Goal: Information Seeking & Learning: Learn about a topic

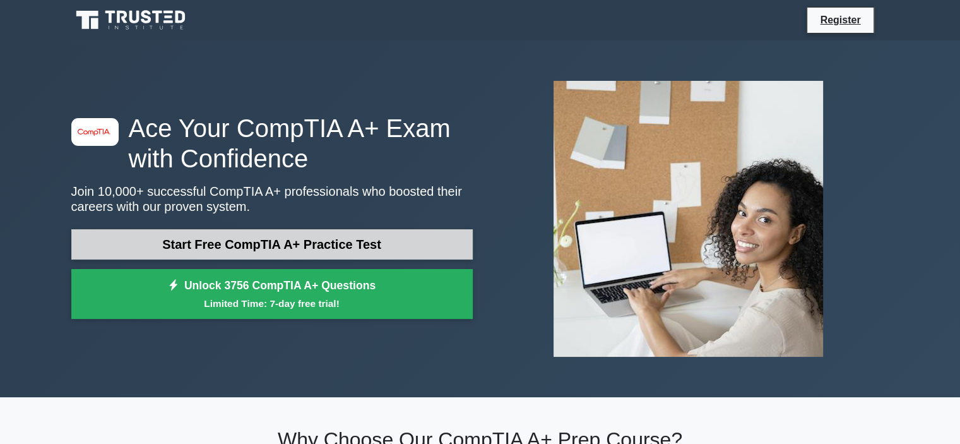
click at [386, 234] on link "Start Free CompTIA A+ Practice Test" at bounding box center [272, 244] width 402 height 30
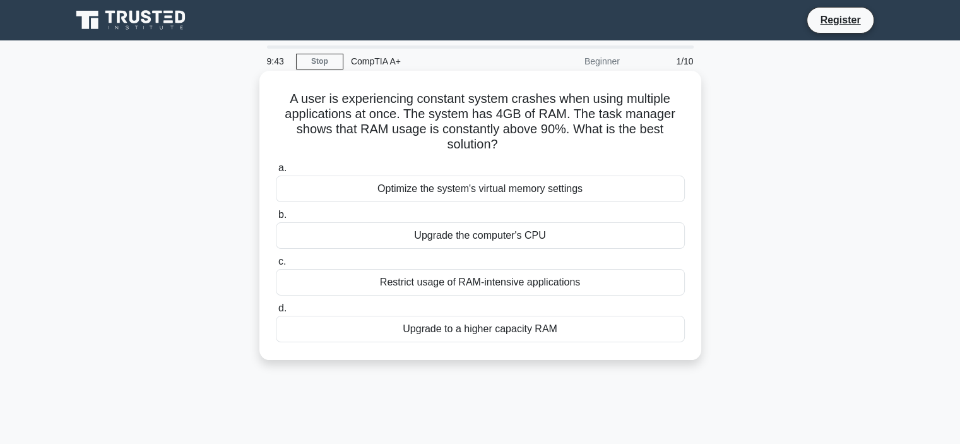
click at [507, 332] on div "Upgrade to a higher capacity RAM" at bounding box center [480, 329] width 409 height 27
click at [276, 313] on input "d. Upgrade to a higher capacity RAM" at bounding box center [276, 308] width 0 height 8
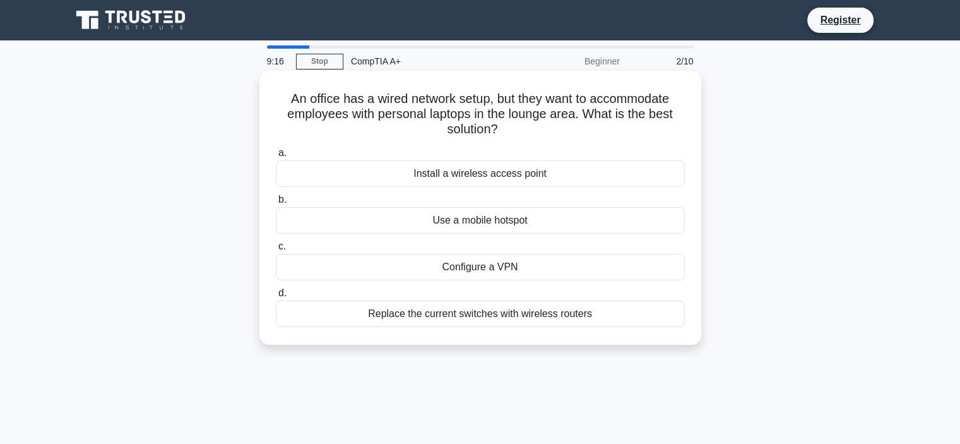
click at [540, 172] on div "Install a wireless access point" at bounding box center [480, 173] width 409 height 27
click at [276, 157] on input "a. Install a wireless access point" at bounding box center [276, 153] width 0 height 8
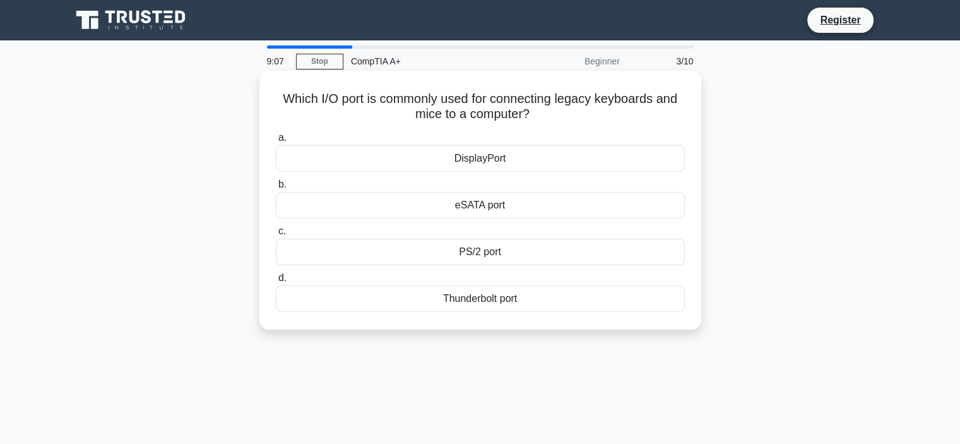
click at [534, 249] on div "PS/2 port" at bounding box center [480, 252] width 409 height 27
click at [276, 236] on input "c. PS/2 port" at bounding box center [276, 231] width 0 height 8
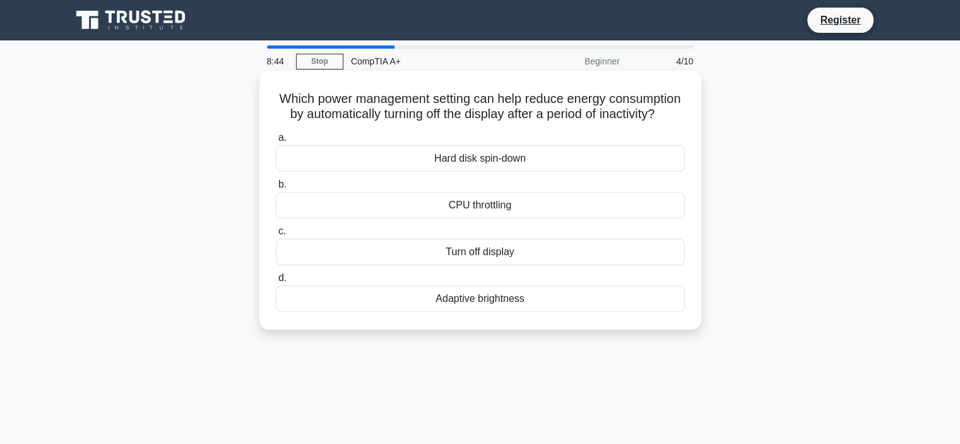
click at [534, 265] on div "Turn off display" at bounding box center [480, 252] width 409 height 27
click at [276, 236] on input "c. Turn off display" at bounding box center [276, 231] width 0 height 8
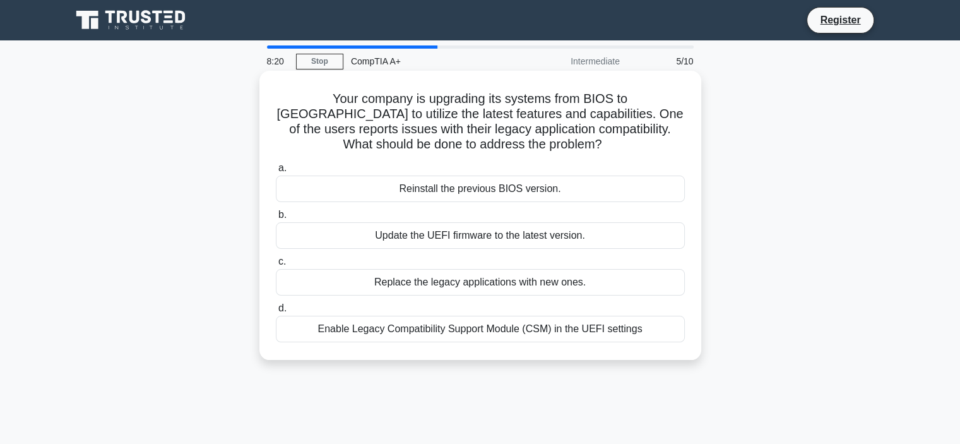
click at [515, 330] on div "Enable Legacy Compatibility Support Module (CSM) in the UEFI settings" at bounding box center [480, 329] width 409 height 27
click at [276, 313] on input "d. Enable Legacy Compatibility Support Module (CSM) in the UEFI settings" at bounding box center [276, 308] width 0 height 8
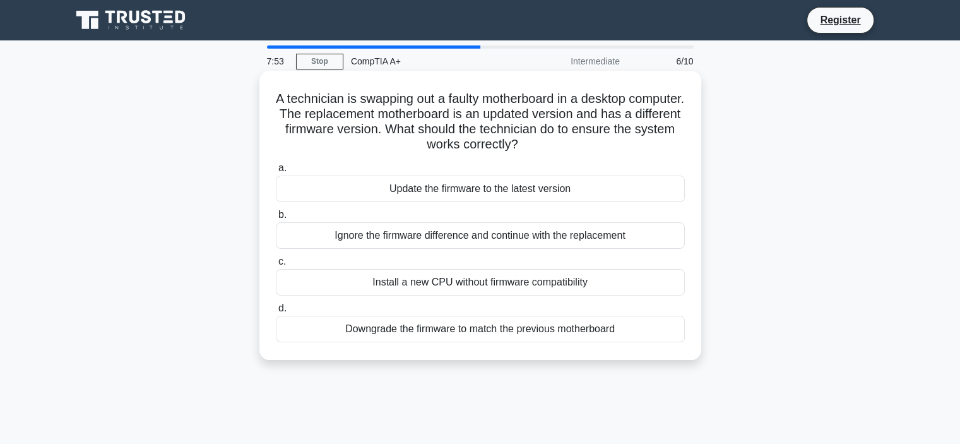
click at [503, 328] on div "Downgrade the firmware to match the previous motherboard" at bounding box center [480, 329] width 409 height 27
click at [276, 313] on input "d. Downgrade the firmware to match the previous motherboard" at bounding box center [276, 308] width 0 height 8
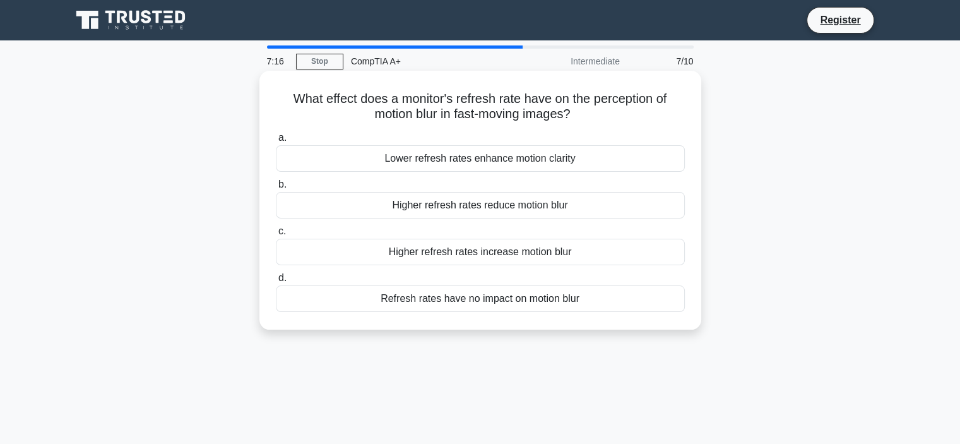
click at [528, 208] on div "Higher refresh rates reduce motion blur" at bounding box center [480, 205] width 409 height 27
click at [276, 189] on input "b. Higher refresh rates reduce motion blur" at bounding box center [276, 185] width 0 height 8
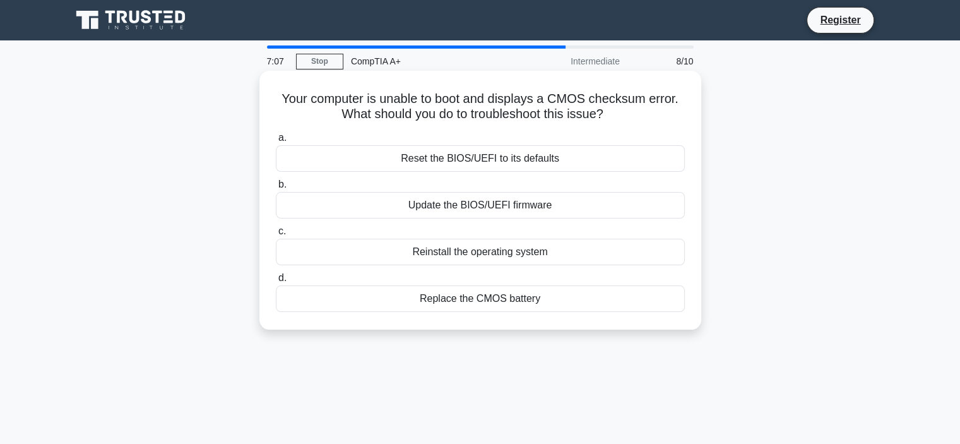
click at [491, 307] on div "Replace the CMOS battery" at bounding box center [480, 298] width 409 height 27
click at [276, 282] on input "d. Replace the CMOS battery" at bounding box center [276, 278] width 0 height 8
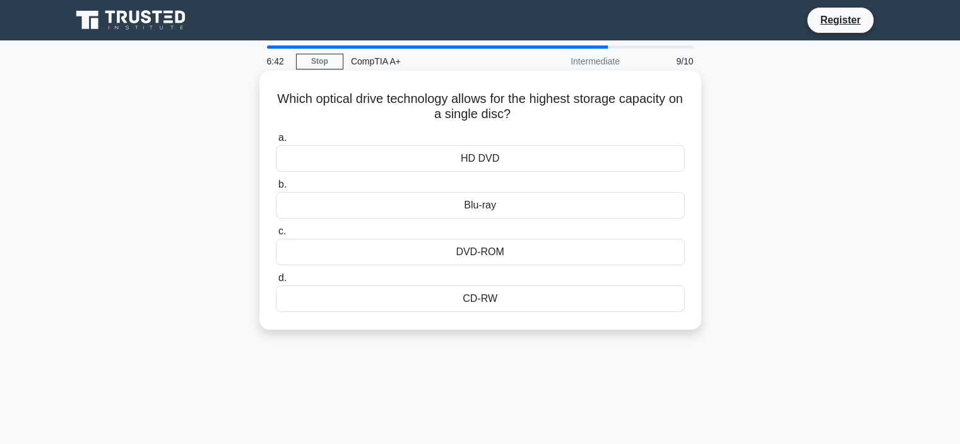
click at [512, 209] on div "Blu-ray" at bounding box center [480, 205] width 409 height 27
click at [276, 189] on input "b. Blu-ray" at bounding box center [276, 185] width 0 height 8
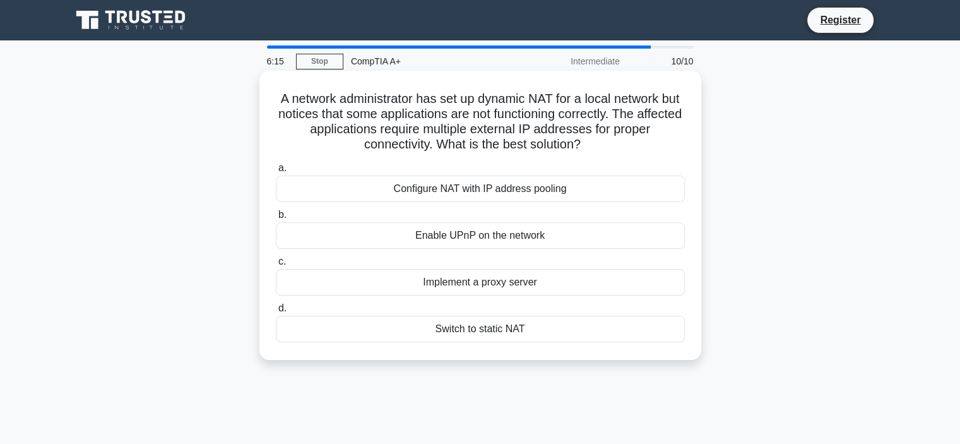
click at [446, 193] on div "Configure NAT with IP address pooling" at bounding box center [480, 189] width 409 height 27
click at [276, 172] on input "a. Configure NAT with IP address pooling" at bounding box center [276, 168] width 0 height 8
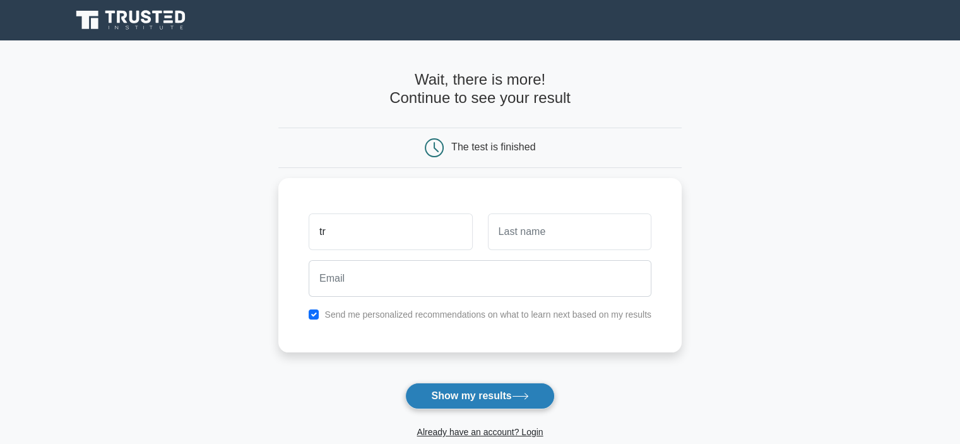
click at [488, 398] on button "Show my results" at bounding box center [479, 396] width 149 height 27
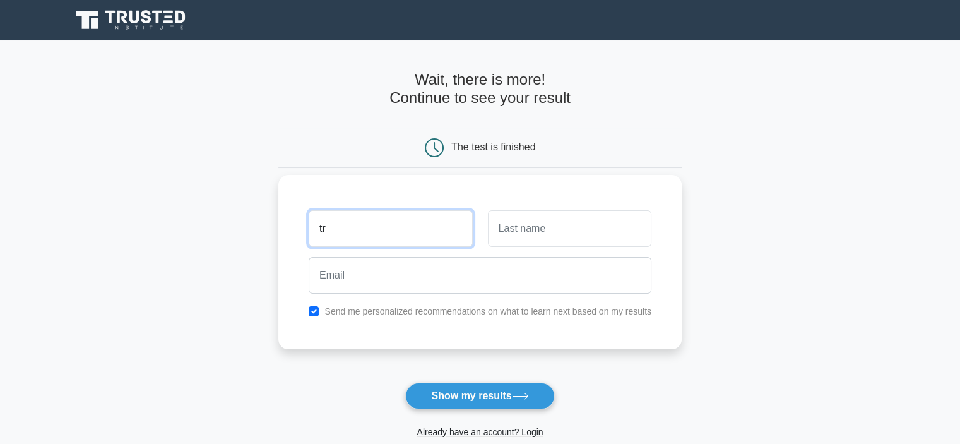
click at [397, 244] on input "tr" at bounding box center [391, 228] width 164 height 37
type input "t"
type input "[PERSON_NAME]"
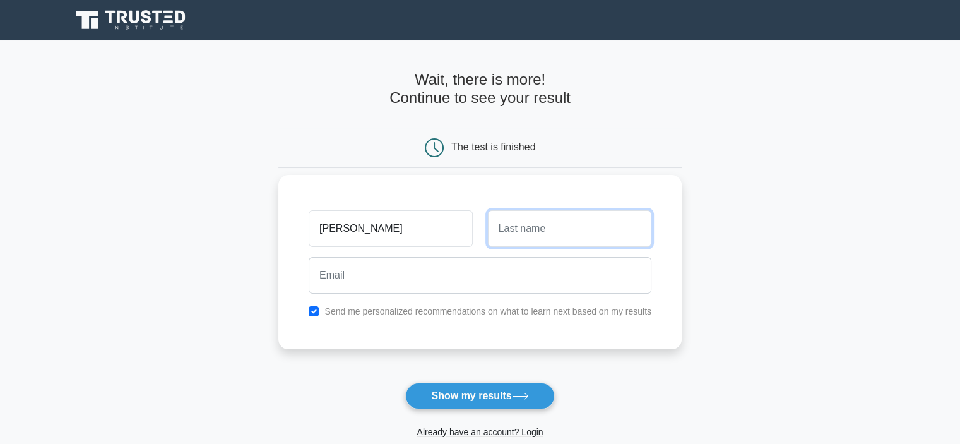
click at [595, 239] on input "text" at bounding box center [570, 228] width 164 height 37
type input "Colt"
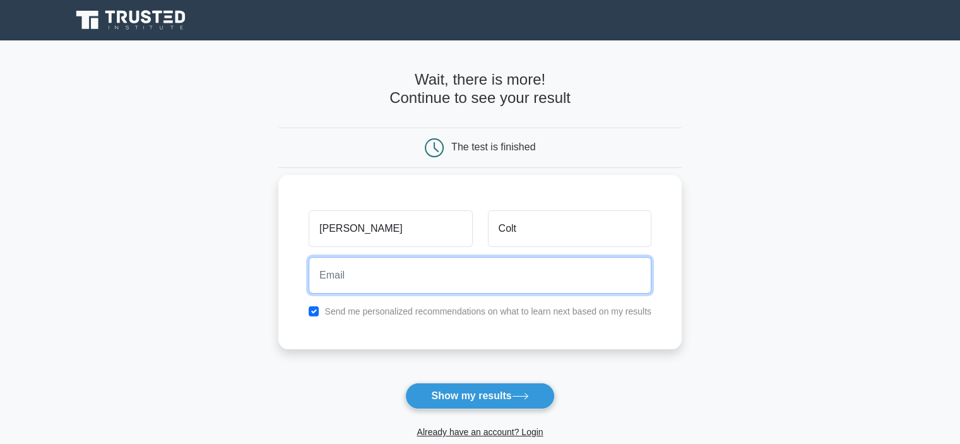
click at [560, 265] on input "email" at bounding box center [480, 275] width 343 height 37
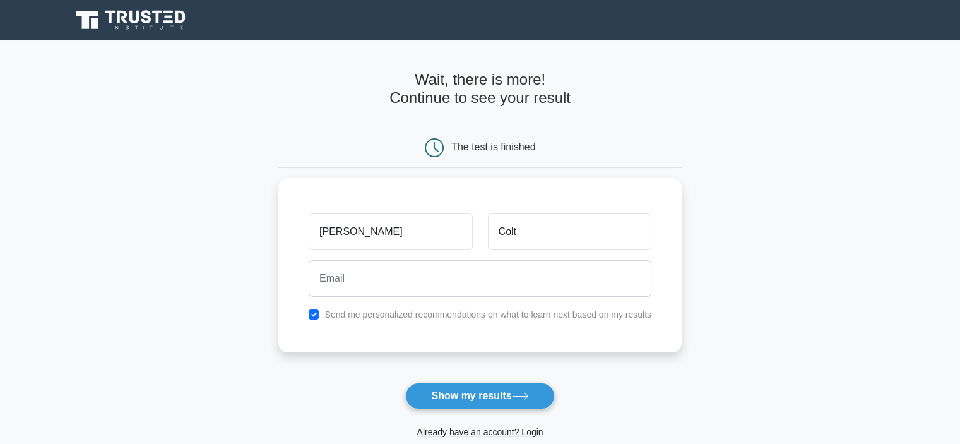
click at [677, 100] on h4 "Wait, there is more! Continue to see your result" at bounding box center [480, 89] width 404 height 37
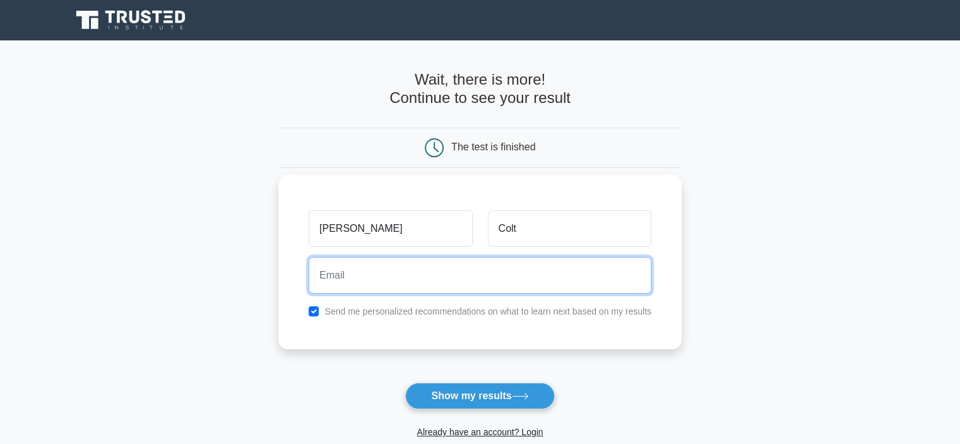
click at [443, 275] on input "email" at bounding box center [480, 275] width 343 height 37
type input "tristanjadecolita10@gmail.com"
click at [405, 383] on button "Show my results" at bounding box center [479, 396] width 149 height 27
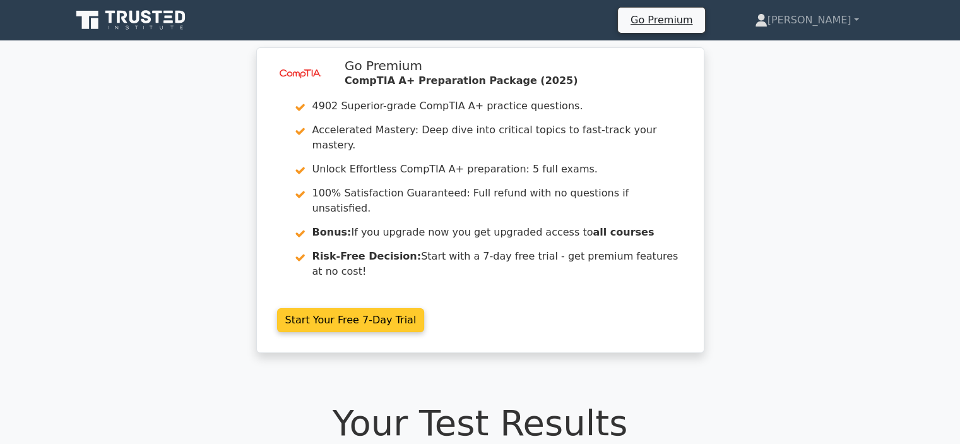
click at [376, 308] on link "Start Your Free 7-Day Trial" at bounding box center [351, 320] width 148 height 24
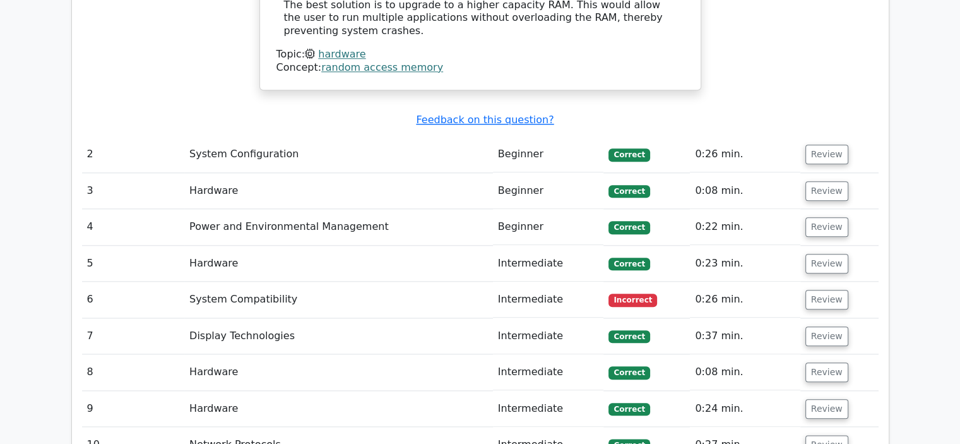
scroll to position [1452, 0]
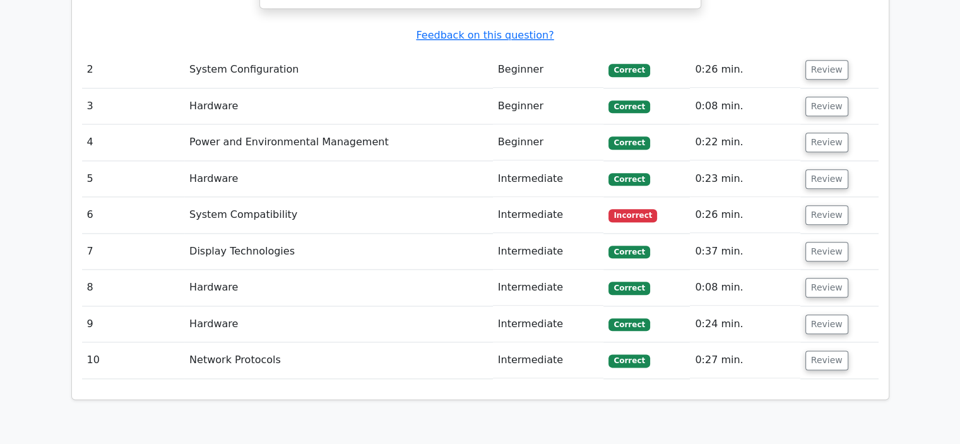
click at [270, 197] on td "System Compatibility" at bounding box center [338, 215] width 309 height 36
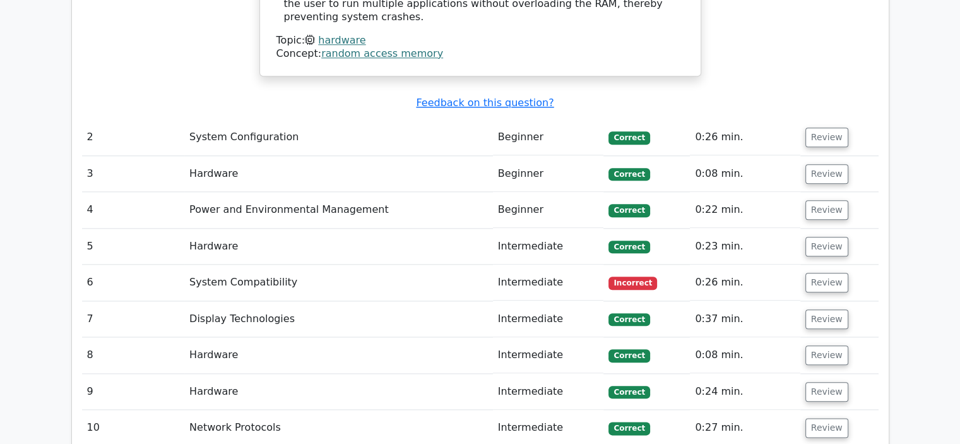
scroll to position [1389, 0]
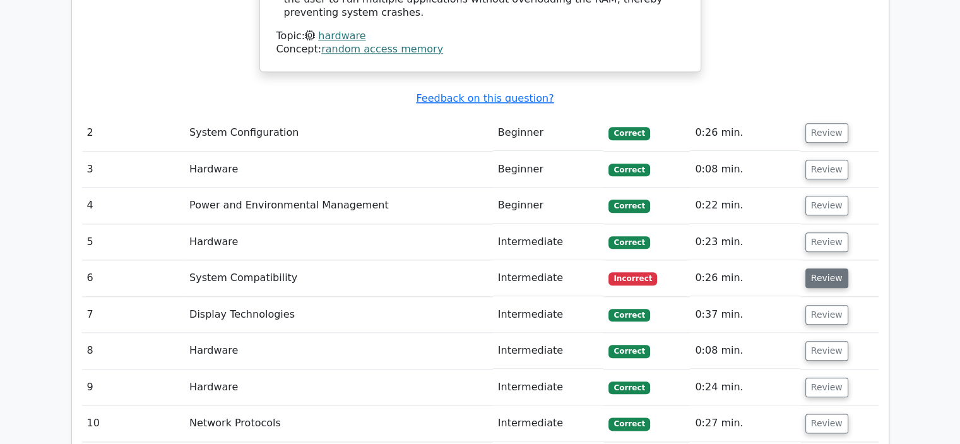
click at [829, 268] on button "Review" at bounding box center [827, 278] width 43 height 20
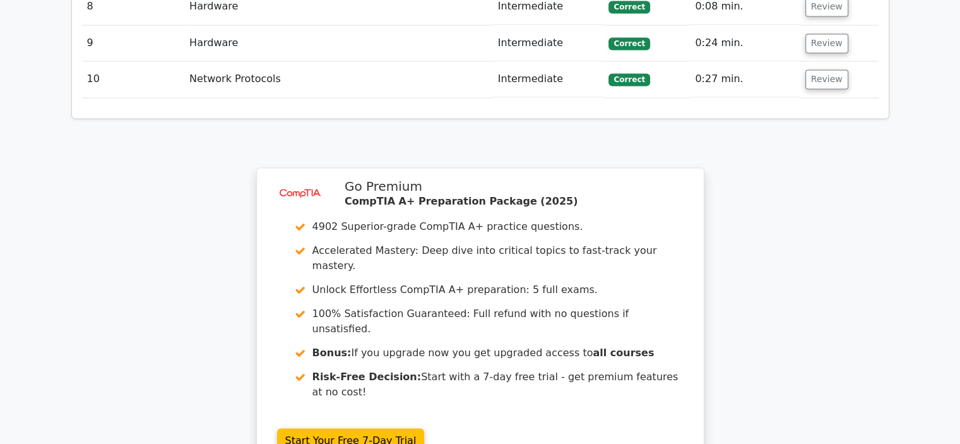
scroll to position [2463, 0]
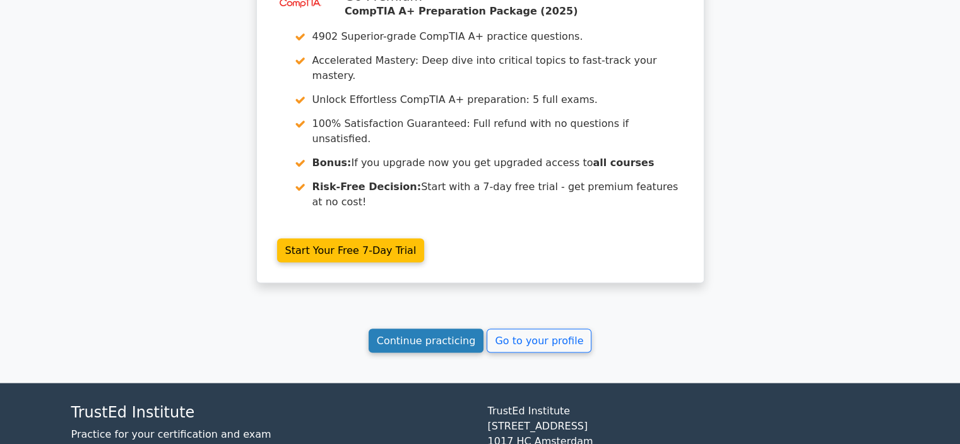
click at [461, 329] on link "Continue practicing" at bounding box center [427, 341] width 116 height 24
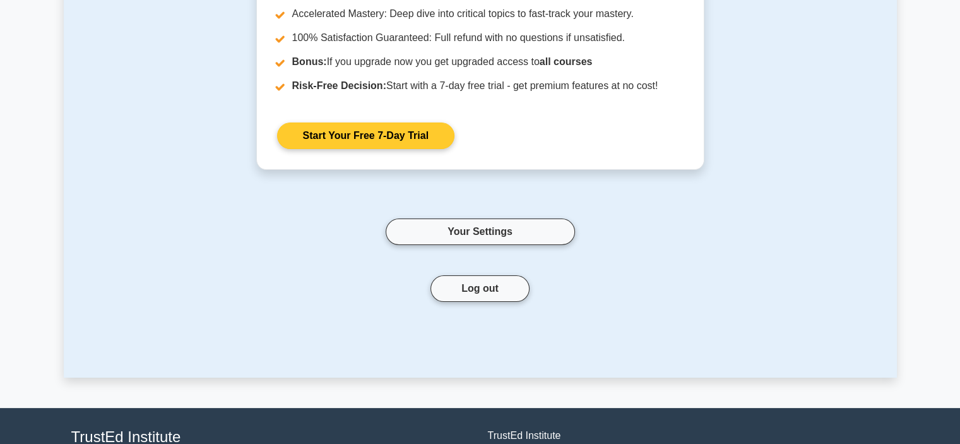
scroll to position [152, 0]
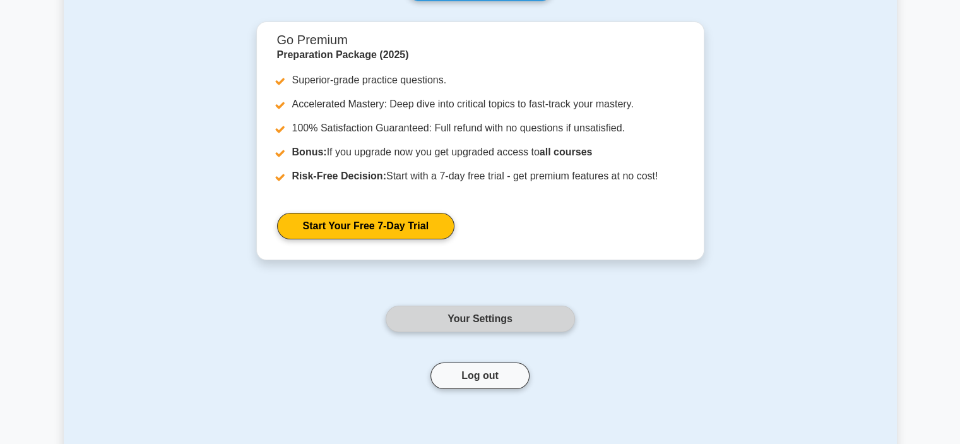
click at [505, 318] on link "Your Settings" at bounding box center [480, 319] width 189 height 27
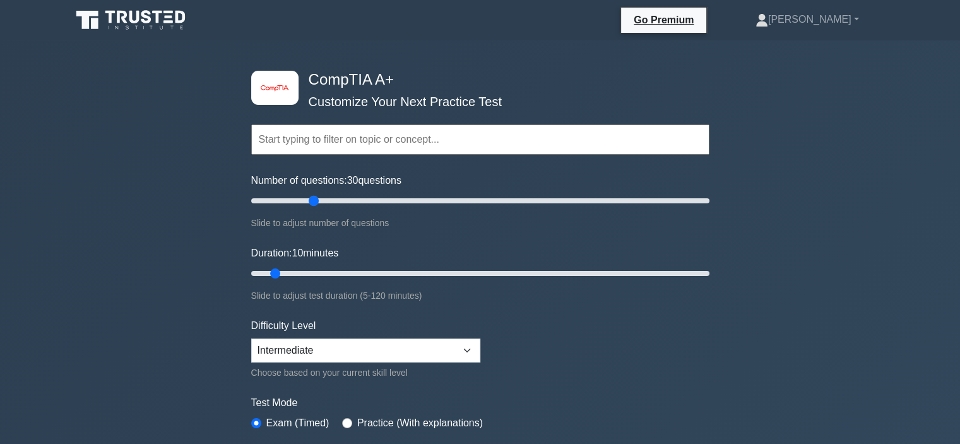
drag, startPoint x: 268, startPoint y: 203, endPoint x: 308, endPoint y: 194, distance: 41.5
type input "30"
click at [308, 194] on input "Number of questions: 30 questions" at bounding box center [480, 200] width 458 height 15
drag, startPoint x: 277, startPoint y: 270, endPoint x: 355, endPoint y: 281, distance: 79.1
type input "30"
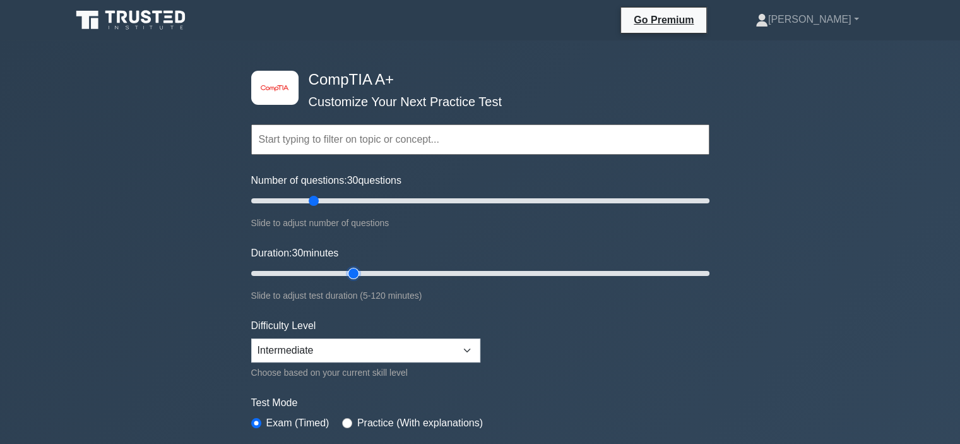
click at [355, 281] on input "Duration: 30 minutes" at bounding box center [480, 273] width 458 height 15
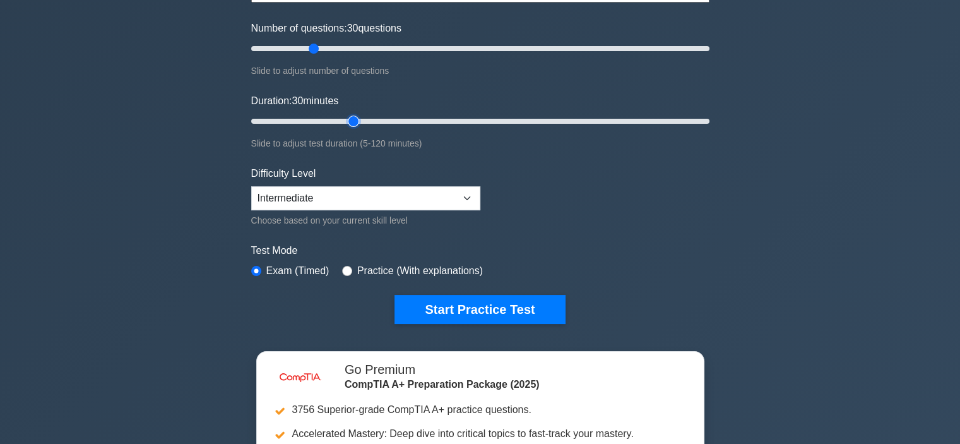
scroll to position [253, 0]
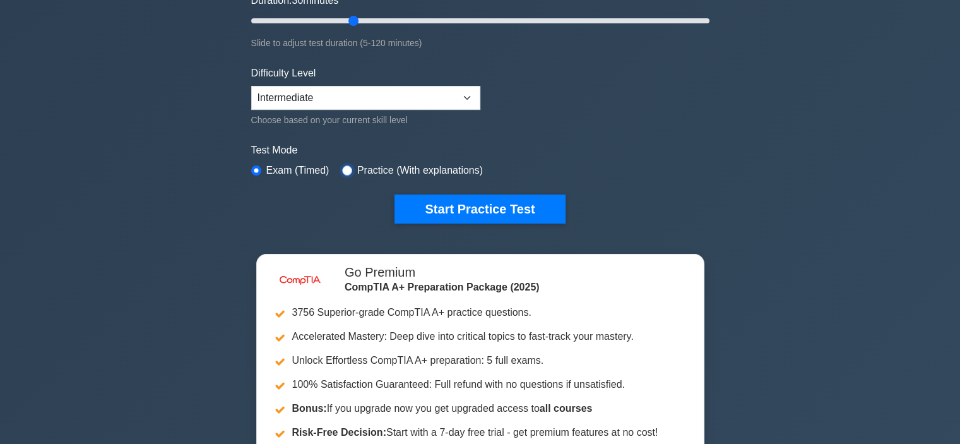
click at [342, 170] on input "radio" at bounding box center [347, 170] width 10 height 10
radio input "true"
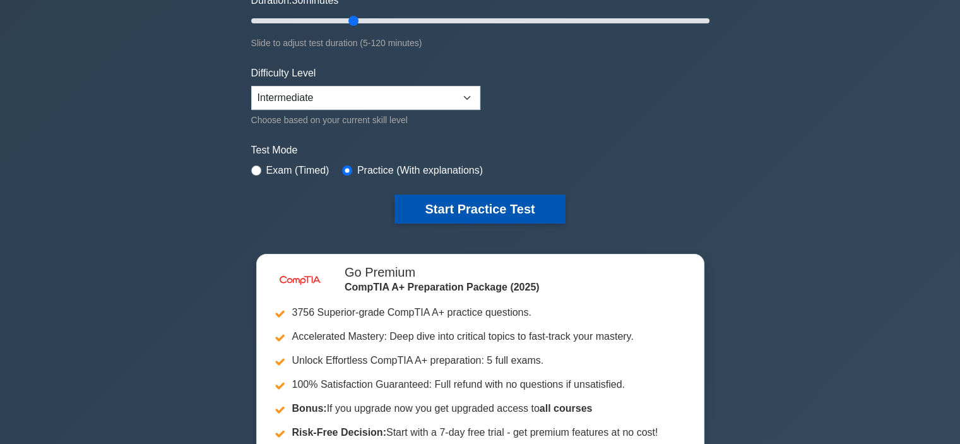
click at [424, 201] on button "Start Practice Test" at bounding box center [480, 208] width 171 height 29
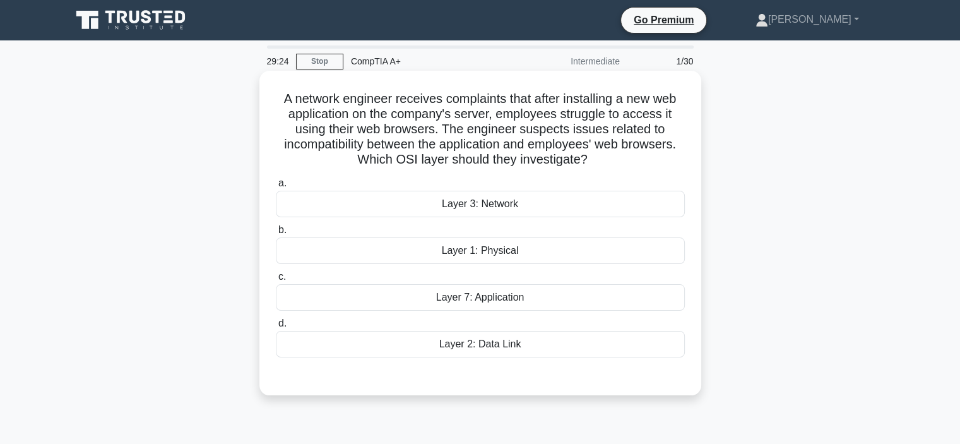
click at [550, 344] on div "Layer 2: Data Link" at bounding box center [480, 344] width 409 height 27
click at [276, 328] on input "d. Layer 2: Data Link" at bounding box center [276, 324] width 0 height 8
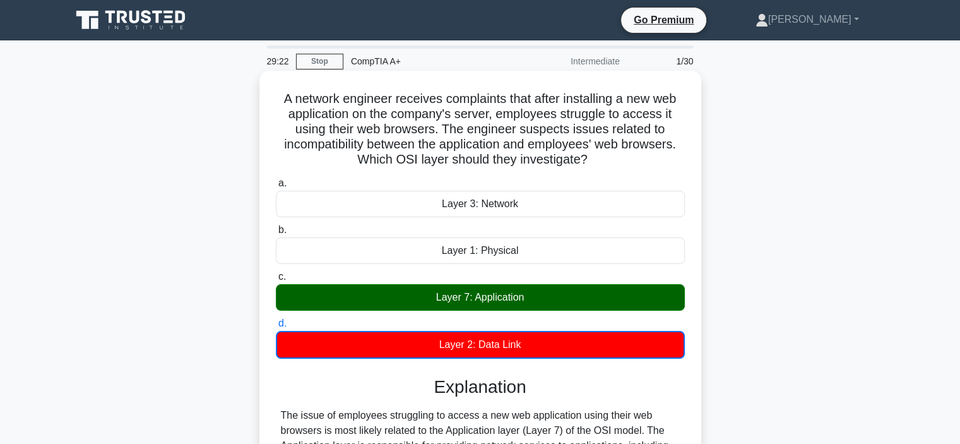
click at [553, 293] on div "Layer 7: Application" at bounding box center [480, 297] width 409 height 27
click at [276, 281] on input "c. Layer 7: Application" at bounding box center [276, 277] width 0 height 8
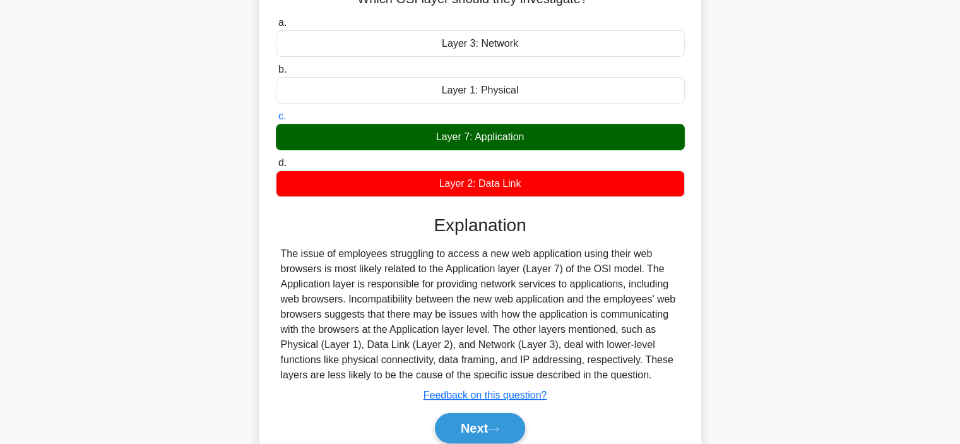
scroll to position [238, 0]
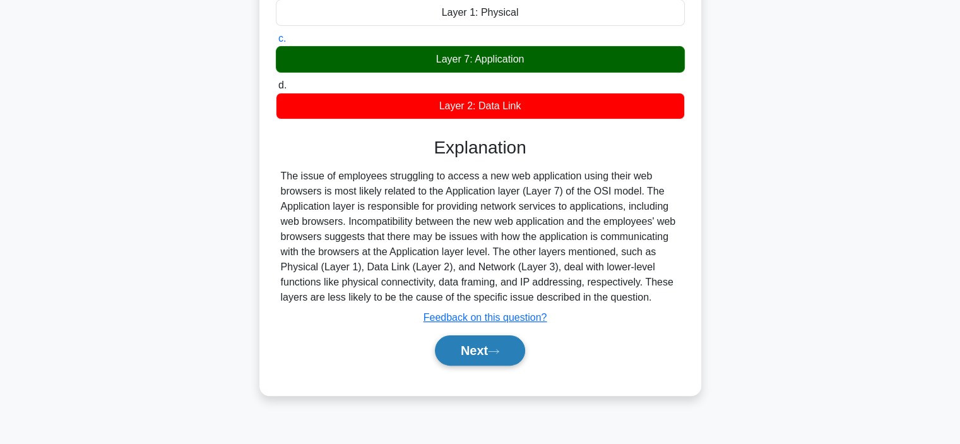
click at [492, 356] on button "Next" at bounding box center [480, 350] width 90 height 30
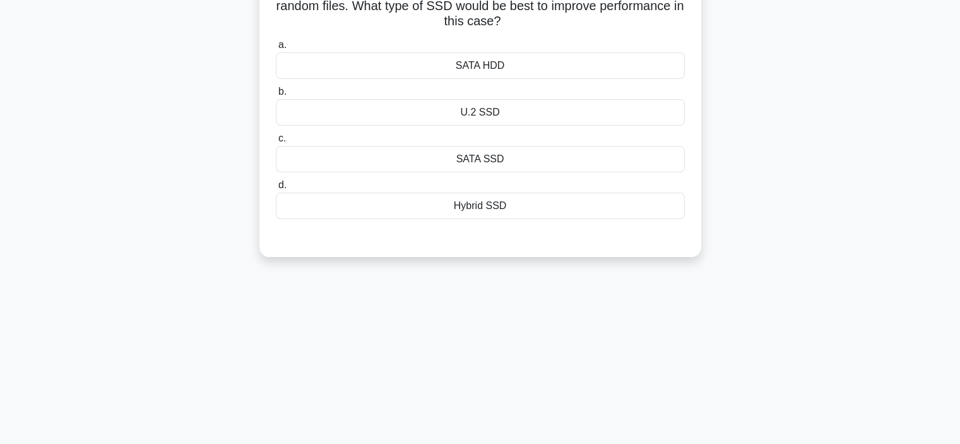
scroll to position [49, 0]
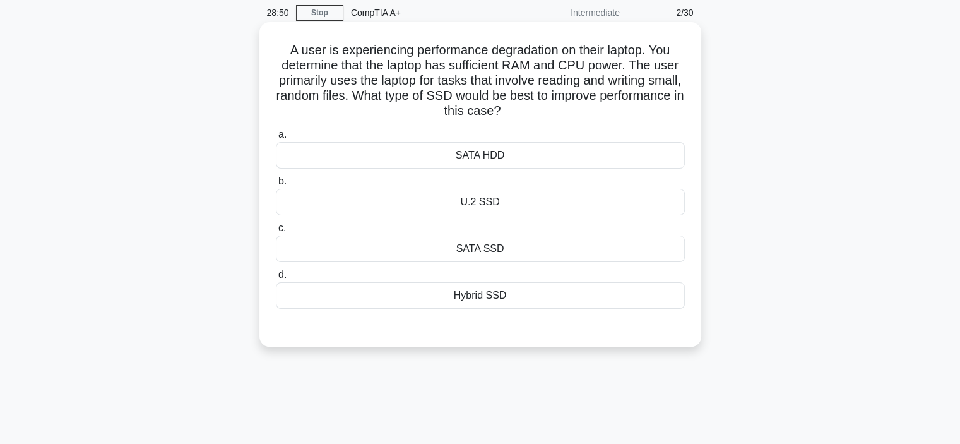
click at [550, 295] on div "Hybrid SSD" at bounding box center [480, 295] width 409 height 27
click at [276, 279] on input "d. Hybrid SSD" at bounding box center [276, 275] width 0 height 8
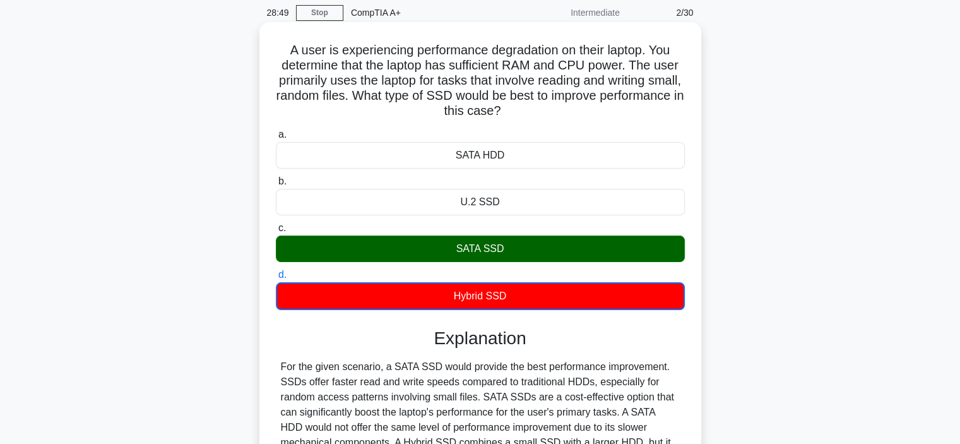
click at [481, 254] on div "SATA SSD" at bounding box center [480, 249] width 409 height 27
click at [276, 232] on input "c. SATA SSD" at bounding box center [276, 228] width 0 height 8
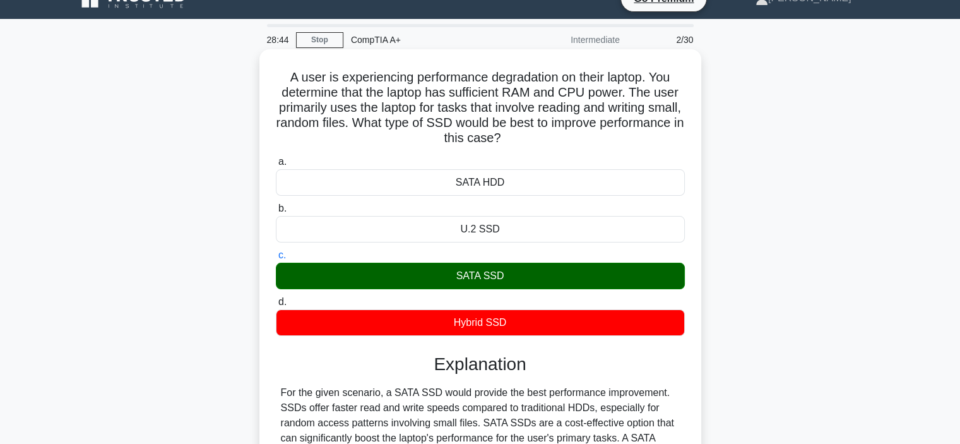
scroll to position [0, 0]
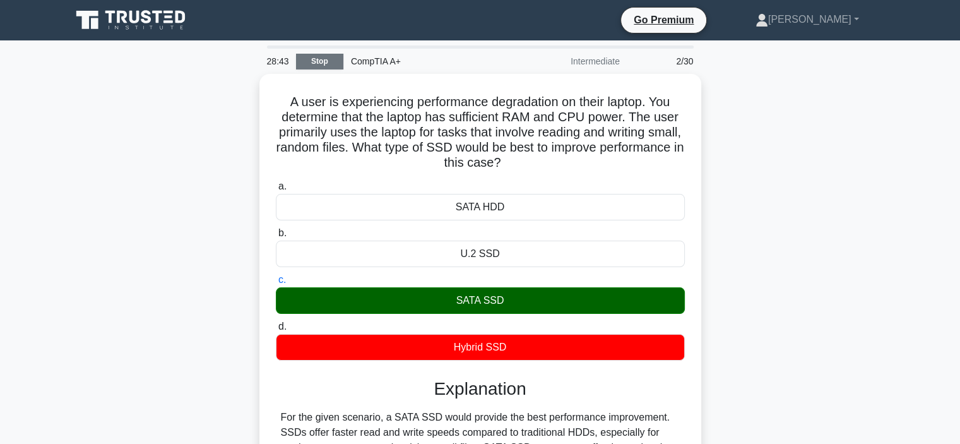
click at [325, 54] on link "Stop" at bounding box center [319, 62] width 47 height 16
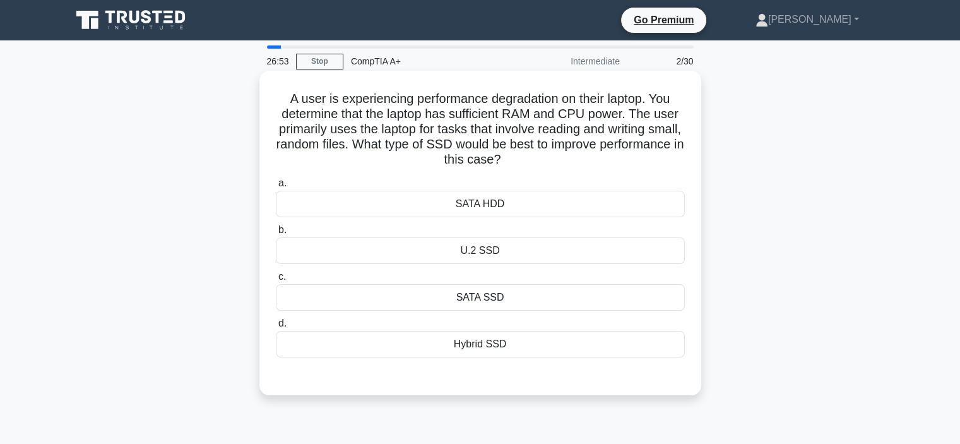
click at [468, 296] on div "SATA SSD" at bounding box center [480, 297] width 409 height 27
click at [276, 281] on input "c. SATA SSD" at bounding box center [276, 277] width 0 height 8
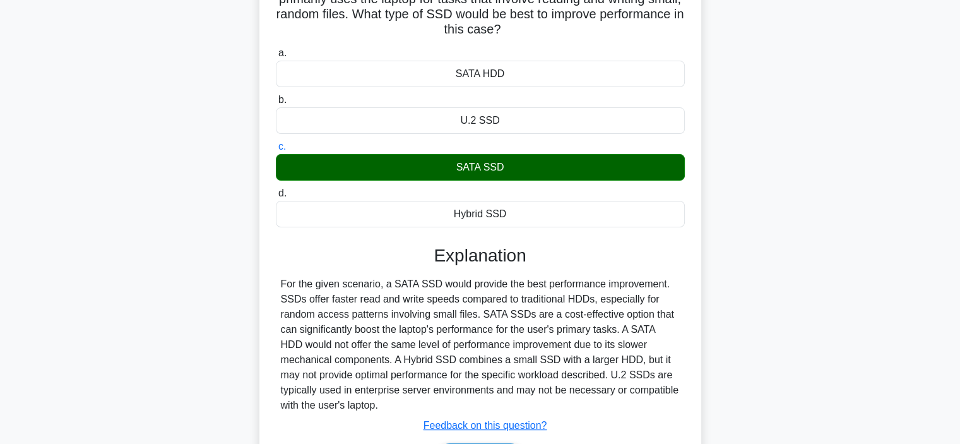
scroll to position [238, 0]
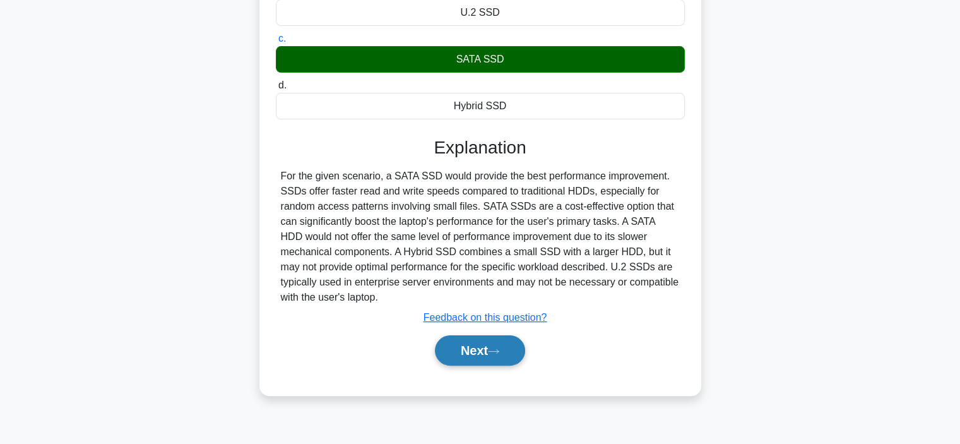
click at [472, 350] on button "Next" at bounding box center [480, 350] width 90 height 30
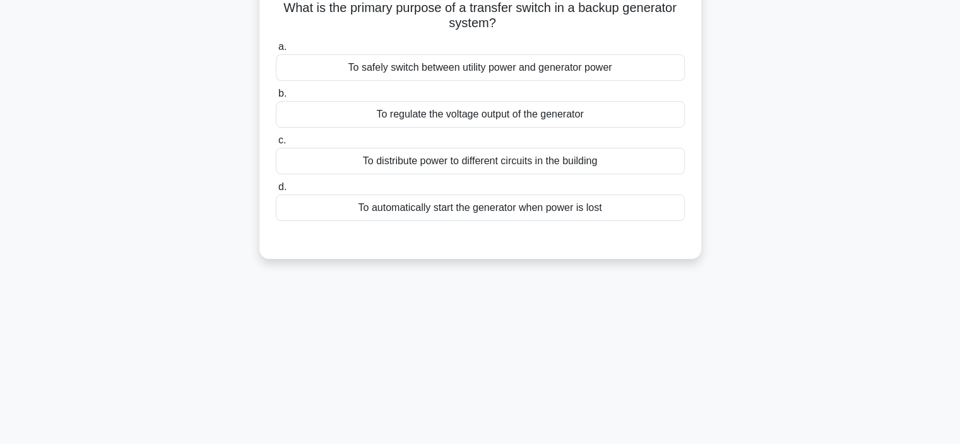
scroll to position [0, 0]
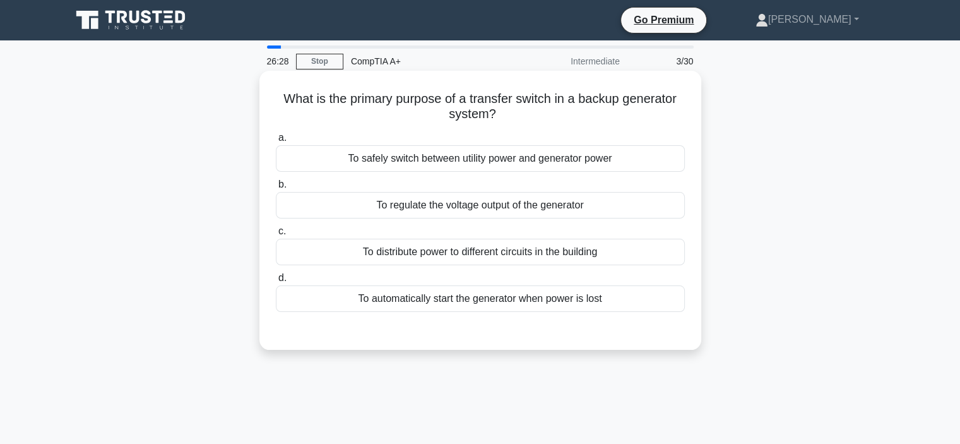
click at [505, 304] on div "To automatically start the generator when power is lost" at bounding box center [480, 298] width 409 height 27
click at [276, 282] on input "d. To automatically start the generator when power is lost" at bounding box center [276, 278] width 0 height 8
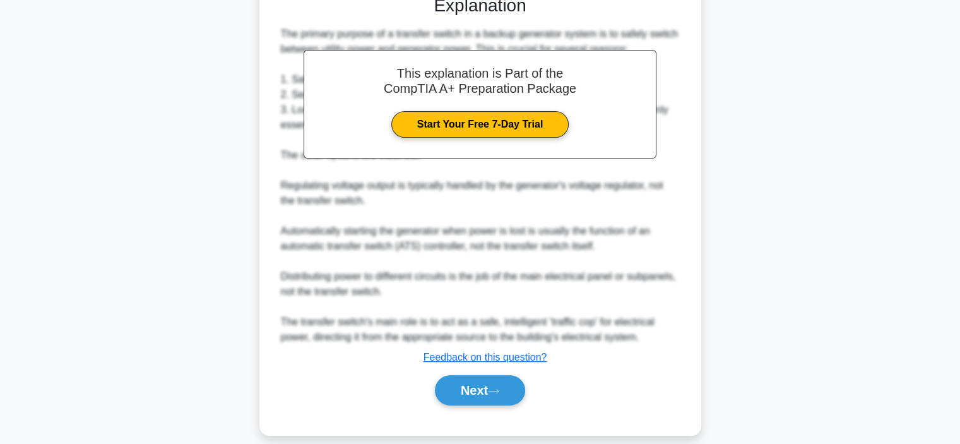
scroll to position [350, 0]
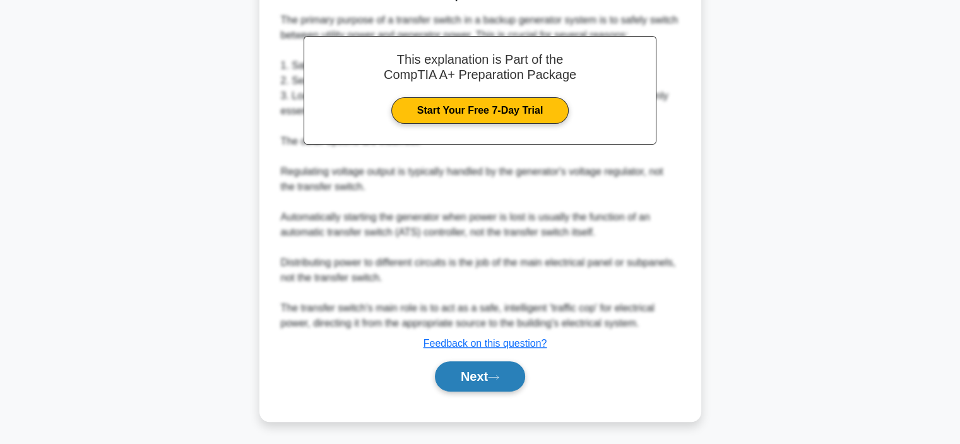
click at [480, 378] on button "Next" at bounding box center [480, 376] width 90 height 30
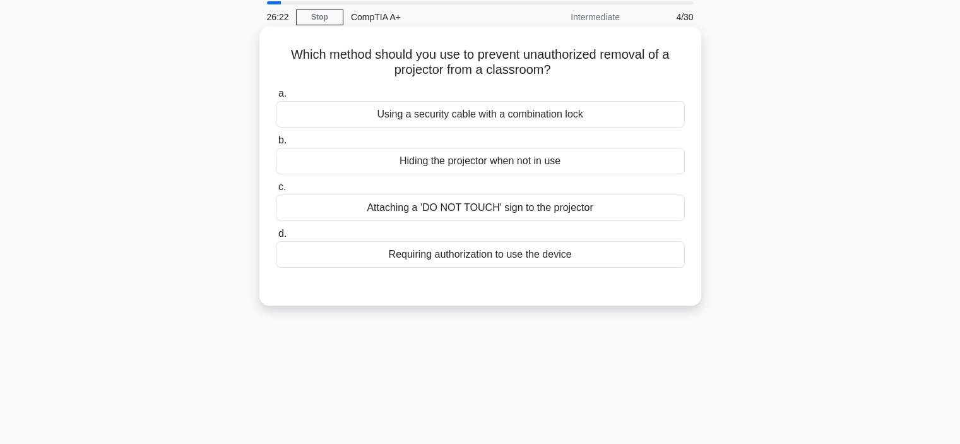
scroll to position [0, 0]
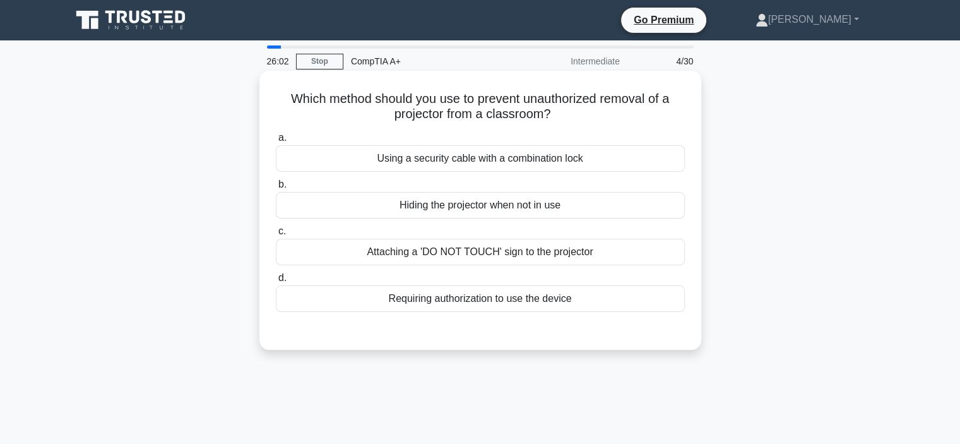
click at [467, 297] on div "Requiring authorization to use the device" at bounding box center [480, 298] width 409 height 27
click at [276, 282] on input "d. Requiring authorization to use the device" at bounding box center [276, 278] width 0 height 8
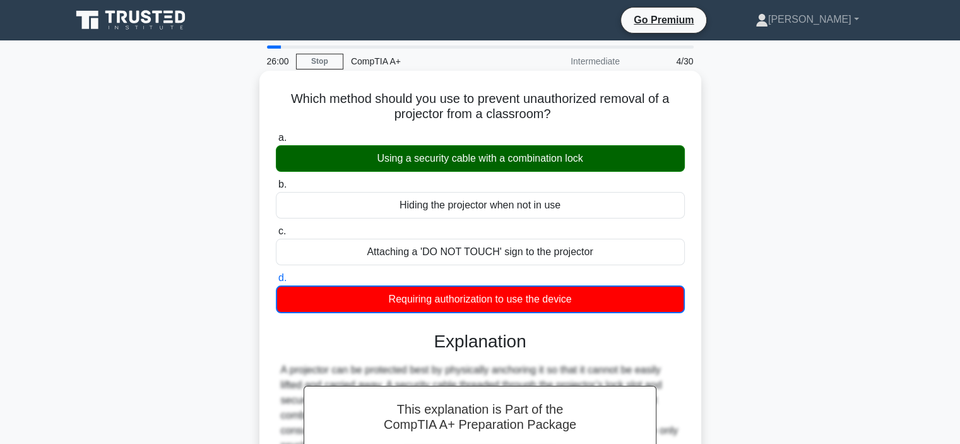
click at [579, 163] on div "Using a security cable with a combination lock" at bounding box center [480, 158] width 409 height 27
click at [276, 142] on input "a. Using a security cable with a combination lock" at bounding box center [276, 138] width 0 height 8
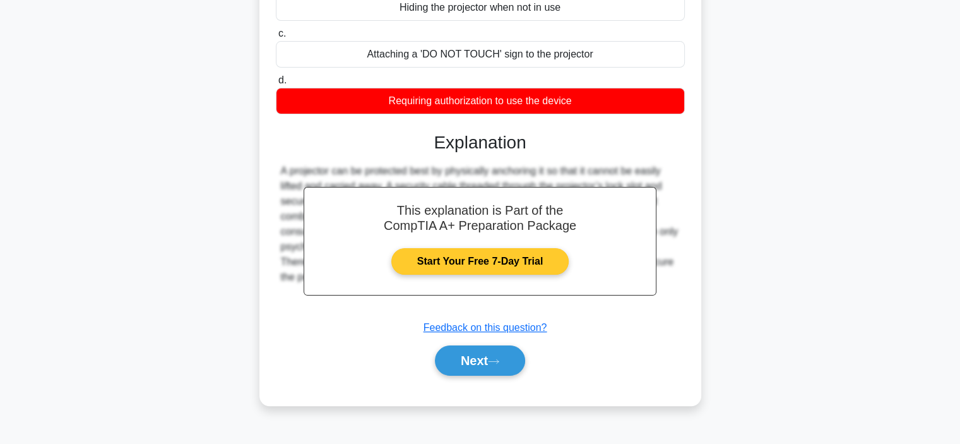
scroll to position [238, 0]
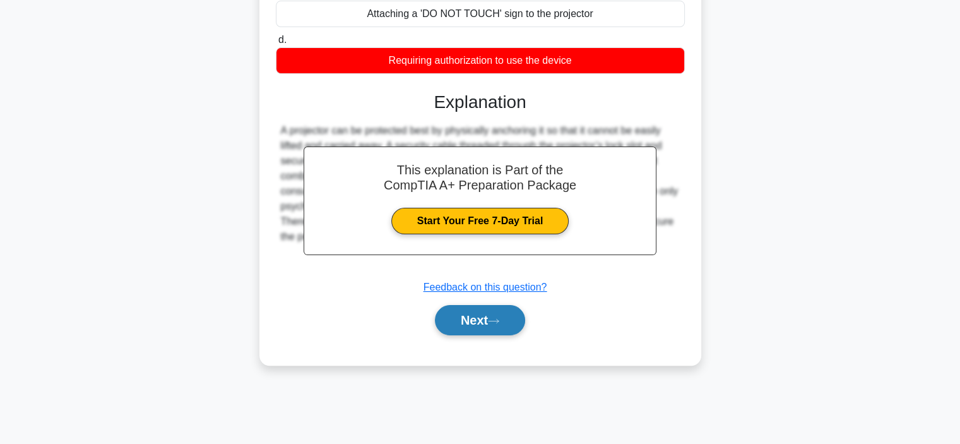
click at [485, 316] on button "Next" at bounding box center [480, 320] width 90 height 30
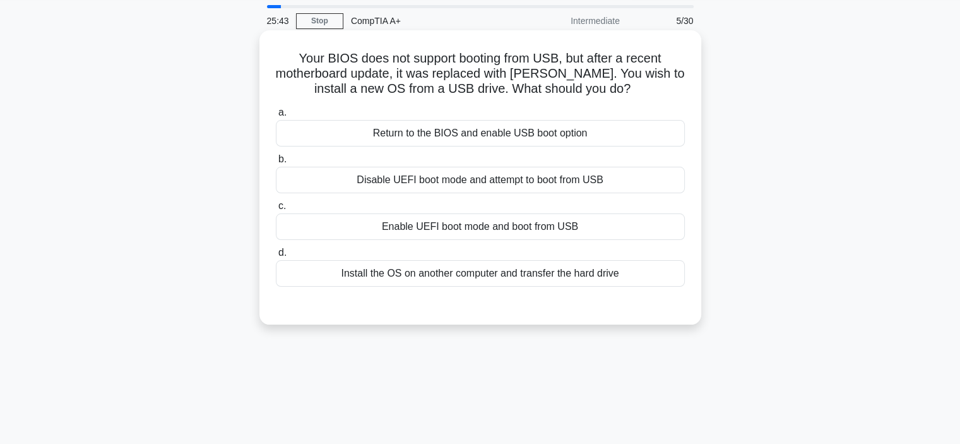
scroll to position [63, 0]
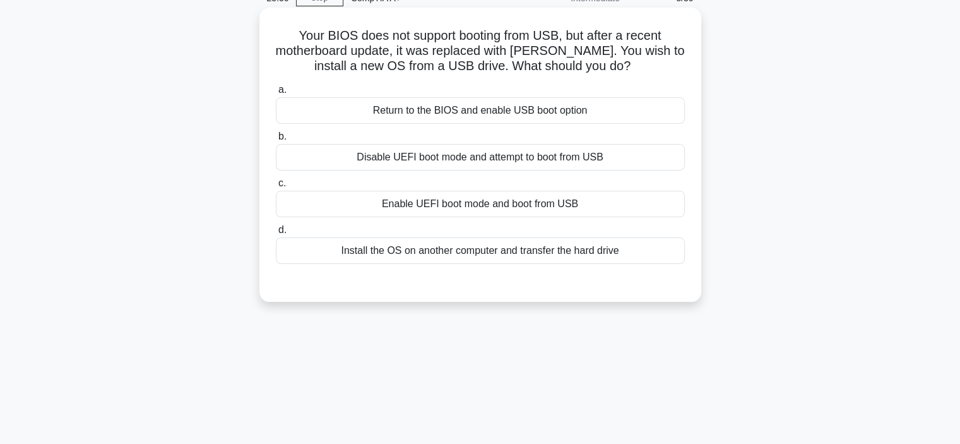
click at [474, 204] on div "Enable UEFI boot mode and boot from USB" at bounding box center [480, 204] width 409 height 27
click at [276, 188] on input "c. Enable UEFI boot mode and boot from USB" at bounding box center [276, 183] width 0 height 8
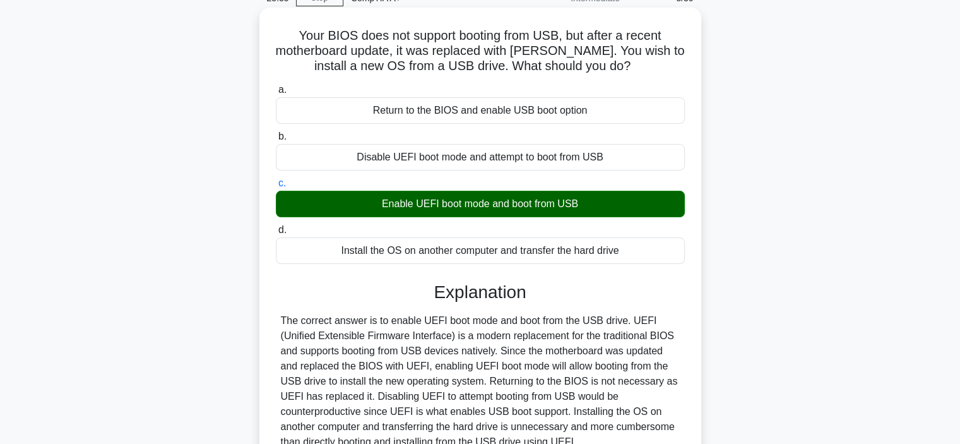
scroll to position [238, 0]
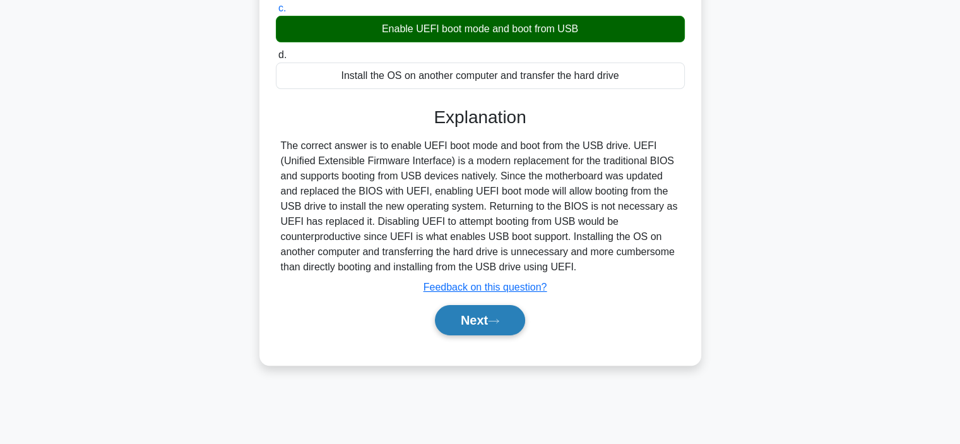
click at [482, 319] on button "Next" at bounding box center [480, 320] width 90 height 30
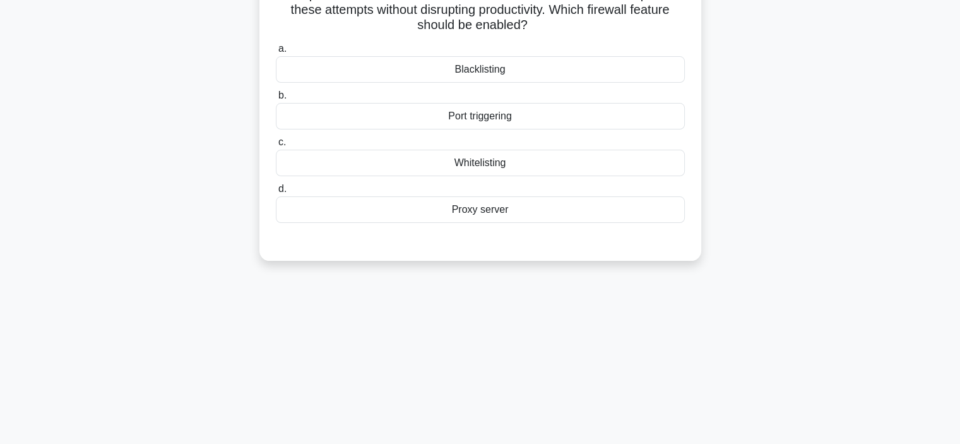
scroll to position [49, 0]
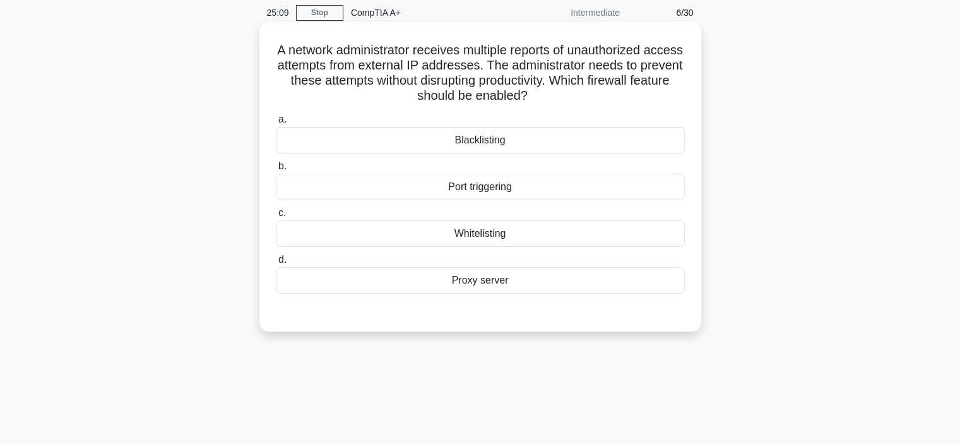
click at [511, 143] on div "Blacklisting" at bounding box center [480, 140] width 409 height 27
click at [276, 124] on input "a. Blacklisting" at bounding box center [276, 120] width 0 height 8
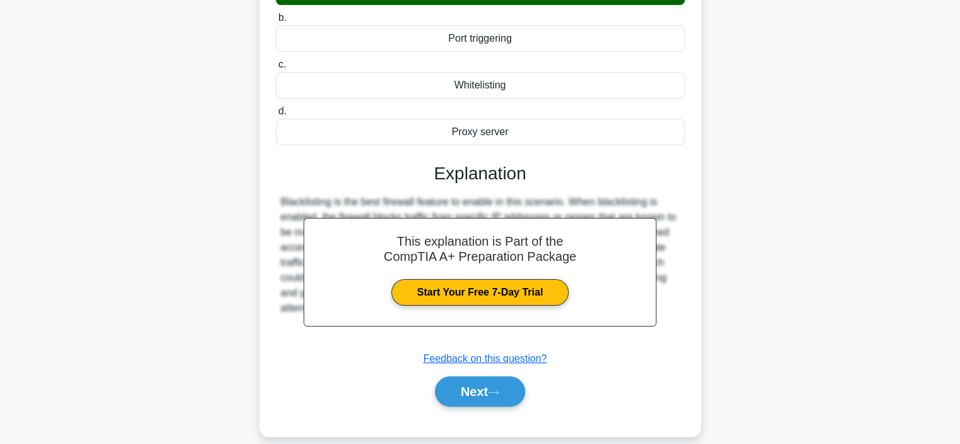
scroll to position [175, 0]
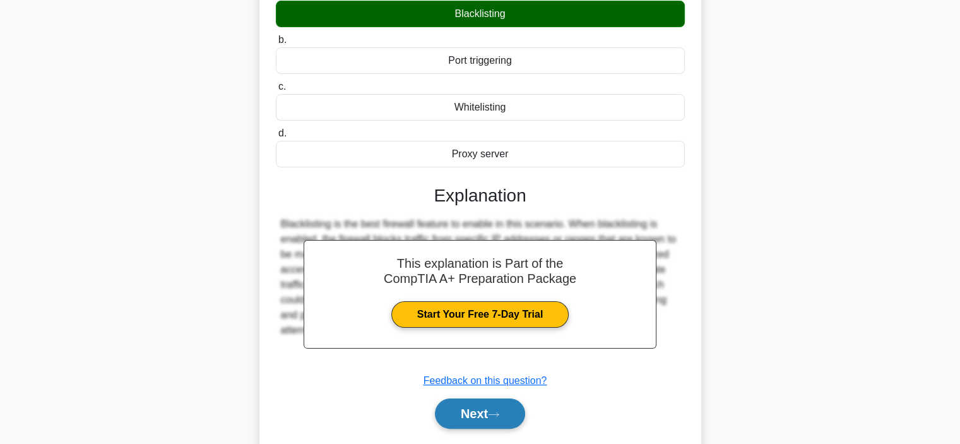
click at [476, 408] on button "Next" at bounding box center [480, 413] width 90 height 30
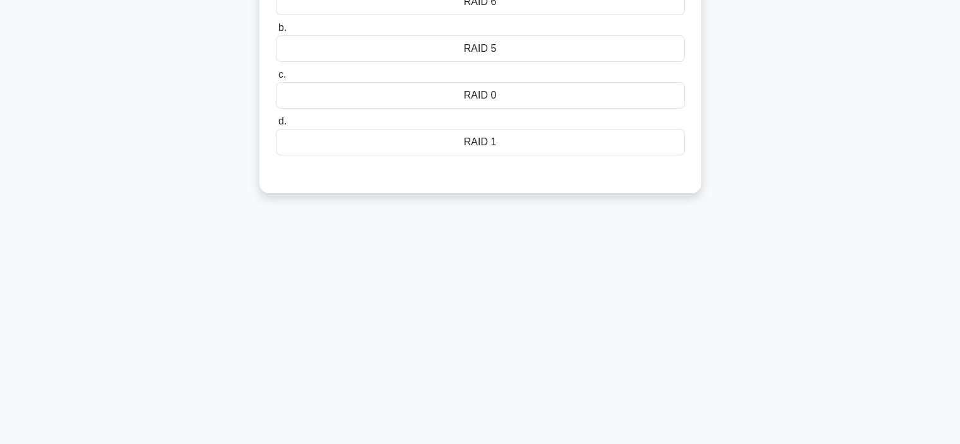
scroll to position [0, 0]
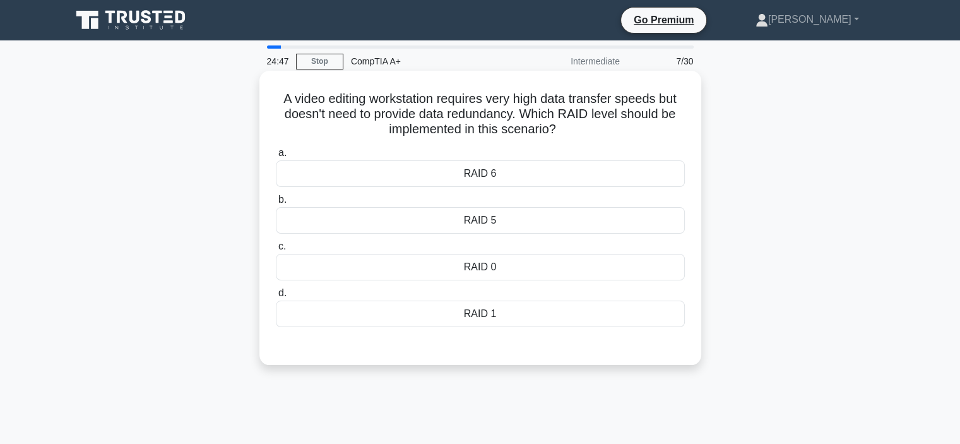
click at [545, 308] on div "RAID 1" at bounding box center [480, 314] width 409 height 27
click at [276, 297] on input "d. RAID 1" at bounding box center [276, 293] width 0 height 8
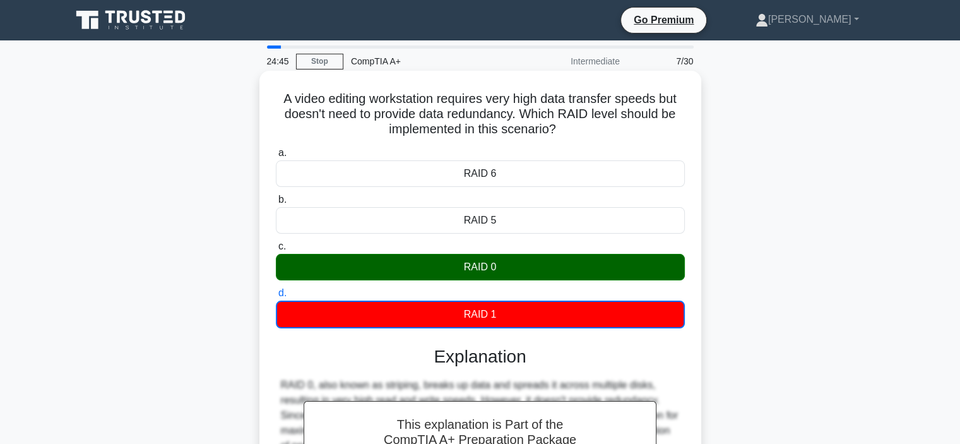
scroll to position [238, 0]
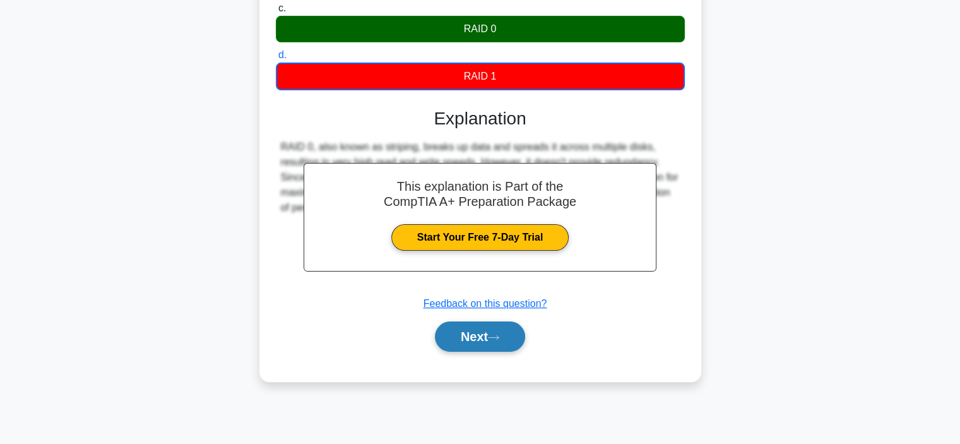
click at [505, 331] on button "Next" at bounding box center [480, 336] width 90 height 30
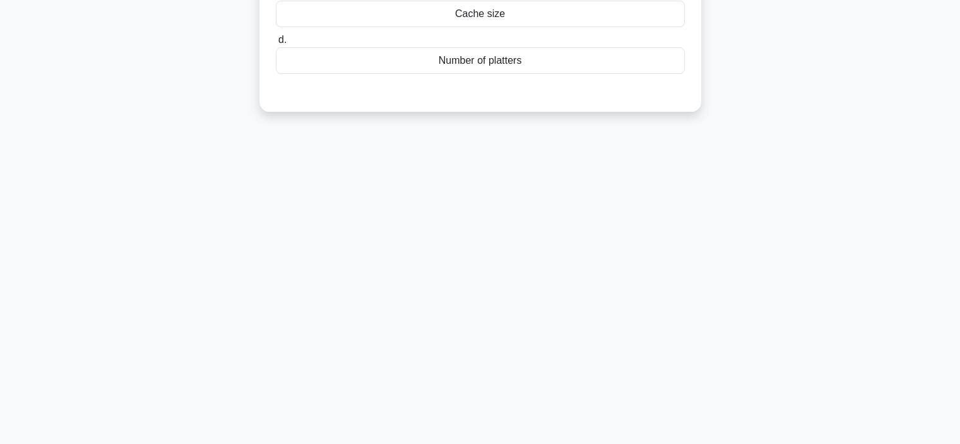
scroll to position [0, 0]
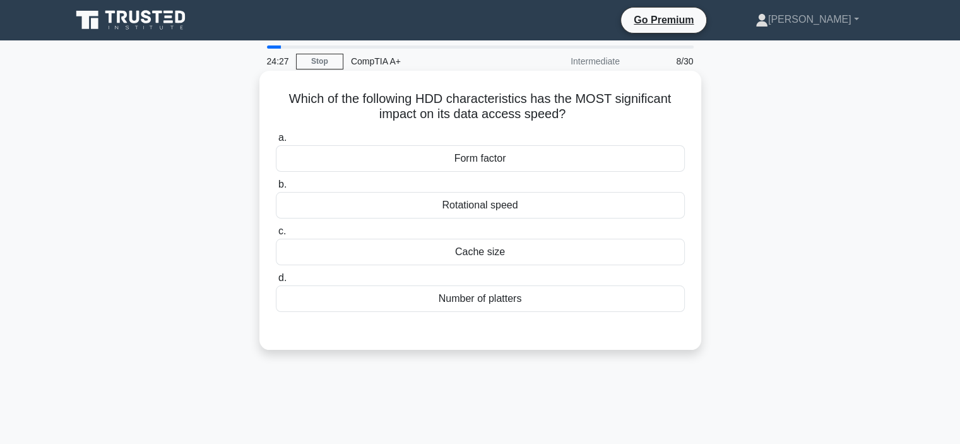
click at [536, 301] on div "Number of platters" at bounding box center [480, 298] width 409 height 27
click at [276, 282] on input "d. Number of platters" at bounding box center [276, 278] width 0 height 8
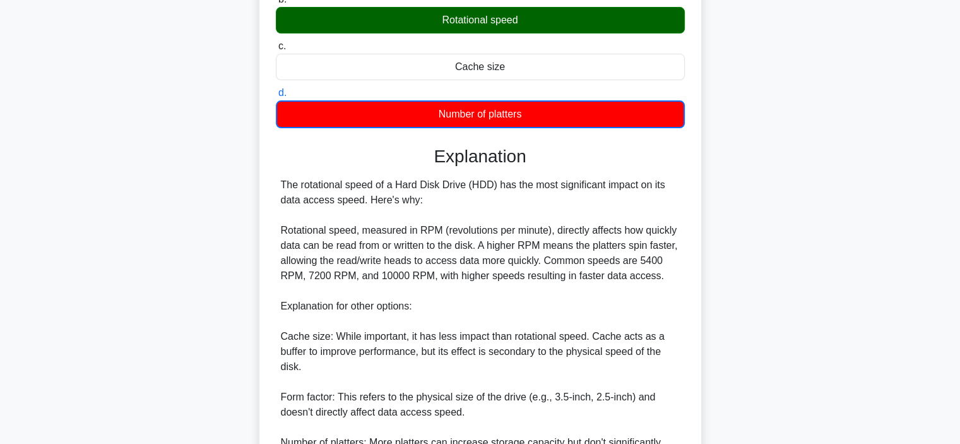
scroll to position [316, 0]
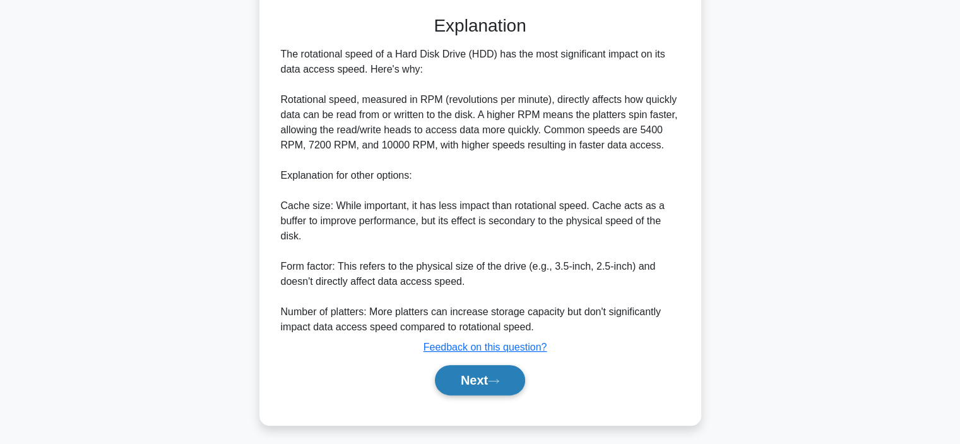
click at [499, 383] on icon at bounding box center [493, 381] width 11 height 7
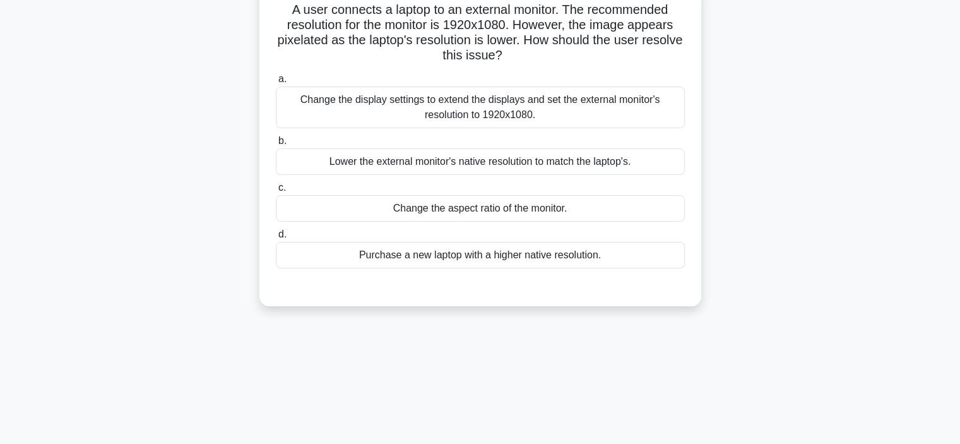
scroll to position [0, 0]
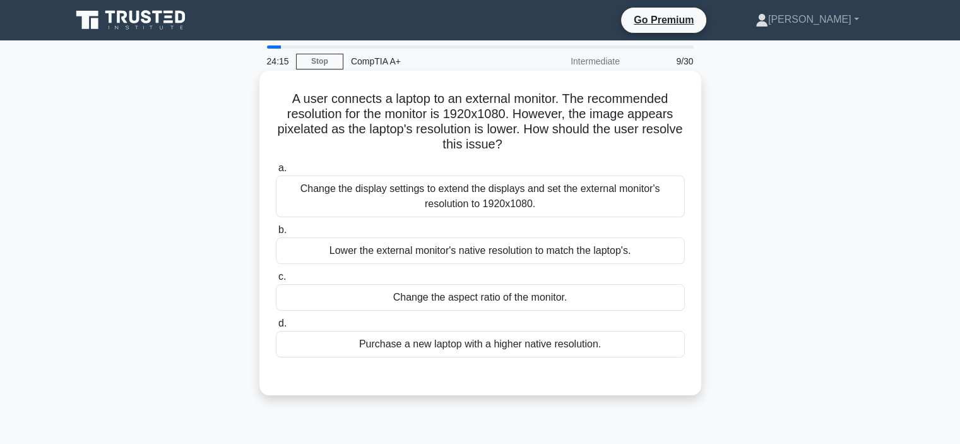
click at [512, 200] on div "Change the display settings to extend the displays and set the external monitor…" at bounding box center [480, 197] width 409 height 42
click at [276, 172] on input "a. Change the display settings to extend the displays and set the external moni…" at bounding box center [276, 168] width 0 height 8
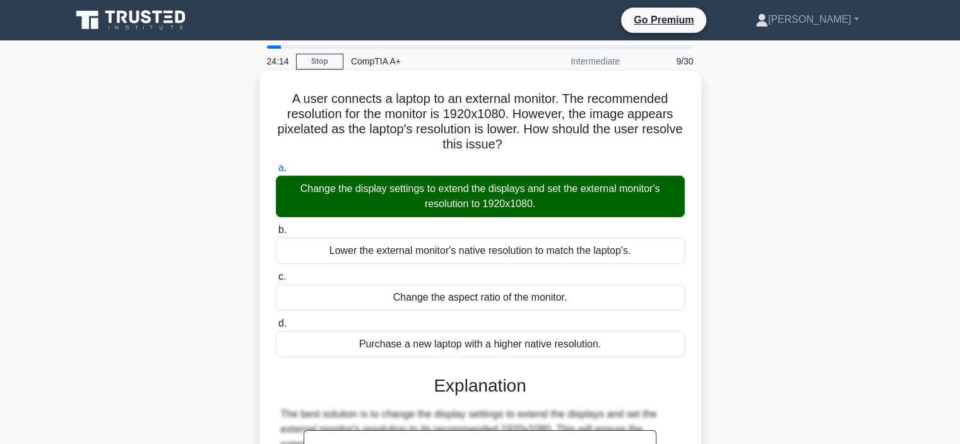
scroll to position [238, 0]
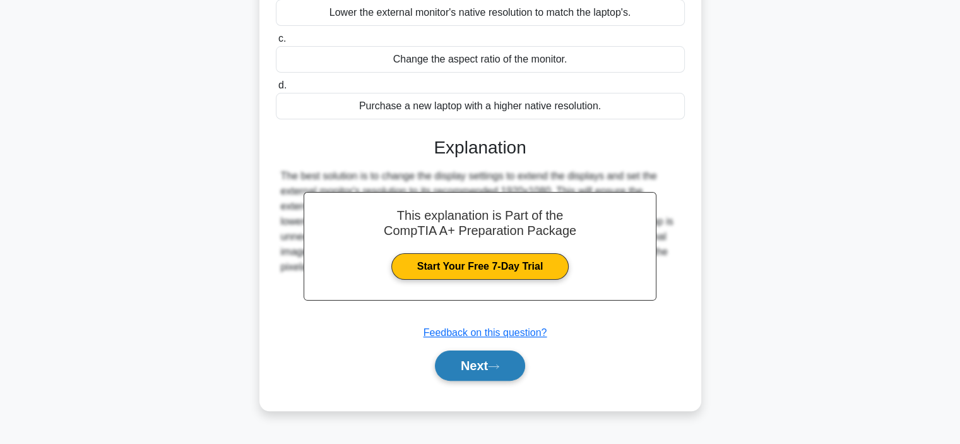
click at [498, 366] on icon at bounding box center [493, 366] width 11 height 7
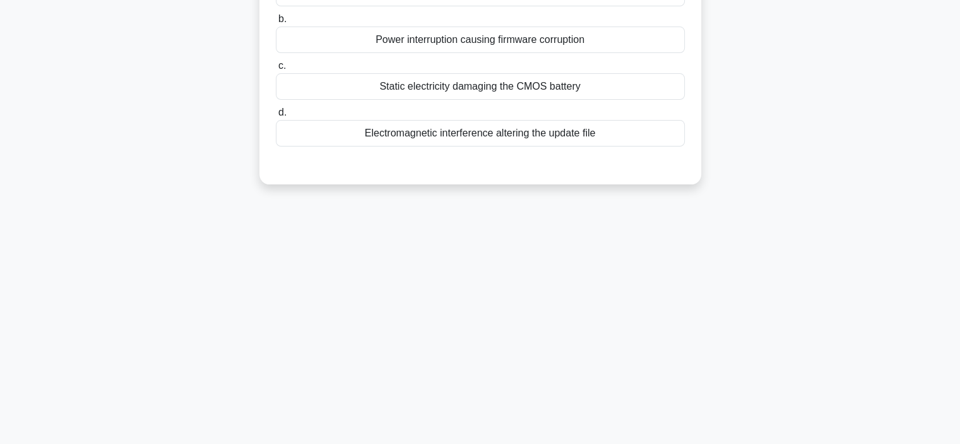
scroll to position [0, 0]
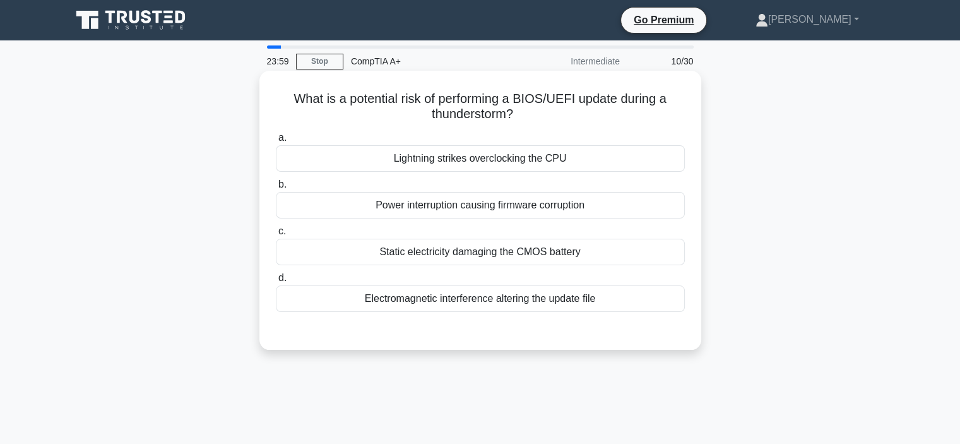
click at [485, 209] on div "Power interruption causing firmware corruption" at bounding box center [480, 205] width 409 height 27
click at [276, 189] on input "b. Power interruption causing firmware corruption" at bounding box center [276, 185] width 0 height 8
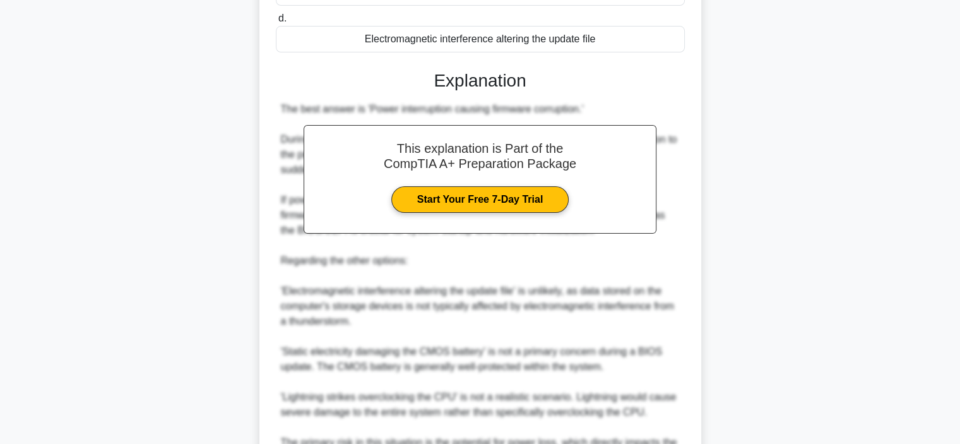
scroll to position [379, 0]
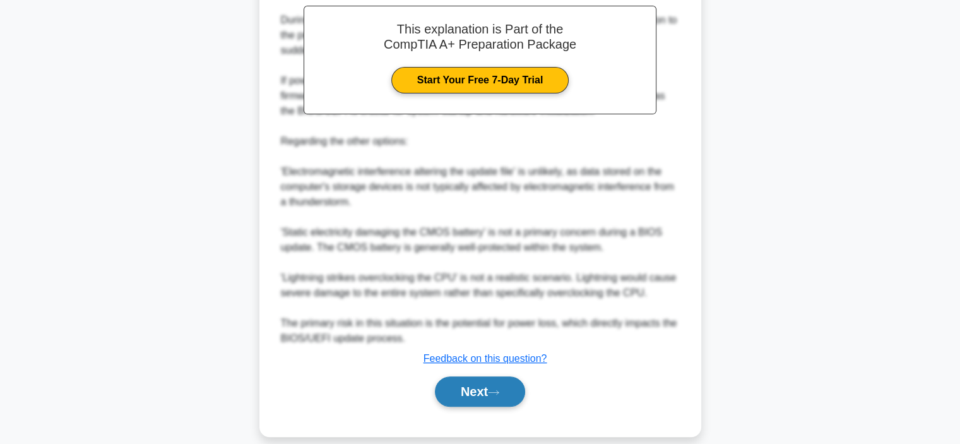
click at [491, 400] on button "Next" at bounding box center [480, 391] width 90 height 30
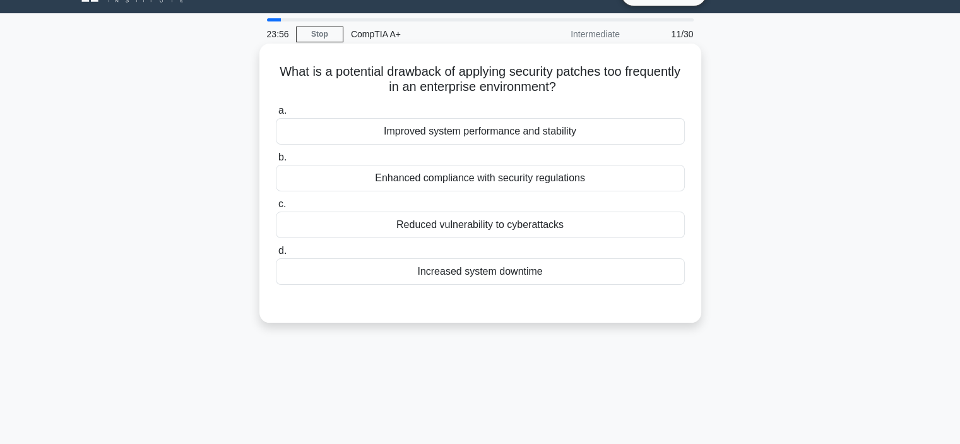
scroll to position [0, 0]
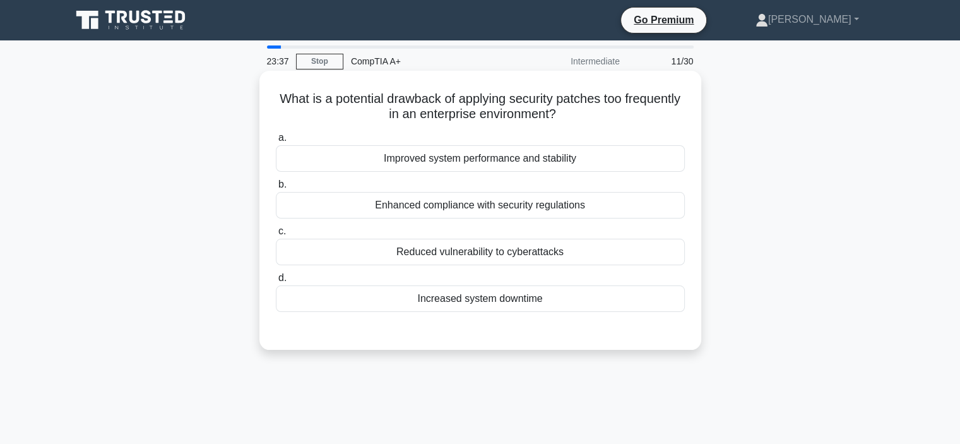
click at [533, 213] on div "Enhanced compliance with security regulations" at bounding box center [480, 205] width 409 height 27
click at [276, 189] on input "b. Enhanced compliance with security regulations" at bounding box center [276, 185] width 0 height 8
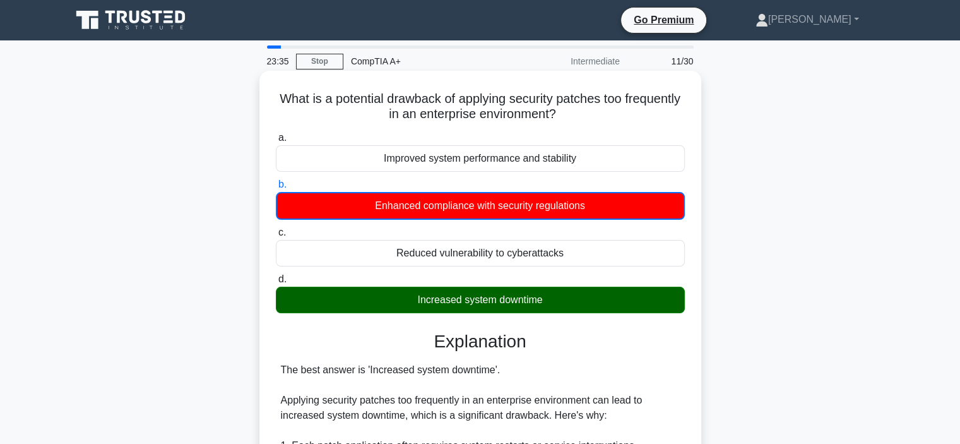
click at [513, 312] on div "Increased system downtime" at bounding box center [480, 300] width 409 height 27
click at [276, 284] on input "d. Increased system downtime" at bounding box center [276, 279] width 0 height 8
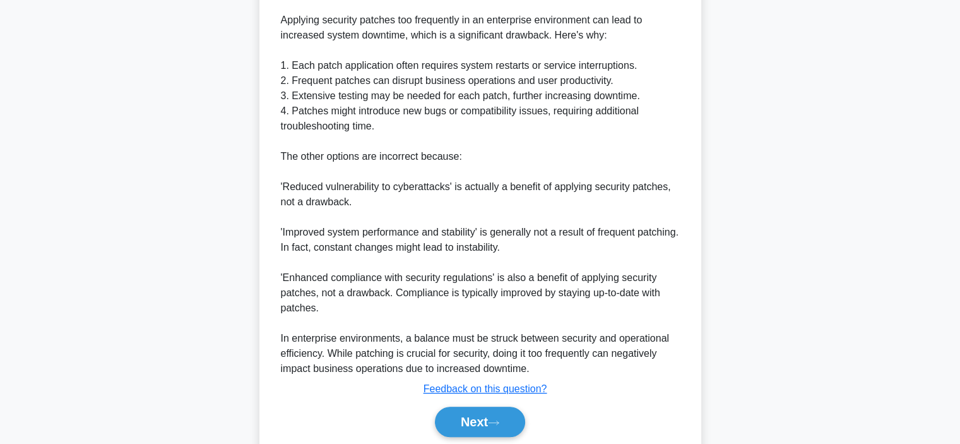
scroll to position [424, 0]
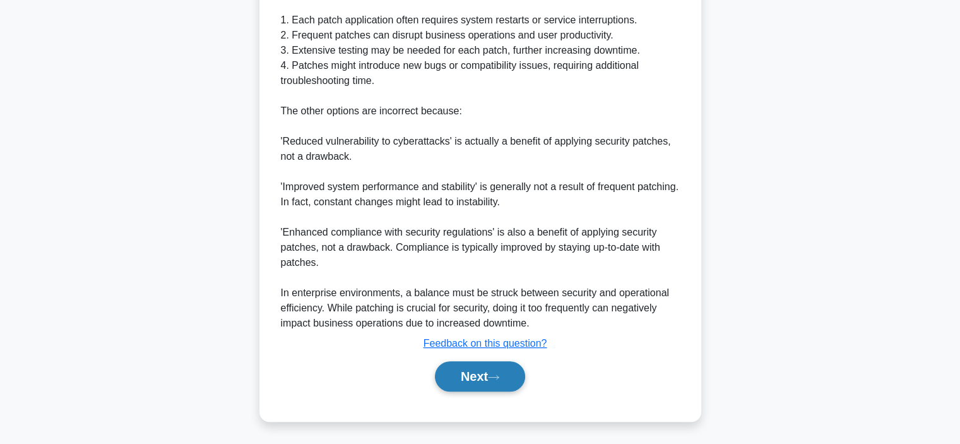
click at [492, 373] on button "Next" at bounding box center [480, 376] width 90 height 30
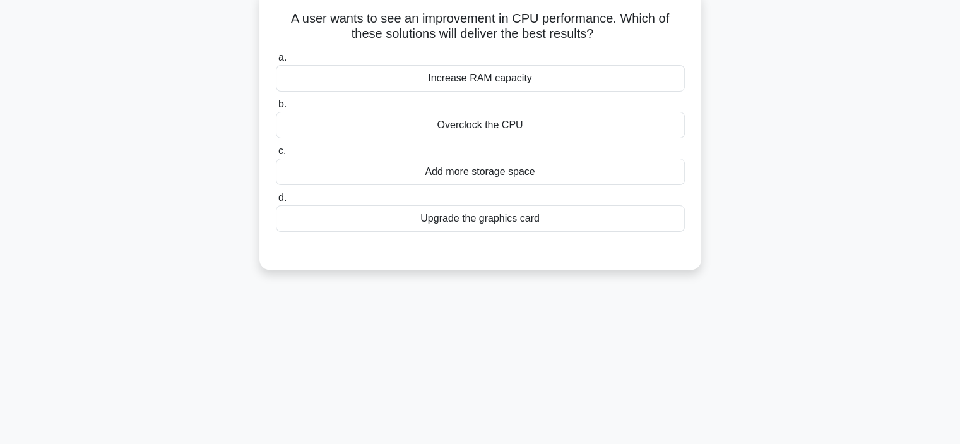
scroll to position [0, 0]
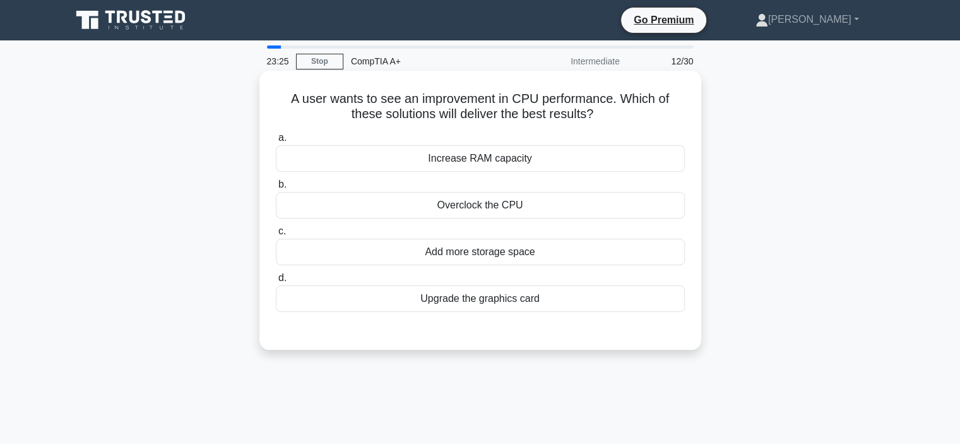
drag, startPoint x: 625, startPoint y: 103, endPoint x: 639, endPoint y: 119, distance: 21.5
click at [639, 119] on h5 "A user wants to see an improvement in CPU performance. Which of these solutions…" at bounding box center [481, 107] width 412 height 32
click at [639, 120] on h5 "A user wants to see an improvement in CPU performance. Which of these solutions…" at bounding box center [481, 107] width 412 height 32
click at [518, 206] on div "Overclock the CPU" at bounding box center [480, 205] width 409 height 27
click at [276, 189] on input "b. Overclock the CPU" at bounding box center [276, 185] width 0 height 8
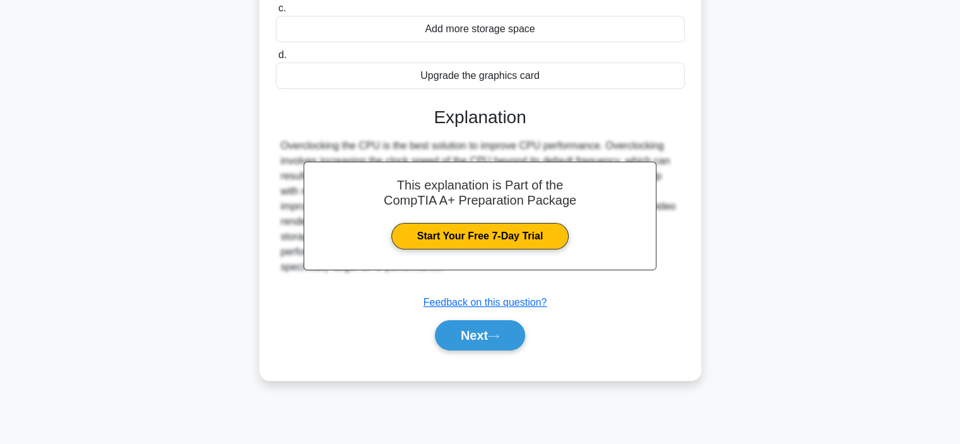
scroll to position [238, 0]
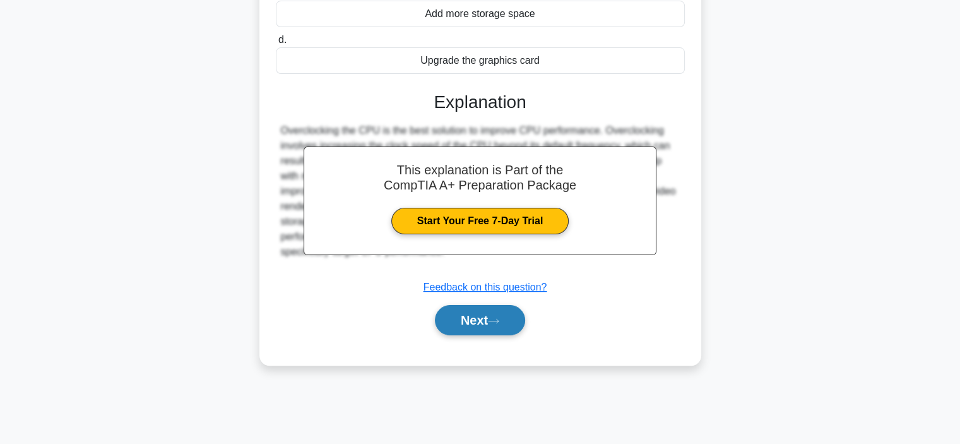
click at [490, 320] on button "Next" at bounding box center [480, 320] width 90 height 30
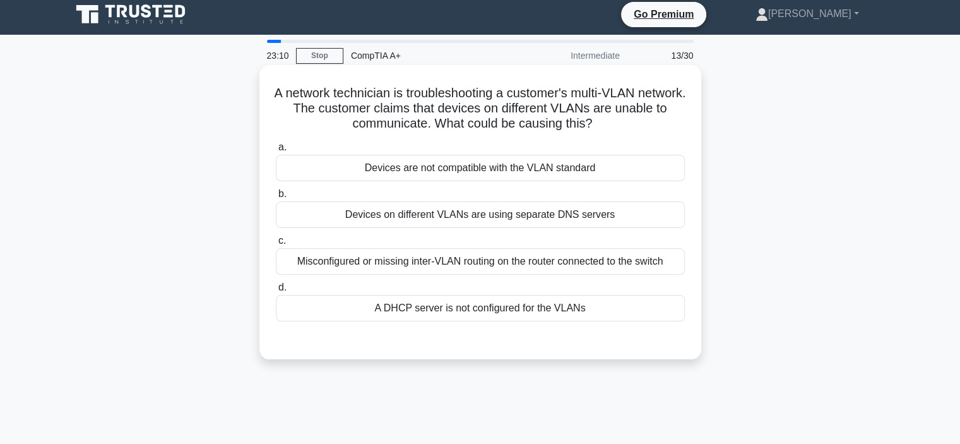
scroll to position [0, 0]
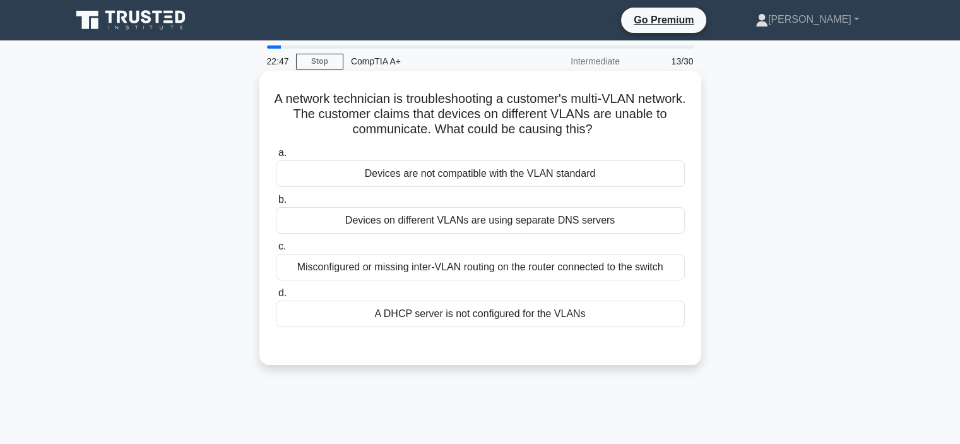
click at [532, 220] on div "Devices on different VLANs are using separate DNS servers" at bounding box center [480, 220] width 409 height 27
click at [276, 204] on input "b. Devices on different VLANs are using separate DNS servers" at bounding box center [276, 200] width 0 height 8
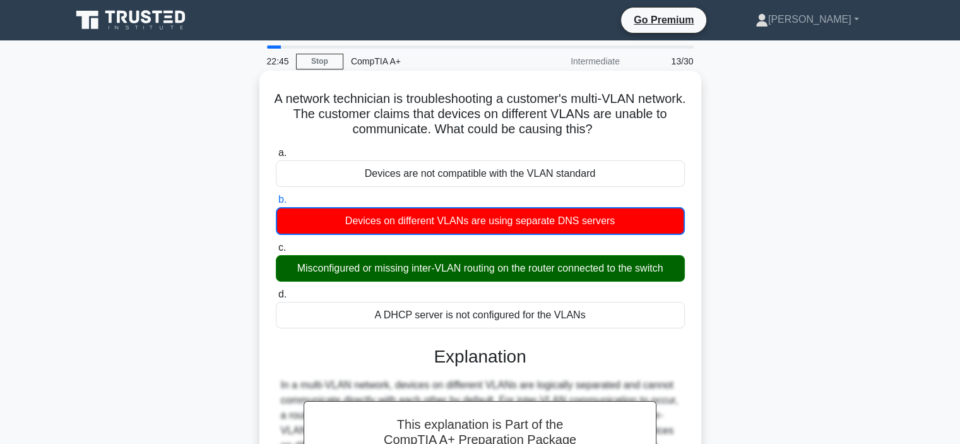
click at [483, 274] on div "Misconfigured or missing inter-VLAN routing on the router connected to the swit…" at bounding box center [480, 268] width 409 height 27
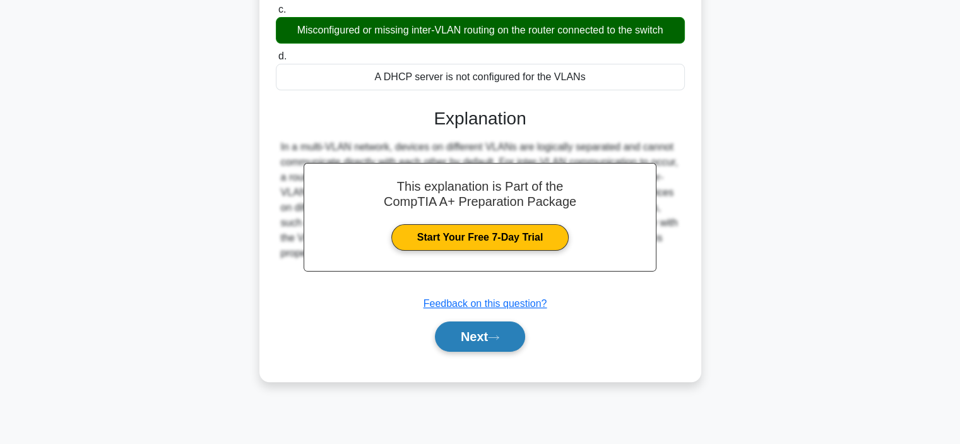
click at [490, 333] on button "Next" at bounding box center [480, 336] width 90 height 30
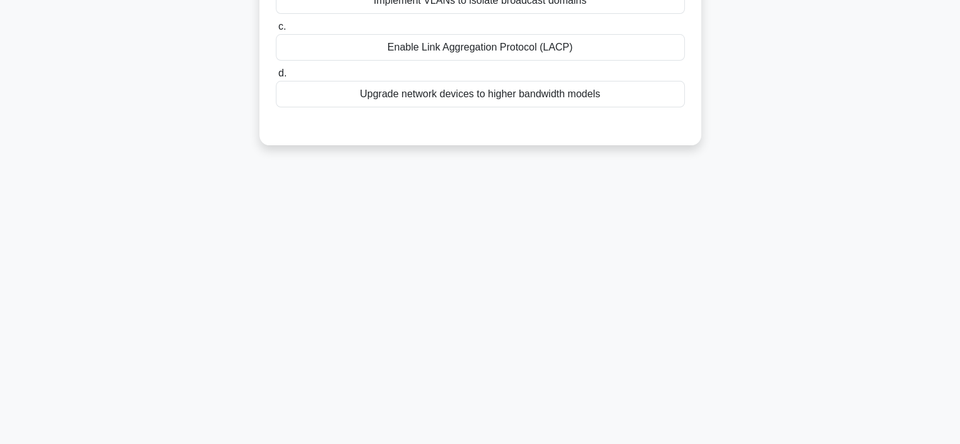
scroll to position [0, 0]
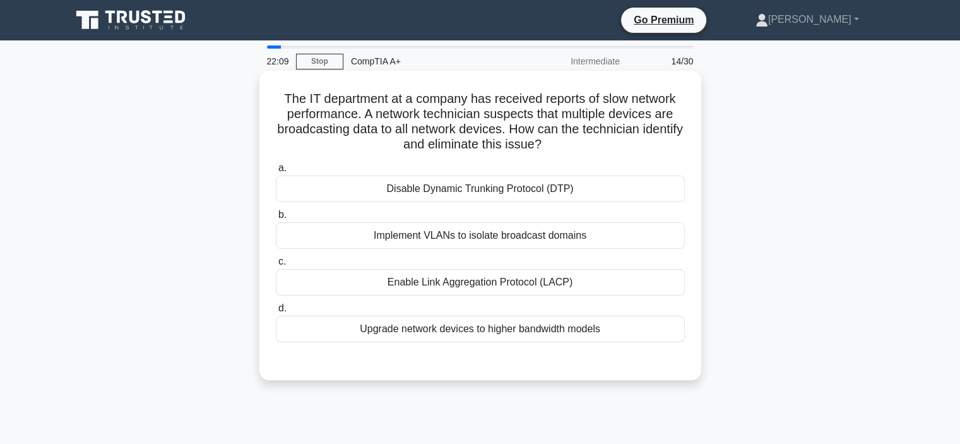
click at [604, 330] on div "Upgrade network devices to higher bandwidth models" at bounding box center [480, 329] width 409 height 27
click at [276, 313] on input "d. Upgrade network devices to higher bandwidth models" at bounding box center [276, 308] width 0 height 8
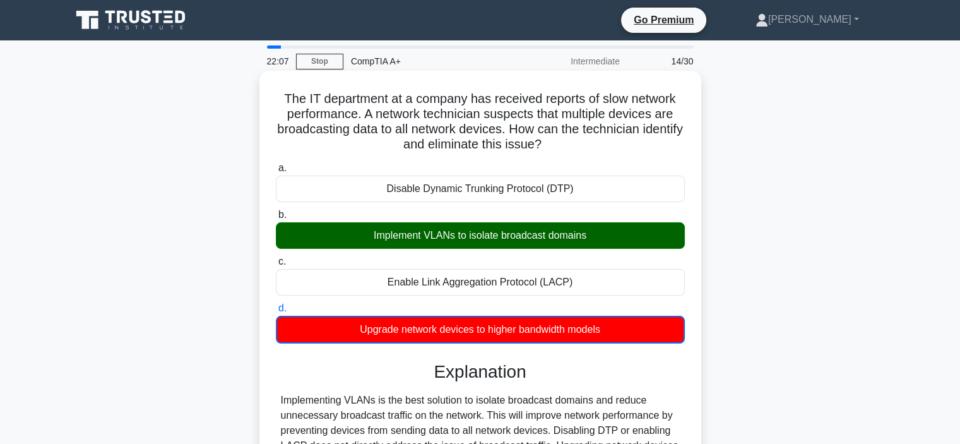
click at [583, 239] on div "Implement VLANs to isolate broadcast domains" at bounding box center [480, 235] width 409 height 27
click at [276, 219] on input "b. Implement VLANs to isolate broadcast domains" at bounding box center [276, 215] width 0 height 8
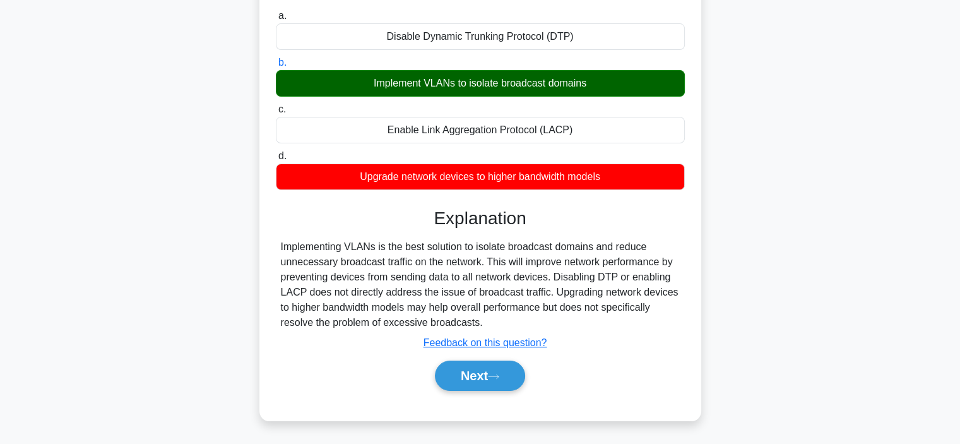
scroll to position [238, 0]
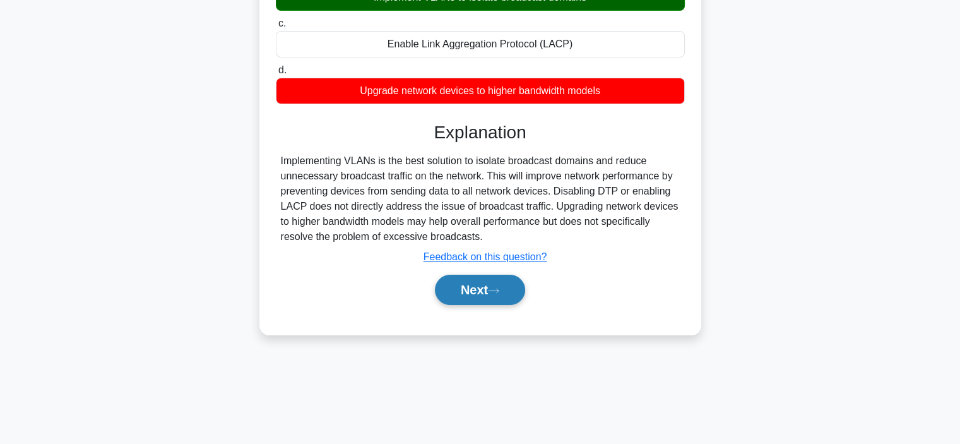
click at [496, 291] on icon at bounding box center [493, 290] width 11 height 7
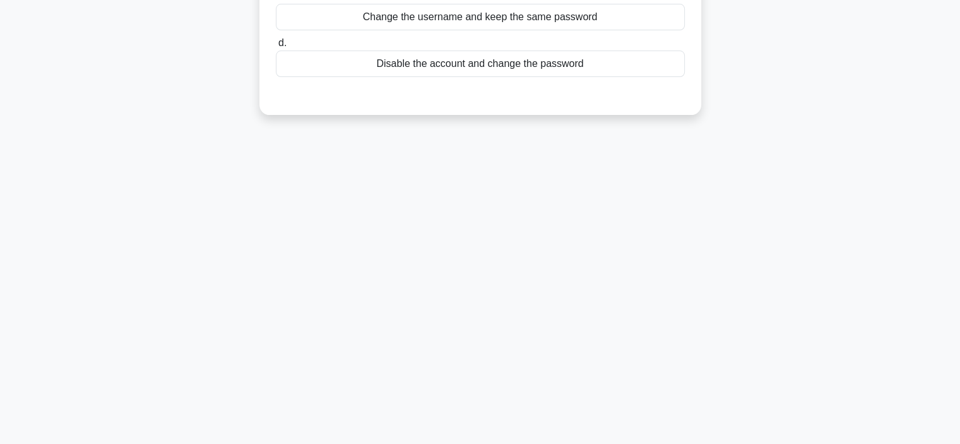
scroll to position [0, 0]
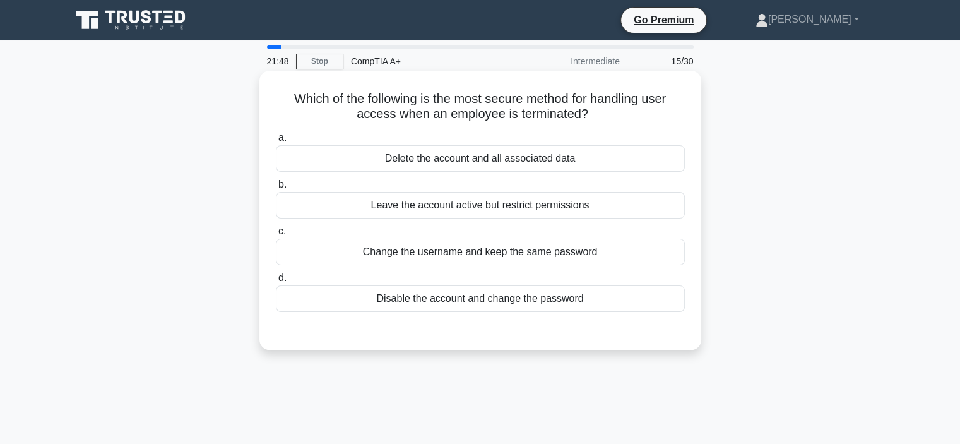
click at [518, 202] on div "Leave the account active but restrict permissions" at bounding box center [480, 205] width 409 height 27
click at [276, 189] on input "b. Leave the account active but restrict permissions" at bounding box center [276, 185] width 0 height 8
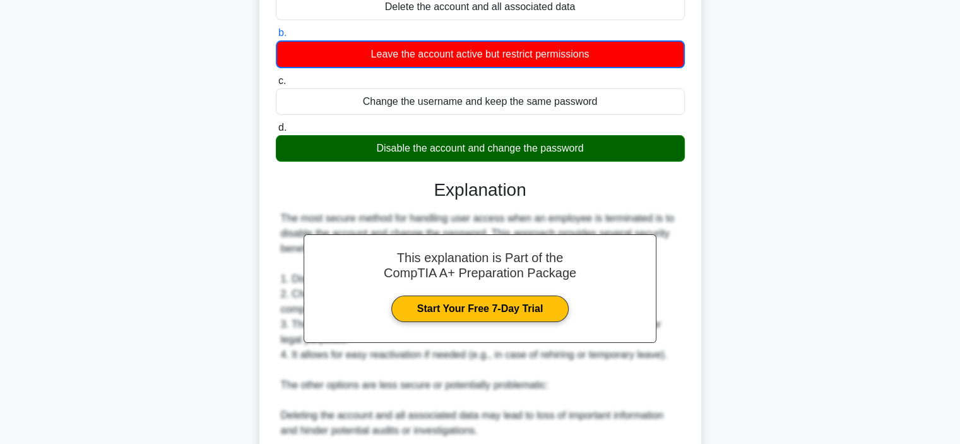
scroll to position [316, 0]
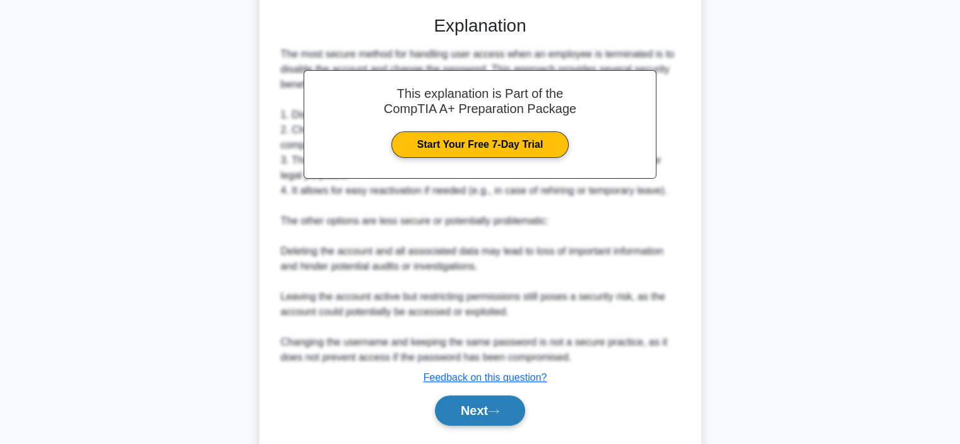
click at [489, 404] on button "Next" at bounding box center [480, 410] width 90 height 30
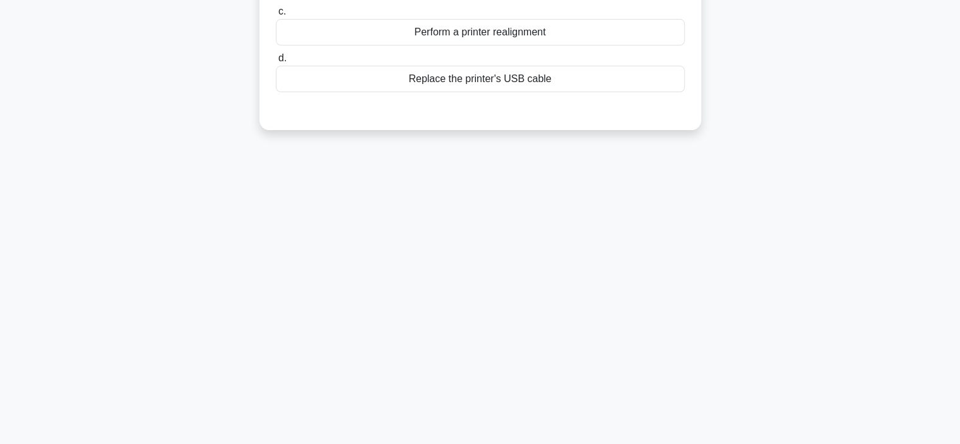
scroll to position [0, 0]
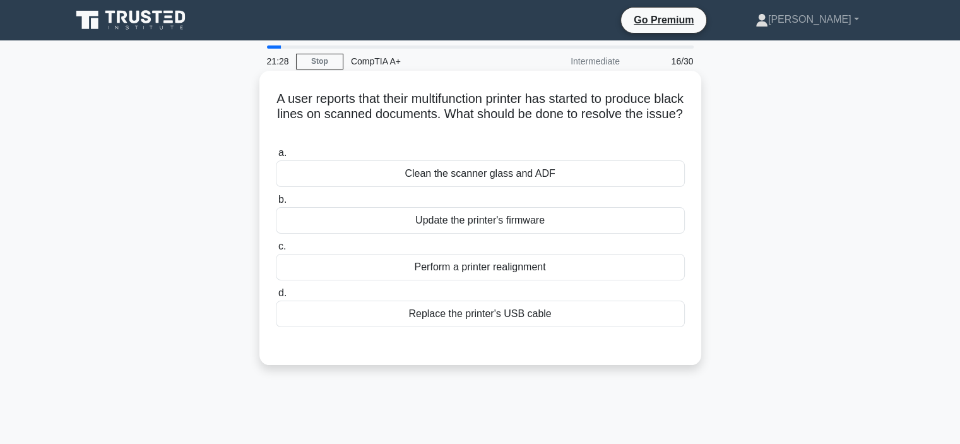
click at [513, 263] on div "Perform a printer realignment" at bounding box center [480, 267] width 409 height 27
click at [276, 251] on input "c. Perform a printer realignment" at bounding box center [276, 246] width 0 height 8
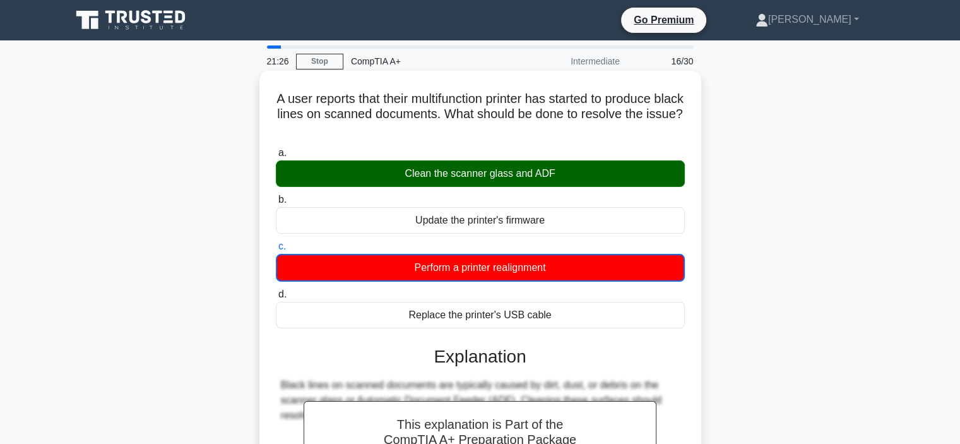
click at [553, 177] on div "Clean the scanner glass and ADF" at bounding box center [480, 173] width 409 height 27
click at [276, 157] on input "a. Clean the scanner glass and ADF" at bounding box center [276, 153] width 0 height 8
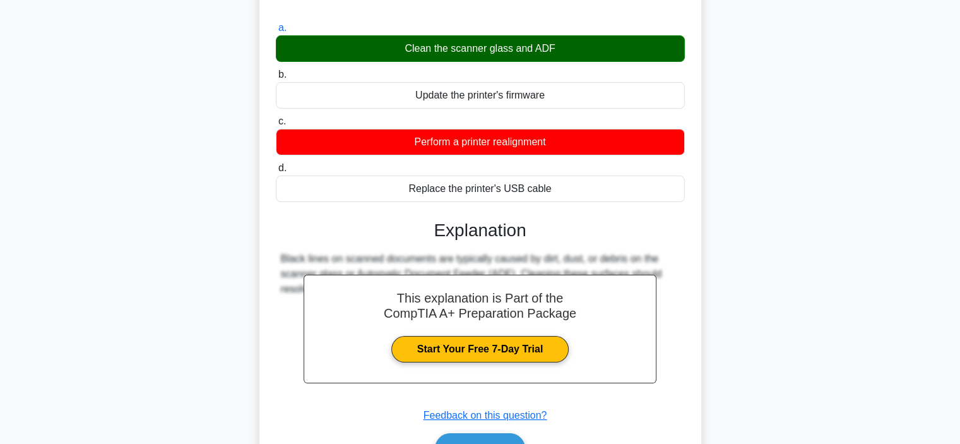
scroll to position [238, 0]
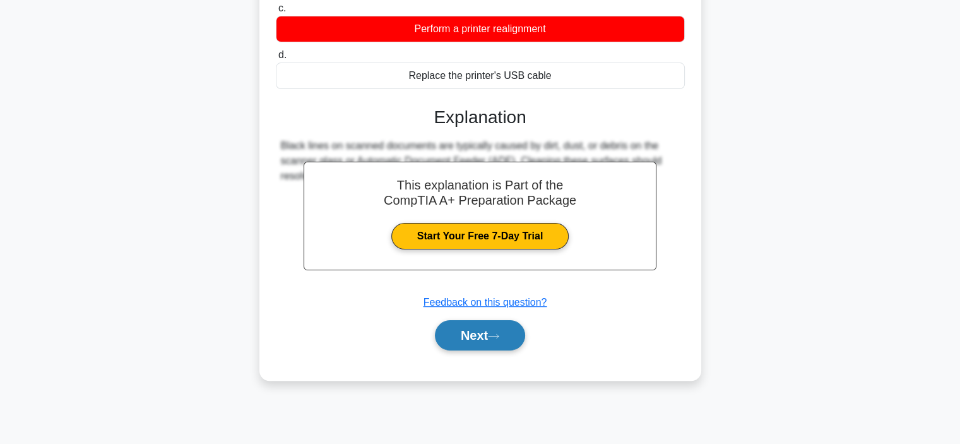
click at [497, 334] on icon at bounding box center [493, 336] width 11 height 7
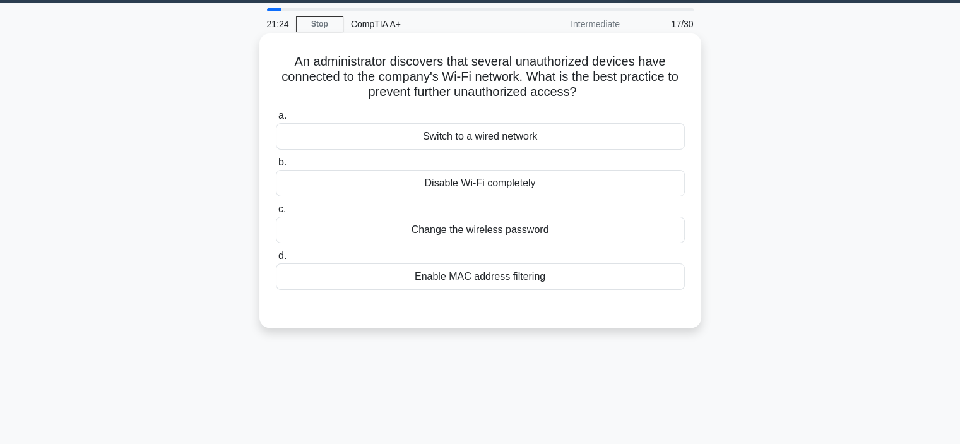
scroll to position [0, 0]
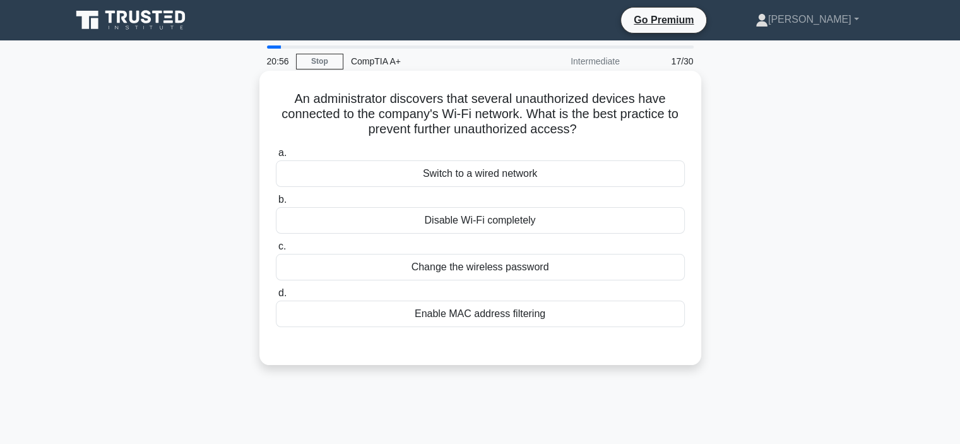
click at [541, 266] on div "Change the wireless password" at bounding box center [480, 267] width 409 height 27
click at [276, 251] on input "c. Change the wireless password" at bounding box center [276, 246] width 0 height 8
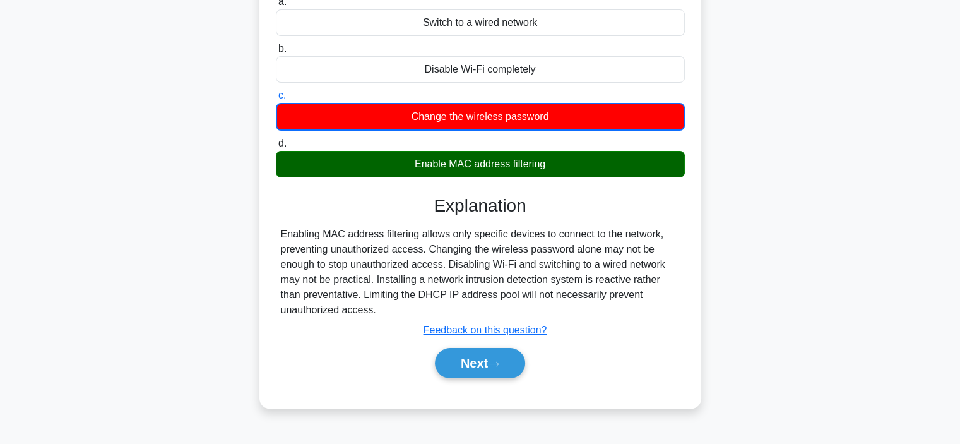
scroll to position [238, 0]
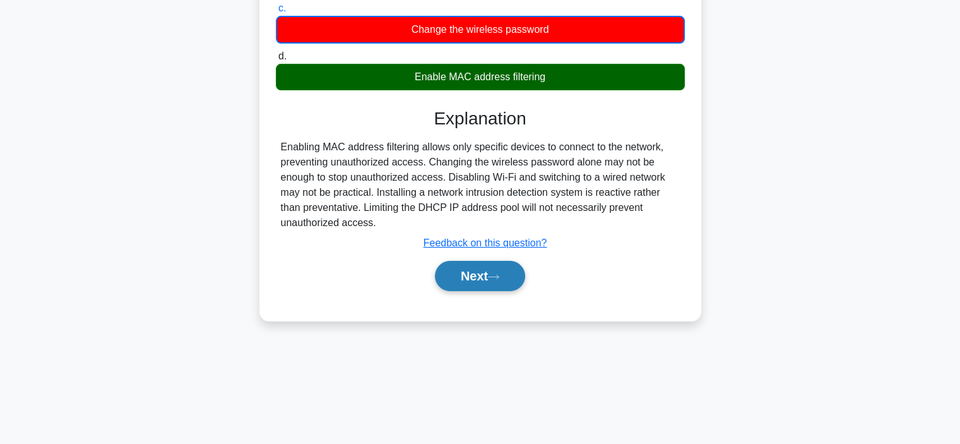
click at [508, 277] on button "Next" at bounding box center [480, 276] width 90 height 30
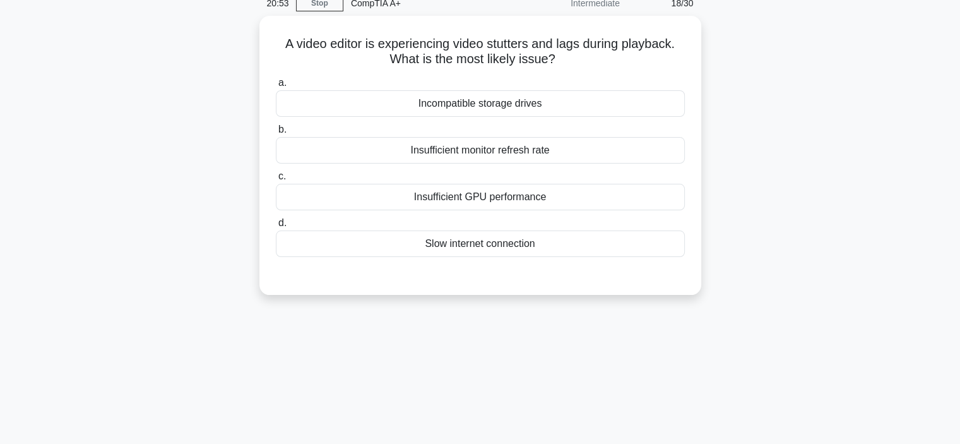
scroll to position [0, 0]
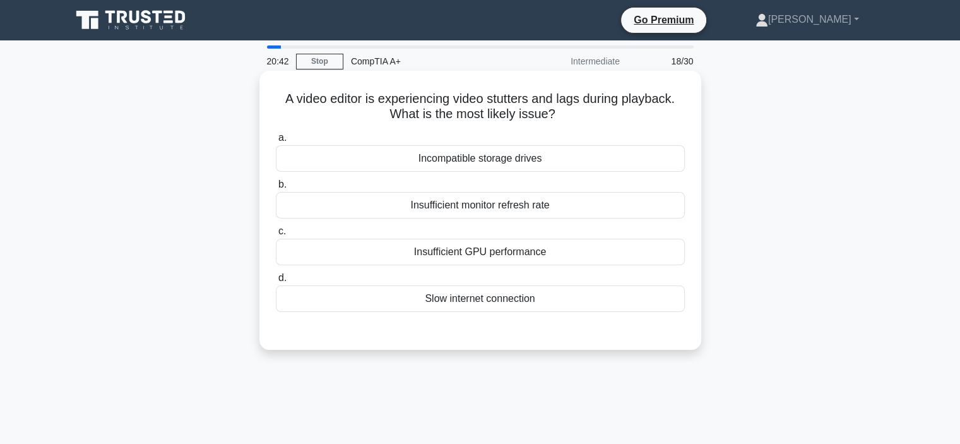
click at [529, 205] on div "Insufficient monitor refresh rate" at bounding box center [480, 205] width 409 height 27
click at [276, 189] on input "b. Insufficient monitor refresh rate" at bounding box center [276, 185] width 0 height 8
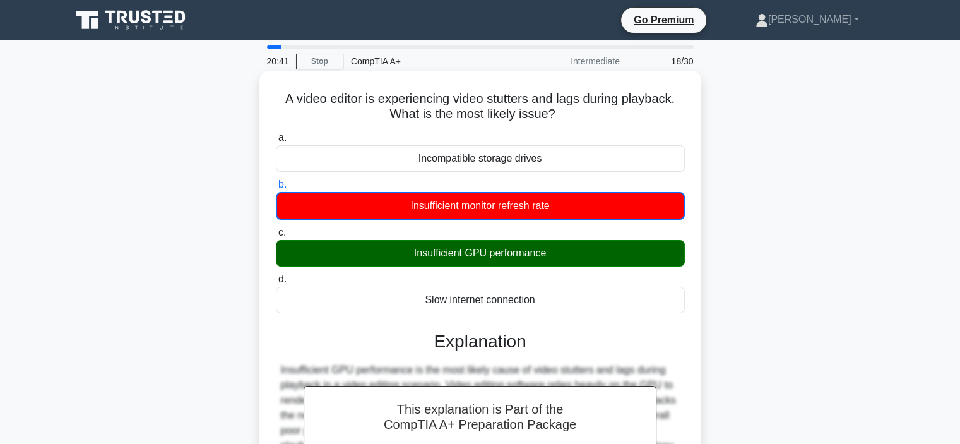
click at [513, 256] on div "Insufficient GPU performance" at bounding box center [480, 253] width 409 height 27
click at [276, 237] on input "c. Insufficient GPU performance" at bounding box center [276, 233] width 0 height 8
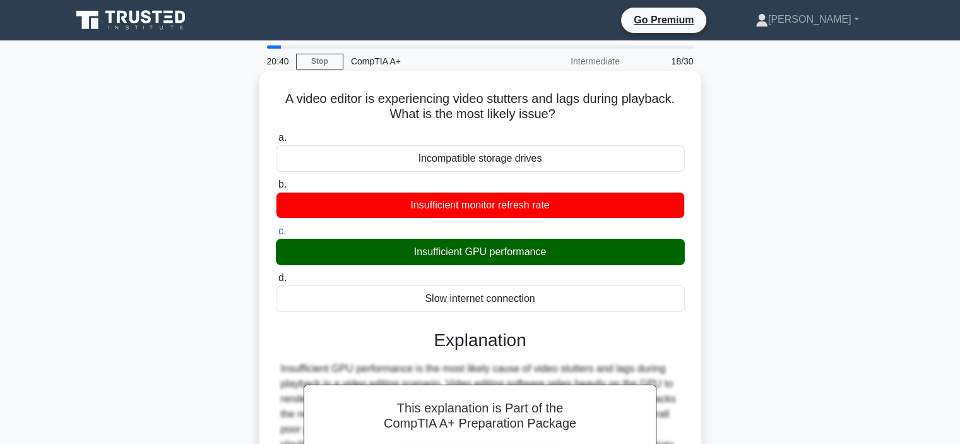
scroll to position [238, 0]
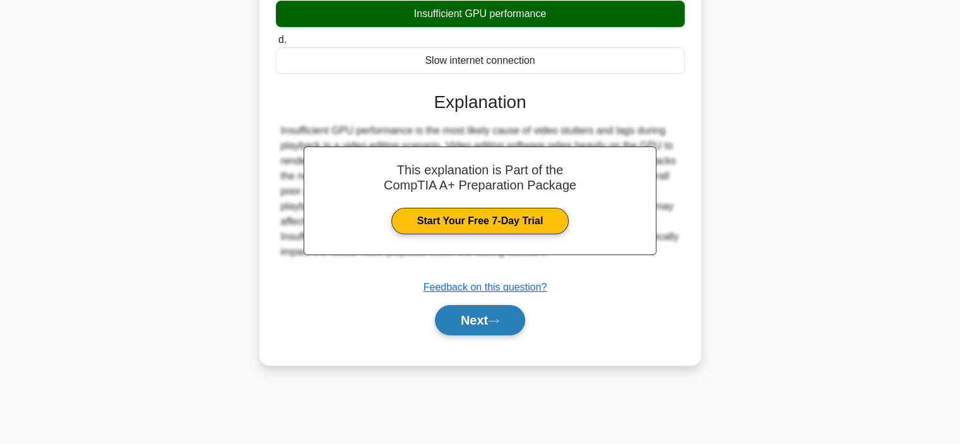
click at [503, 315] on button "Next" at bounding box center [480, 320] width 90 height 30
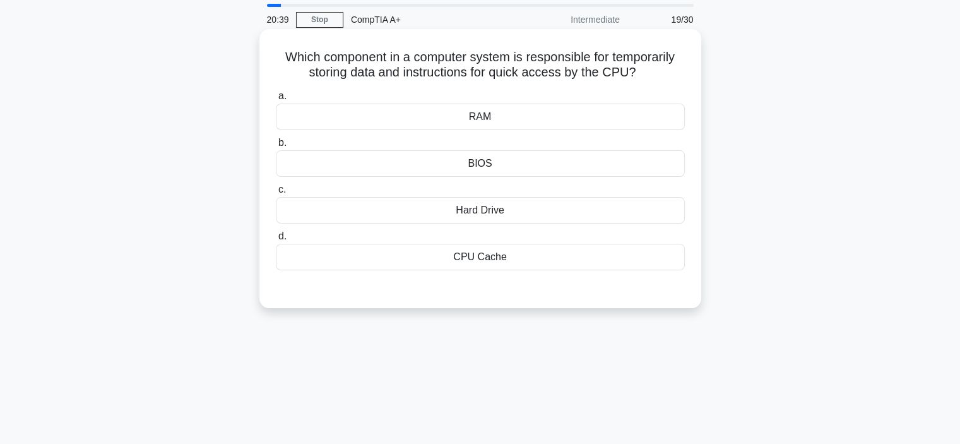
scroll to position [0, 0]
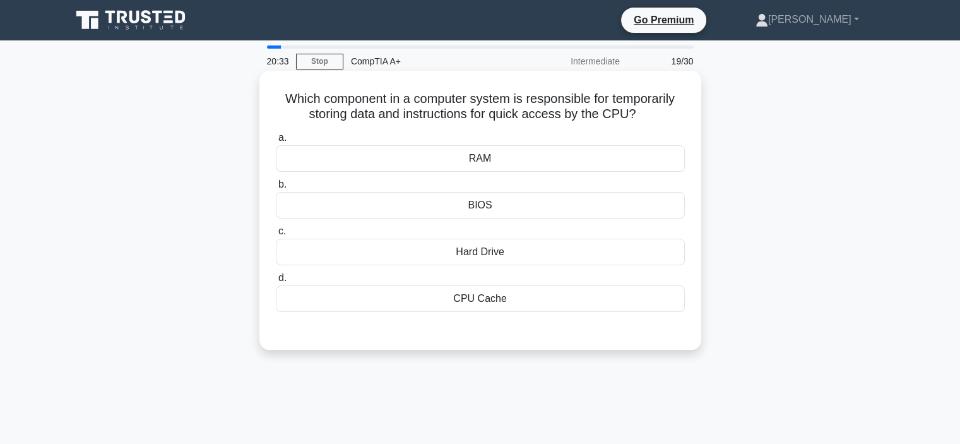
click at [582, 146] on div "RAM" at bounding box center [480, 158] width 409 height 27
click at [276, 142] on input "a. RAM" at bounding box center [276, 138] width 0 height 8
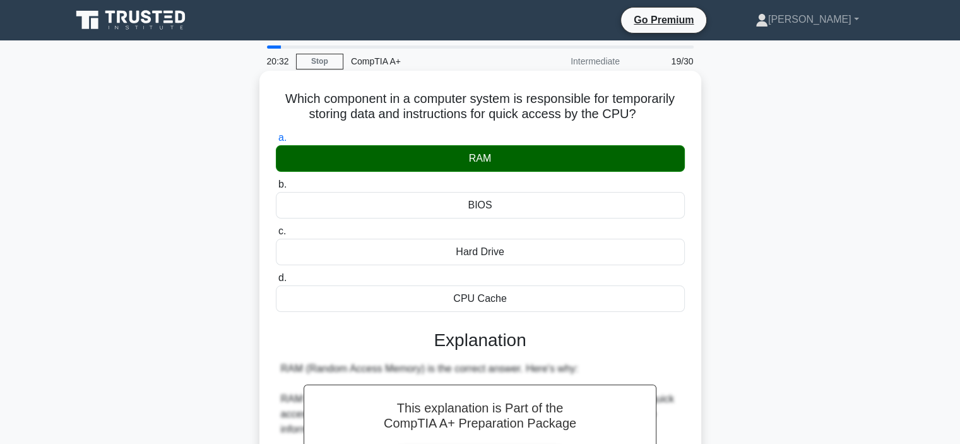
scroll to position [333, 0]
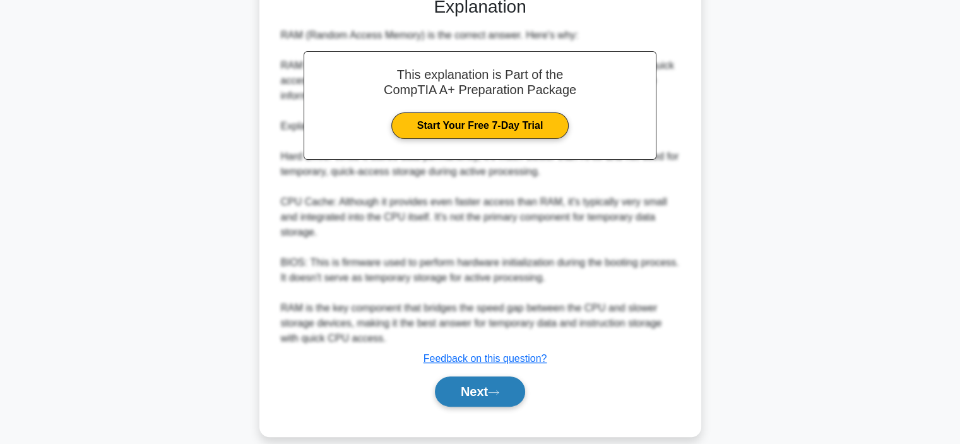
click at [505, 376] on button "Next" at bounding box center [480, 391] width 90 height 30
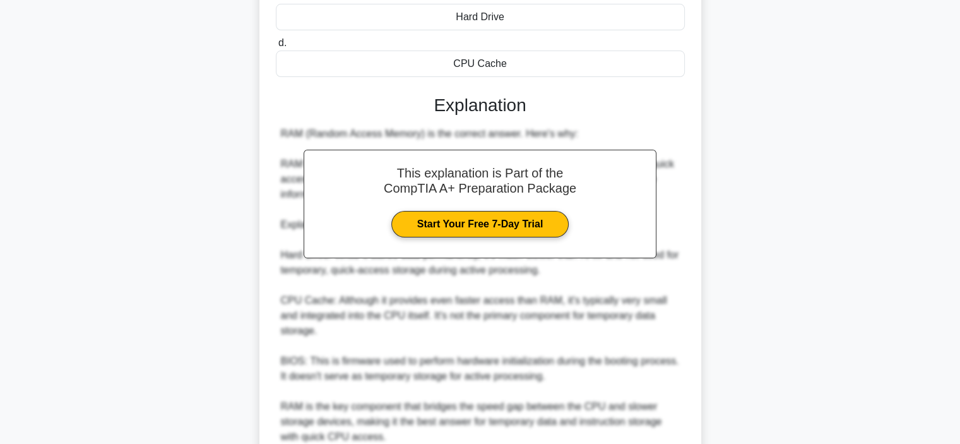
scroll to position [0, 0]
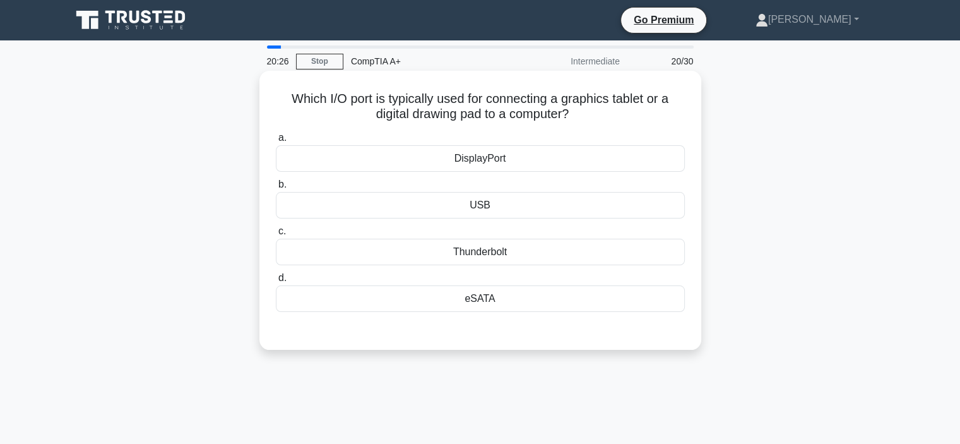
click at [574, 153] on div "DisplayPort" at bounding box center [480, 158] width 409 height 27
click at [276, 142] on input "a. DisplayPort" at bounding box center [276, 138] width 0 height 8
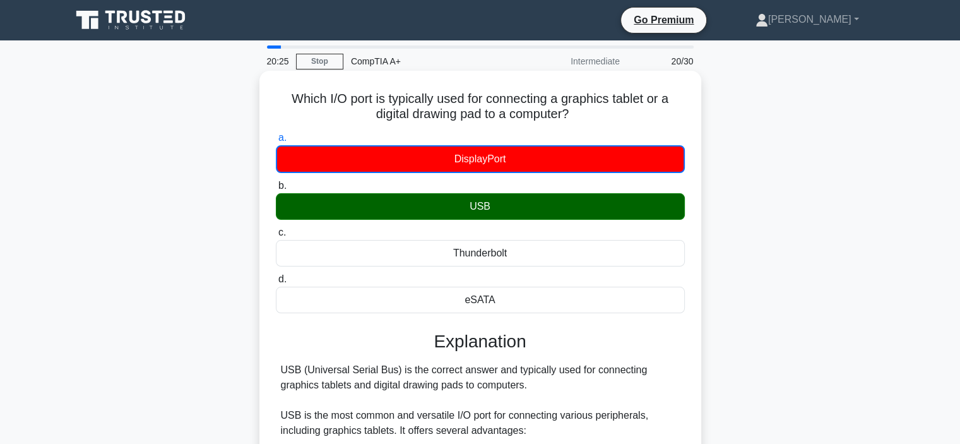
click at [568, 205] on div "USB" at bounding box center [480, 206] width 409 height 27
click at [276, 190] on input "b. USB" at bounding box center [276, 186] width 0 height 8
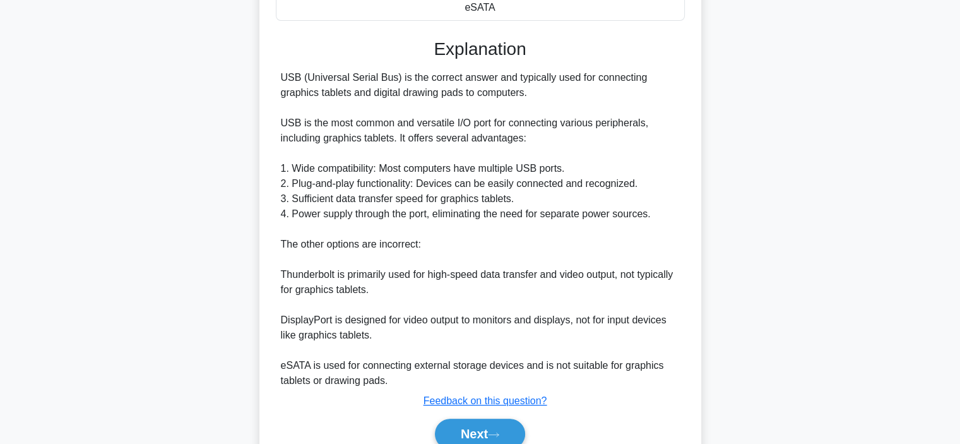
scroll to position [316, 0]
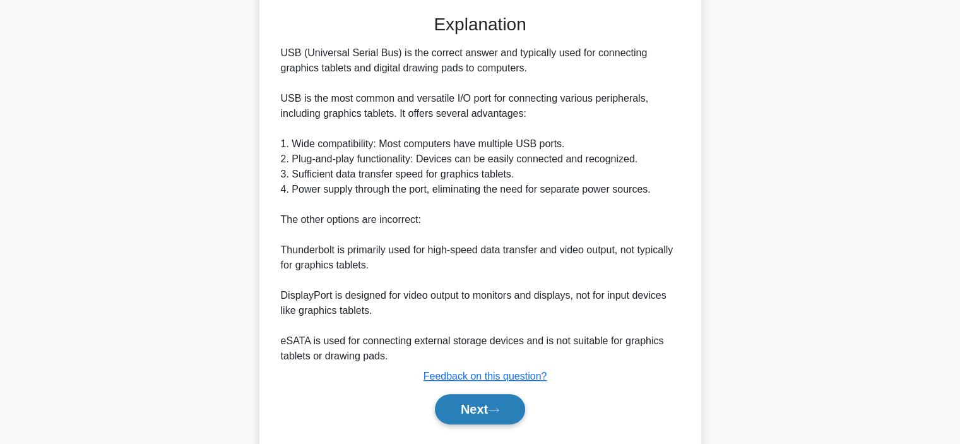
click at [512, 404] on button "Next" at bounding box center [480, 409] width 90 height 30
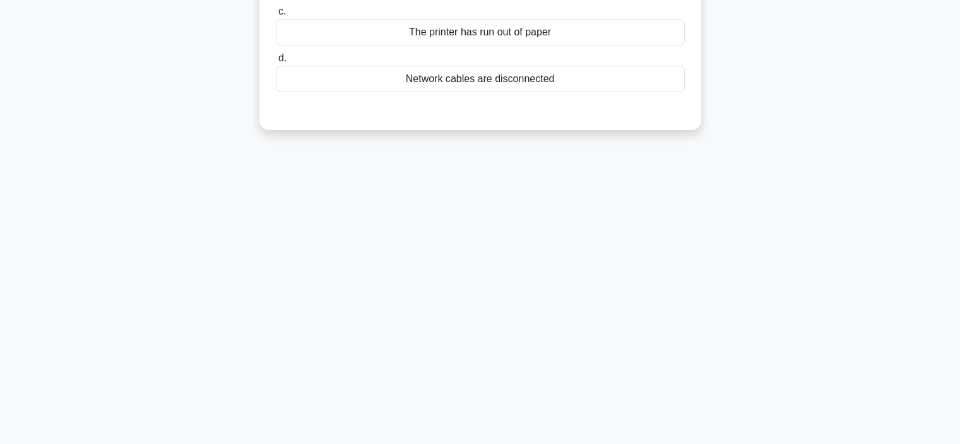
scroll to position [49, 0]
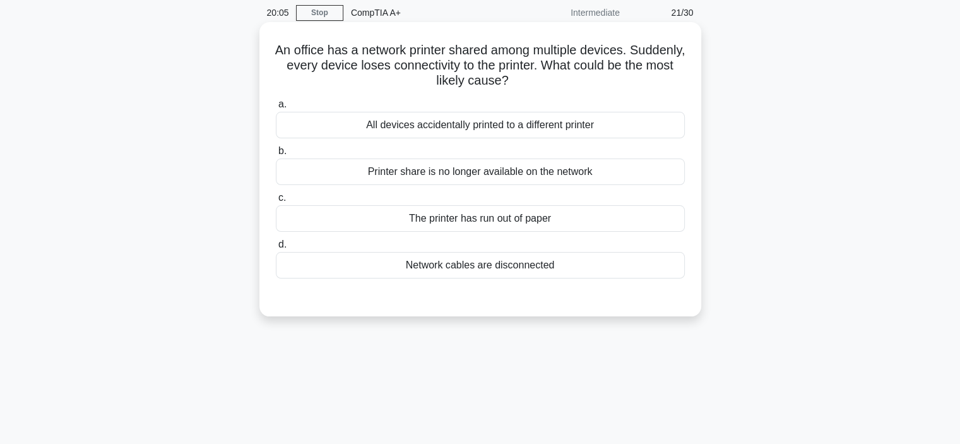
click at [478, 259] on div "Network cables are disconnected" at bounding box center [480, 265] width 409 height 27
click at [276, 249] on input "d. Network cables are disconnected" at bounding box center [276, 245] width 0 height 8
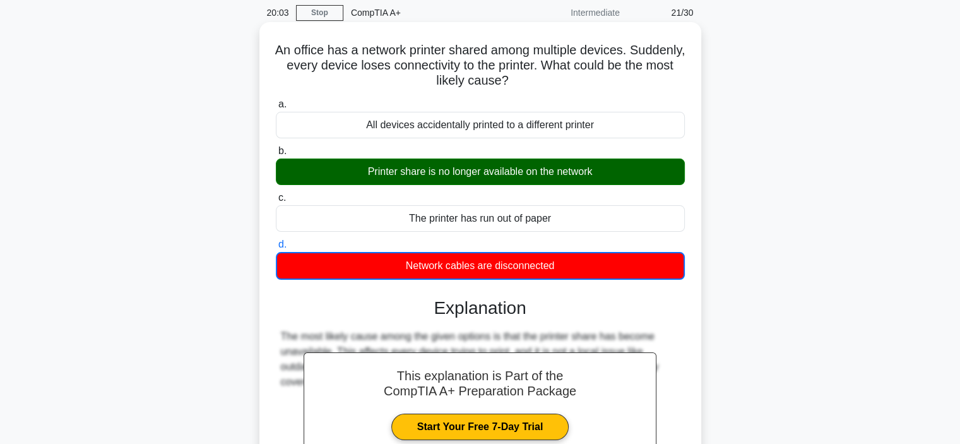
click at [501, 176] on div "Printer share is no longer available on the network" at bounding box center [480, 172] width 409 height 27
click at [276, 155] on input "b. Printer share is no longer available on the network" at bounding box center [276, 151] width 0 height 8
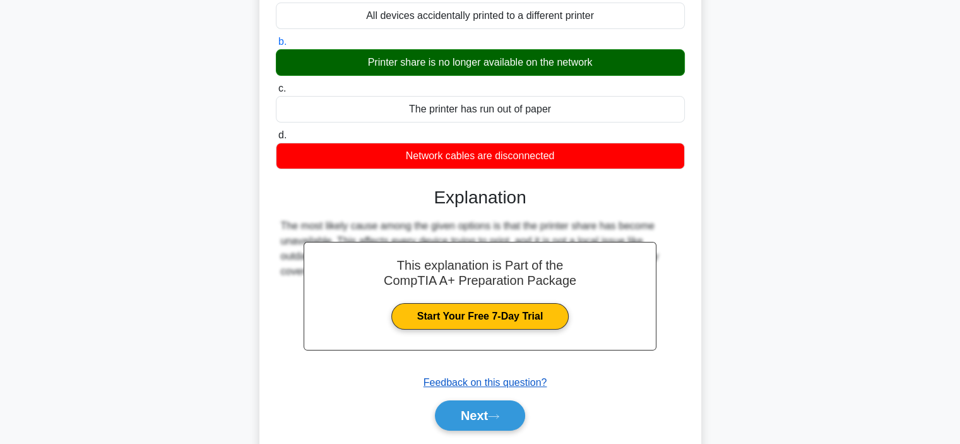
scroll to position [238, 0]
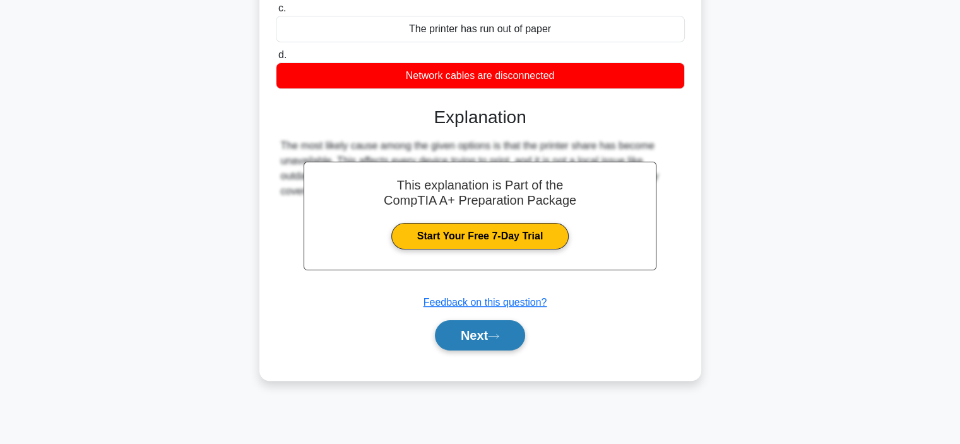
click at [484, 343] on button "Next" at bounding box center [480, 335] width 90 height 30
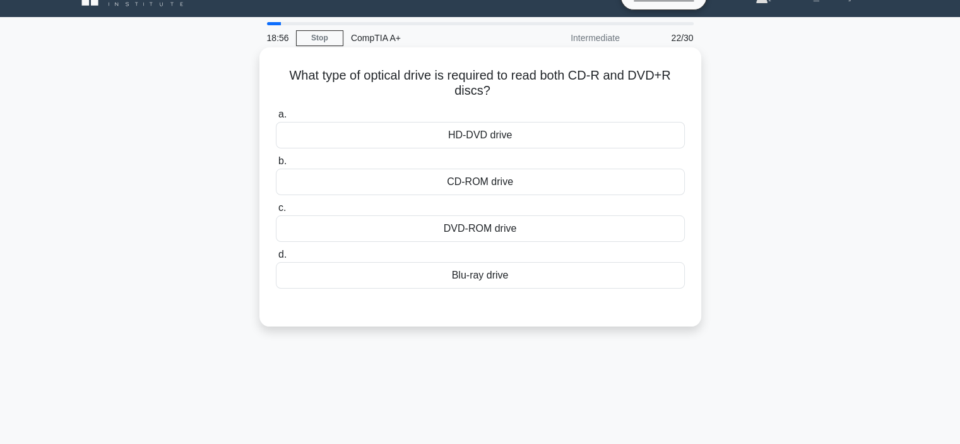
scroll to position [0, 0]
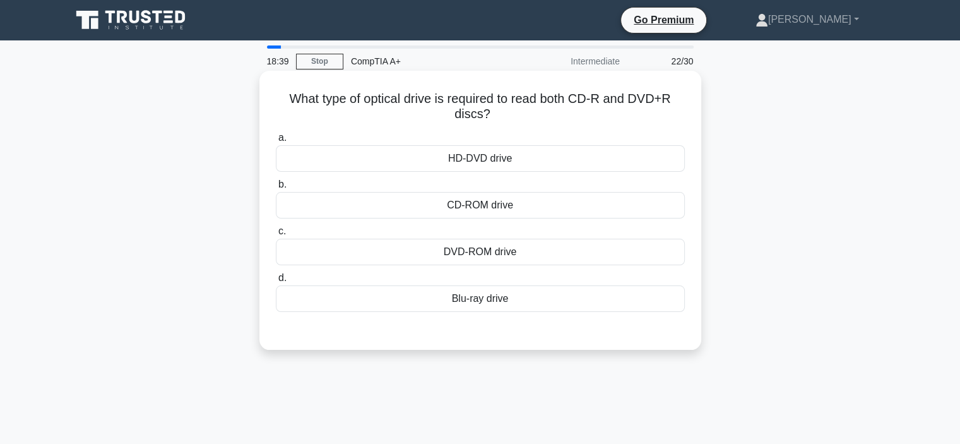
click at [476, 304] on div "Blu-ray drive" at bounding box center [480, 298] width 409 height 27
click at [276, 282] on input "d. Blu-ray drive" at bounding box center [276, 278] width 0 height 8
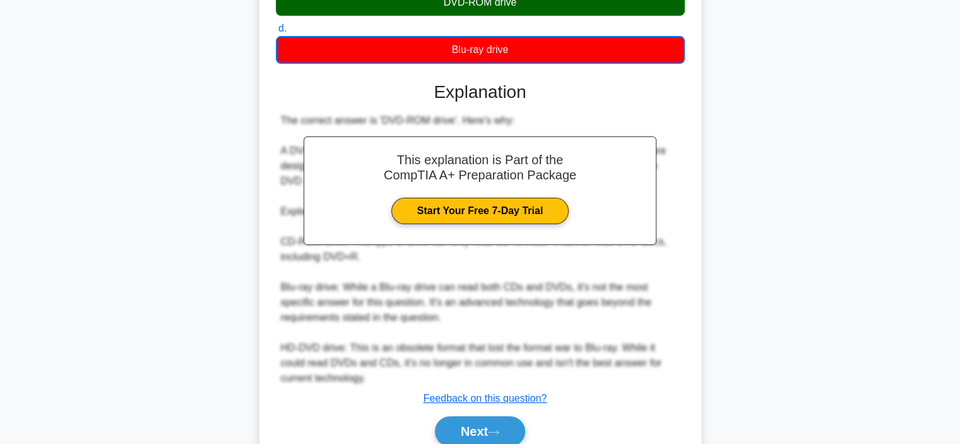
scroll to position [304, 0]
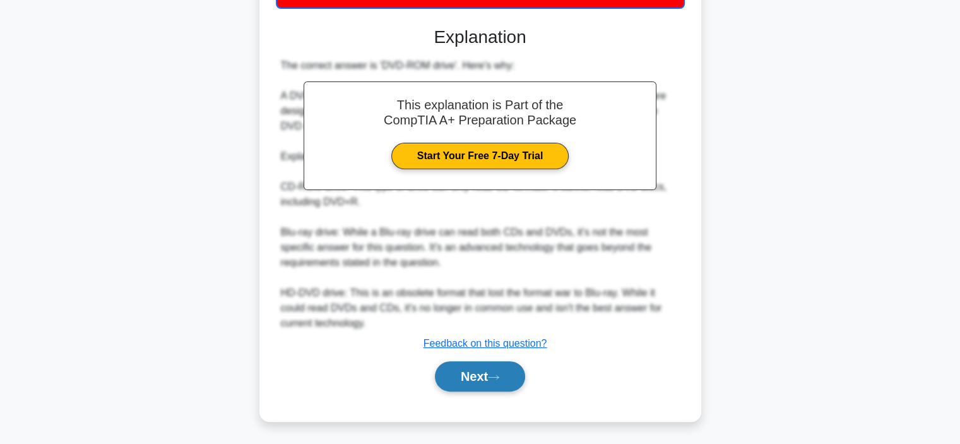
click at [476, 372] on button "Next" at bounding box center [480, 376] width 90 height 30
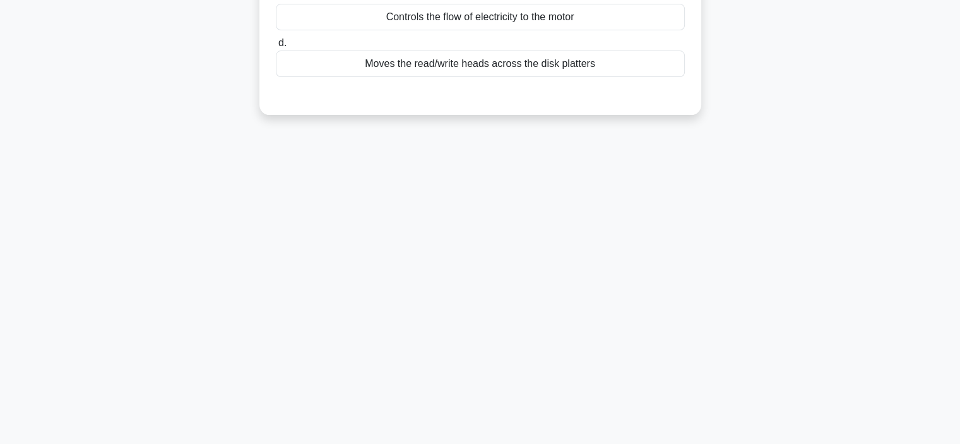
scroll to position [0, 0]
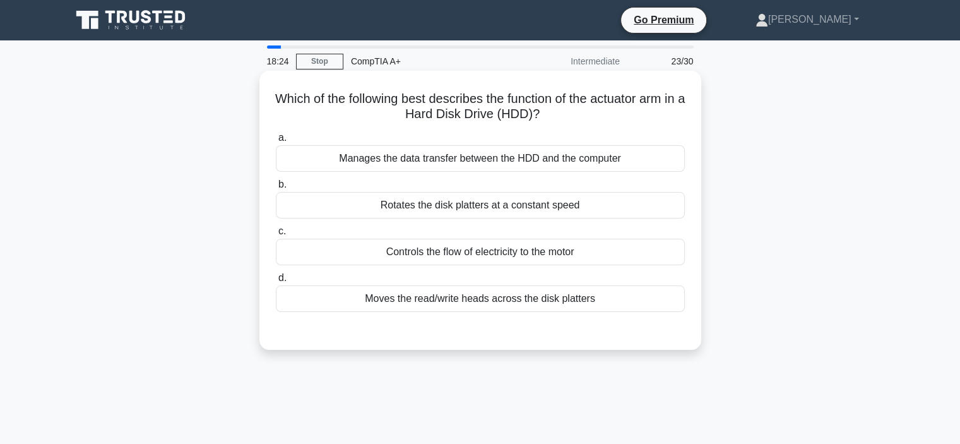
click at [462, 299] on div "Moves the read/write heads across the disk platters" at bounding box center [480, 298] width 409 height 27
click at [276, 282] on input "d. Moves the read/write heads across the disk platters" at bounding box center [276, 278] width 0 height 8
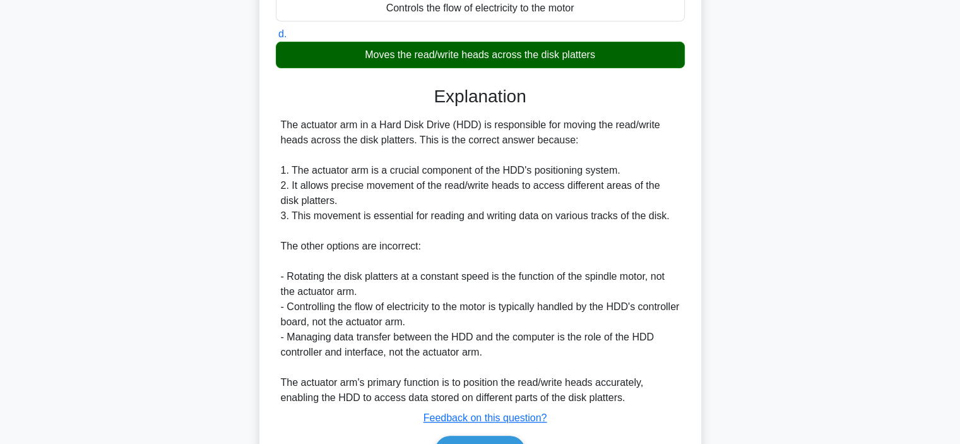
scroll to position [318, 0]
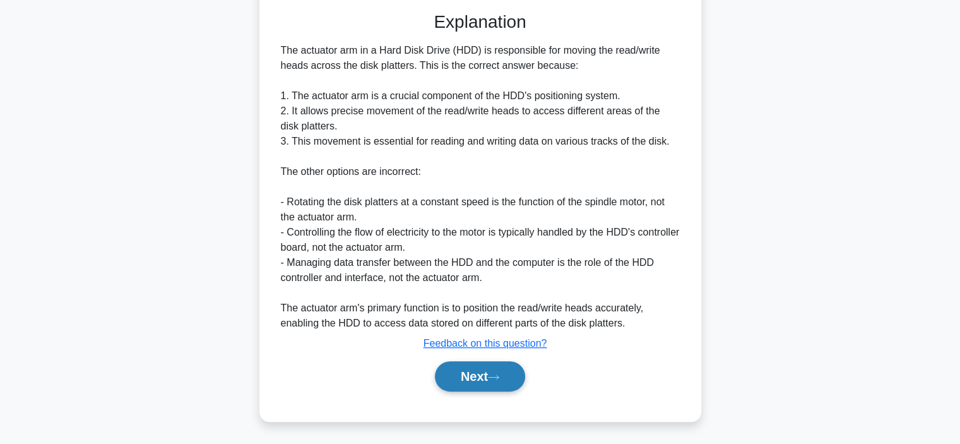
click at [475, 375] on button "Next" at bounding box center [480, 376] width 90 height 30
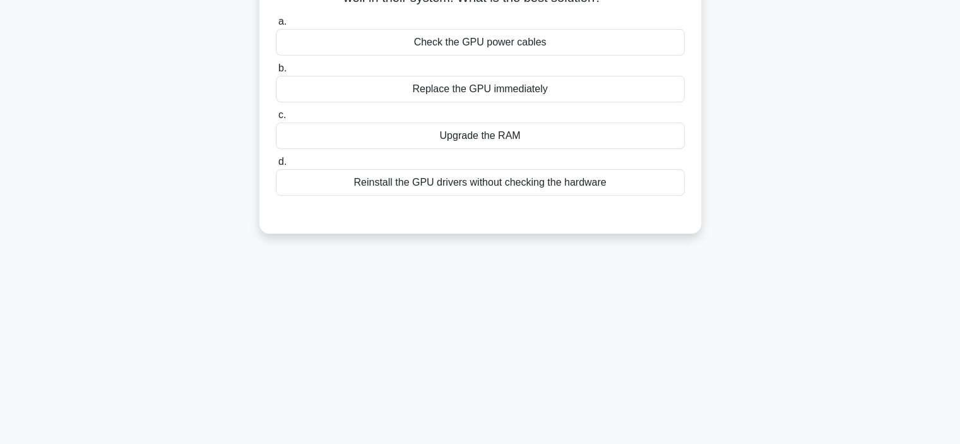
scroll to position [0, 0]
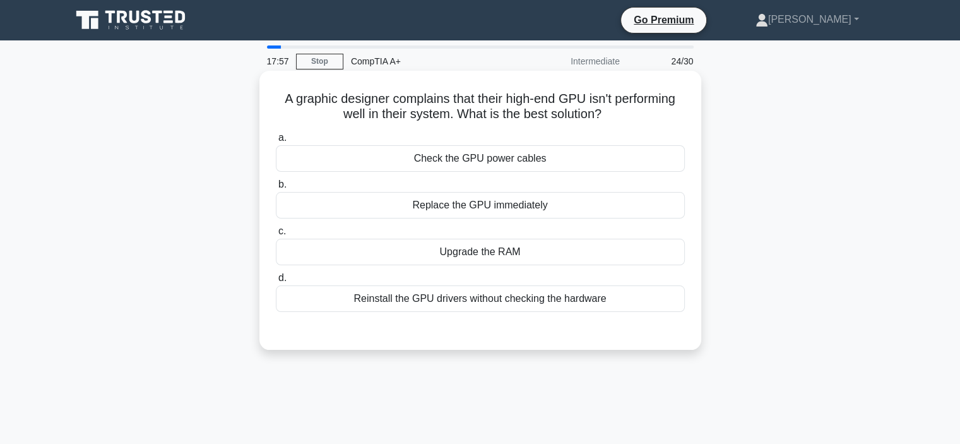
click at [532, 164] on div "Check the GPU power cables" at bounding box center [480, 158] width 409 height 27
click at [276, 142] on input "a. Check the GPU power cables" at bounding box center [276, 138] width 0 height 8
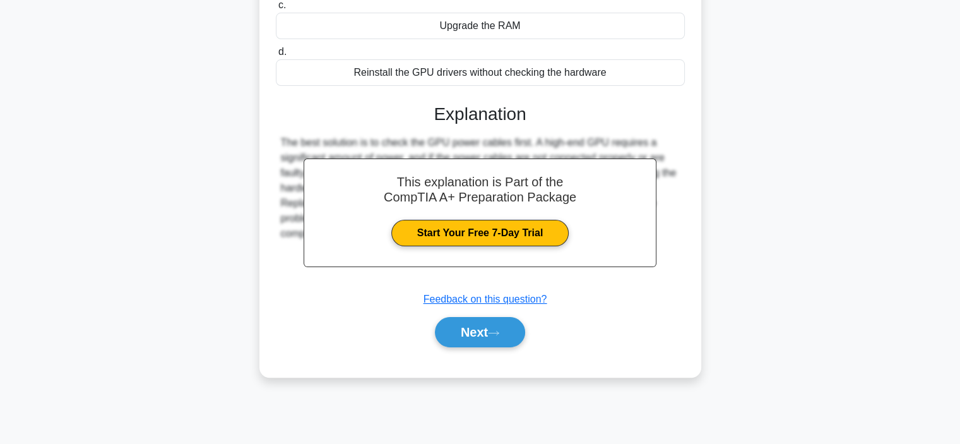
scroll to position [238, 0]
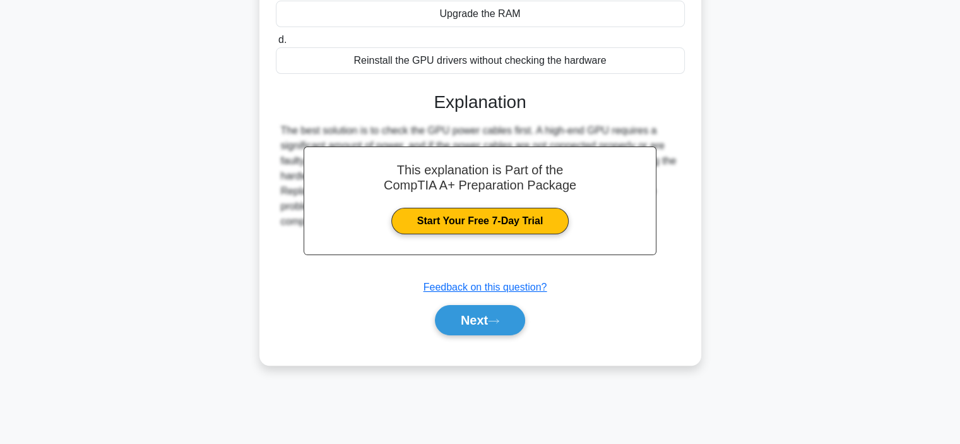
click at [490, 335] on div "Next" at bounding box center [480, 320] width 409 height 40
click at [496, 330] on button "Next" at bounding box center [480, 320] width 90 height 30
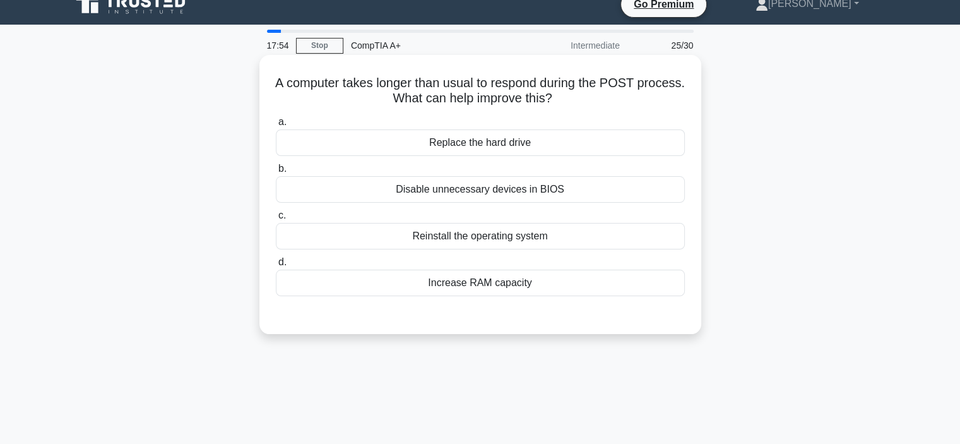
scroll to position [0, 0]
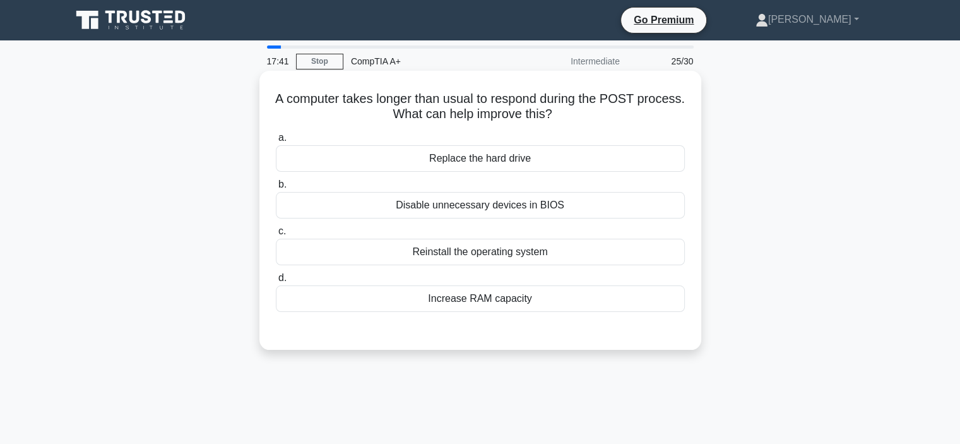
click at [551, 254] on div "Reinstall the operating system" at bounding box center [480, 252] width 409 height 27
click at [276, 236] on input "c. Reinstall the operating system" at bounding box center [276, 231] width 0 height 8
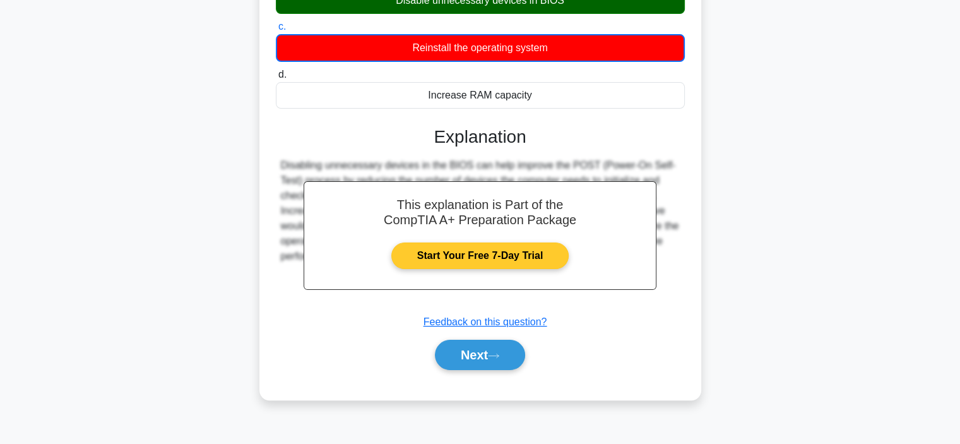
scroll to position [238, 0]
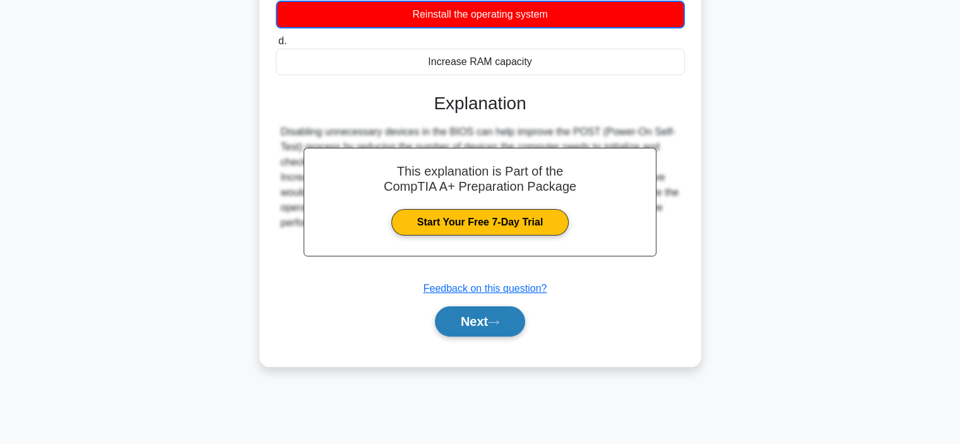
click at [465, 323] on button "Next" at bounding box center [480, 321] width 90 height 30
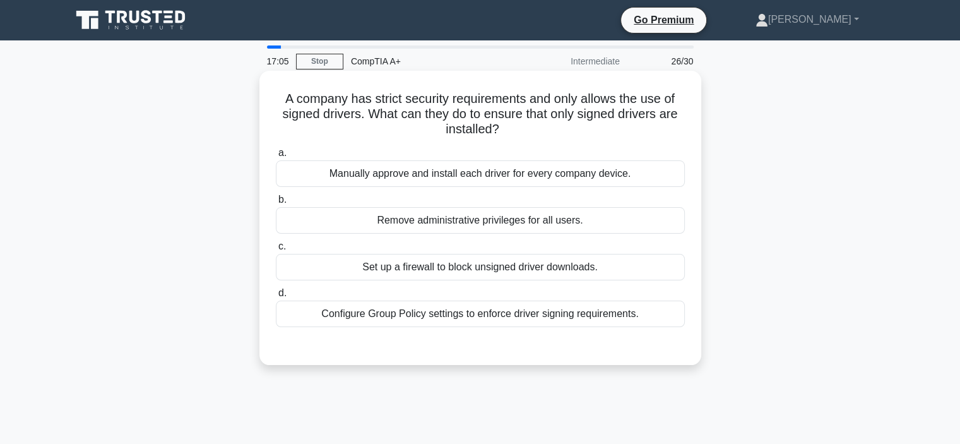
click at [456, 310] on div "Configure Group Policy settings to enforce driver signing requirements." at bounding box center [480, 314] width 409 height 27
click at [276, 297] on input "d. Configure Group Policy settings to enforce driver signing requirements." at bounding box center [276, 293] width 0 height 8
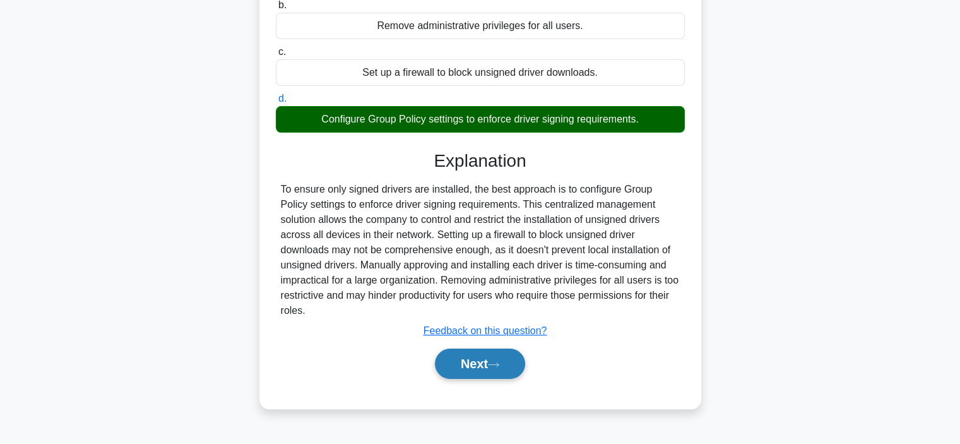
scroll to position [238, 0]
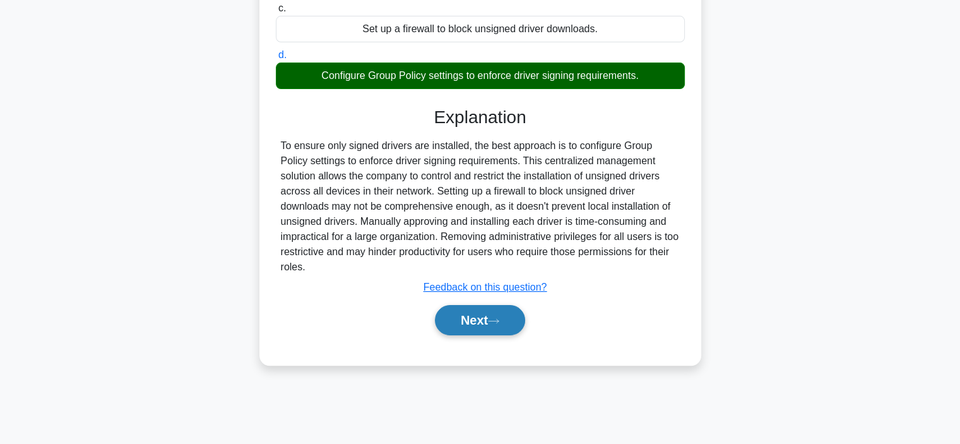
click at [482, 305] on button "Next" at bounding box center [480, 320] width 90 height 30
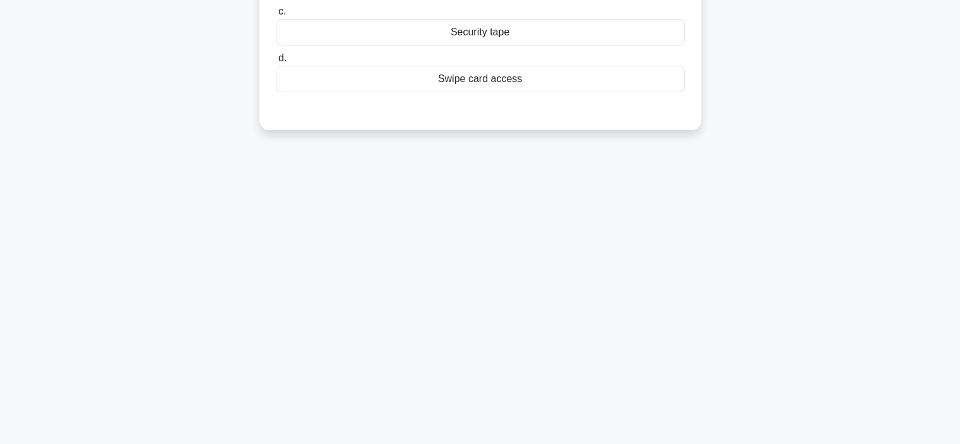
scroll to position [0, 0]
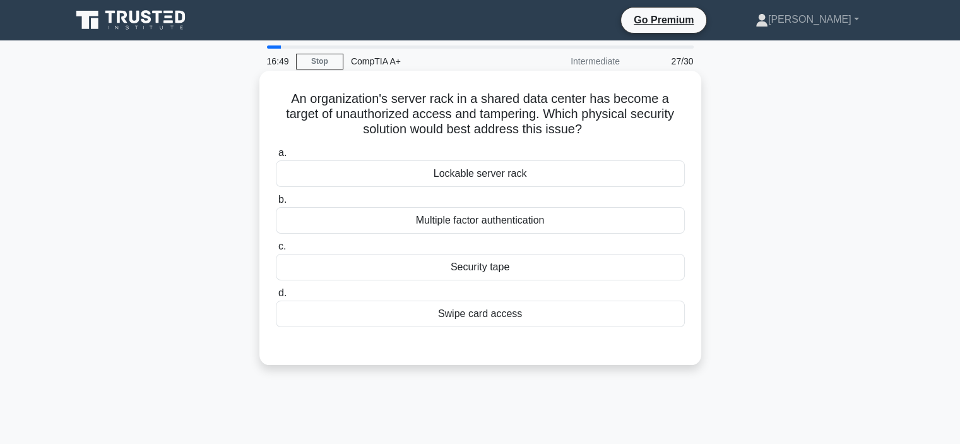
click at [559, 179] on div "Lockable server rack" at bounding box center [480, 173] width 409 height 27
click at [276, 157] on input "a. Lockable server rack" at bounding box center [276, 153] width 0 height 8
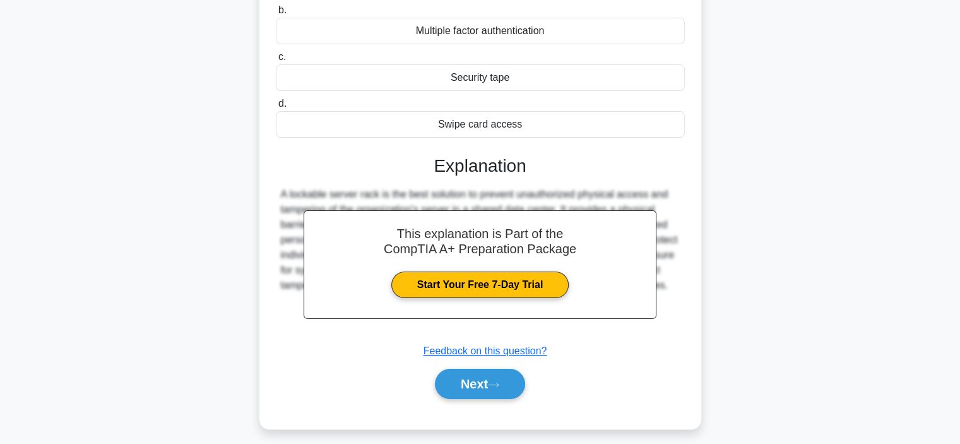
scroll to position [238, 0]
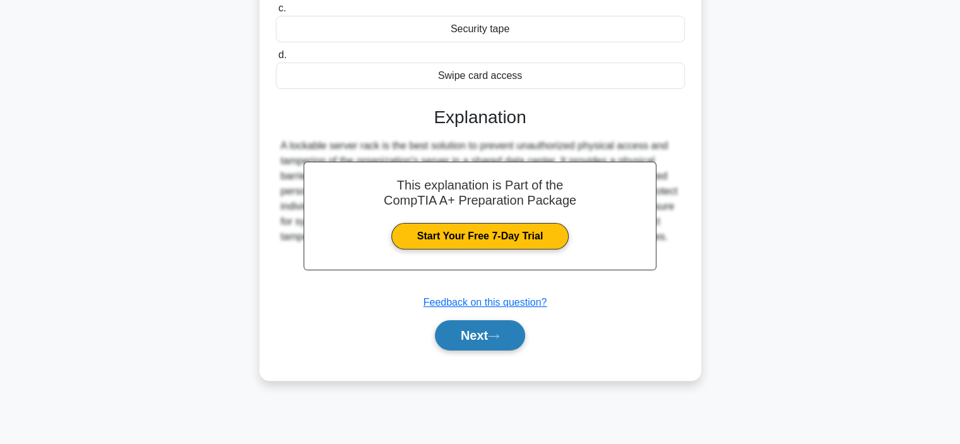
click at [494, 335] on icon at bounding box center [493, 336] width 11 height 7
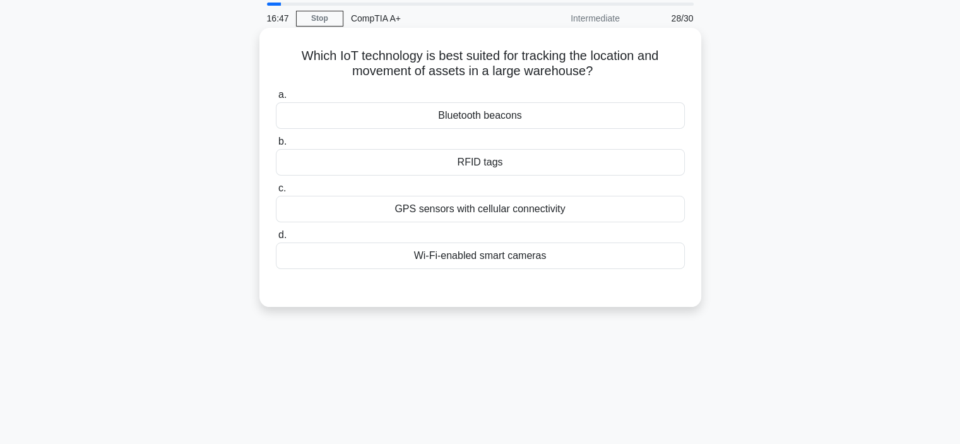
scroll to position [0, 0]
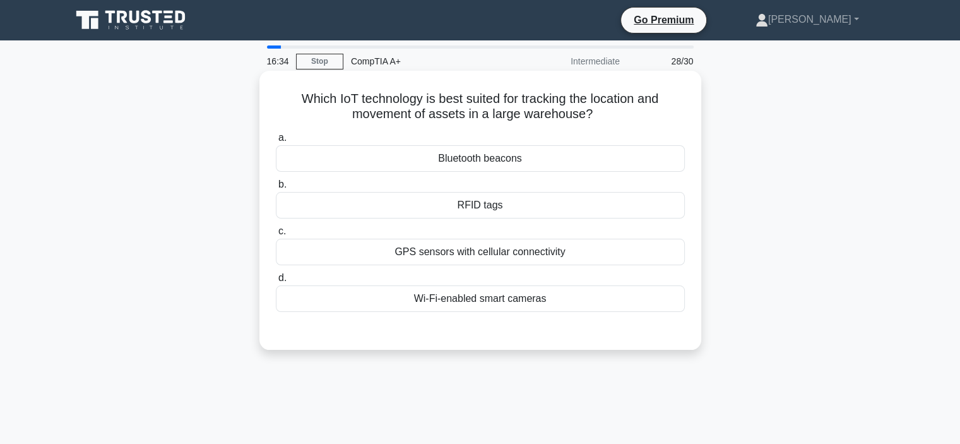
click at [521, 252] on div "GPS sensors with cellular connectivity" at bounding box center [480, 252] width 409 height 27
click at [276, 236] on input "c. GPS sensors with cellular connectivity" at bounding box center [276, 231] width 0 height 8
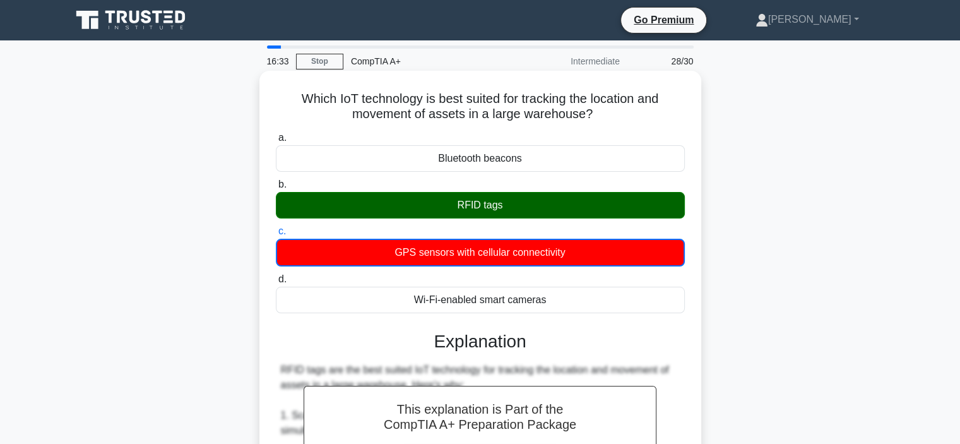
click at [531, 196] on div "RFID tags" at bounding box center [480, 205] width 409 height 27
click at [276, 189] on input "b. RFID tags" at bounding box center [276, 185] width 0 height 8
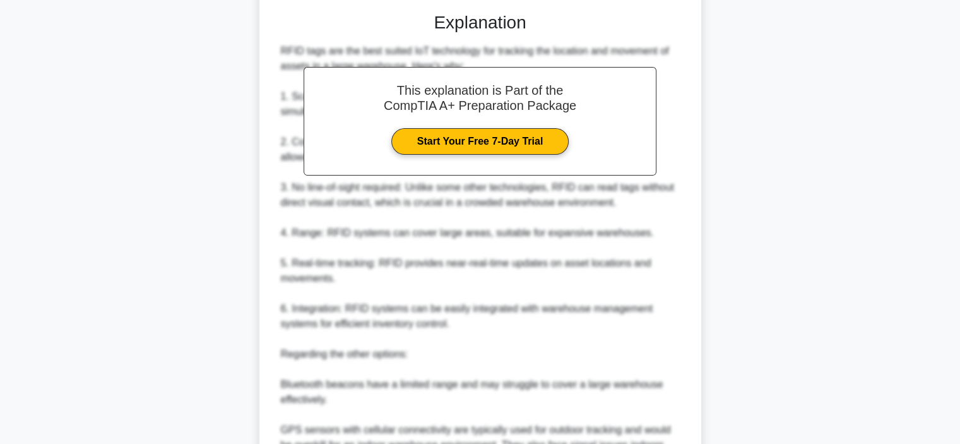
scroll to position [500, 0]
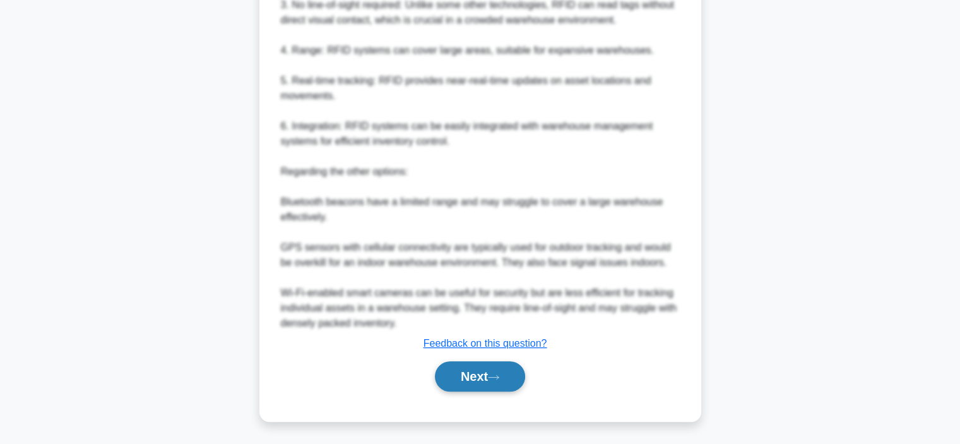
click at [488, 373] on button "Next" at bounding box center [480, 376] width 90 height 30
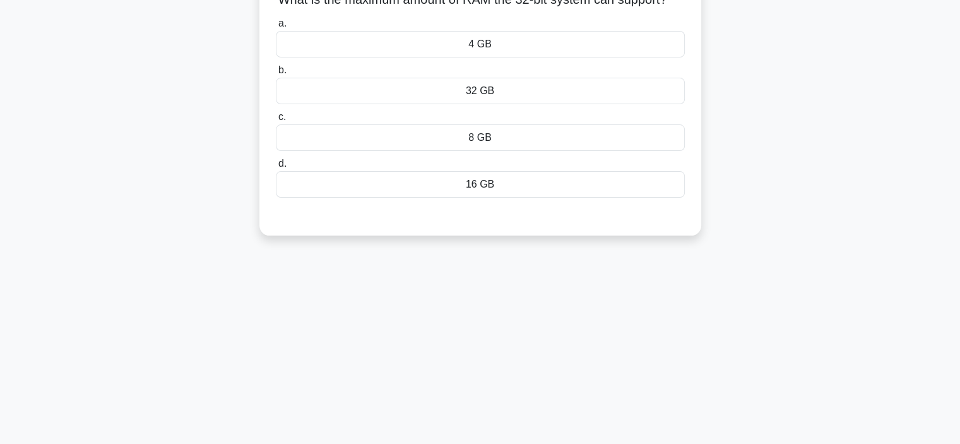
scroll to position [0, 0]
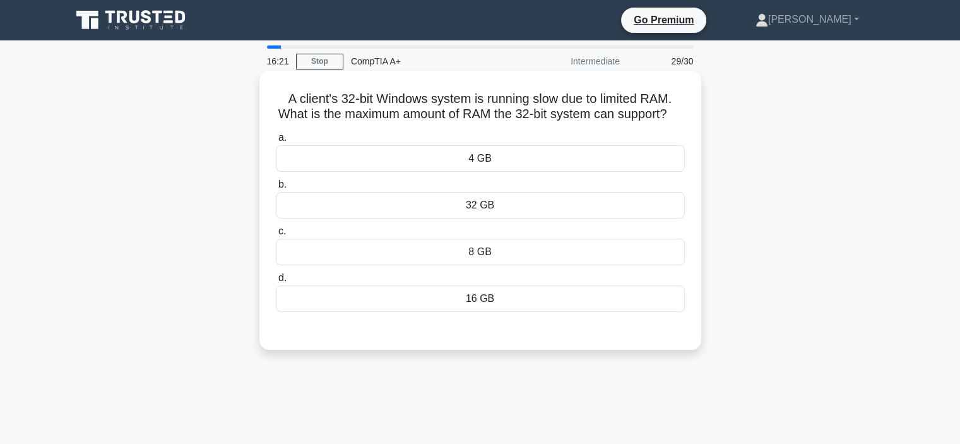
click at [519, 217] on div "32 GB" at bounding box center [480, 205] width 409 height 27
click at [276, 189] on input "b. 32 GB" at bounding box center [276, 185] width 0 height 8
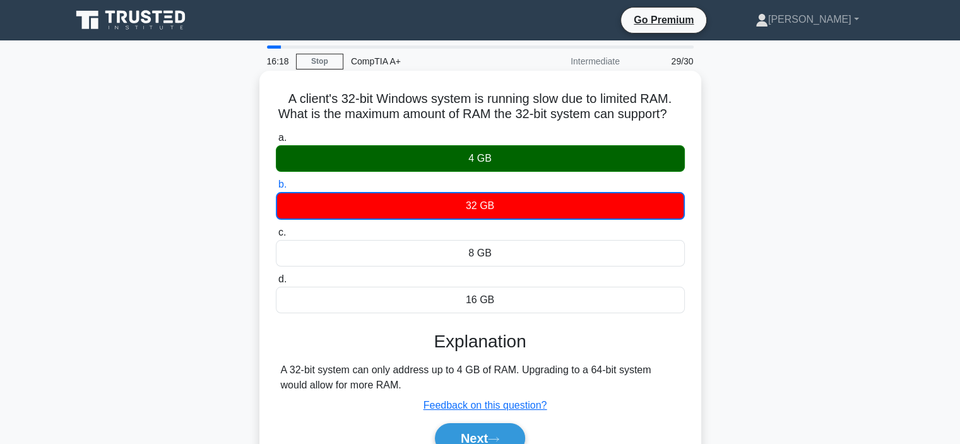
click at [448, 169] on div "4 GB" at bounding box center [480, 158] width 409 height 27
click at [276, 142] on input "a. 4 GB" at bounding box center [276, 138] width 0 height 8
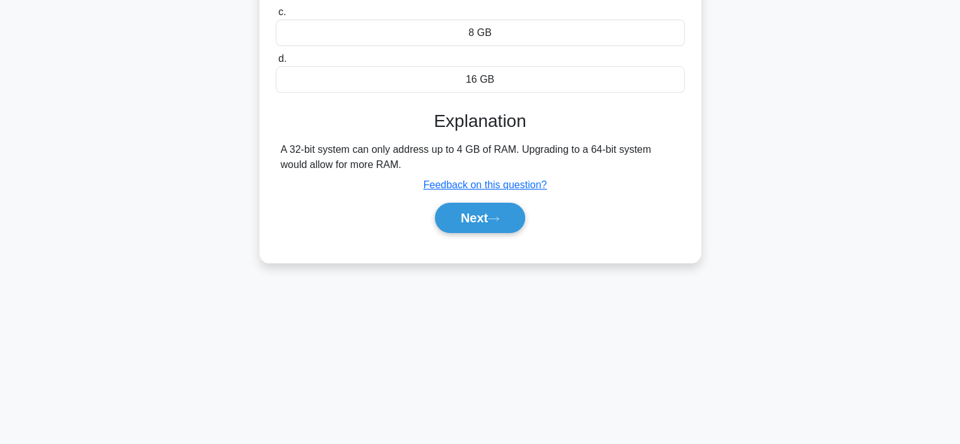
scroll to position [238, 0]
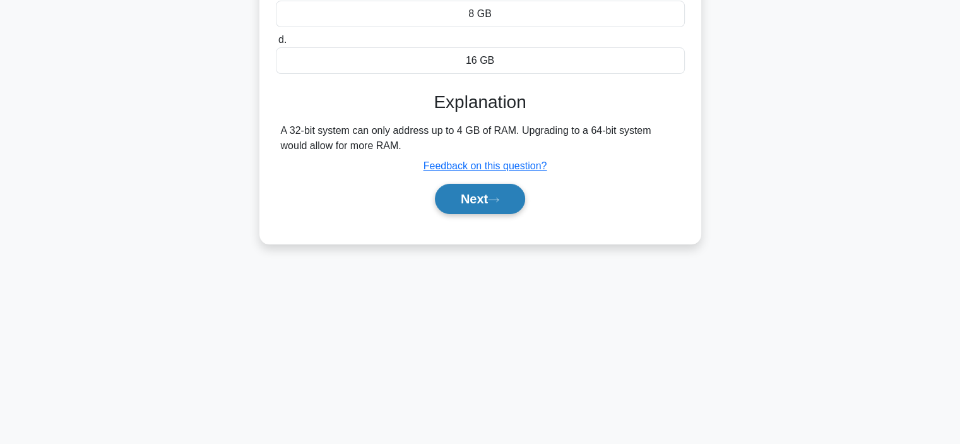
click at [503, 214] on button "Next" at bounding box center [480, 199] width 90 height 30
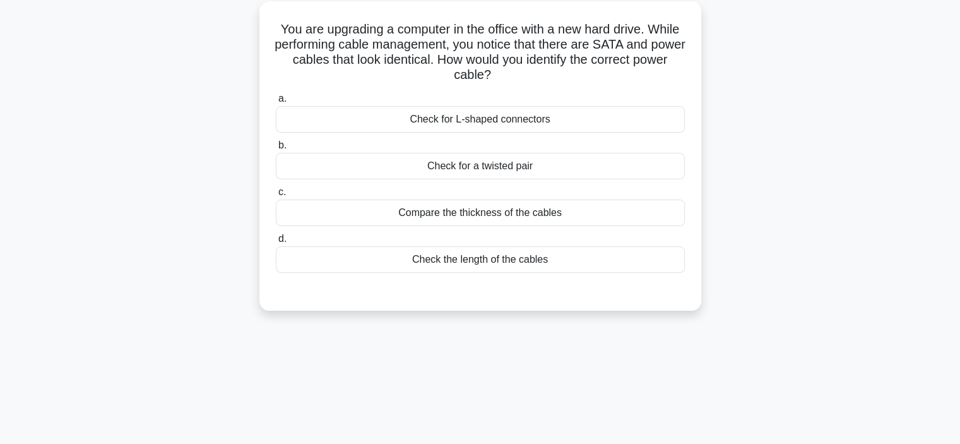
scroll to position [0, 0]
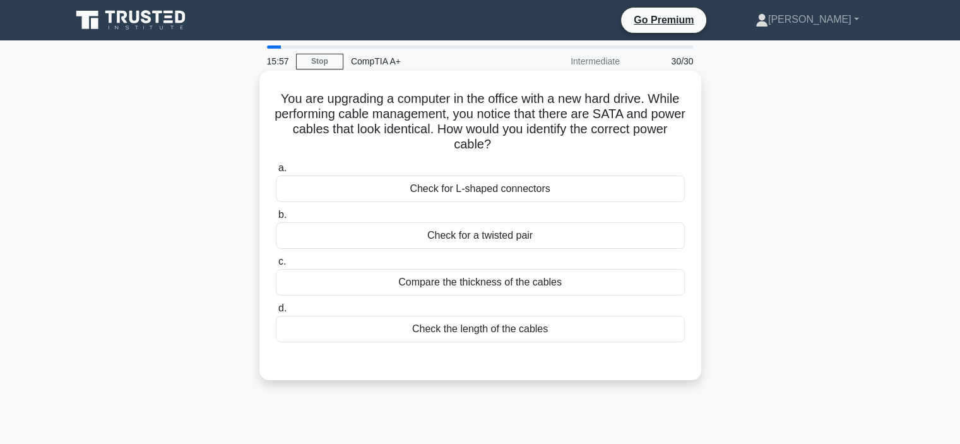
click at [496, 191] on div "Check for L-shaped connectors" at bounding box center [480, 189] width 409 height 27
click at [276, 172] on input "a. Check for L-shaped connectors" at bounding box center [276, 168] width 0 height 8
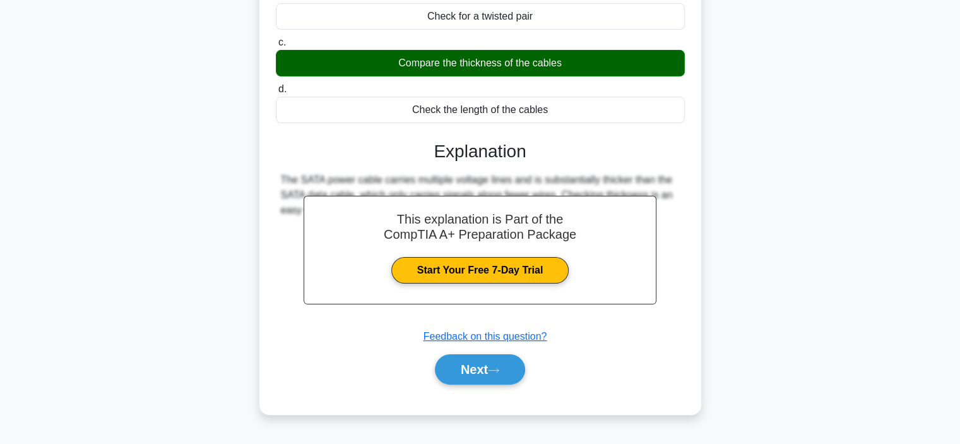
scroll to position [238, 0]
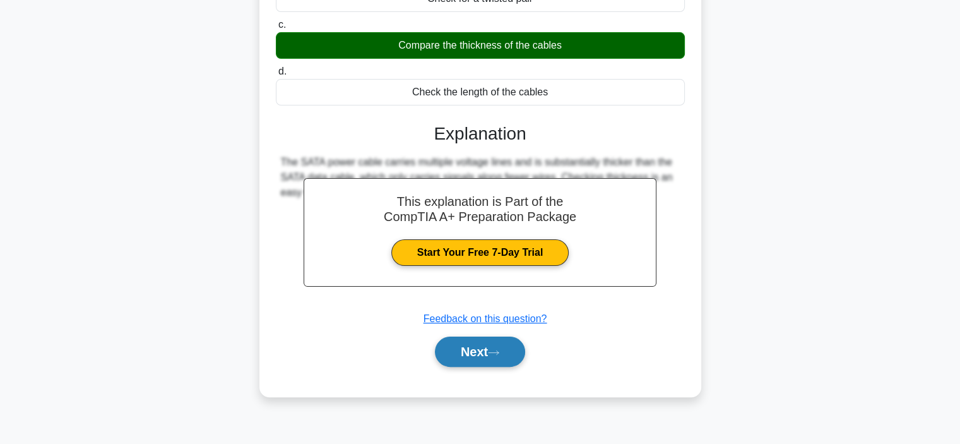
click at [471, 348] on button "Next" at bounding box center [480, 352] width 90 height 30
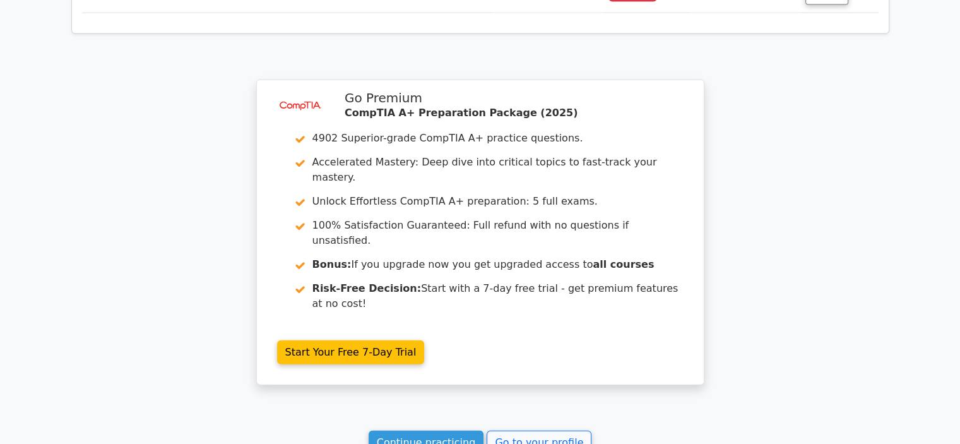
scroll to position [3027, 0]
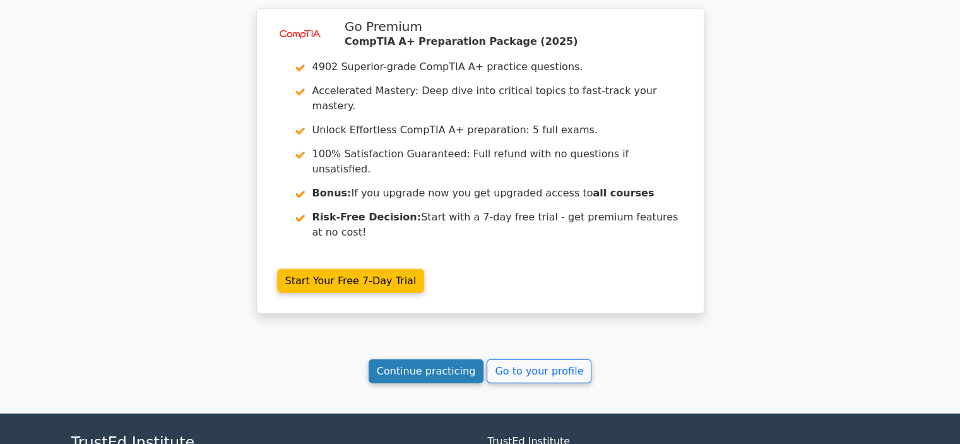
click at [452, 359] on link "Continue practicing" at bounding box center [427, 371] width 116 height 24
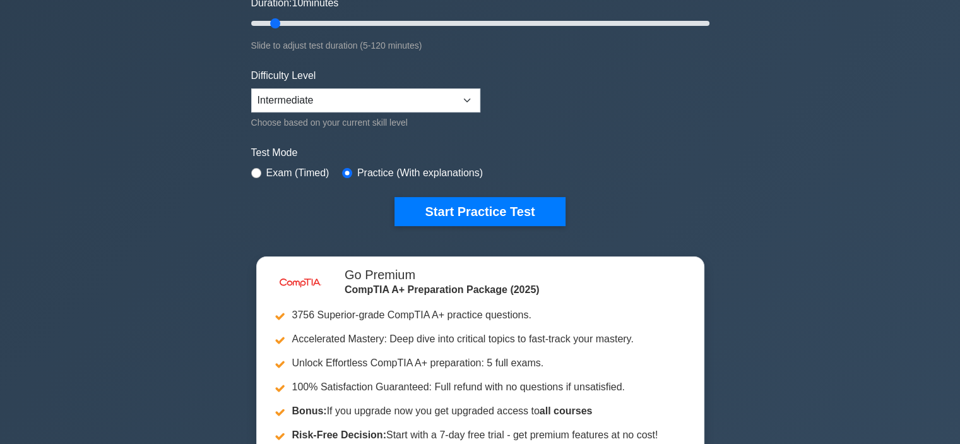
scroll to position [253, 0]
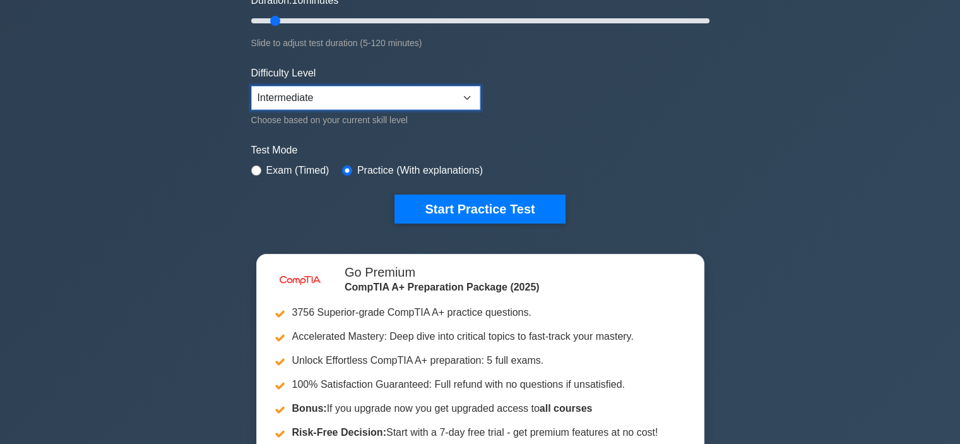
click at [465, 99] on select "Beginner Intermediate Expert" at bounding box center [365, 98] width 229 height 24
click at [251, 86] on select "Beginner Intermediate Expert" at bounding box center [365, 98] width 229 height 24
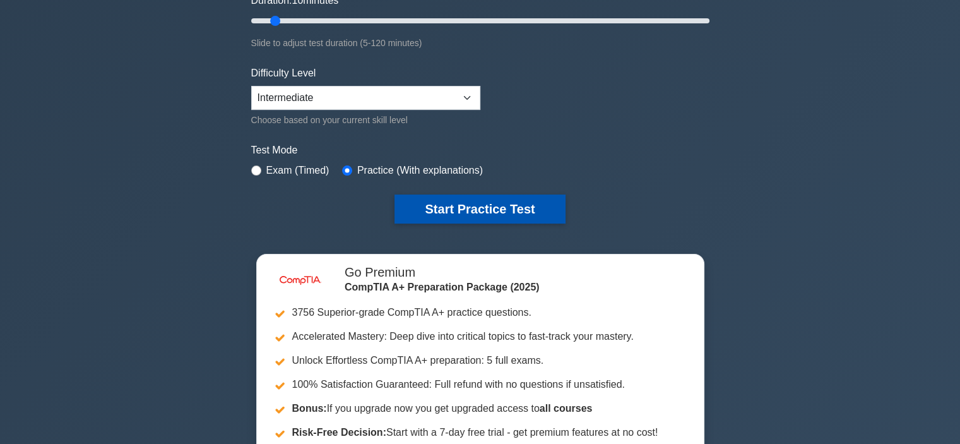
click at [489, 204] on button "Start Practice Test" at bounding box center [480, 208] width 171 height 29
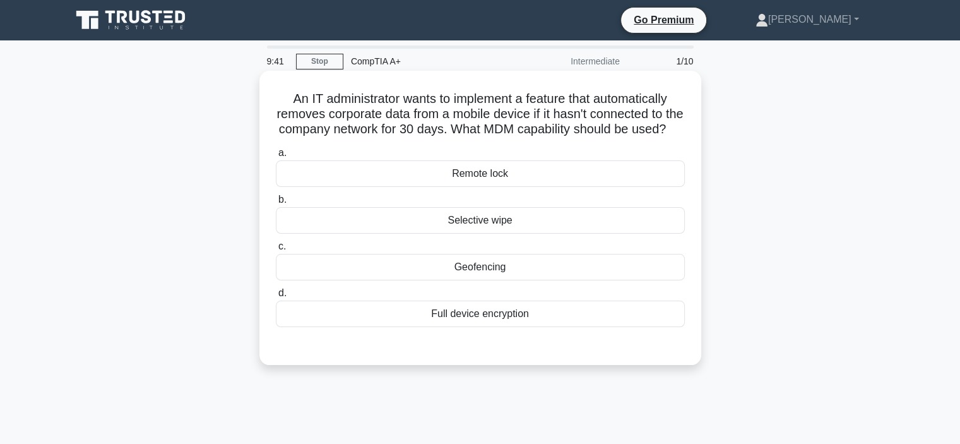
click at [586, 187] on div "Remote lock" at bounding box center [480, 173] width 409 height 27
click at [276, 157] on input "a. Remote lock" at bounding box center [276, 153] width 0 height 8
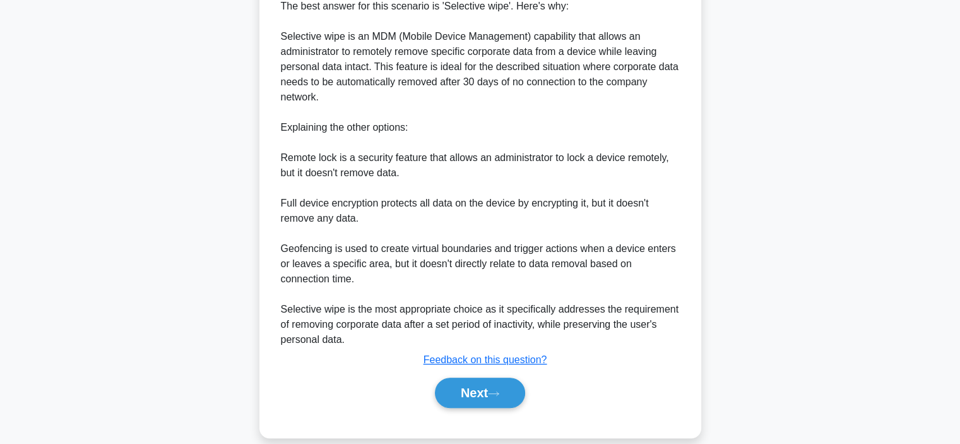
scroll to position [410, 0]
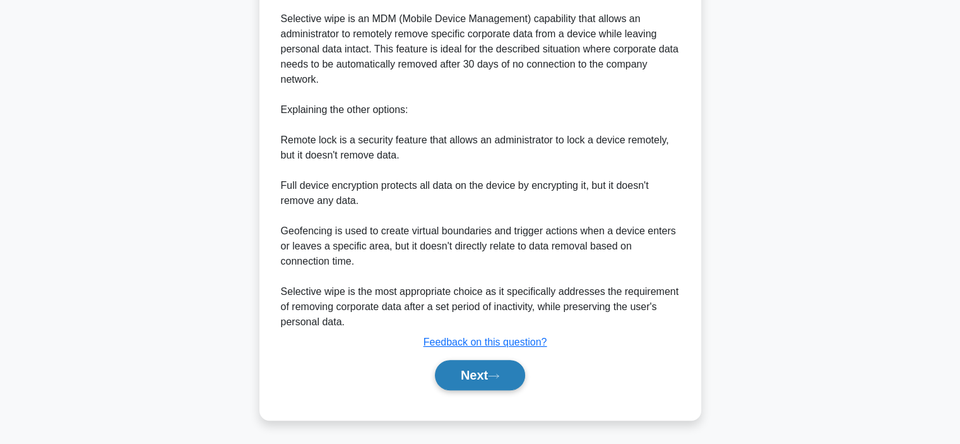
click at [484, 379] on button "Next" at bounding box center [480, 375] width 90 height 30
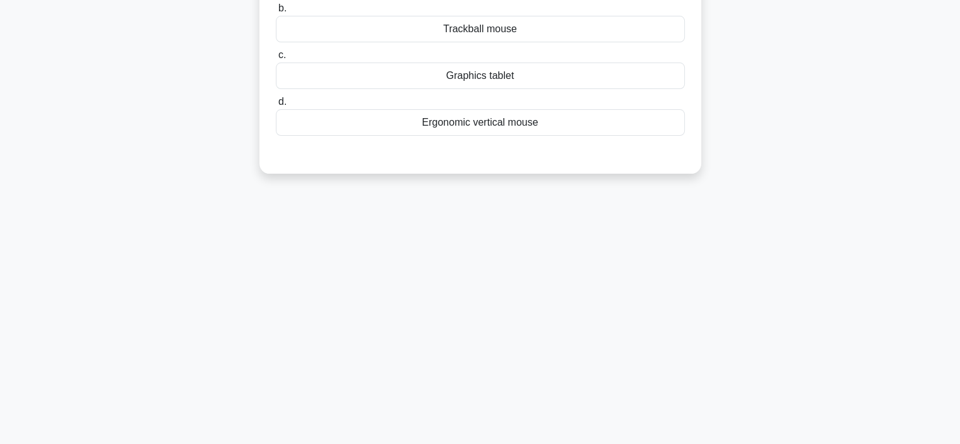
scroll to position [0, 0]
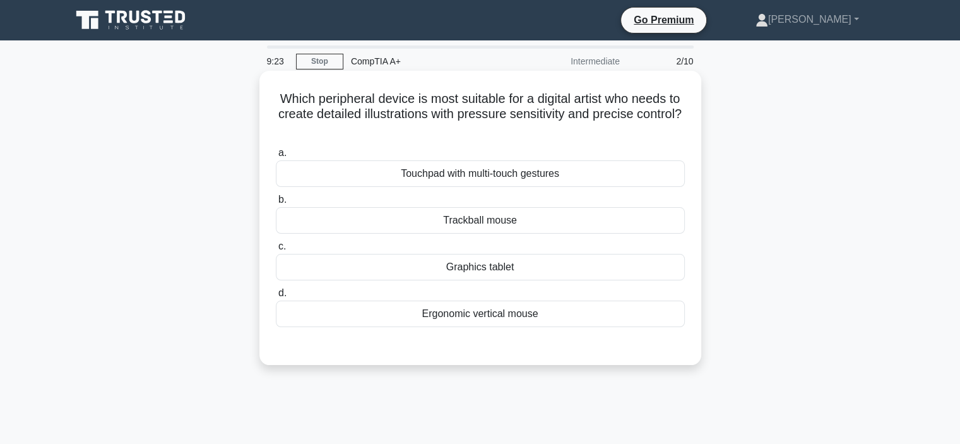
click at [544, 179] on div "Touchpad with multi-touch gestures" at bounding box center [480, 173] width 409 height 27
click at [276, 157] on input "a. Touchpad with multi-touch gestures" at bounding box center [276, 153] width 0 height 8
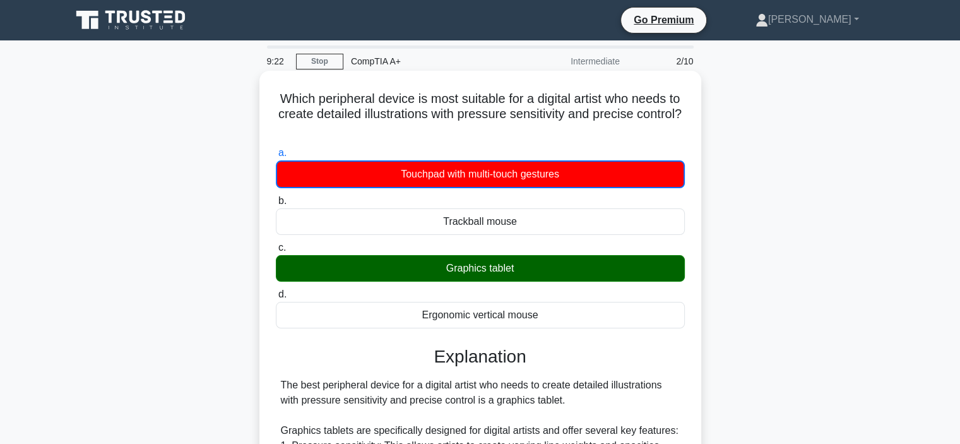
click at [513, 277] on div "Graphics tablet" at bounding box center [480, 268] width 409 height 27
click at [276, 252] on input "c. Graphics tablet" at bounding box center [276, 248] width 0 height 8
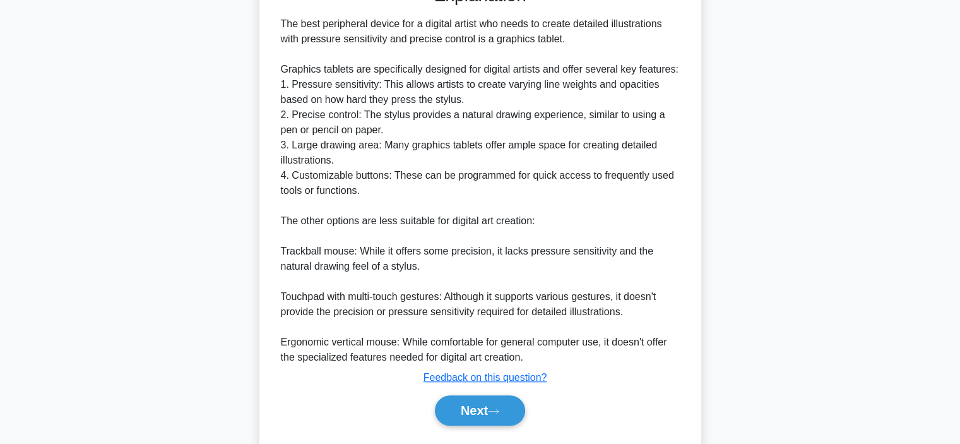
scroll to position [394, 0]
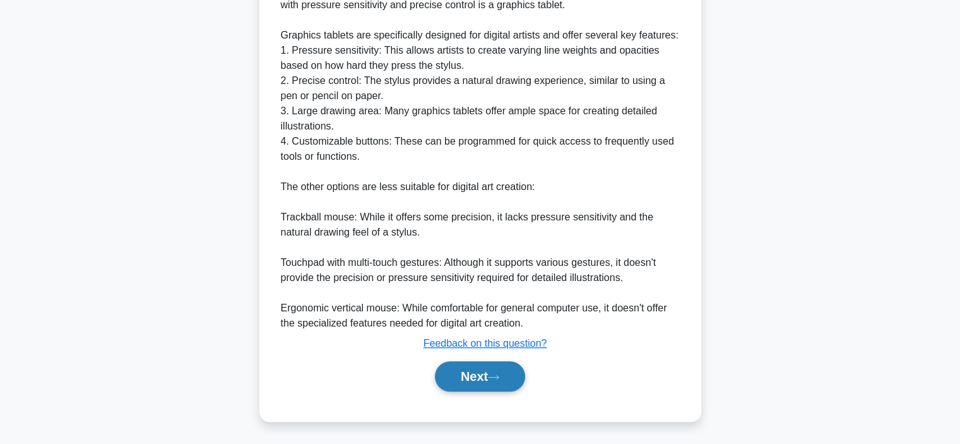
click at [491, 375] on button "Next" at bounding box center [480, 376] width 90 height 30
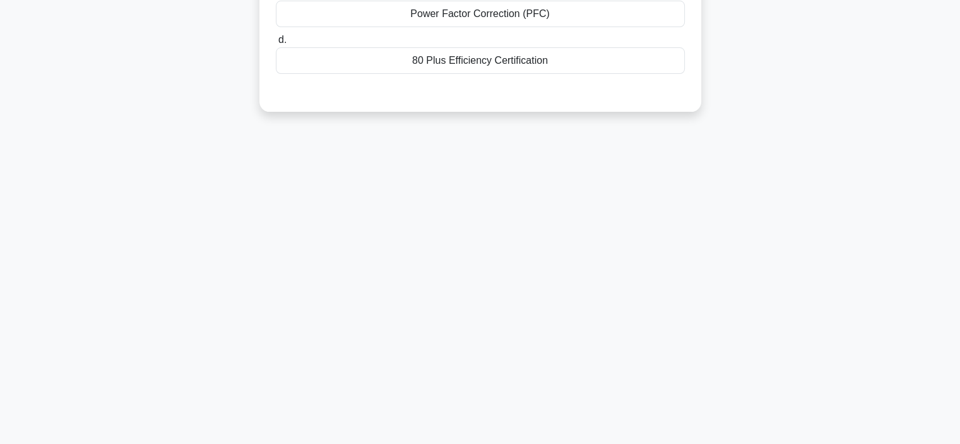
scroll to position [0, 0]
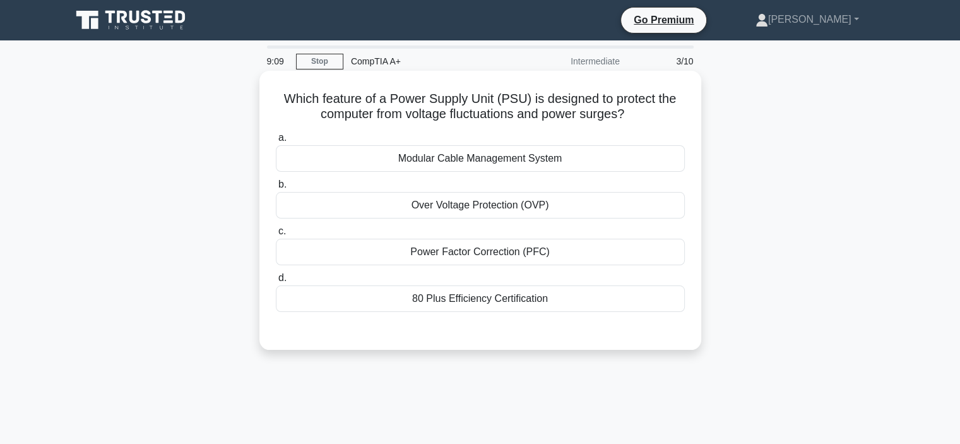
click at [554, 248] on div "Power Factor Correction (PFC)" at bounding box center [480, 252] width 409 height 27
click at [276, 236] on input "c. Power Factor Correction (PFC)" at bounding box center [276, 231] width 0 height 8
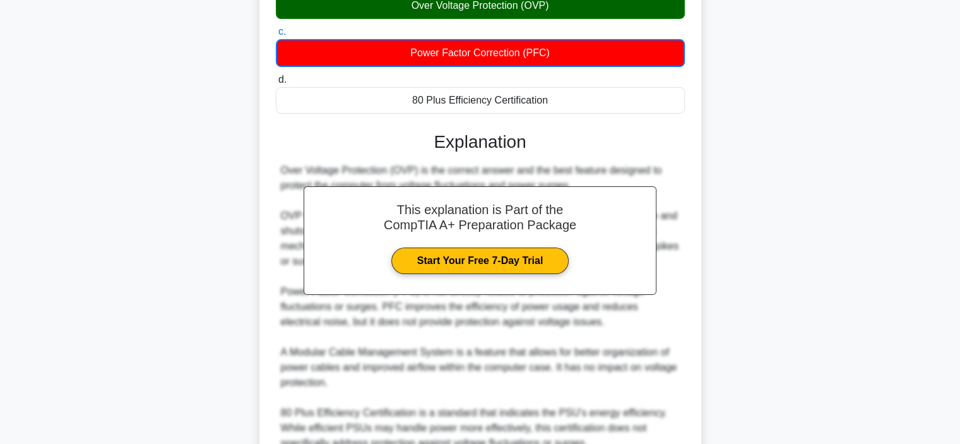
scroll to position [316, 0]
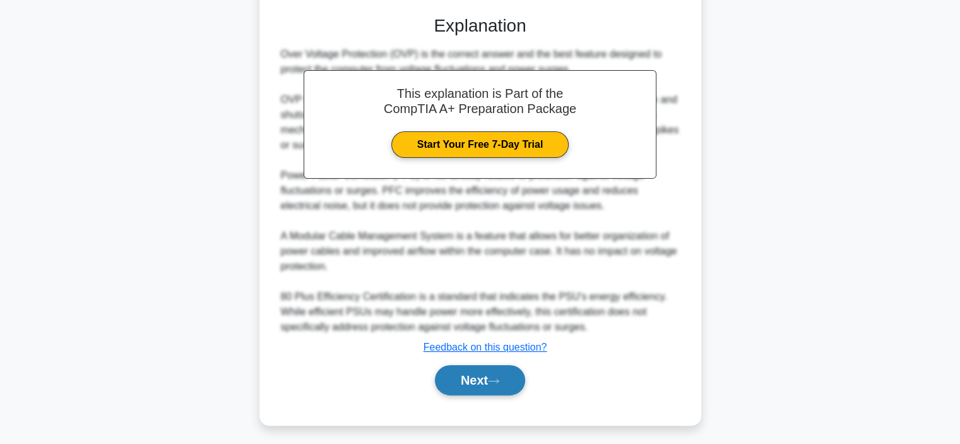
click at [483, 368] on button "Next" at bounding box center [480, 380] width 90 height 30
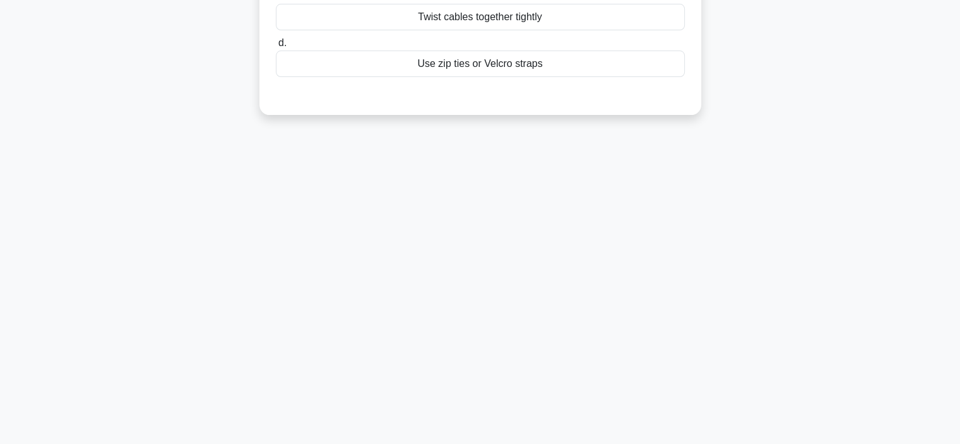
scroll to position [0, 0]
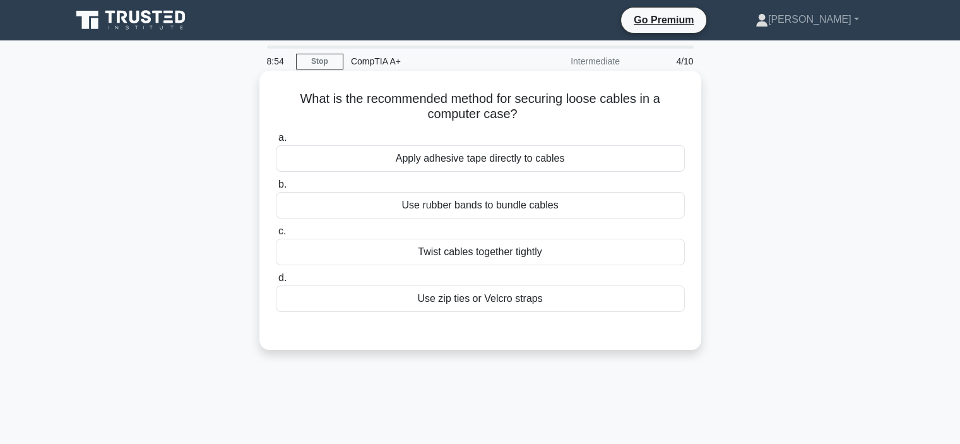
click at [546, 301] on div "Use zip ties or Velcro straps" at bounding box center [480, 298] width 409 height 27
click at [276, 282] on input "d. Use zip ties or Velcro straps" at bounding box center [276, 278] width 0 height 8
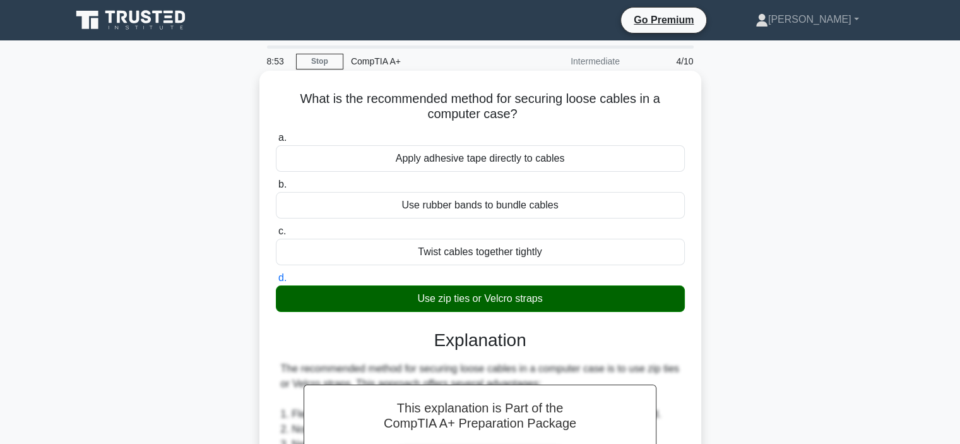
scroll to position [364, 0]
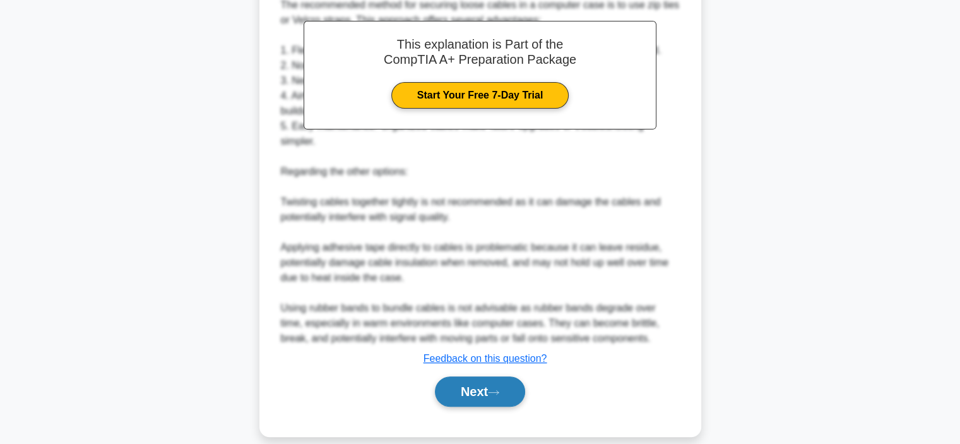
click at [500, 380] on button "Next" at bounding box center [480, 391] width 90 height 30
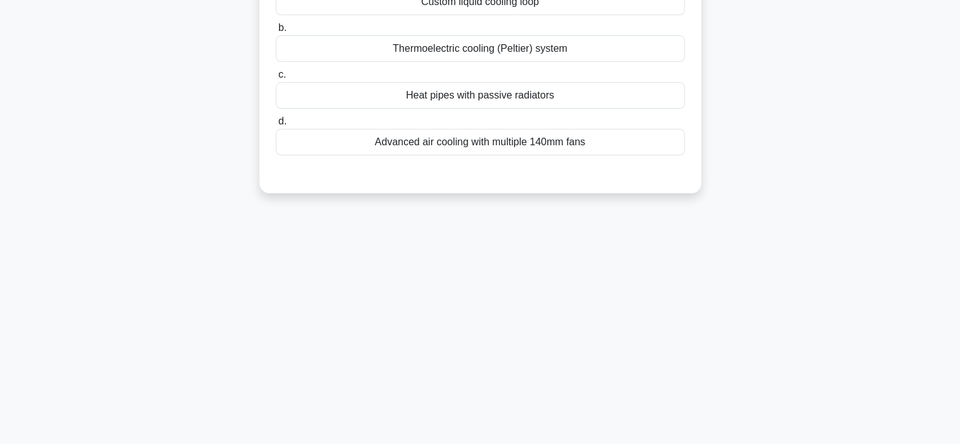
scroll to position [0, 0]
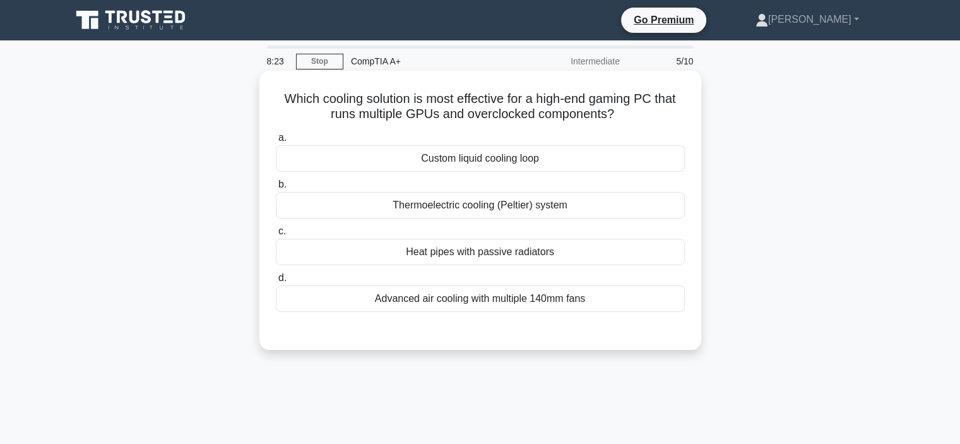
click at [602, 167] on div "Custom liquid cooling loop" at bounding box center [480, 158] width 409 height 27
click at [276, 142] on input "a. Custom liquid cooling loop" at bounding box center [276, 138] width 0 height 8
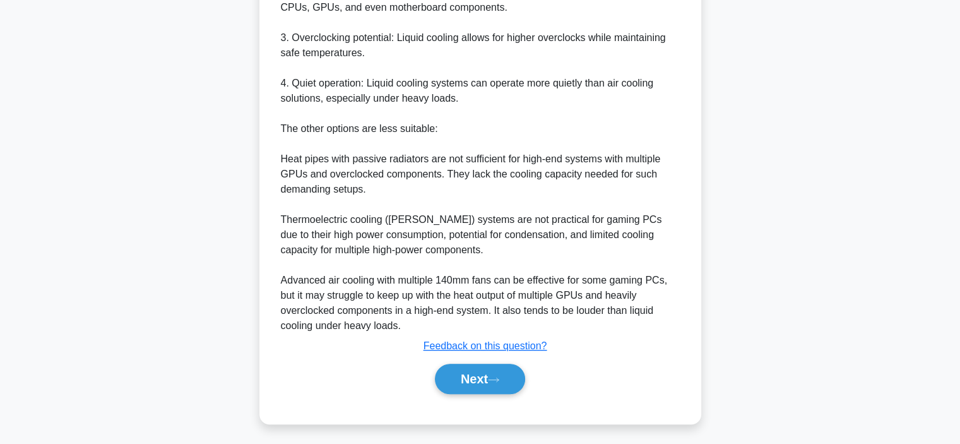
scroll to position [470, 0]
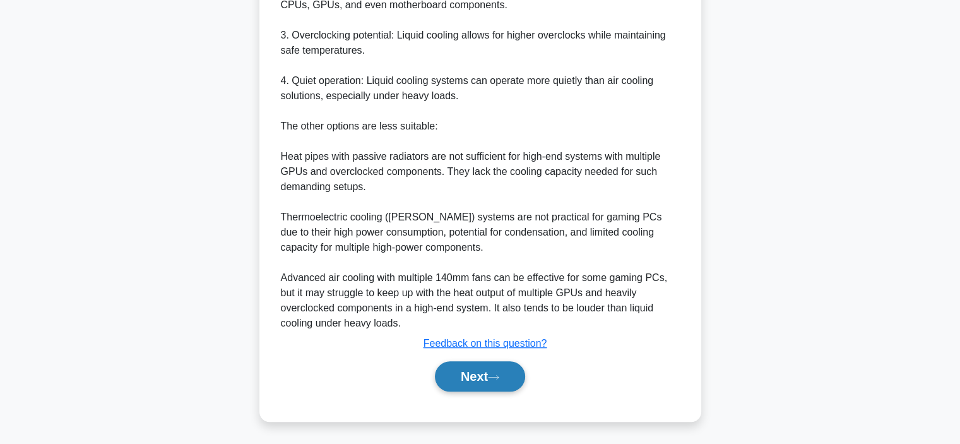
click at [497, 380] on button "Next" at bounding box center [480, 376] width 90 height 30
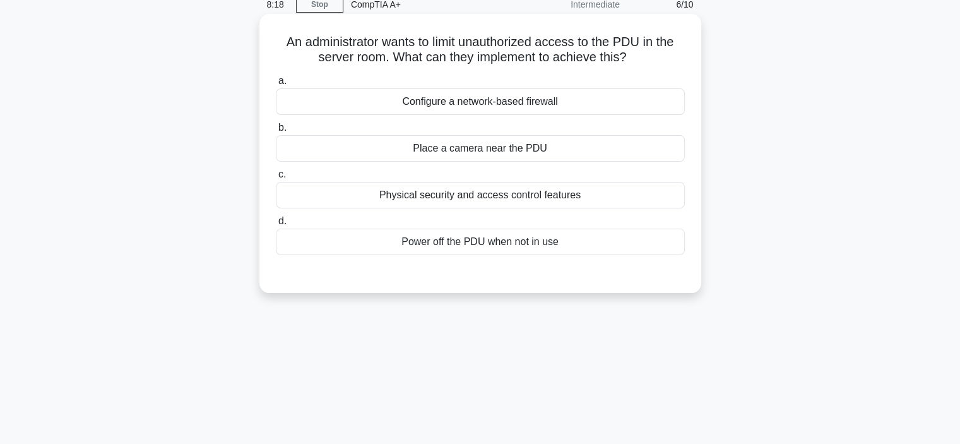
scroll to position [0, 0]
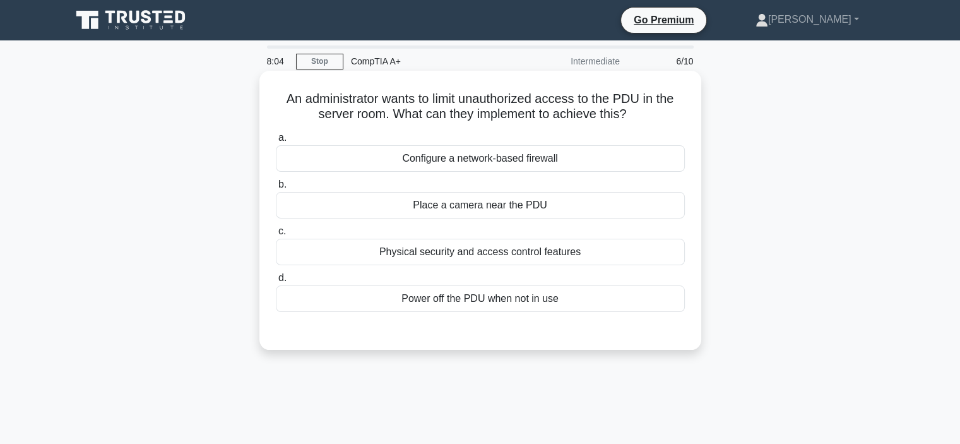
click at [546, 253] on div "Physical security and access control features" at bounding box center [480, 252] width 409 height 27
click at [276, 236] on input "c. Physical security and access control features" at bounding box center [276, 231] width 0 height 8
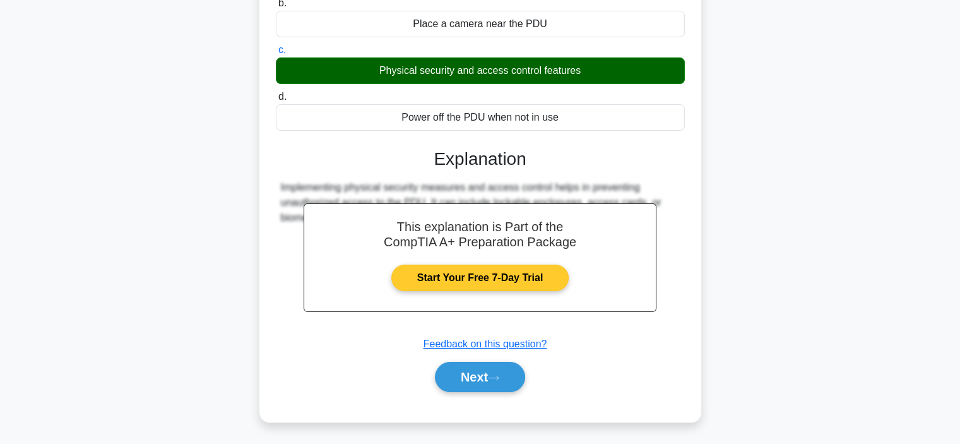
scroll to position [238, 0]
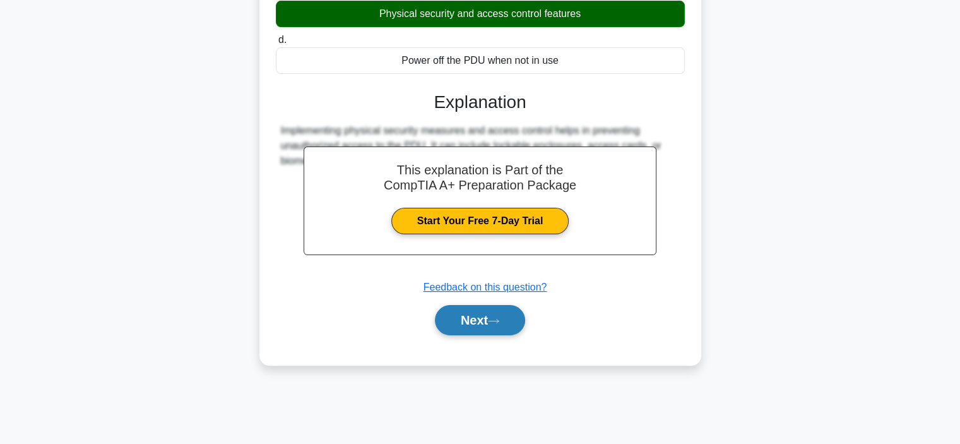
click at [480, 318] on button "Next" at bounding box center [480, 320] width 90 height 30
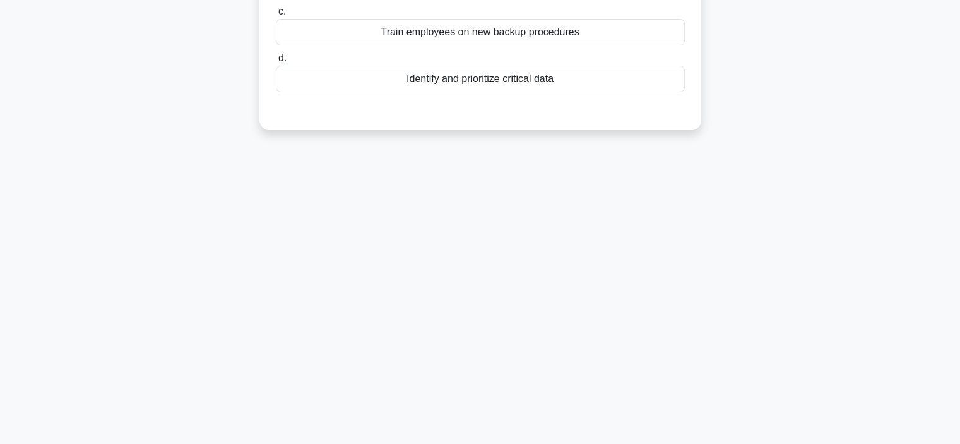
scroll to position [0, 0]
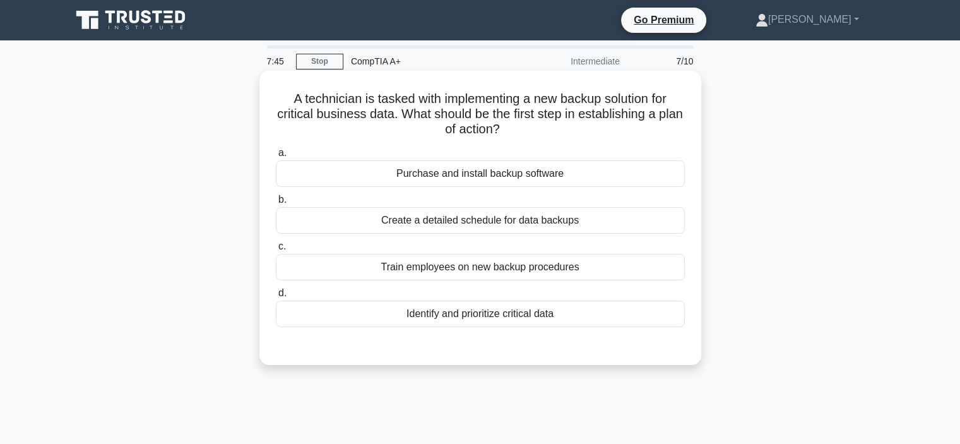
click at [500, 313] on div "Identify and prioritize critical data" at bounding box center [480, 314] width 409 height 27
click at [276, 297] on input "d. Identify and prioritize critical data" at bounding box center [276, 293] width 0 height 8
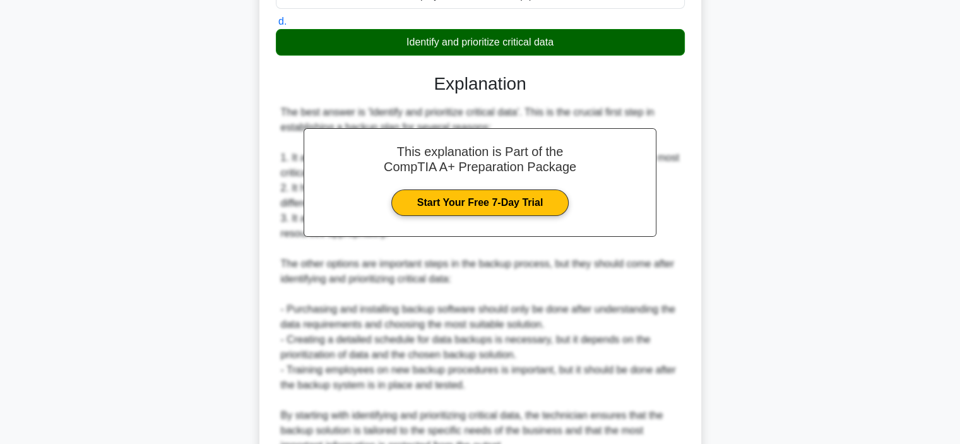
scroll to position [394, 0]
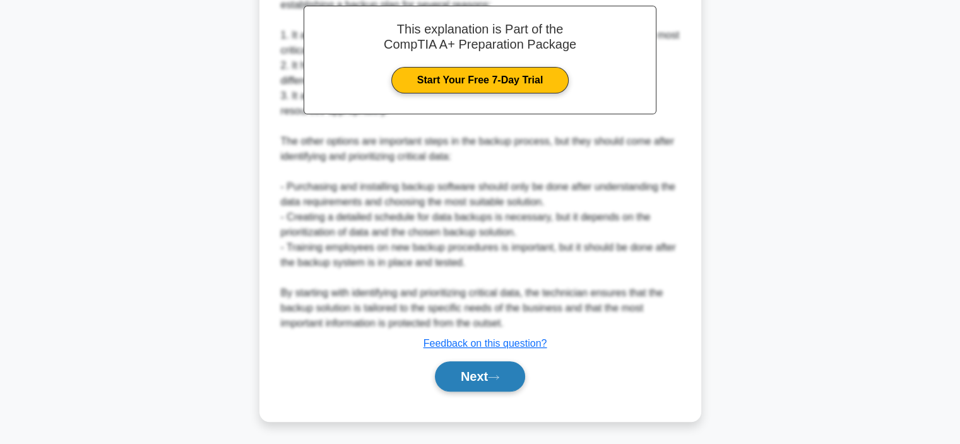
click at [492, 373] on button "Next" at bounding box center [480, 376] width 90 height 30
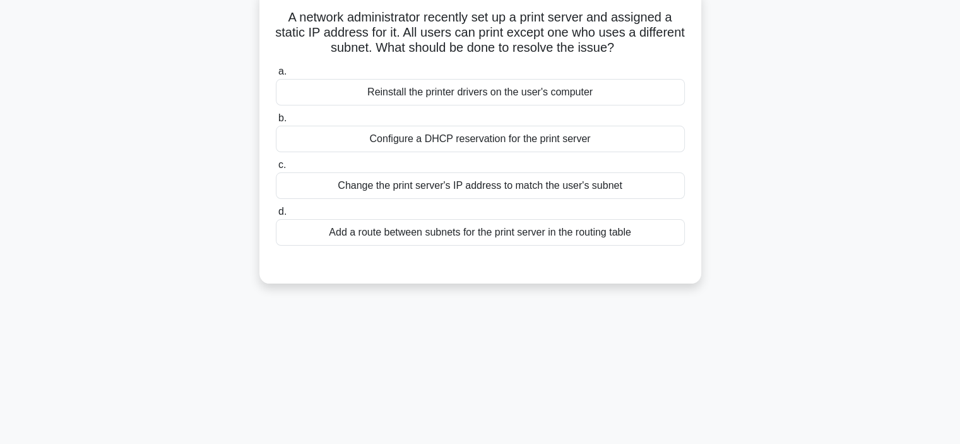
scroll to position [0, 0]
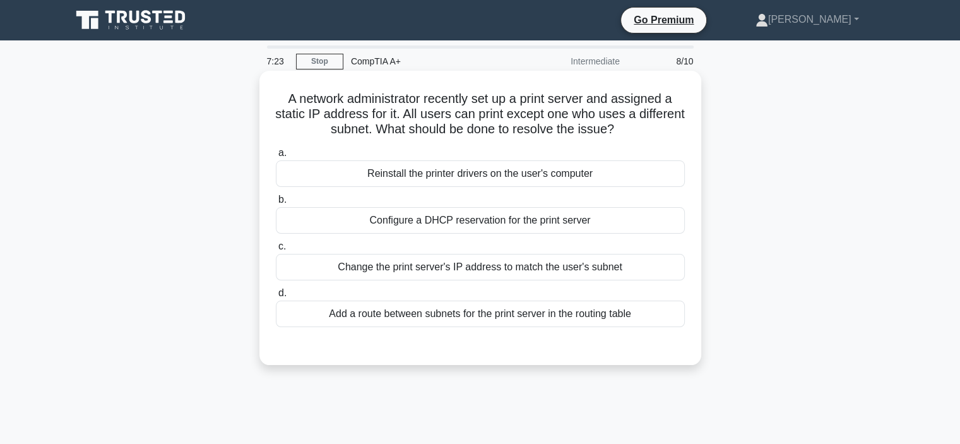
click at [470, 318] on div "Add a route between subnets for the print server in the routing table" at bounding box center [480, 314] width 409 height 27
click at [276, 297] on input "d. Add a route between subnets for the print server in the routing table" at bounding box center [276, 293] width 0 height 8
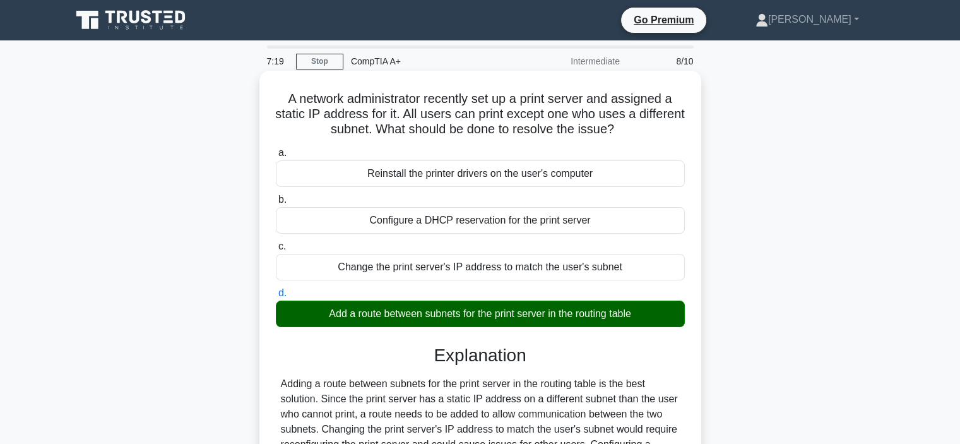
scroll to position [189, 0]
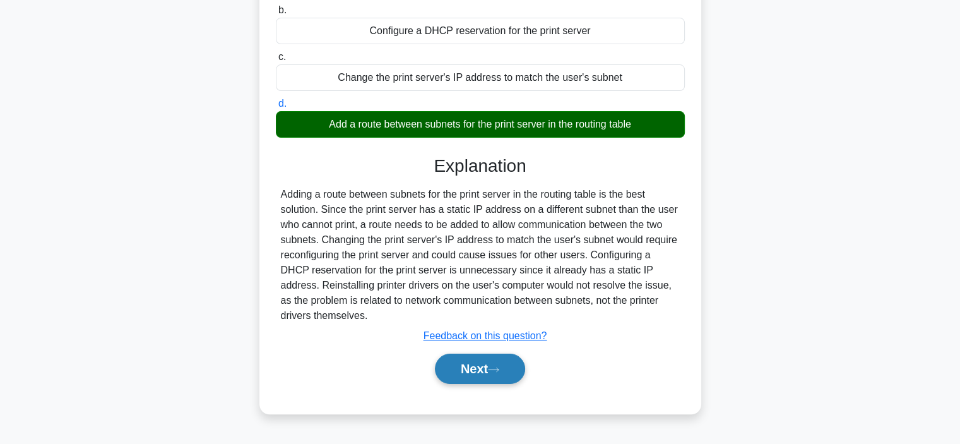
click at [508, 374] on button "Next" at bounding box center [480, 369] width 90 height 30
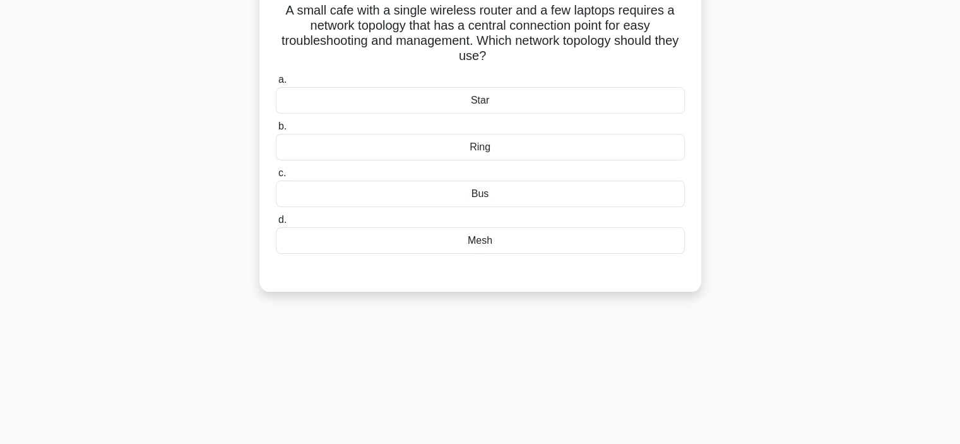
scroll to position [0, 0]
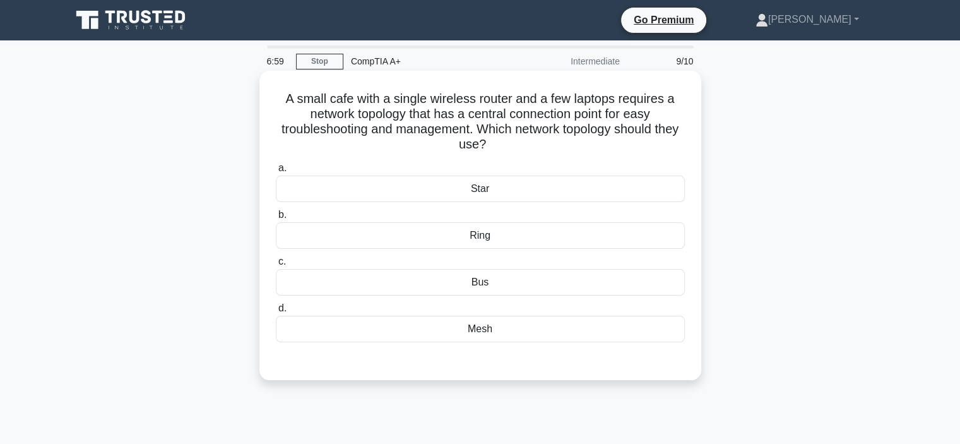
click at [499, 324] on div "Mesh" at bounding box center [480, 329] width 409 height 27
click at [276, 313] on input "d. Mesh" at bounding box center [276, 308] width 0 height 8
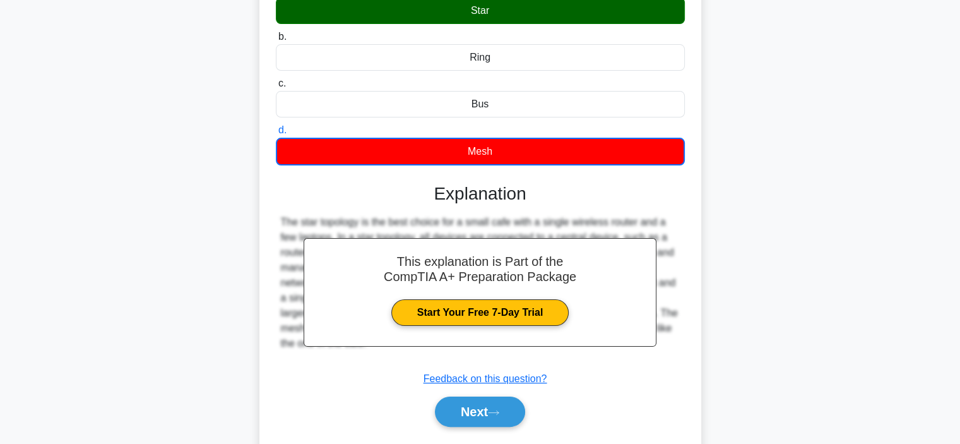
scroll to position [238, 0]
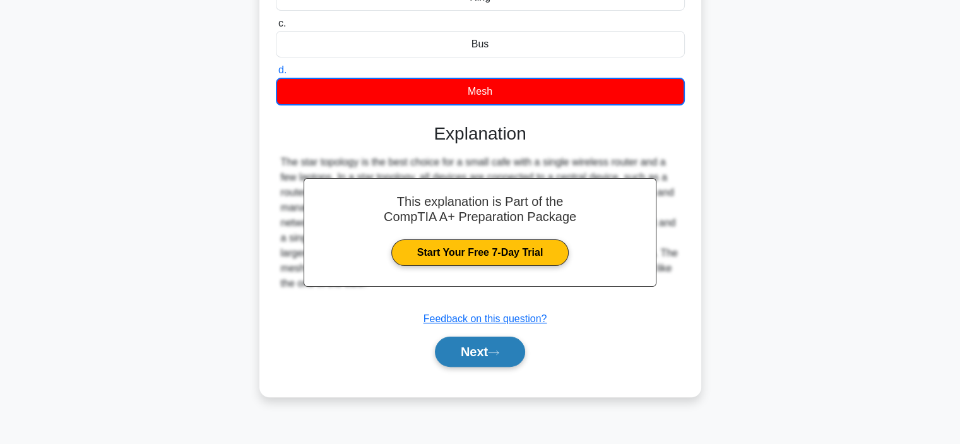
click at [490, 349] on button "Next" at bounding box center [480, 352] width 90 height 30
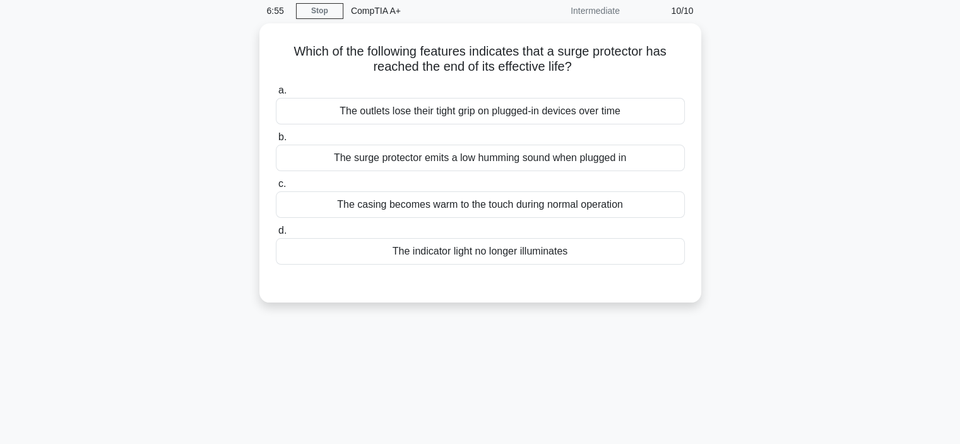
scroll to position [0, 0]
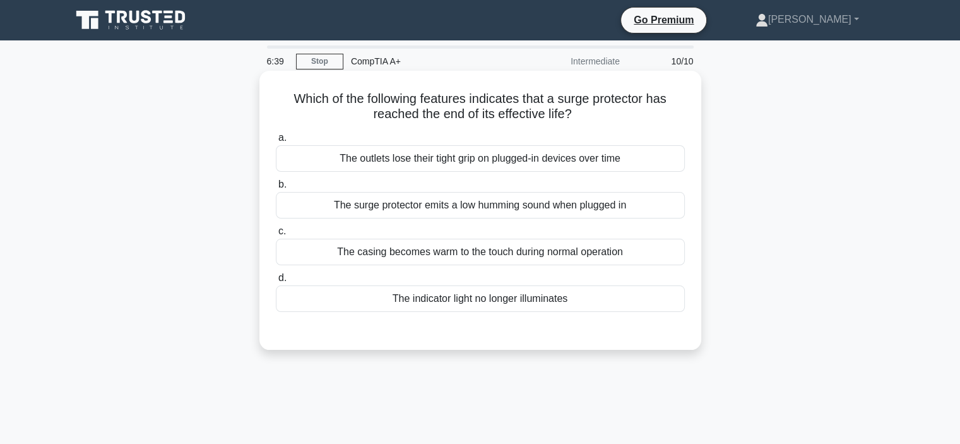
click at [528, 209] on div "The surge protector emits a low humming sound when plugged in" at bounding box center [480, 205] width 409 height 27
click at [276, 189] on input "b. The surge protector emits a low humming sound when plugged in" at bounding box center [276, 185] width 0 height 8
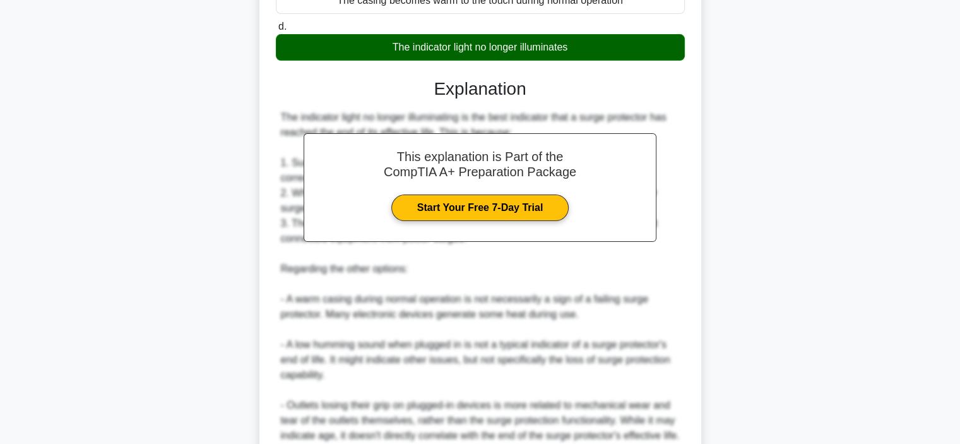
scroll to position [380, 0]
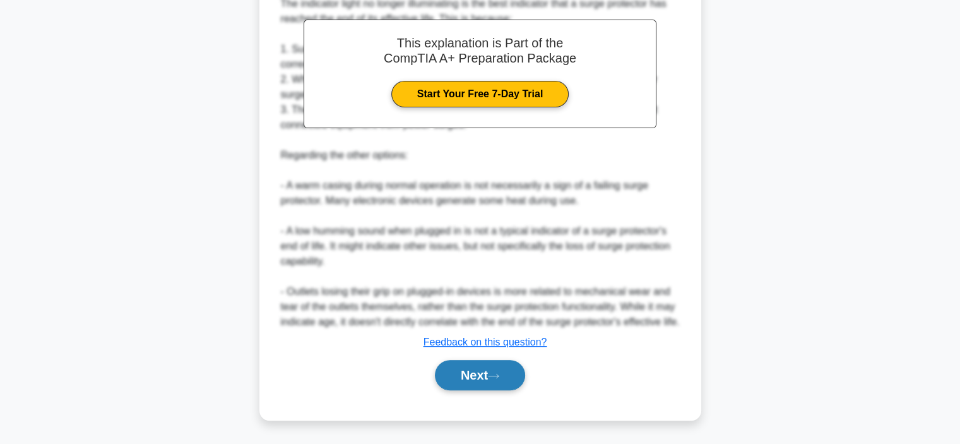
click at [472, 369] on button "Next" at bounding box center [480, 375] width 90 height 30
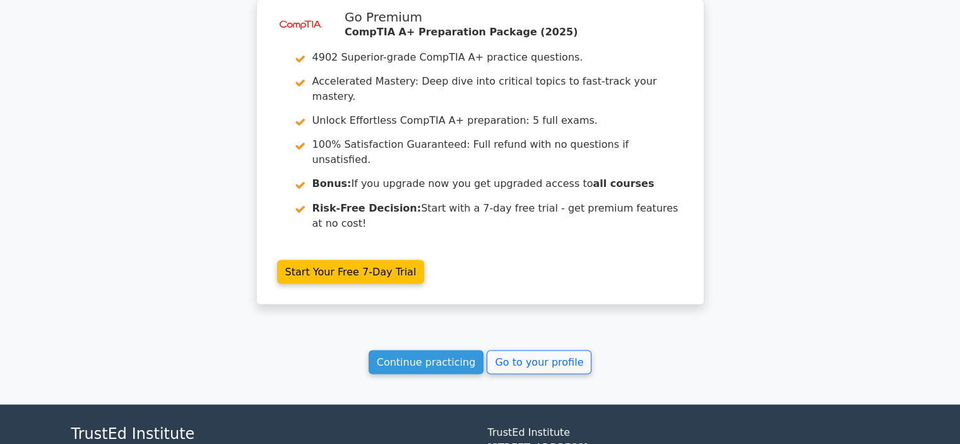
scroll to position [2222, 0]
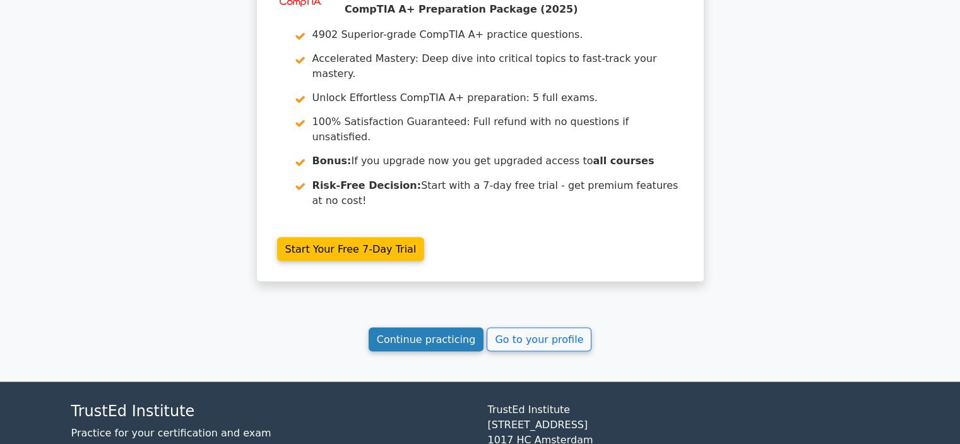
click at [446, 327] on link "Continue practicing" at bounding box center [427, 339] width 116 height 24
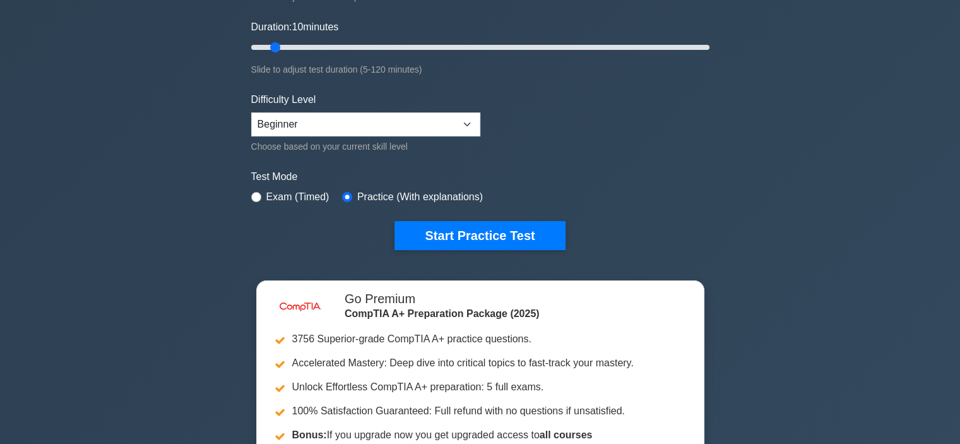
scroll to position [189, 0]
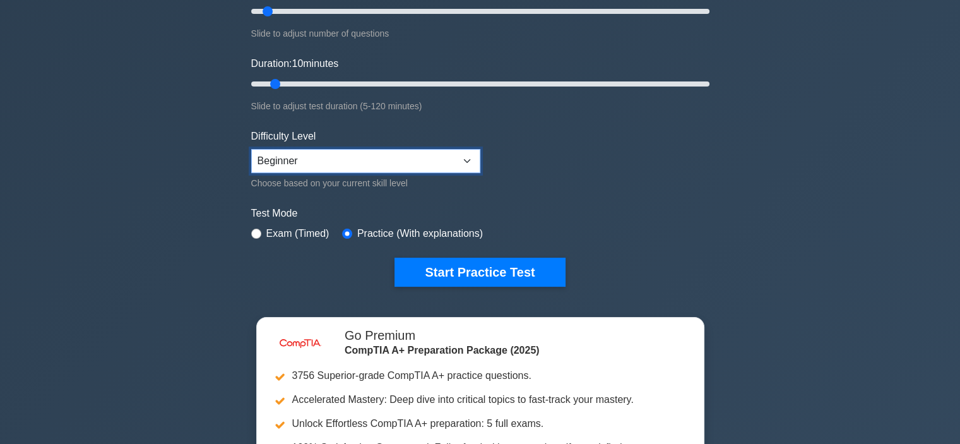
click at [405, 153] on select "Beginner Intermediate Expert" at bounding box center [365, 161] width 229 height 24
select select "intermediate"
click at [251, 149] on select "Beginner Intermediate Expert" at bounding box center [365, 161] width 229 height 24
click at [431, 159] on select "Beginner Intermediate Expert" at bounding box center [365, 161] width 229 height 24
click at [251, 149] on select "Beginner Intermediate Expert" at bounding box center [365, 161] width 229 height 24
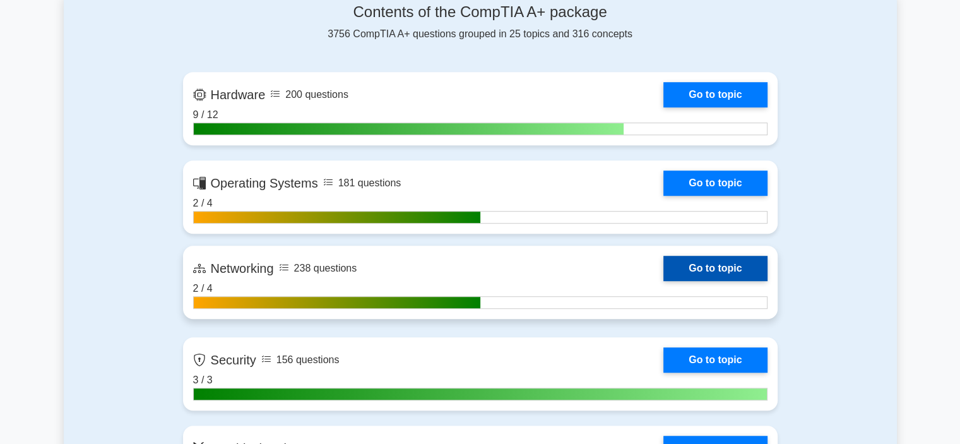
scroll to position [821, 0]
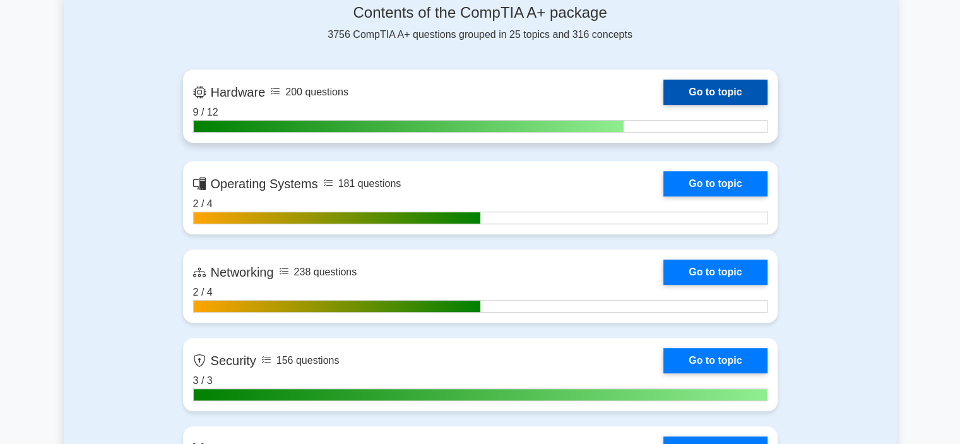
click at [738, 90] on link "Go to topic" at bounding box center [716, 92] width 104 height 25
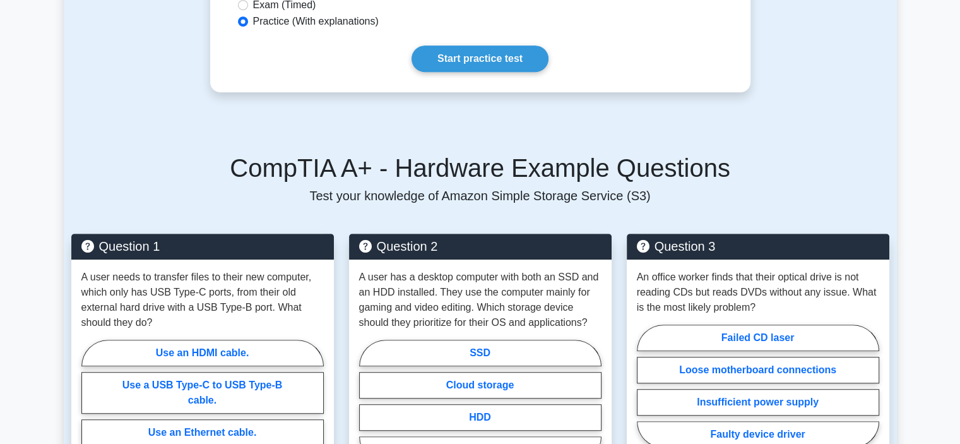
scroll to position [568, 0]
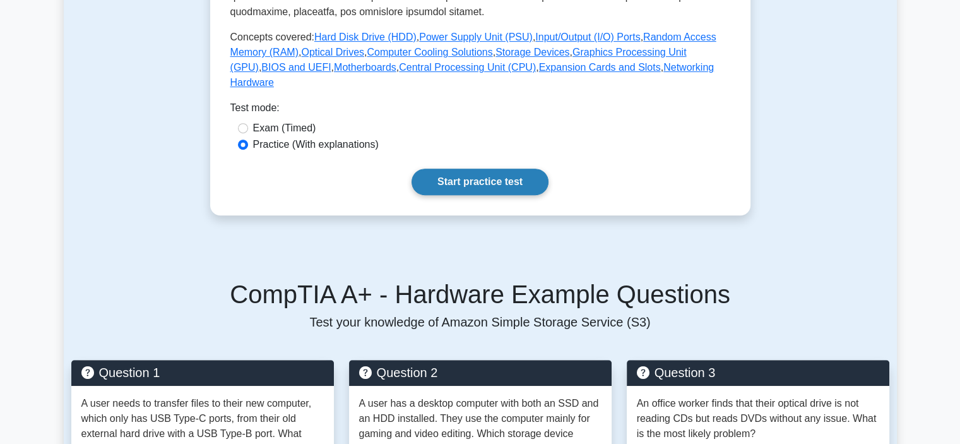
click at [500, 174] on link "Start practice test" at bounding box center [480, 182] width 137 height 27
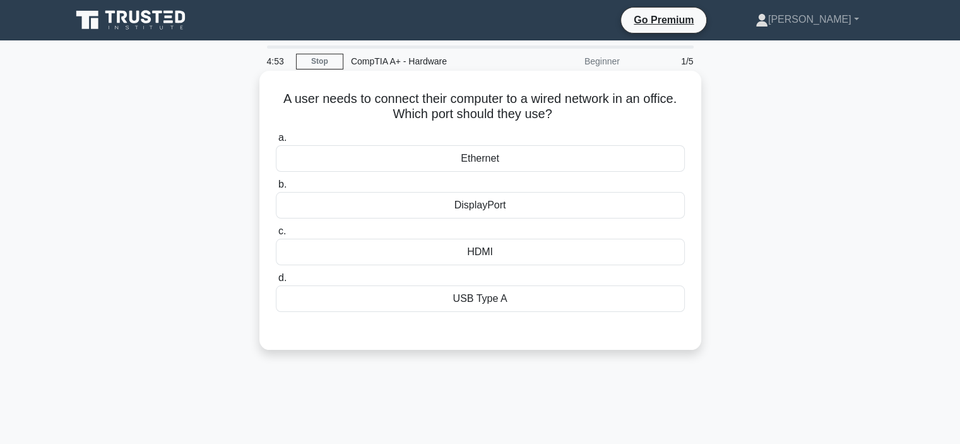
click at [533, 165] on div "Ethernet" at bounding box center [480, 158] width 409 height 27
click at [276, 142] on input "a. Ethernet" at bounding box center [276, 138] width 0 height 8
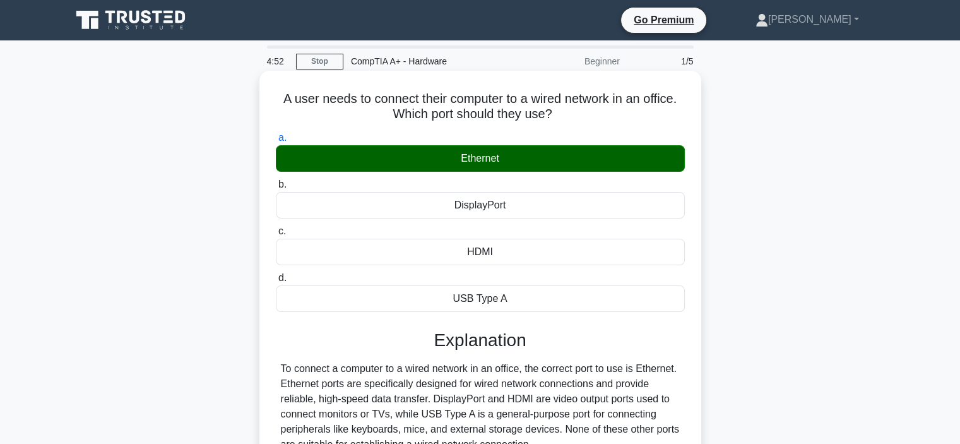
scroll to position [238, 0]
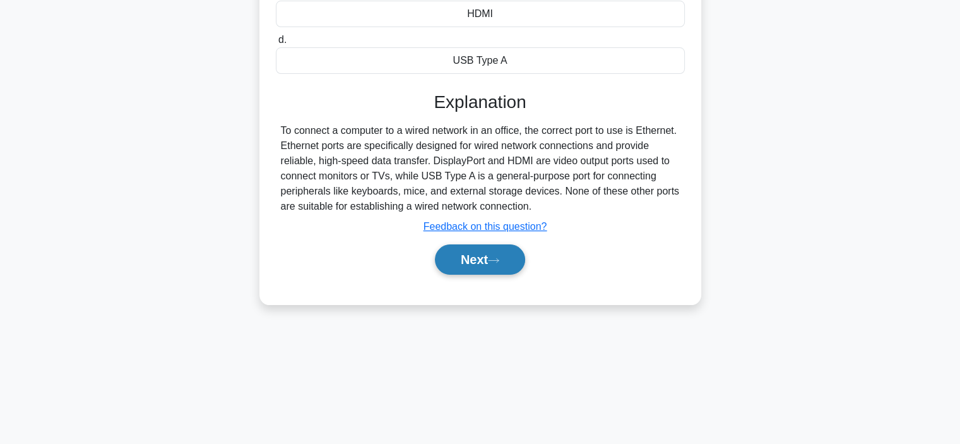
click at [503, 268] on button "Next" at bounding box center [480, 259] width 90 height 30
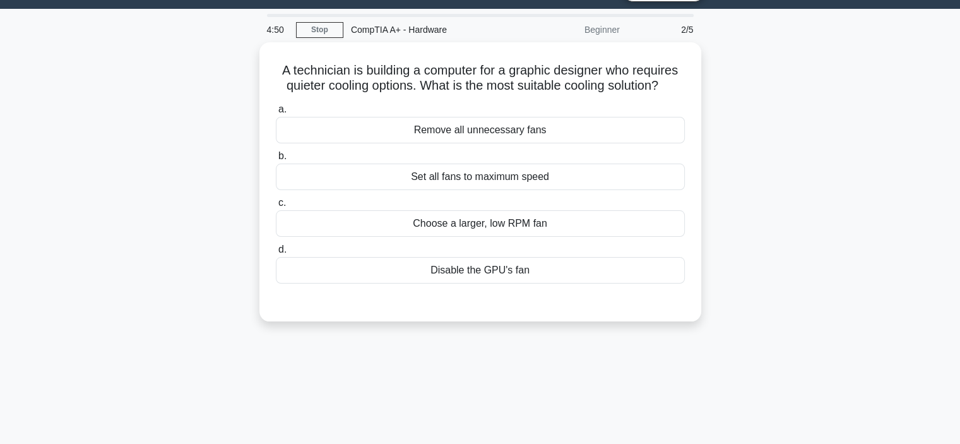
scroll to position [0, 0]
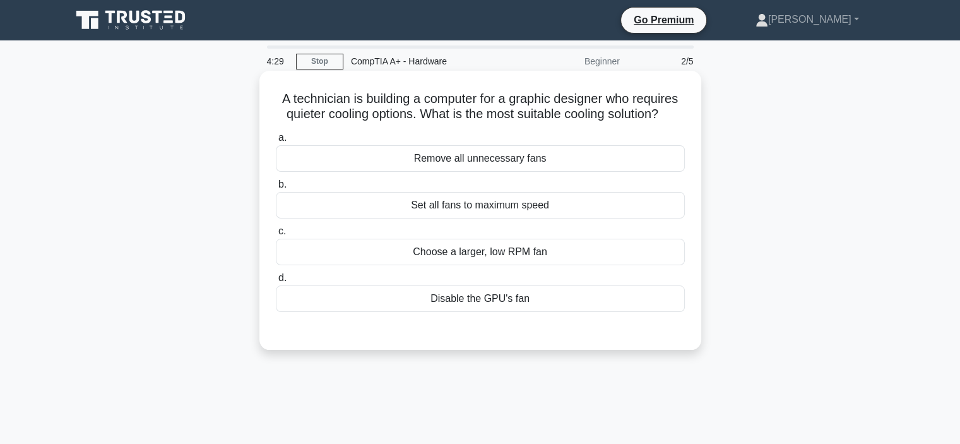
click at [526, 254] on div "Choose a larger, low RPM fan" at bounding box center [480, 252] width 409 height 27
click at [276, 236] on input "c. Choose a larger, low RPM fan" at bounding box center [276, 231] width 0 height 8
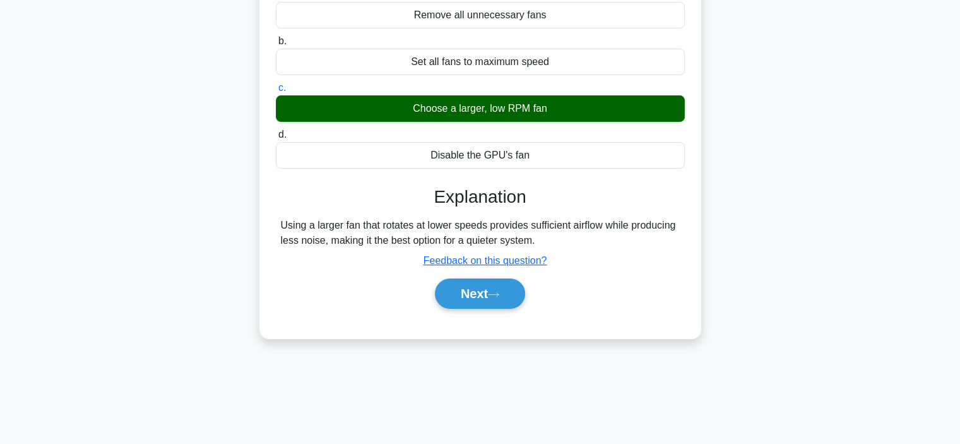
scroll to position [238, 0]
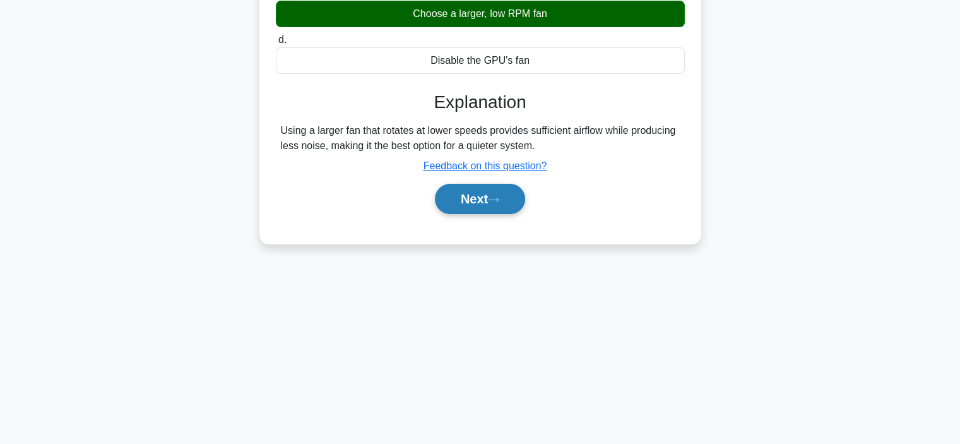
click at [500, 196] on icon at bounding box center [493, 199] width 11 height 7
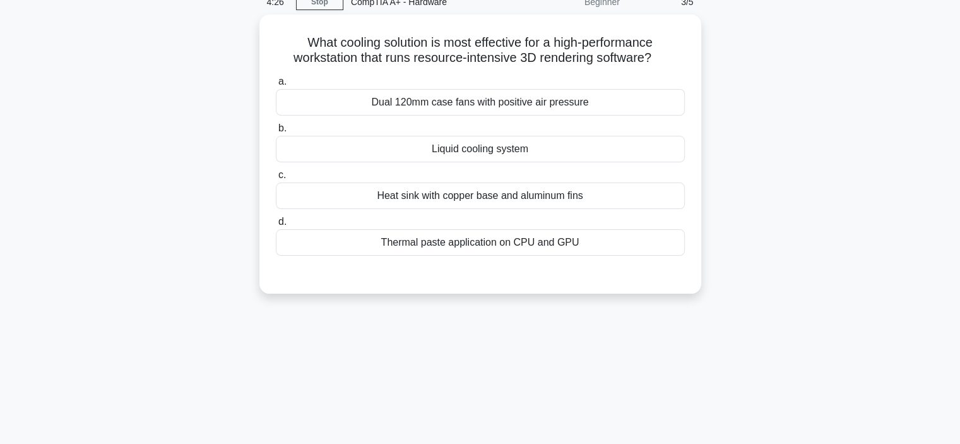
scroll to position [0, 0]
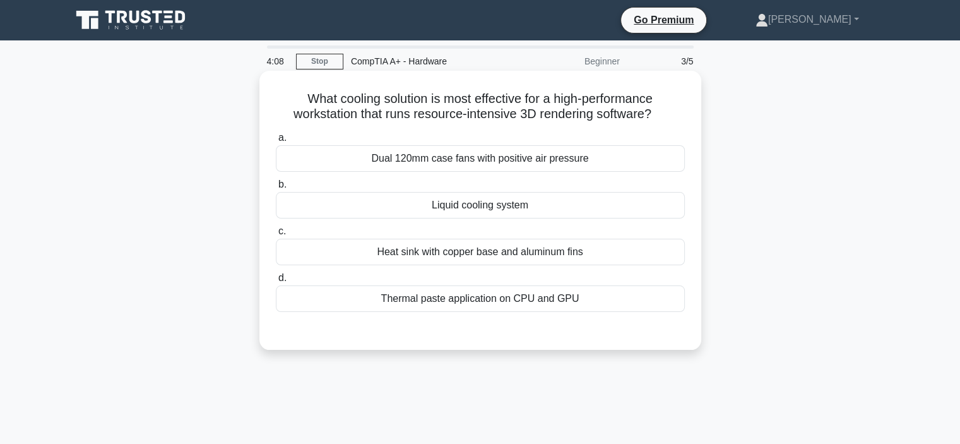
click at [520, 209] on div "Liquid cooling system" at bounding box center [480, 205] width 409 height 27
click at [276, 189] on input "b. Liquid cooling system" at bounding box center [276, 185] width 0 height 8
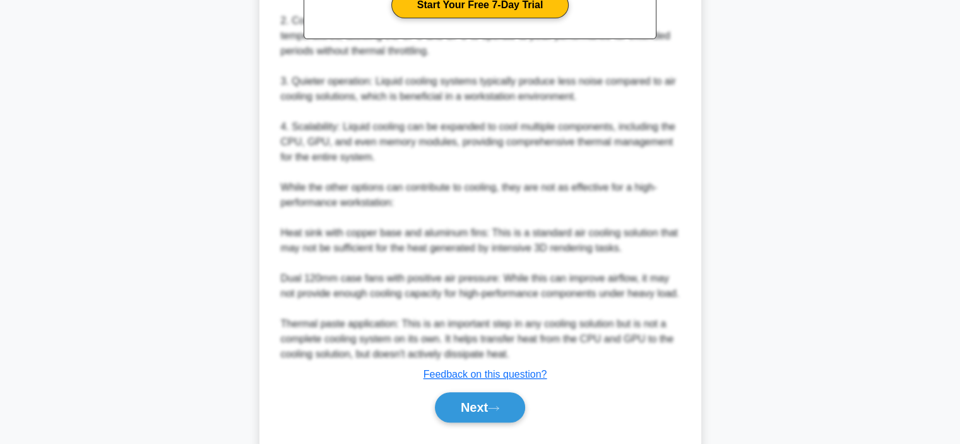
scroll to position [500, 0]
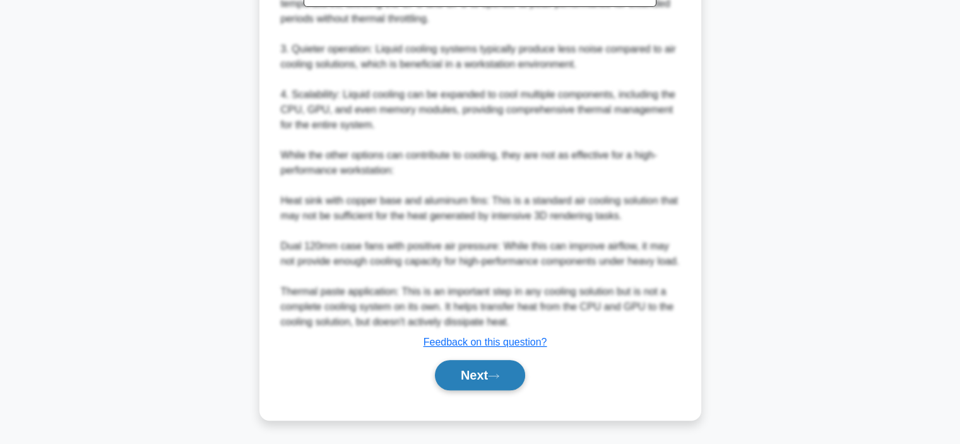
click at [479, 377] on button "Next" at bounding box center [480, 375] width 90 height 30
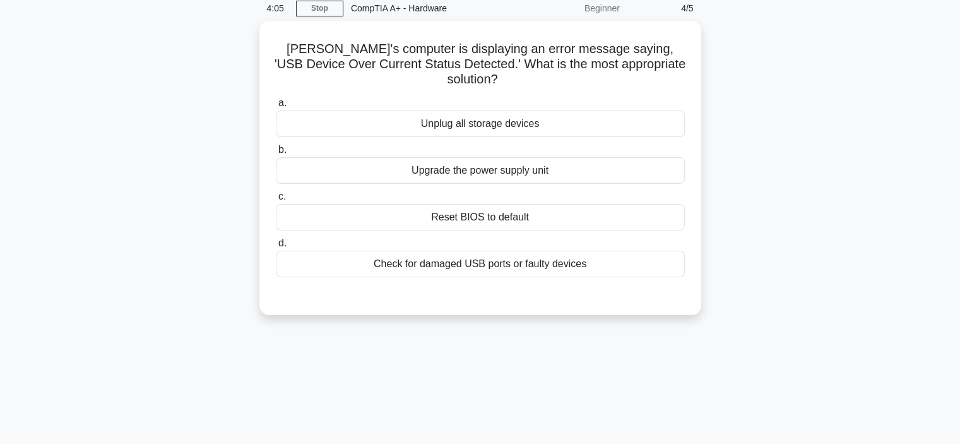
scroll to position [0, 0]
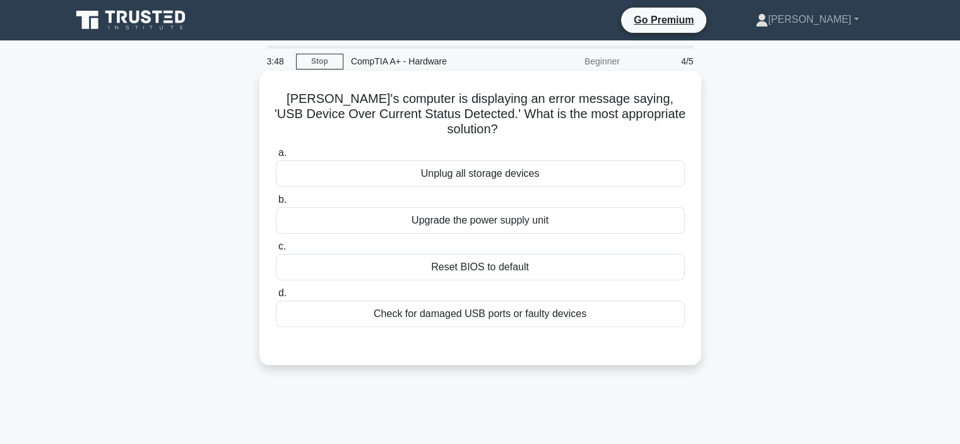
click at [543, 301] on div "Check for damaged USB ports or faulty devices" at bounding box center [480, 314] width 409 height 27
click at [276, 296] on input "d. Check for damaged USB ports or faulty devices" at bounding box center [276, 293] width 0 height 8
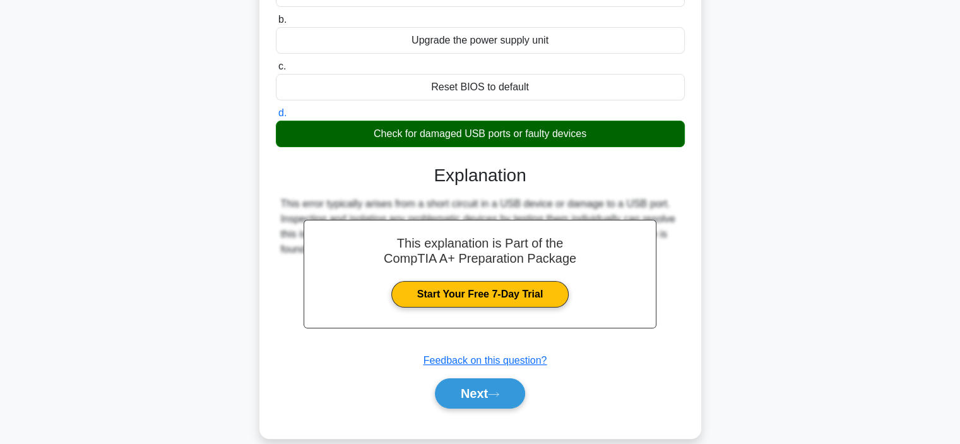
scroll to position [238, 0]
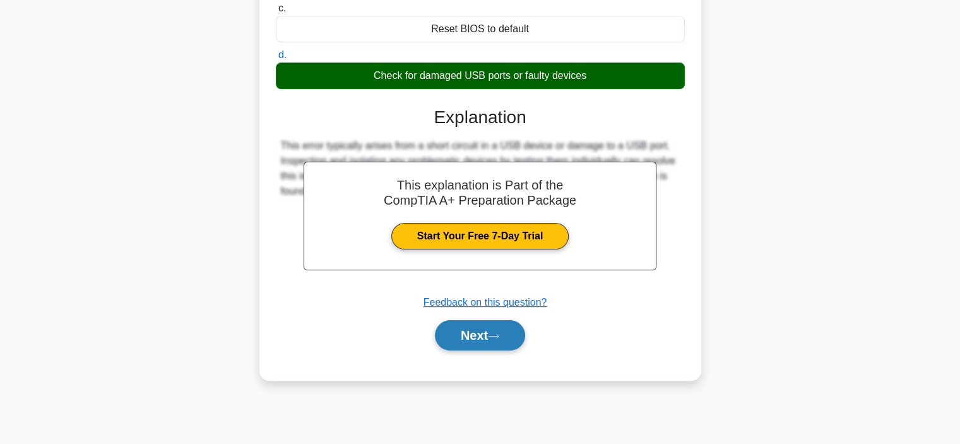
click at [491, 321] on button "Next" at bounding box center [480, 335] width 90 height 30
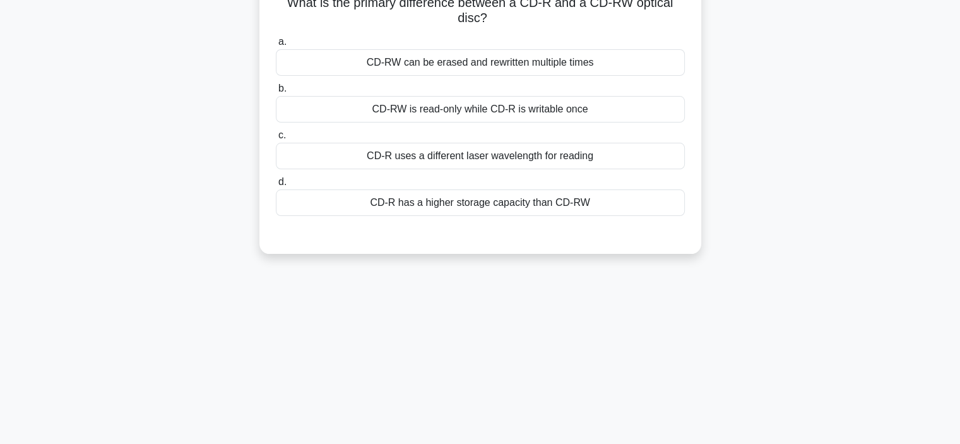
scroll to position [0, 0]
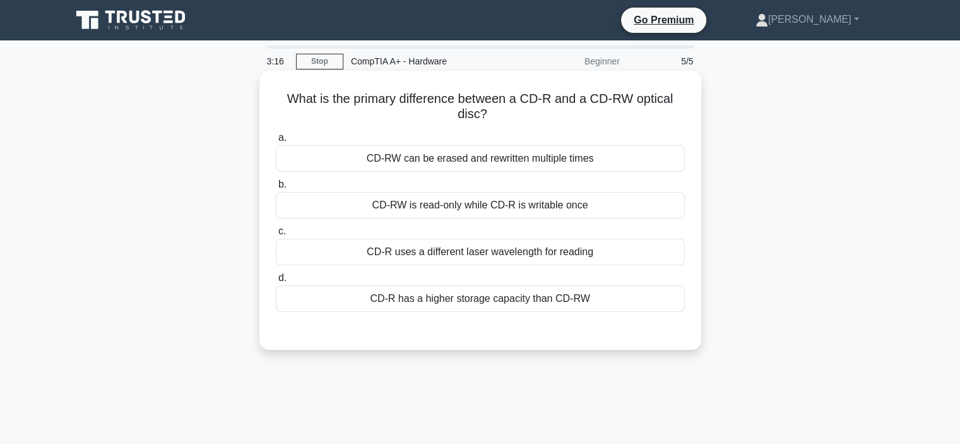
click at [584, 161] on div "CD-RW can be erased and rewritten multiple times" at bounding box center [480, 158] width 409 height 27
click at [276, 142] on input "a. CD-RW can be erased and rewritten multiple times" at bounding box center [276, 138] width 0 height 8
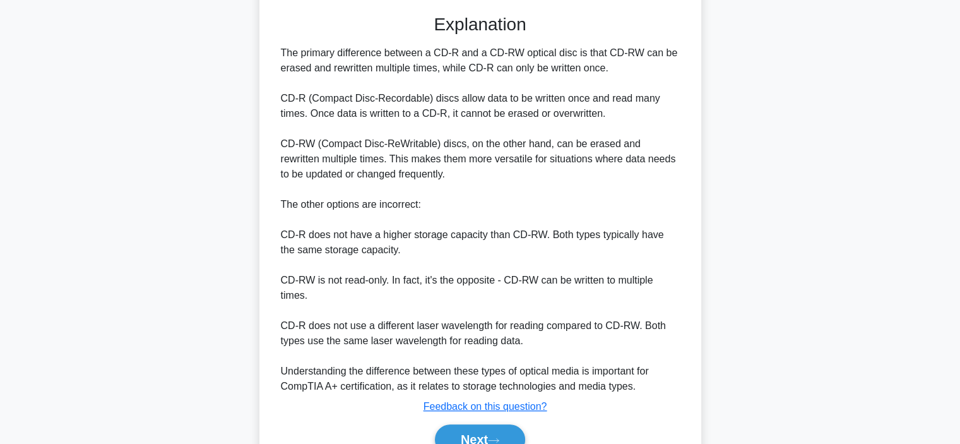
scroll to position [379, 0]
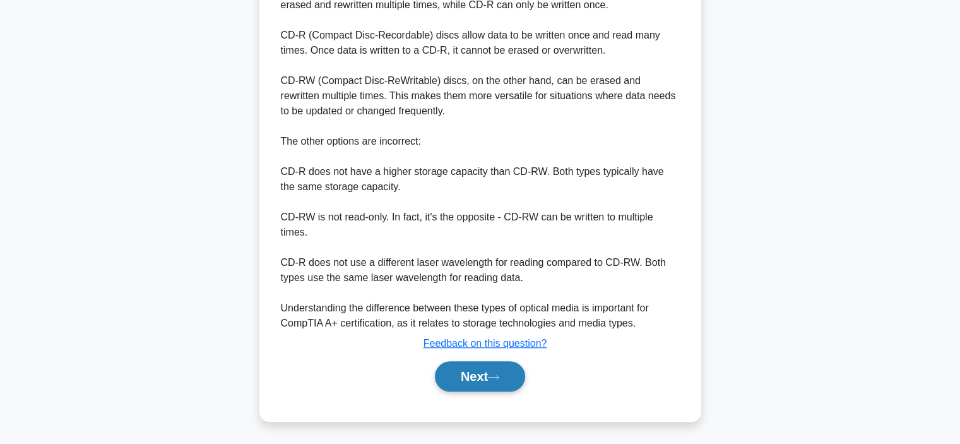
click at [476, 381] on button "Next" at bounding box center [480, 376] width 90 height 30
click at [498, 385] on button "Next" at bounding box center [480, 376] width 90 height 30
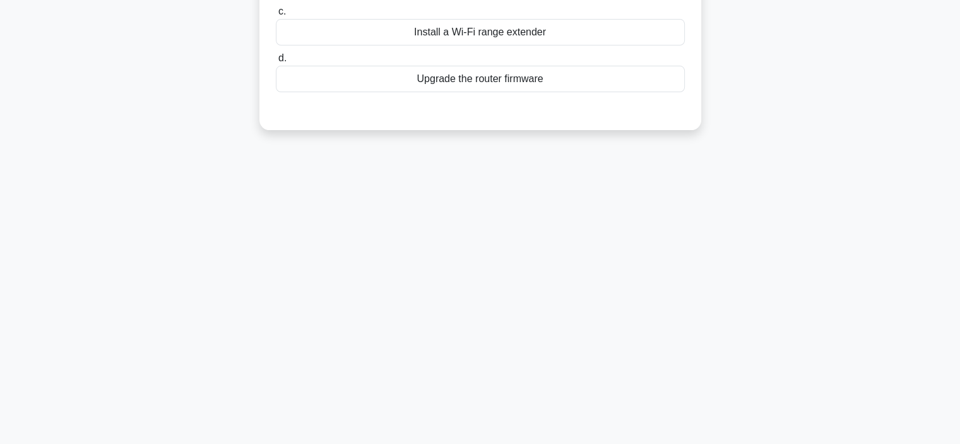
scroll to position [238, 0]
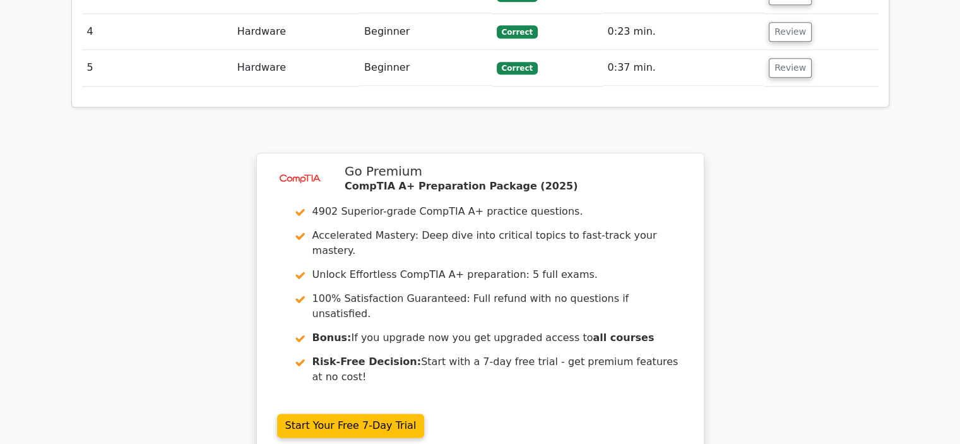
scroll to position [1642, 0]
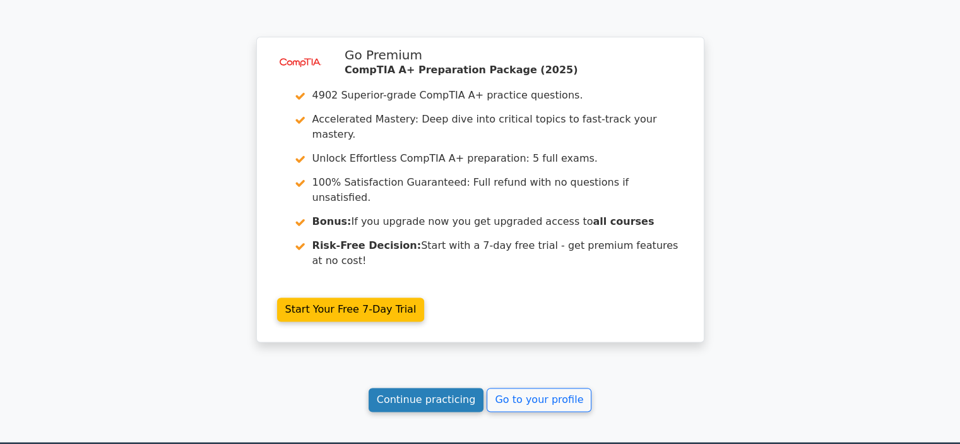
click at [448, 388] on link "Continue practicing" at bounding box center [427, 400] width 116 height 24
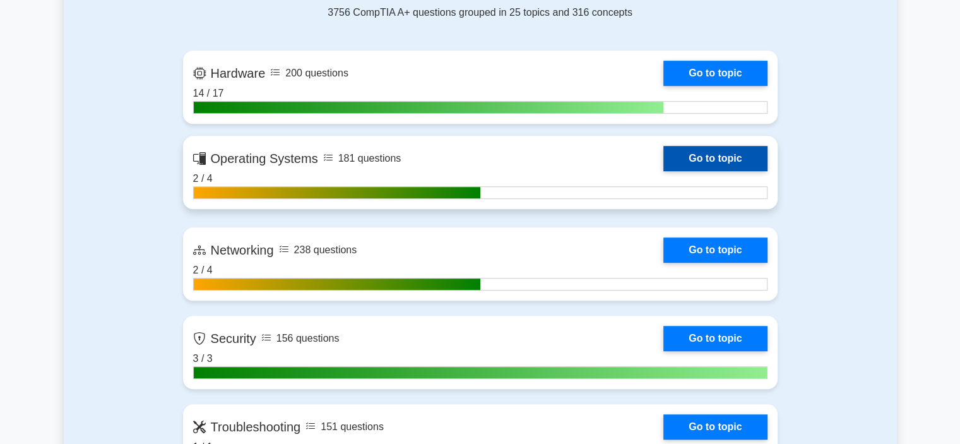
scroll to position [821, 0]
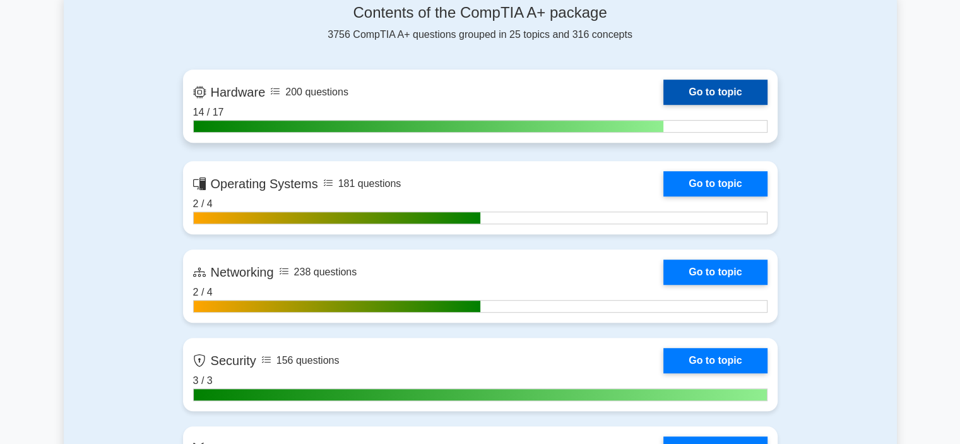
click at [715, 85] on link "Go to topic" at bounding box center [716, 92] width 104 height 25
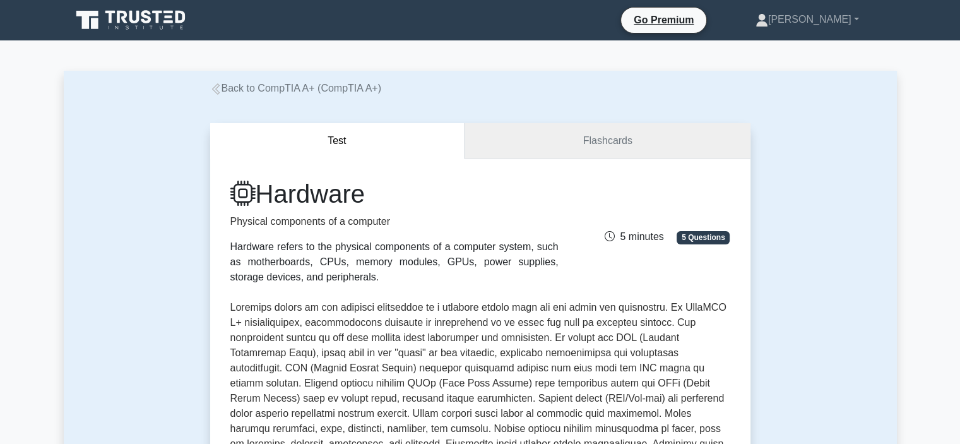
click at [640, 135] on link "Flashcards" at bounding box center [607, 141] width 285 height 36
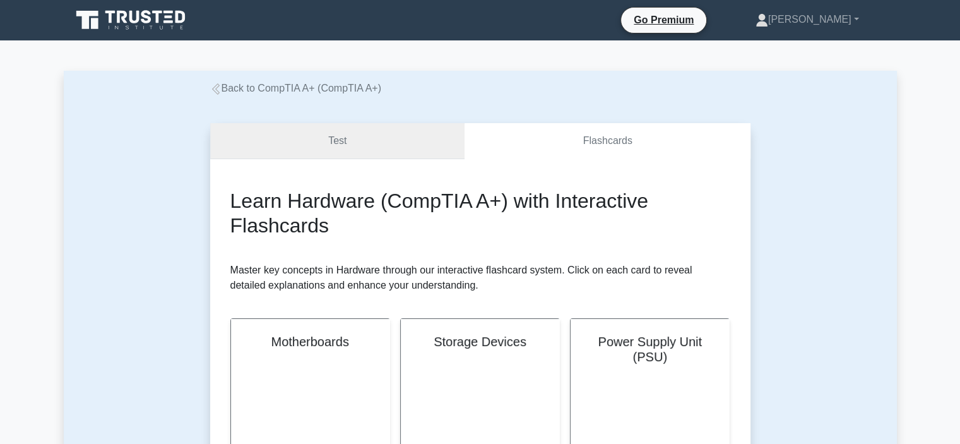
click at [374, 138] on link "Test" at bounding box center [337, 141] width 255 height 36
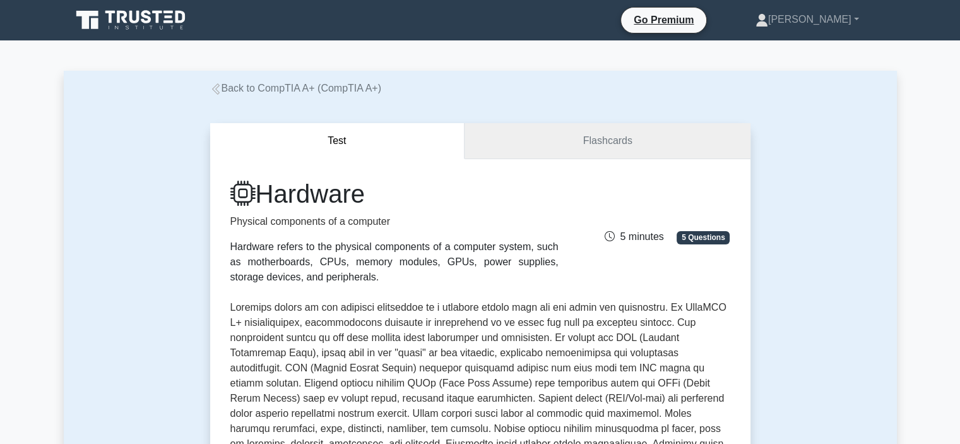
click at [597, 138] on link "Flashcards" at bounding box center [607, 141] width 285 height 36
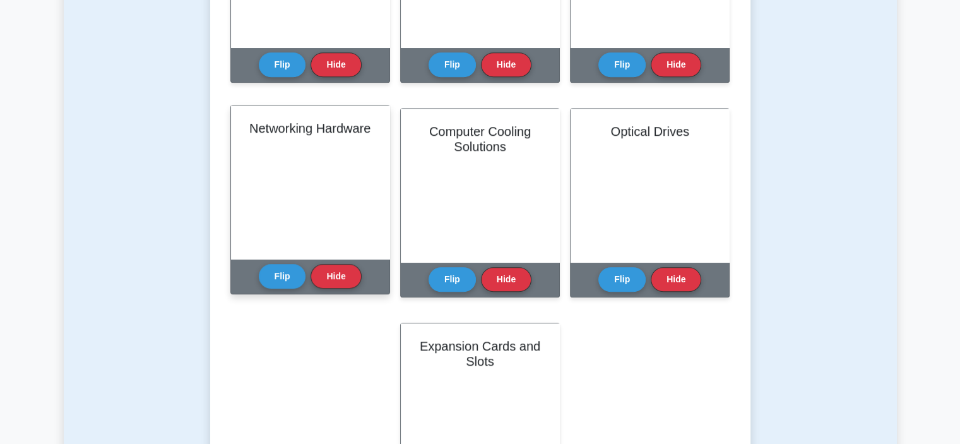
scroll to position [758, 0]
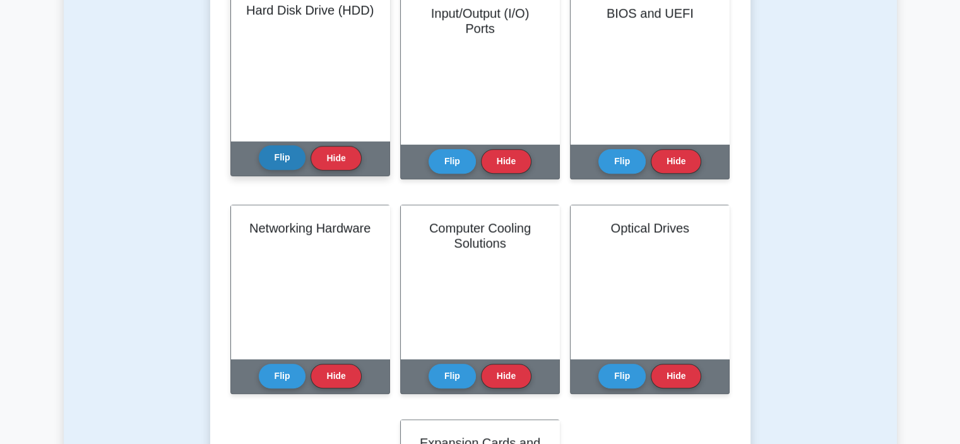
click at [284, 165] on button "Flip" at bounding box center [282, 157] width 47 height 25
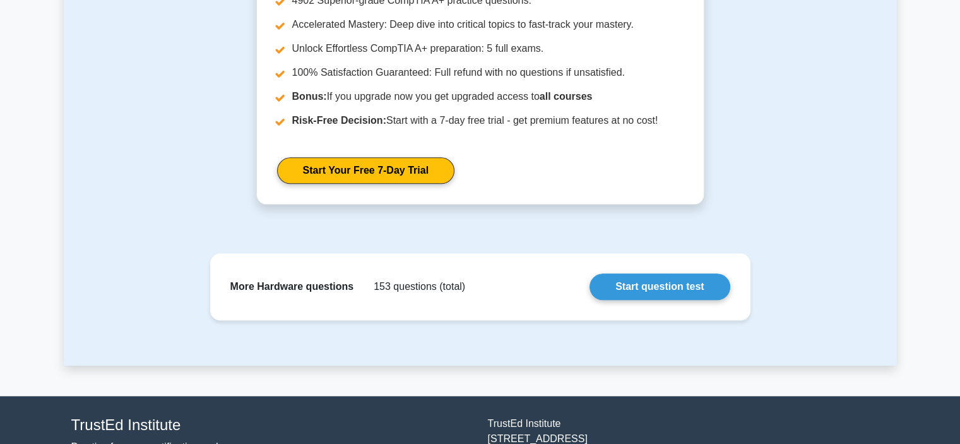
scroll to position [1516, 0]
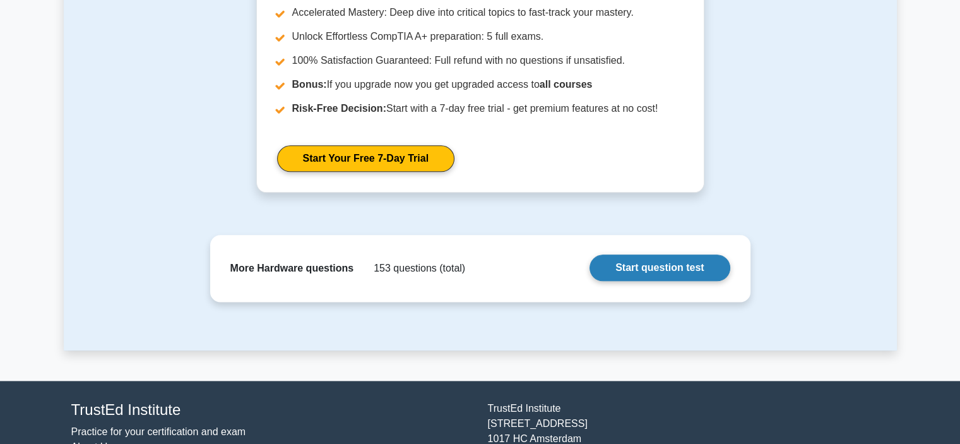
click at [674, 261] on link "Start question test" at bounding box center [660, 267] width 140 height 27
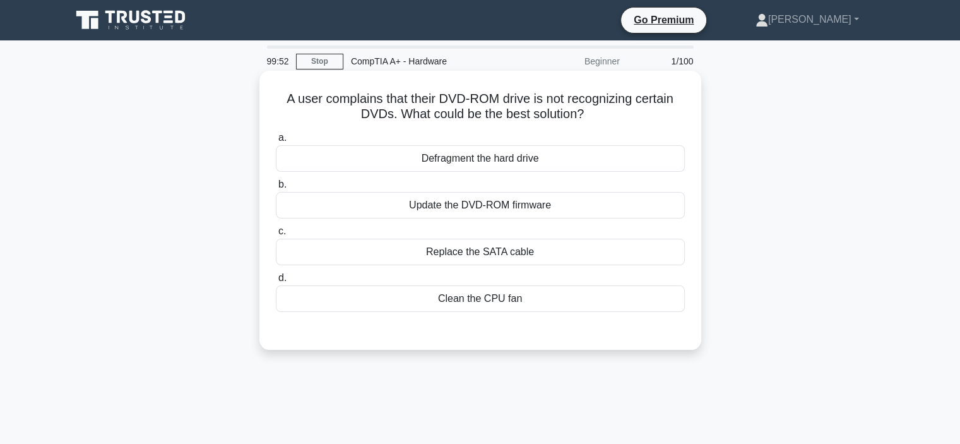
click at [487, 207] on div "Update the DVD-ROM firmware" at bounding box center [480, 205] width 409 height 27
click at [276, 189] on input "b. Update the DVD-ROM firmware" at bounding box center [276, 185] width 0 height 8
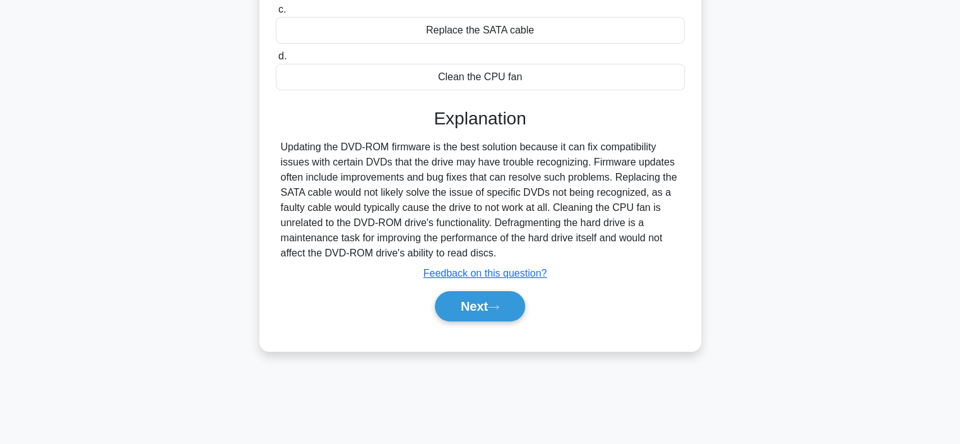
scroll to position [238, 0]
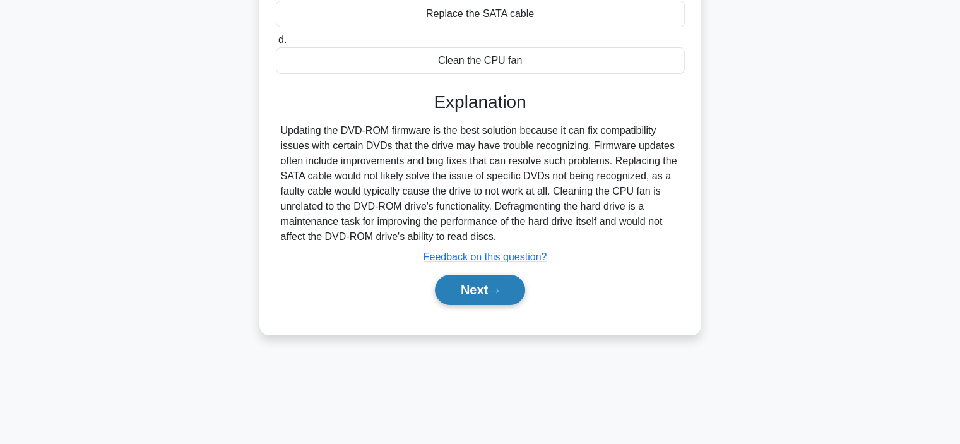
click at [493, 291] on icon at bounding box center [493, 290] width 11 height 7
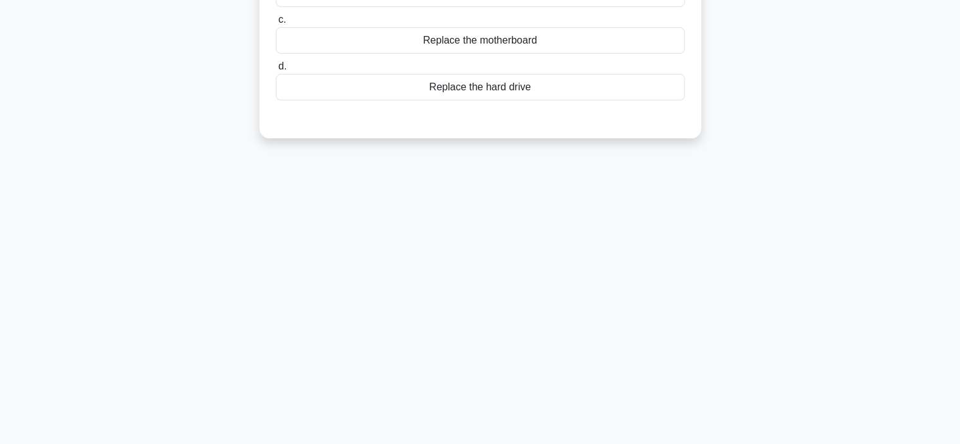
scroll to position [0, 0]
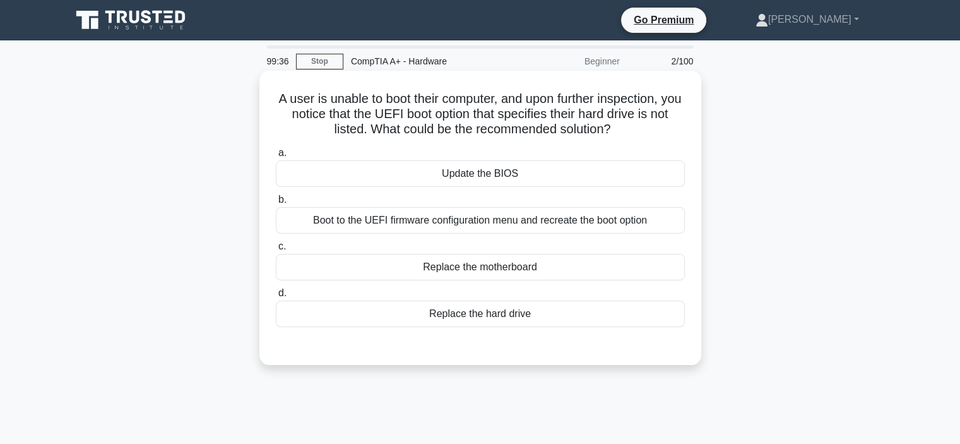
click at [526, 221] on div "Boot to the UEFI firmware configuration menu and recreate the boot option" at bounding box center [480, 220] width 409 height 27
click at [276, 204] on input "b. Boot to the UEFI firmware configuration menu and recreate the boot option" at bounding box center [276, 200] width 0 height 8
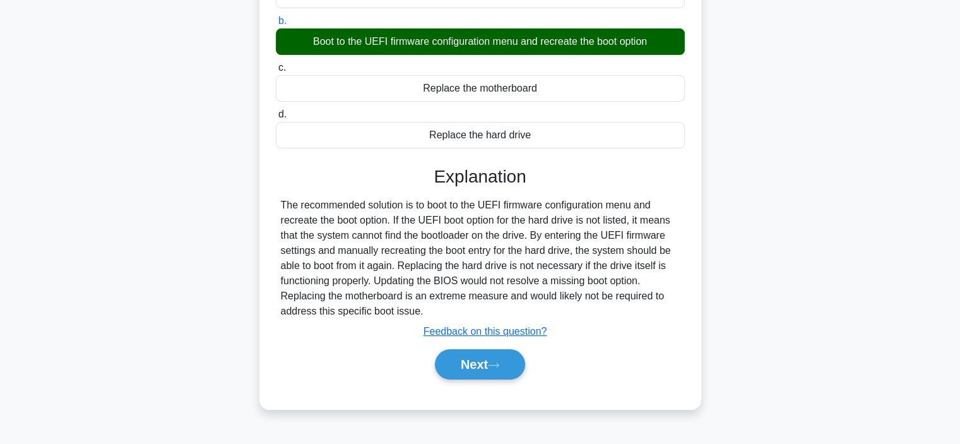
scroll to position [238, 0]
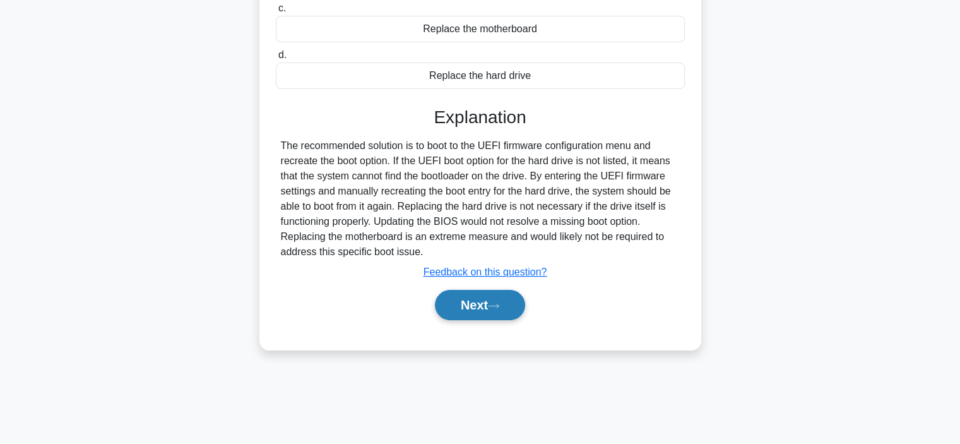
click at [480, 301] on button "Next" at bounding box center [480, 305] width 90 height 30
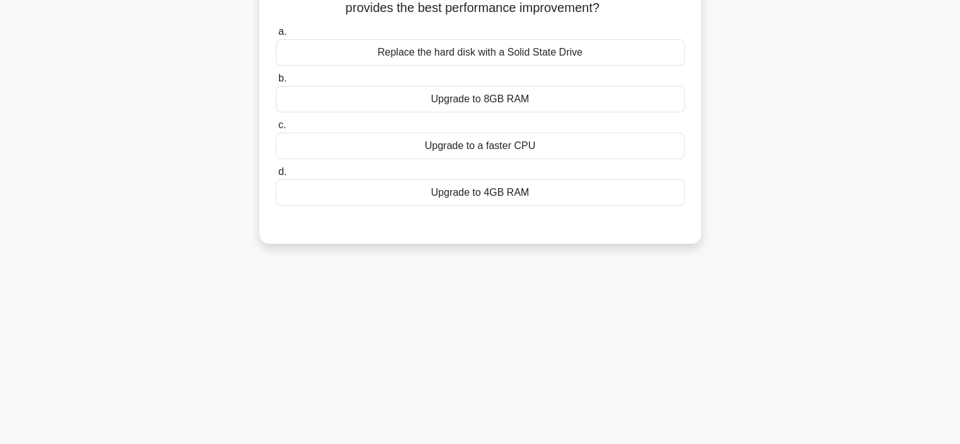
scroll to position [0, 0]
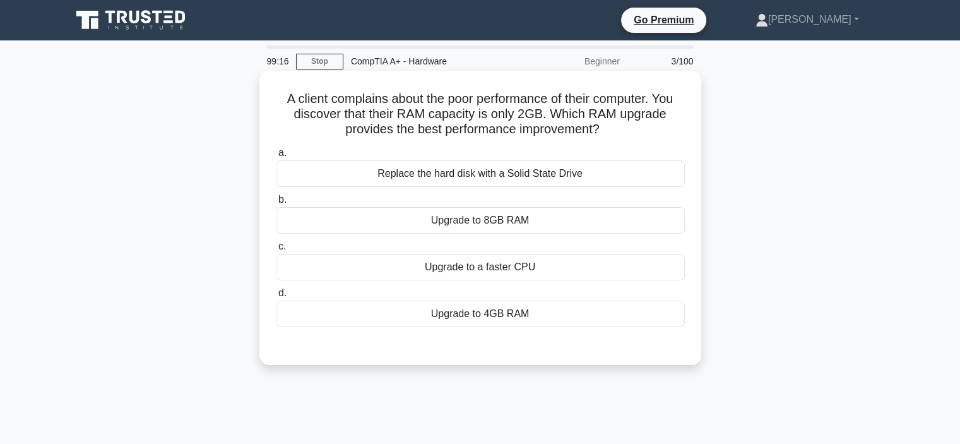
click at [469, 314] on div "Upgrade to 4GB RAM" at bounding box center [480, 314] width 409 height 27
click at [276, 297] on input "d. Upgrade to 4GB RAM" at bounding box center [276, 293] width 0 height 8
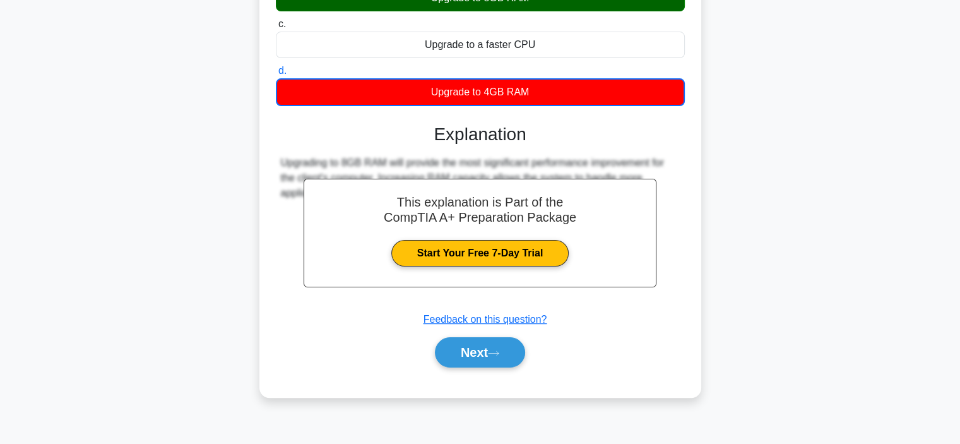
scroll to position [238, 0]
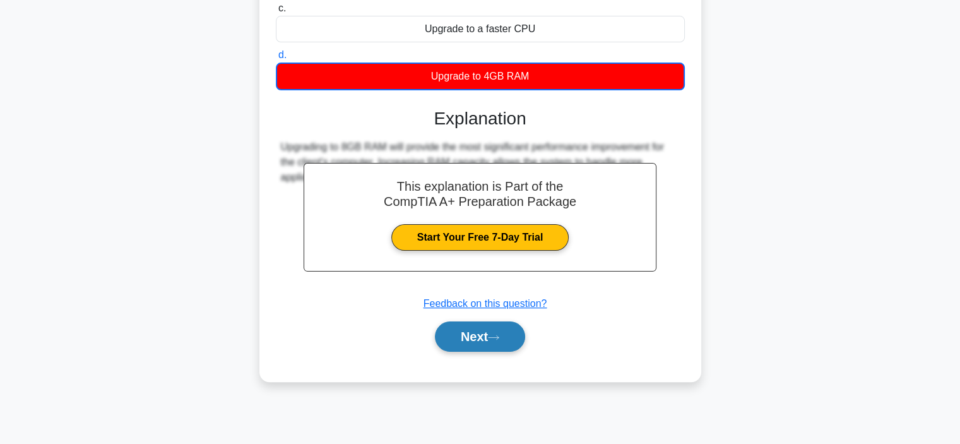
click at [485, 333] on button "Next" at bounding box center [480, 336] width 90 height 30
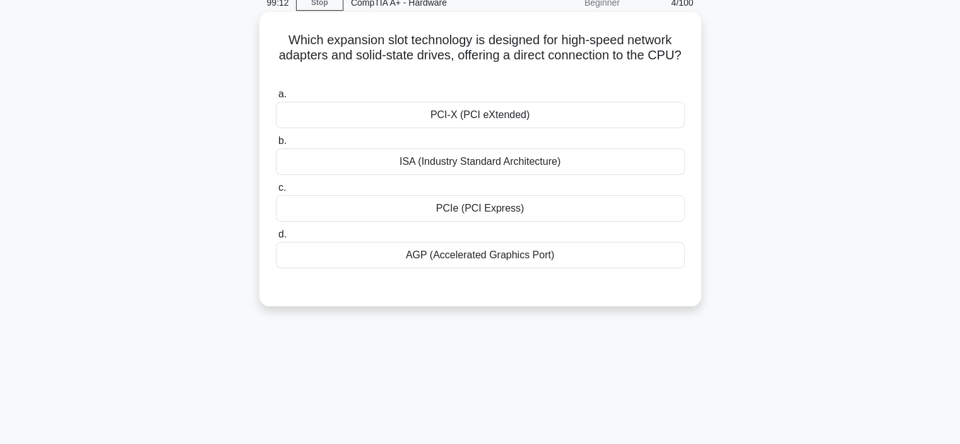
scroll to position [0, 0]
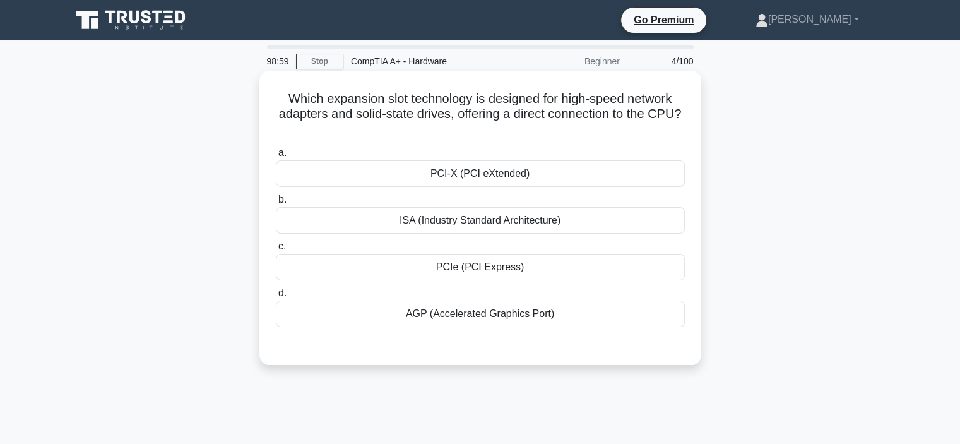
click at [540, 323] on div "AGP (Accelerated Graphics Port)" at bounding box center [480, 314] width 409 height 27
click at [276, 297] on input "d. AGP (Accelerated Graphics Port)" at bounding box center [276, 293] width 0 height 8
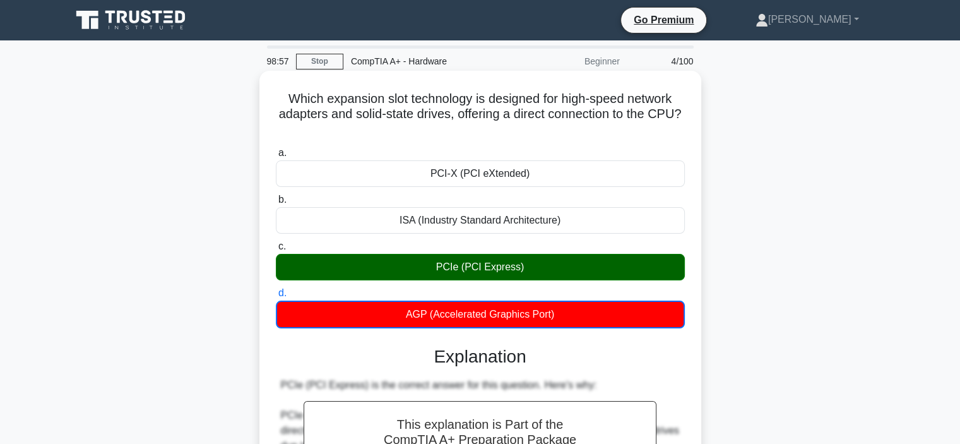
click at [510, 271] on div "PCIe (PCI Express)" at bounding box center [480, 267] width 409 height 27
click at [276, 251] on input "c. PCIe (PCI Express)" at bounding box center [276, 246] width 0 height 8
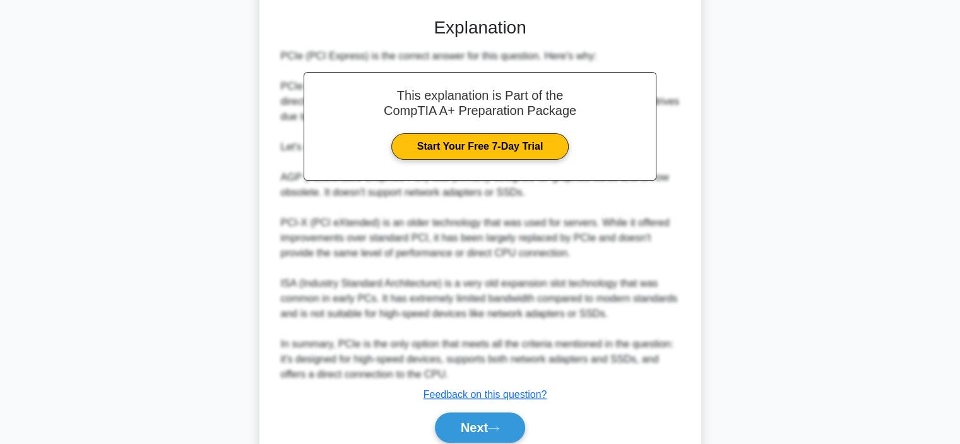
scroll to position [379, 0]
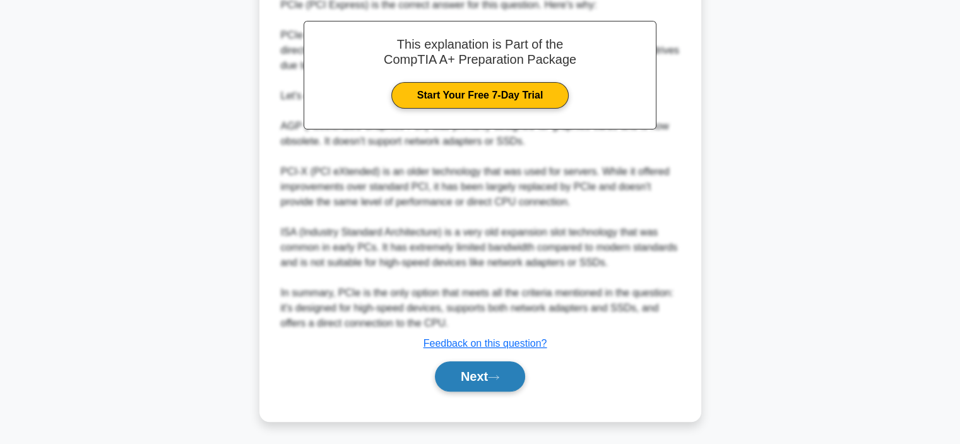
click at [495, 369] on button "Next" at bounding box center [480, 376] width 90 height 30
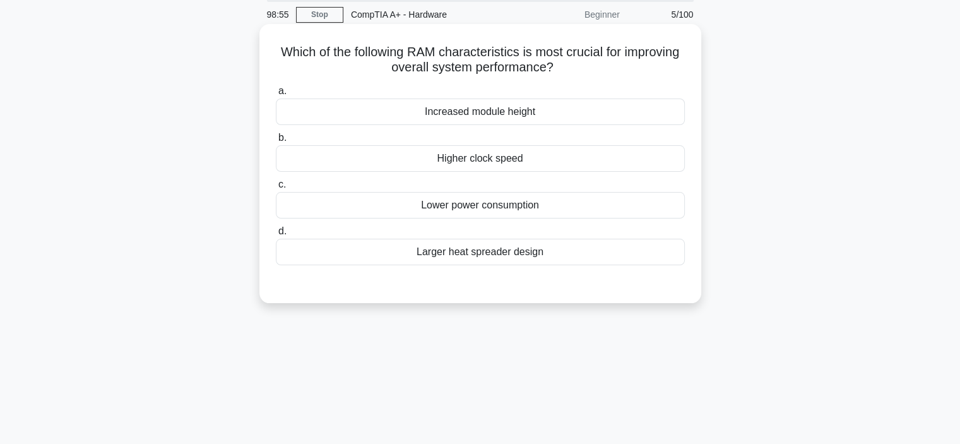
scroll to position [0, 0]
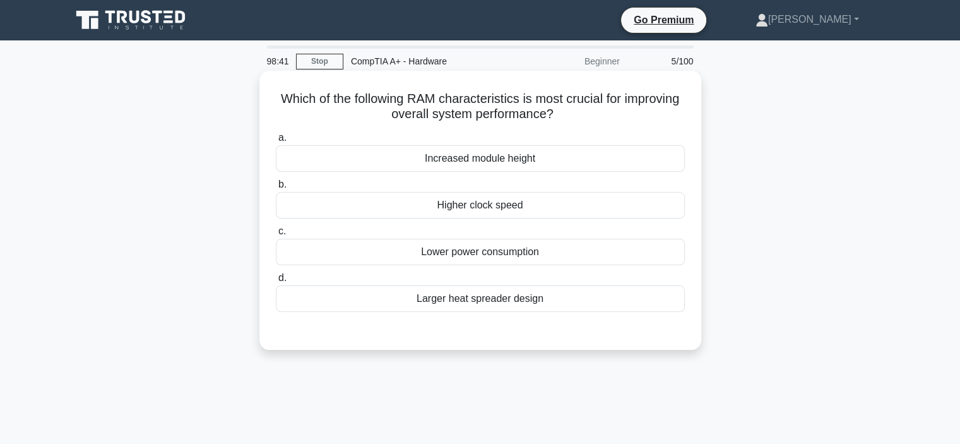
click at [500, 206] on div "Higher clock speed" at bounding box center [480, 205] width 409 height 27
click at [276, 189] on input "b. Higher clock speed" at bounding box center [276, 185] width 0 height 8
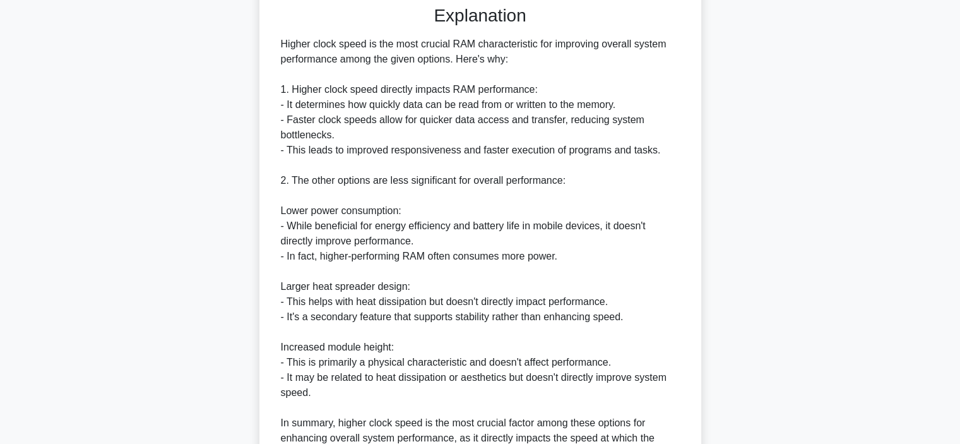
scroll to position [442, 0]
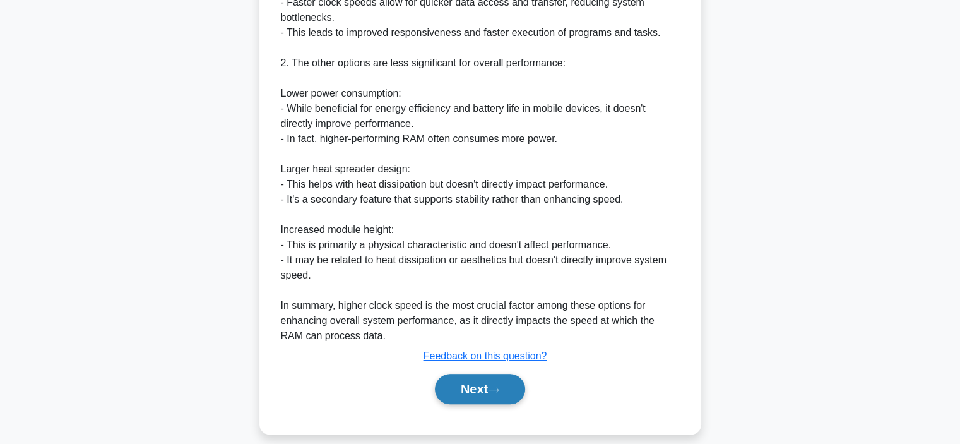
click at [493, 383] on button "Next" at bounding box center [480, 389] width 90 height 30
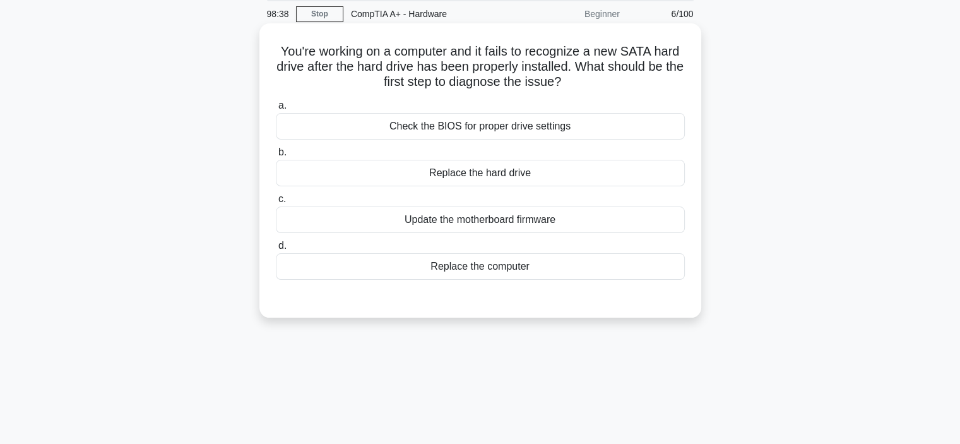
scroll to position [0, 0]
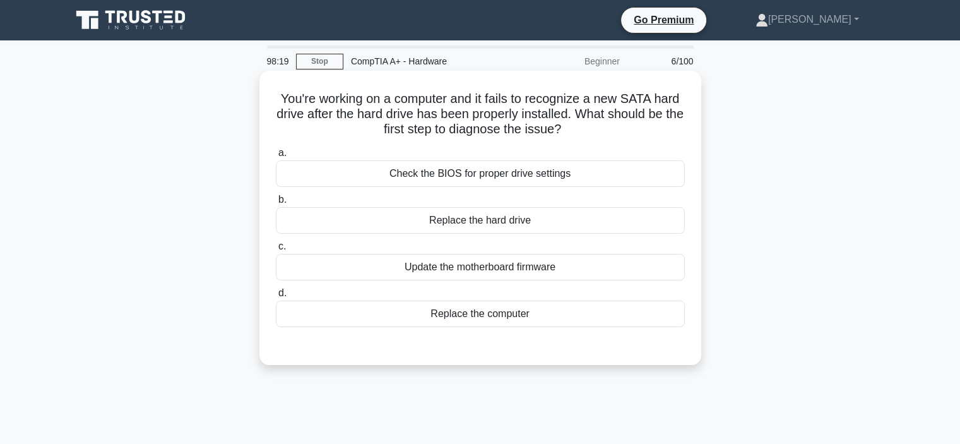
click at [549, 177] on div "Check the BIOS for proper drive settings" at bounding box center [480, 173] width 409 height 27
click at [276, 157] on input "a. Check the BIOS for proper drive settings" at bounding box center [276, 153] width 0 height 8
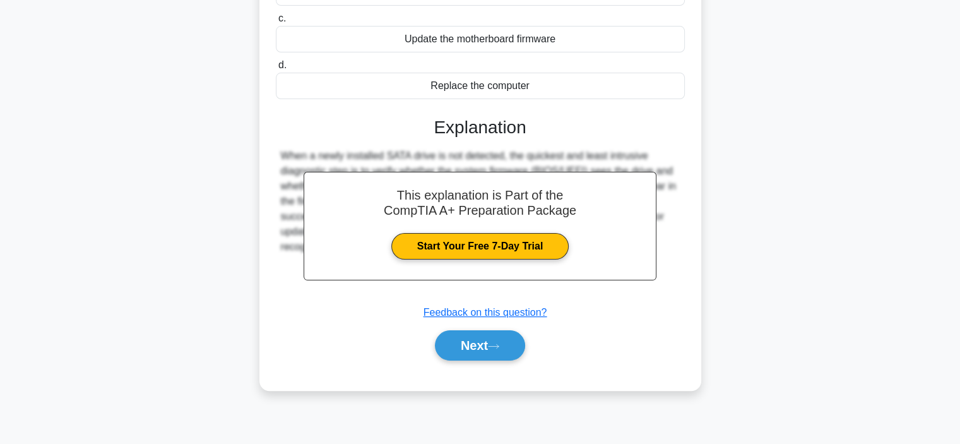
scroll to position [238, 0]
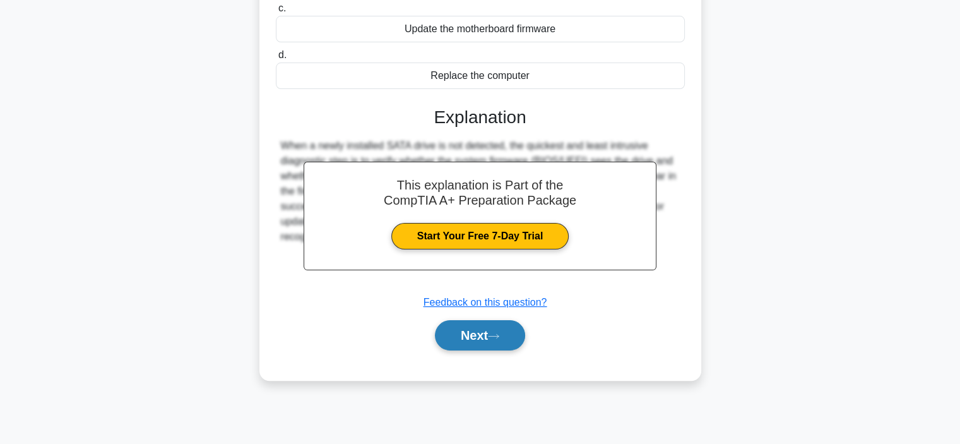
click at [495, 333] on icon at bounding box center [493, 336] width 11 height 7
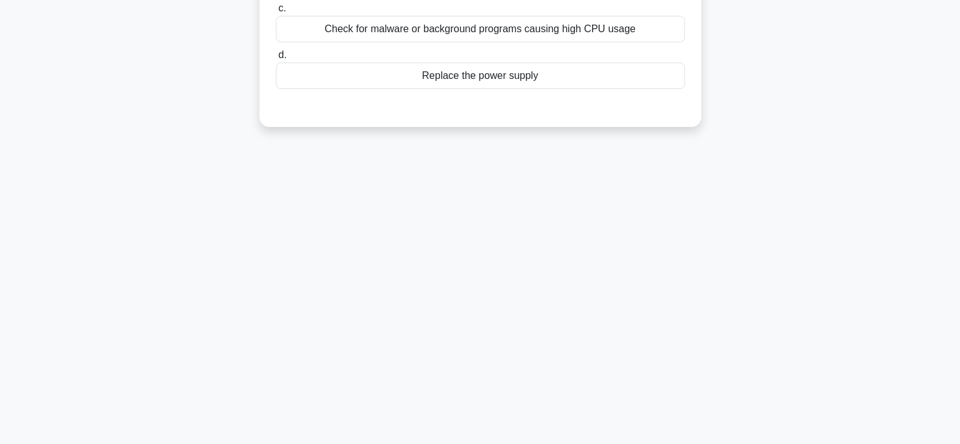
scroll to position [0, 0]
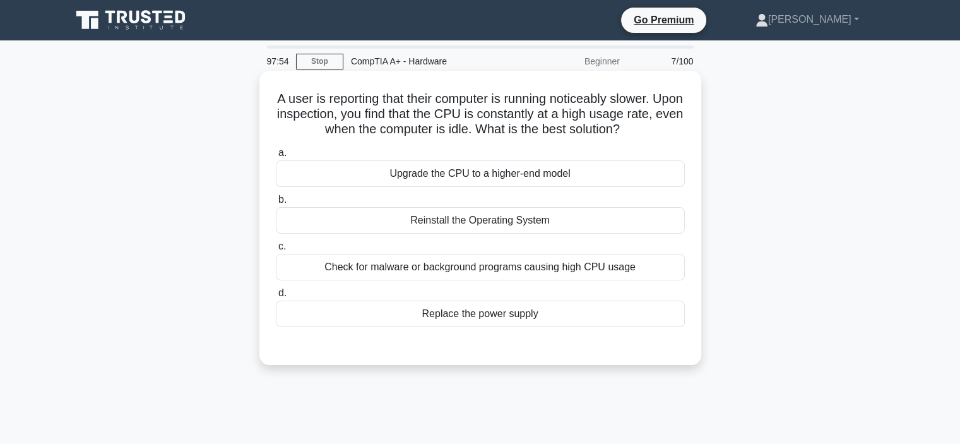
click at [466, 265] on div "Check for malware or background programs causing high CPU usage" at bounding box center [480, 267] width 409 height 27
click at [276, 251] on input "c. Check for malware or background programs causing high CPU usage" at bounding box center [276, 246] width 0 height 8
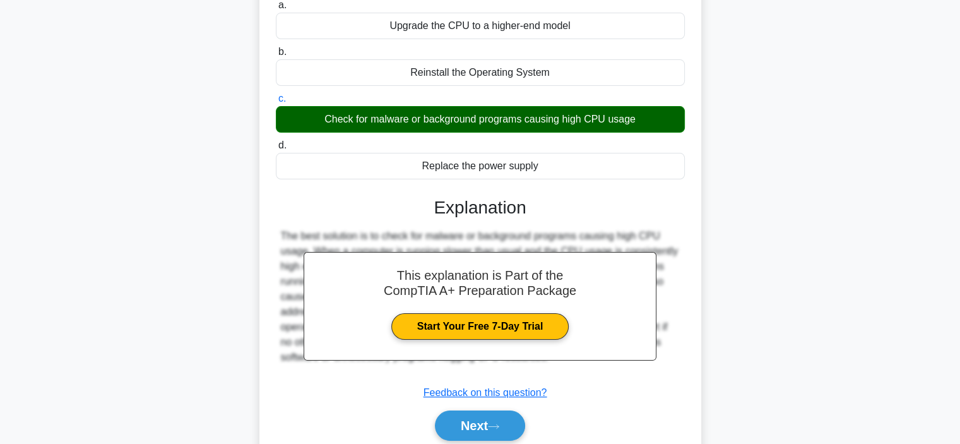
scroll to position [238, 0]
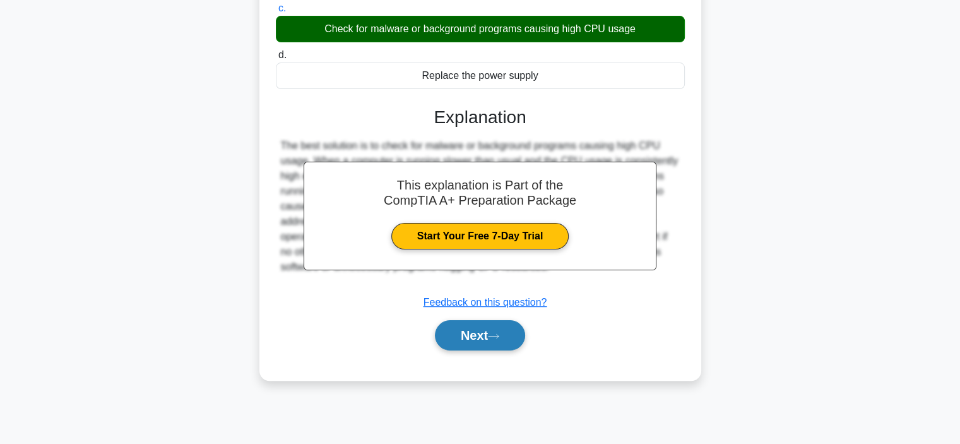
click at [498, 326] on button "Next" at bounding box center [480, 335] width 90 height 30
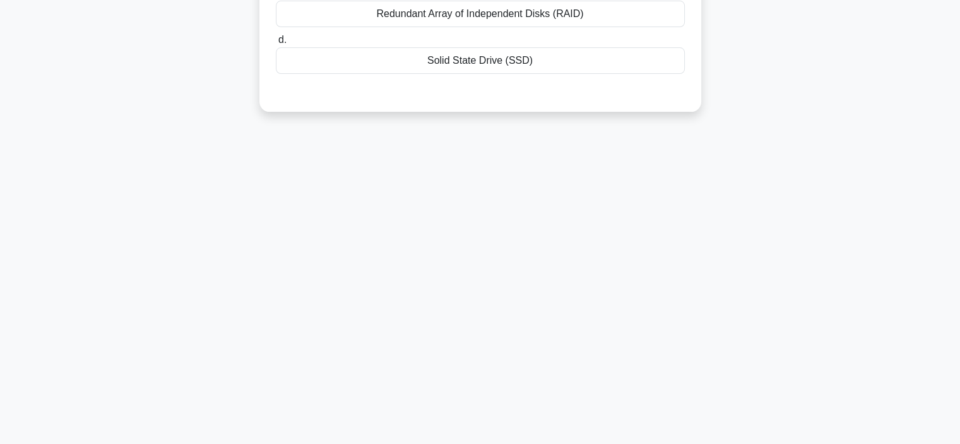
scroll to position [0, 0]
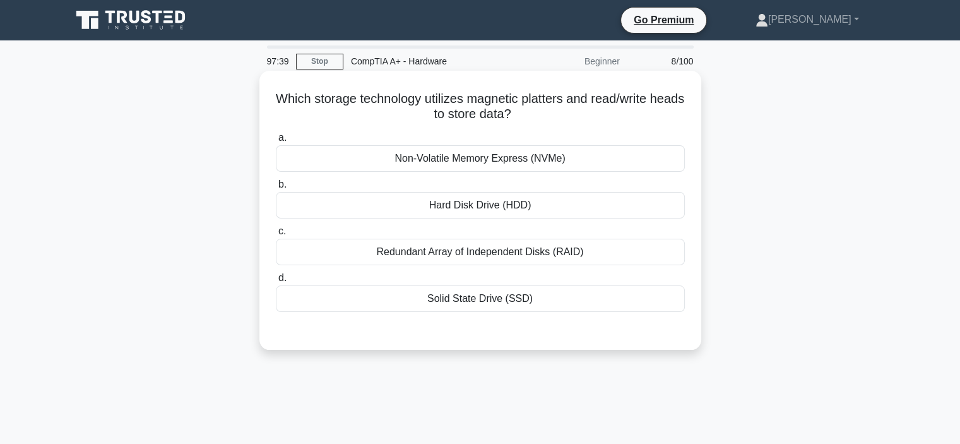
click at [500, 209] on div "Hard Disk Drive (HDD)" at bounding box center [480, 205] width 409 height 27
click at [276, 189] on input "b. Hard Disk Drive (HDD)" at bounding box center [276, 185] width 0 height 8
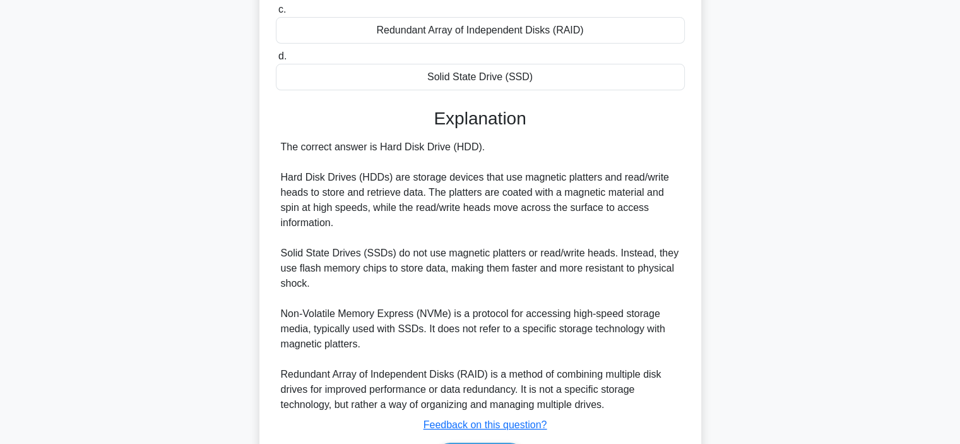
scroll to position [303, 0]
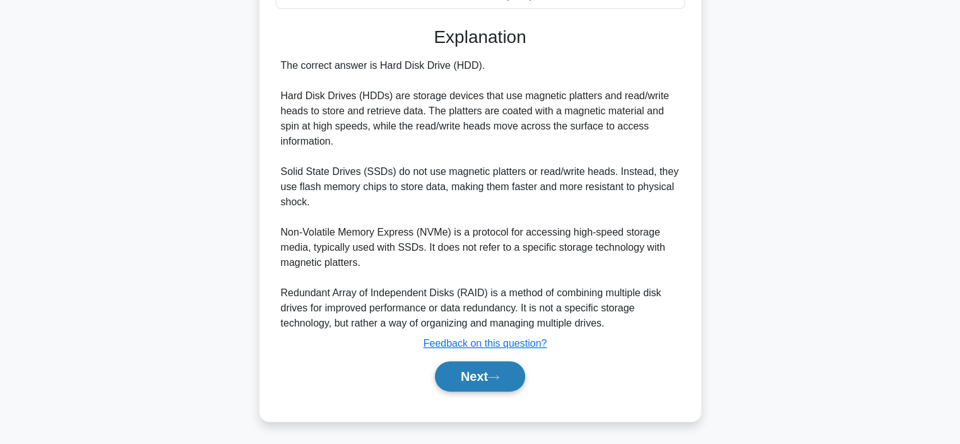
click at [465, 378] on button "Next" at bounding box center [480, 376] width 90 height 30
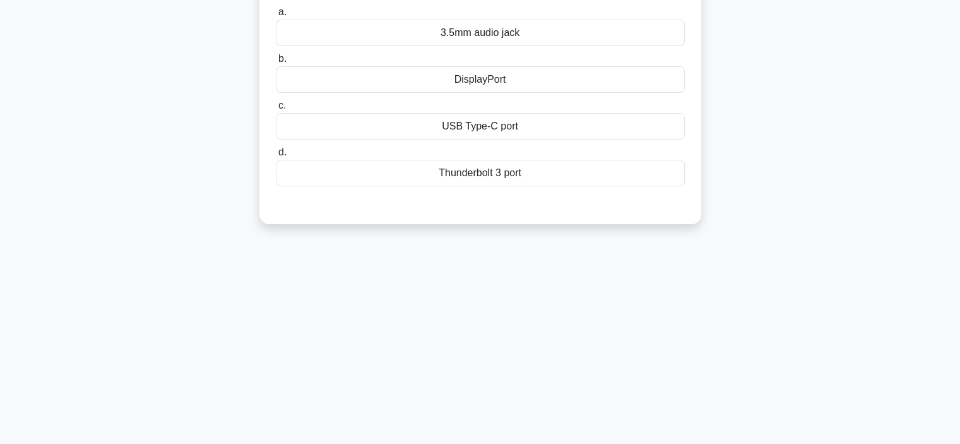
scroll to position [0, 0]
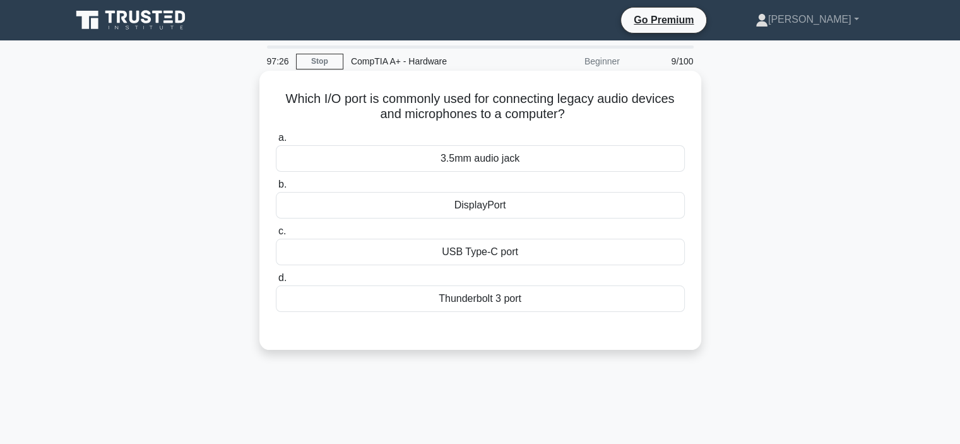
click at [502, 155] on div "3.5mm audio jack" at bounding box center [480, 158] width 409 height 27
click at [276, 142] on input "a. 3.5mm audio jack" at bounding box center [276, 138] width 0 height 8
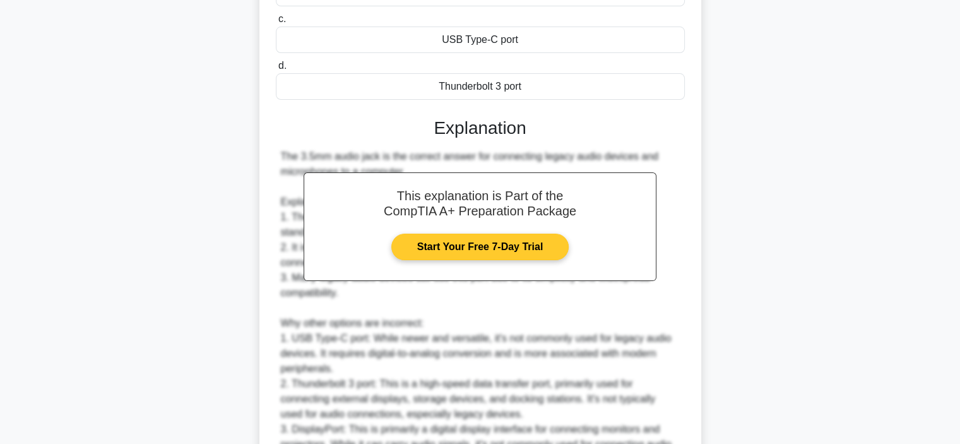
scroll to position [349, 0]
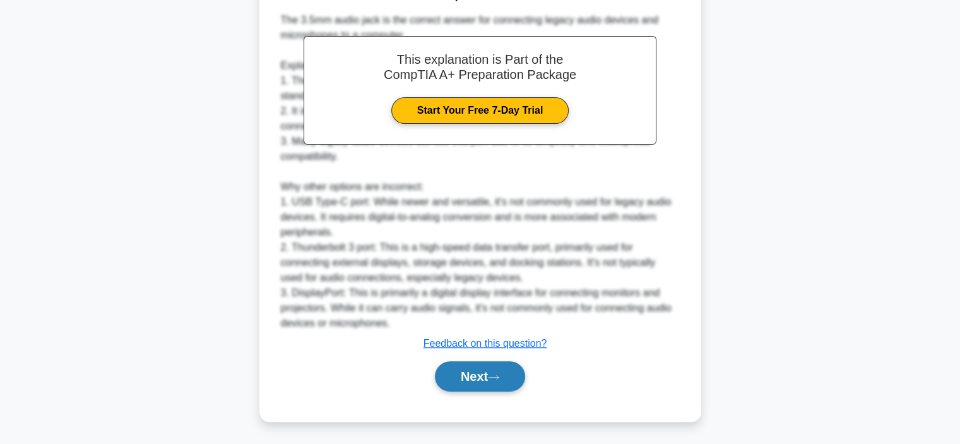
click at [505, 366] on button "Next" at bounding box center [480, 376] width 90 height 30
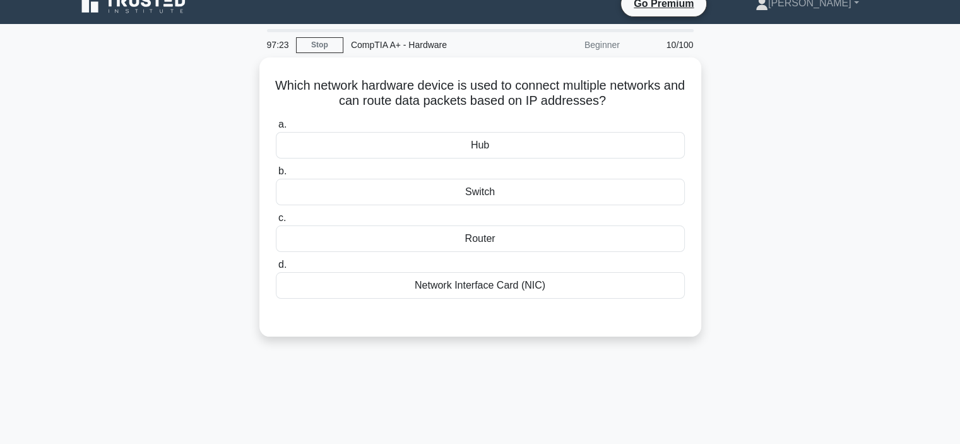
scroll to position [0, 0]
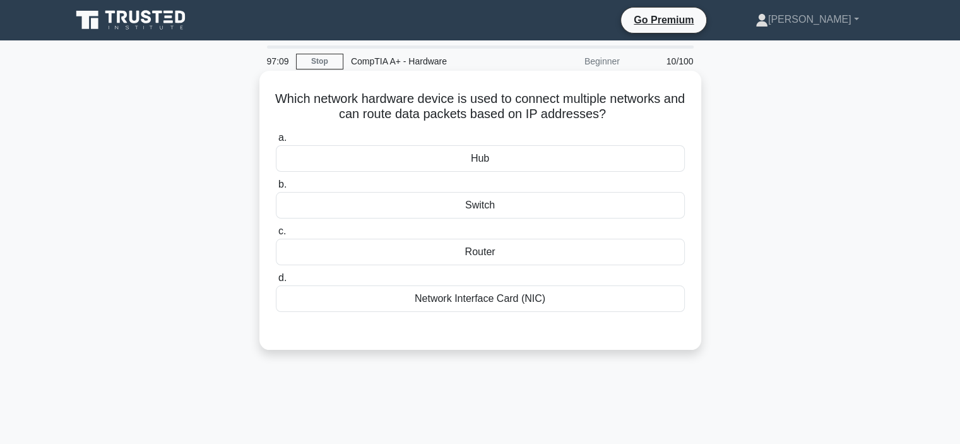
click at [527, 215] on div "Switch" at bounding box center [480, 205] width 409 height 27
click at [276, 189] on input "b. Switch" at bounding box center [276, 185] width 0 height 8
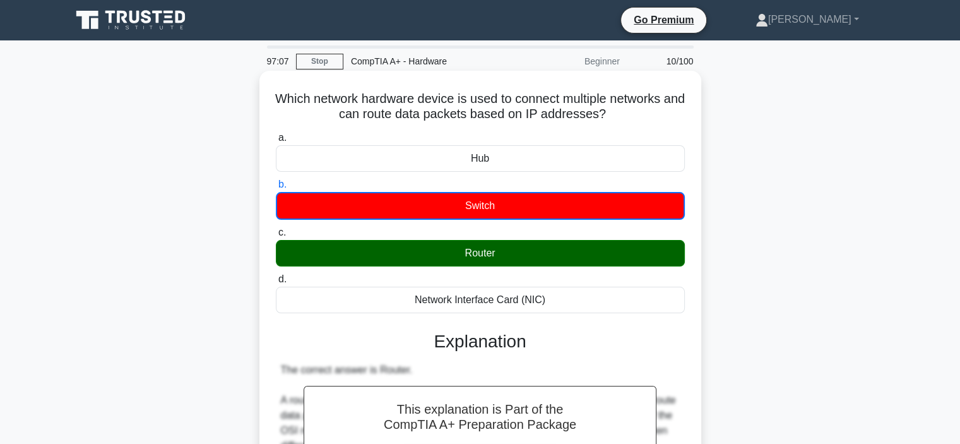
click at [527, 251] on div "Router" at bounding box center [480, 253] width 409 height 27
click at [276, 237] on input "c. Router" at bounding box center [276, 233] width 0 height 8
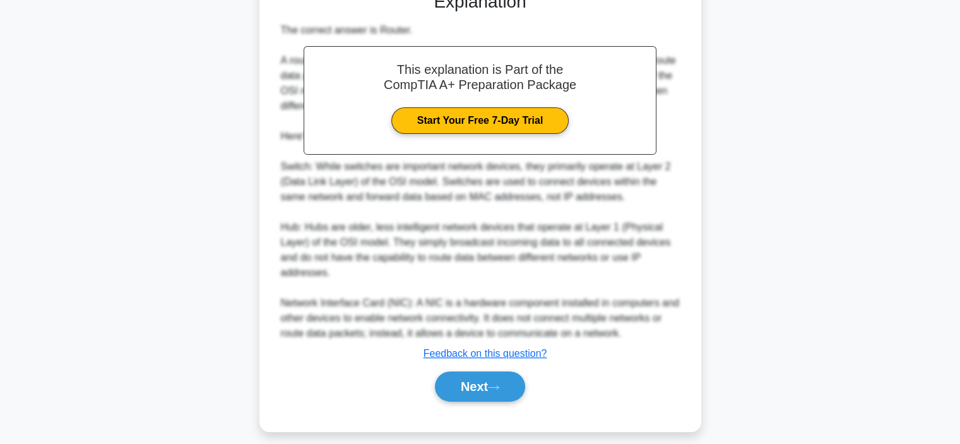
scroll to position [349, 0]
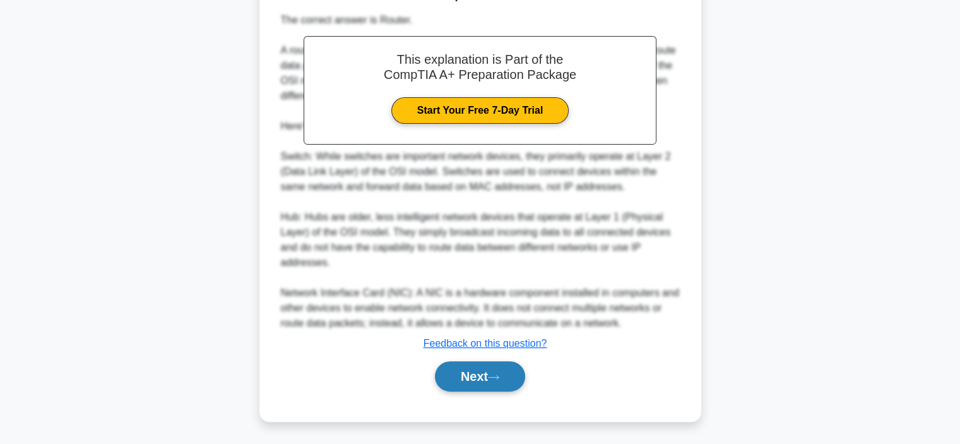
click at [462, 379] on button "Next" at bounding box center [480, 376] width 90 height 30
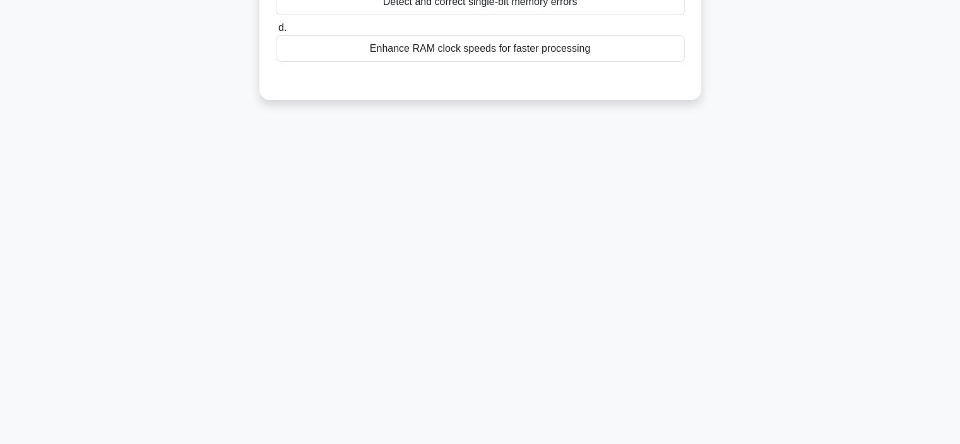
scroll to position [0, 0]
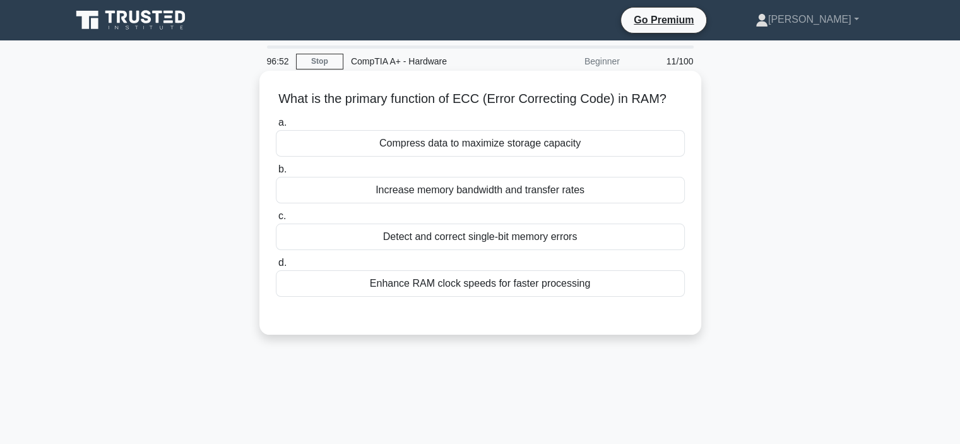
click at [505, 242] on div "Detect and correct single-bit memory errors" at bounding box center [480, 237] width 409 height 27
click at [276, 220] on input "c. Detect and correct single-bit memory errors" at bounding box center [276, 216] width 0 height 8
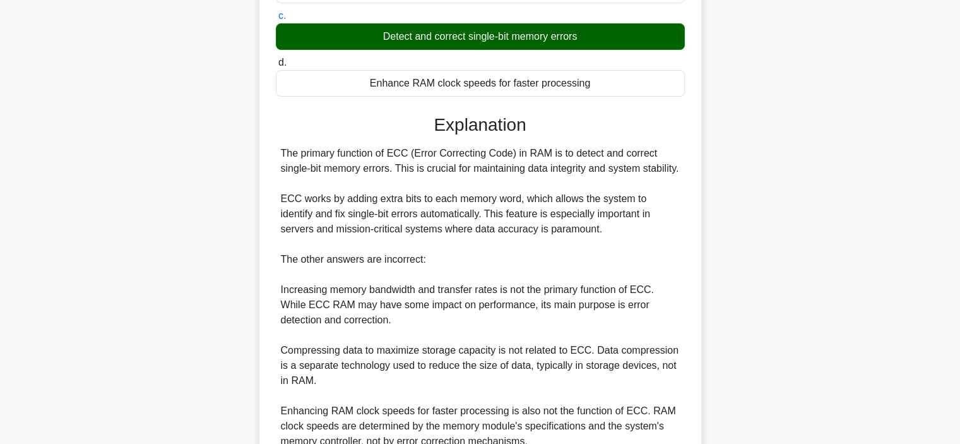
scroll to position [333, 0]
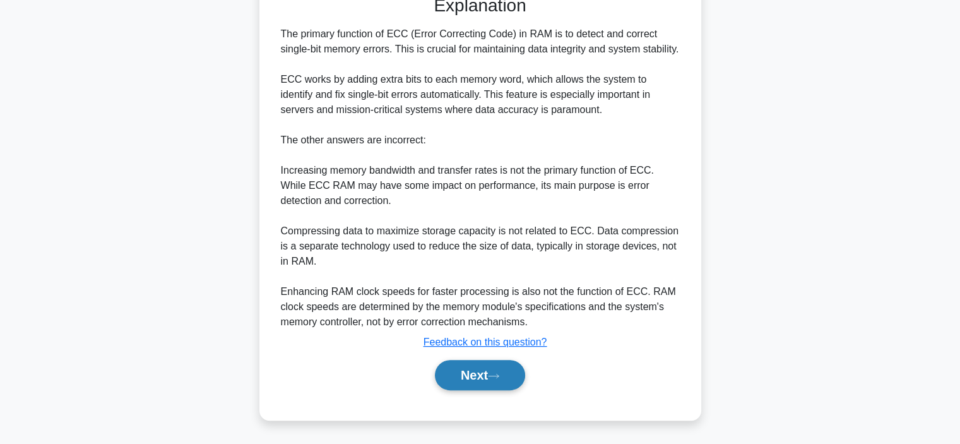
click at [490, 368] on button "Next" at bounding box center [480, 375] width 90 height 30
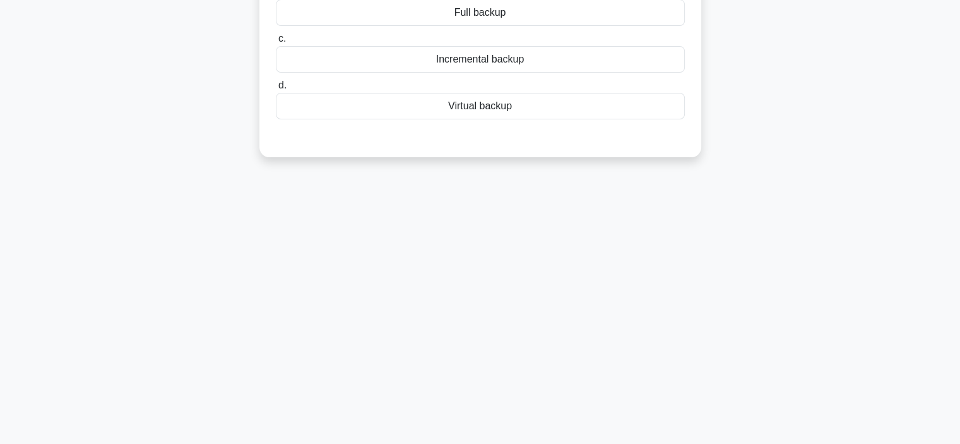
scroll to position [0, 0]
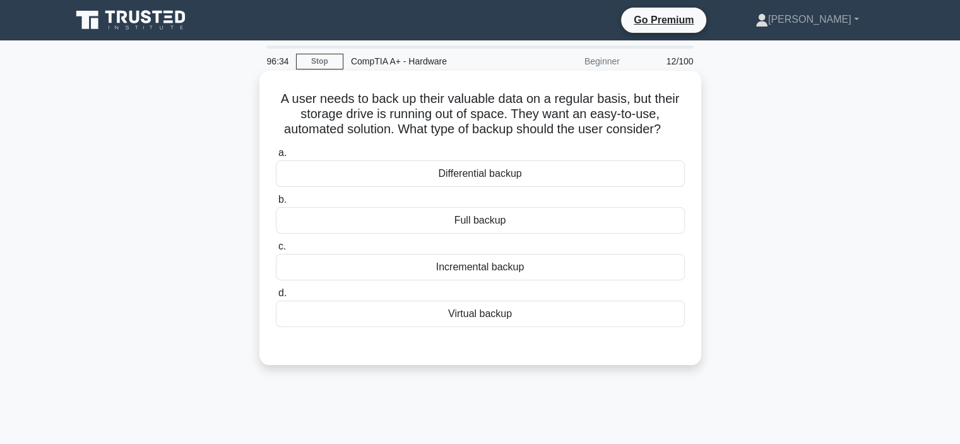
click at [559, 319] on div "Virtual backup" at bounding box center [480, 314] width 409 height 27
click at [276, 297] on input "d. Virtual backup" at bounding box center [276, 293] width 0 height 8
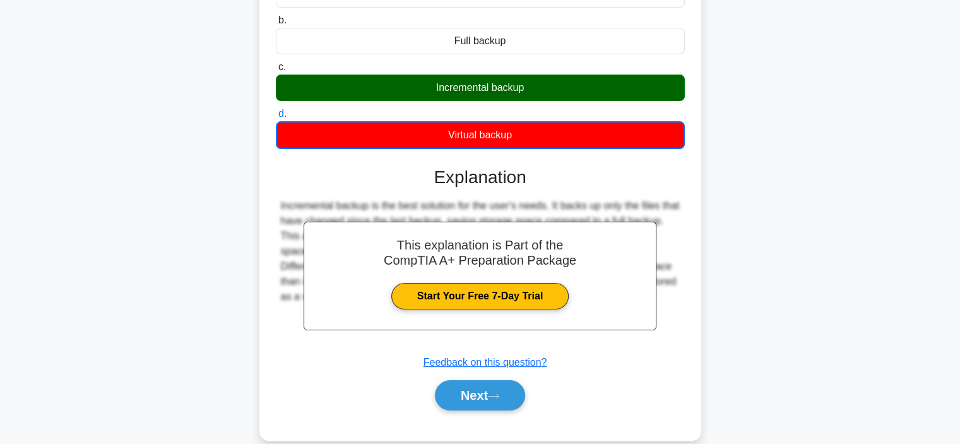
scroll to position [238, 0]
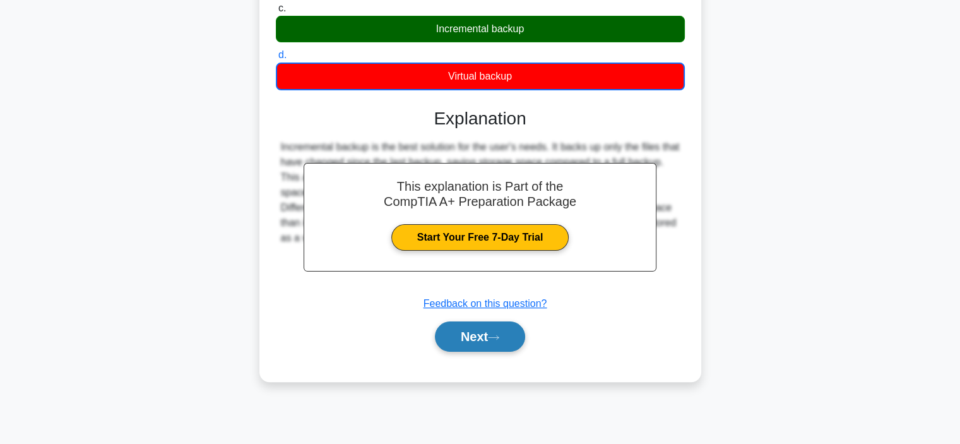
click at [500, 337] on icon at bounding box center [493, 337] width 11 height 7
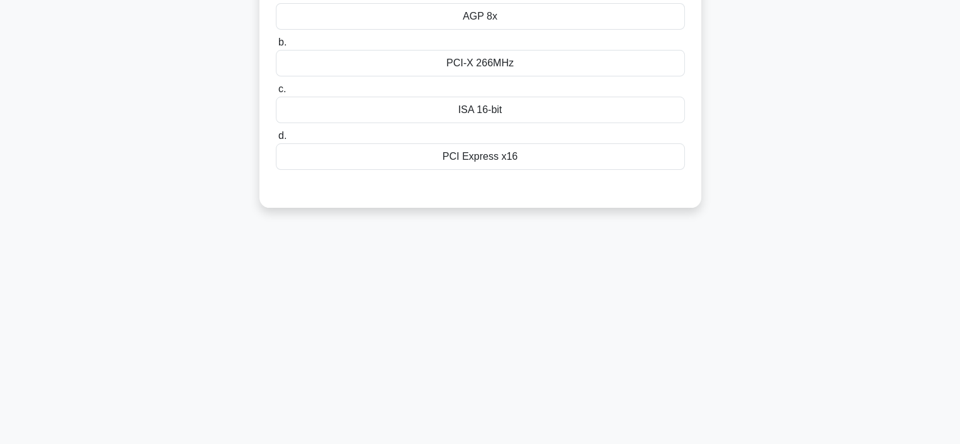
scroll to position [0, 0]
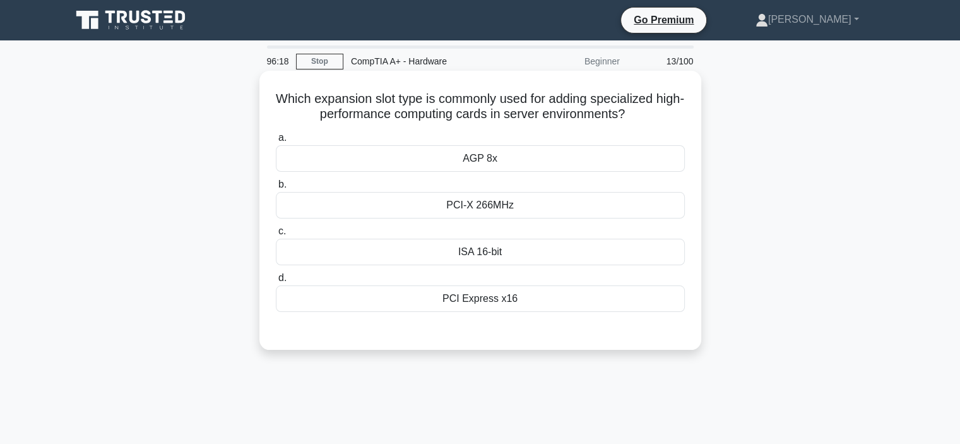
click at [520, 303] on div "PCI Express x16" at bounding box center [480, 298] width 409 height 27
click at [276, 282] on input "d. PCI Express x16" at bounding box center [276, 278] width 0 height 8
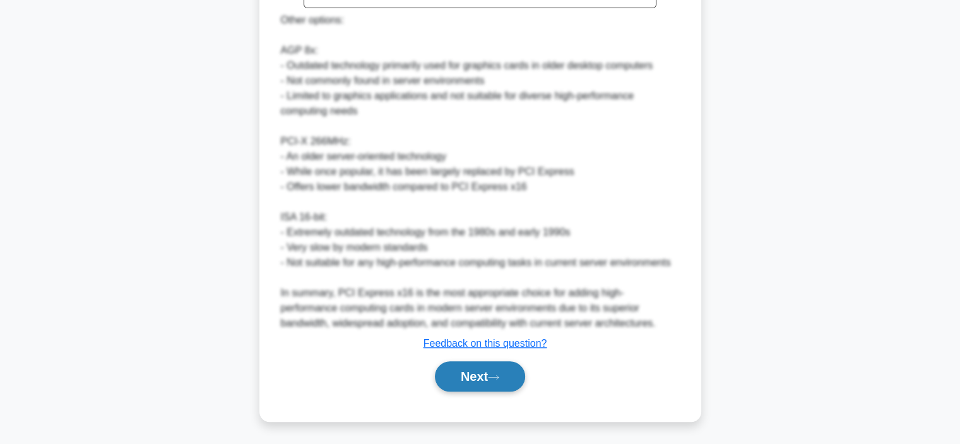
click at [484, 371] on button "Next" at bounding box center [480, 376] width 90 height 30
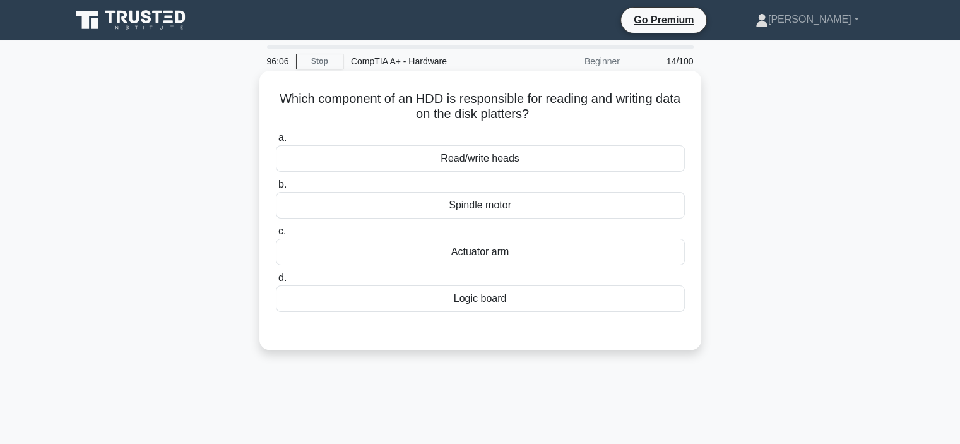
click at [487, 254] on div "Actuator arm" at bounding box center [480, 252] width 409 height 27
click at [276, 236] on input "c. Actuator arm" at bounding box center [276, 231] width 0 height 8
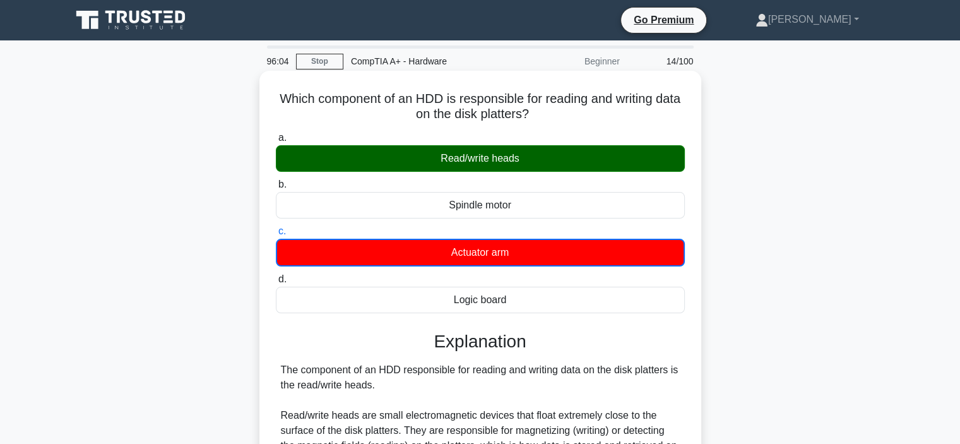
scroll to position [304, 0]
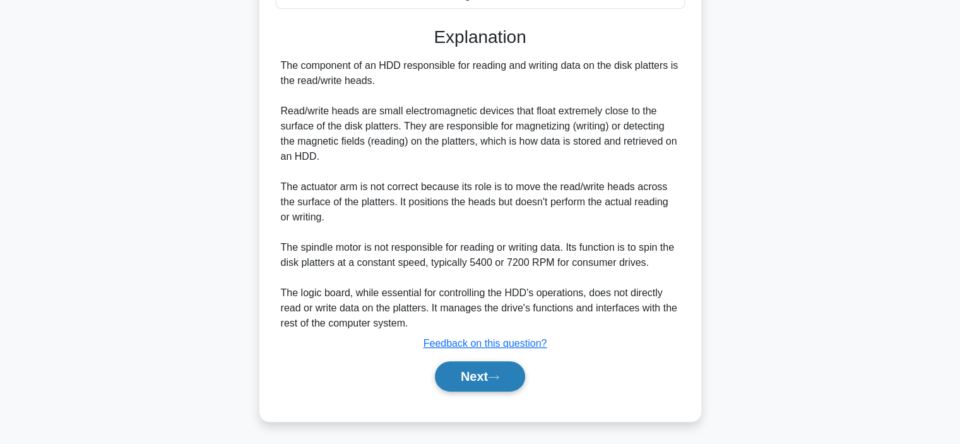
click at [500, 374] on icon at bounding box center [493, 377] width 11 height 7
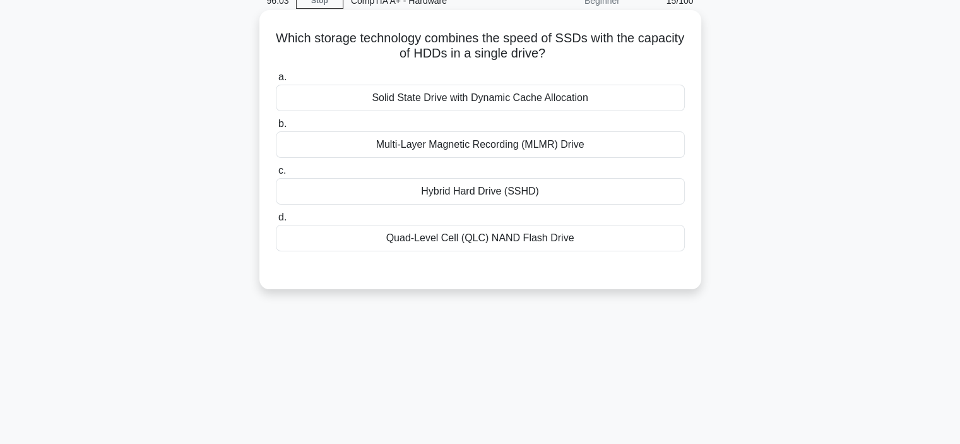
scroll to position [0, 0]
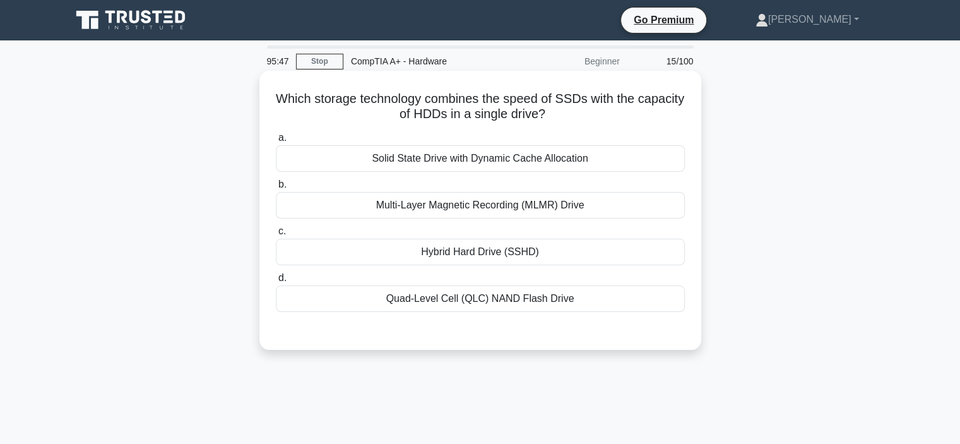
click at [505, 159] on div "Solid State Drive with Dynamic Cache Allocation" at bounding box center [480, 158] width 409 height 27
click at [276, 142] on input "a. Solid State Drive with Dynamic Cache Allocation" at bounding box center [276, 138] width 0 height 8
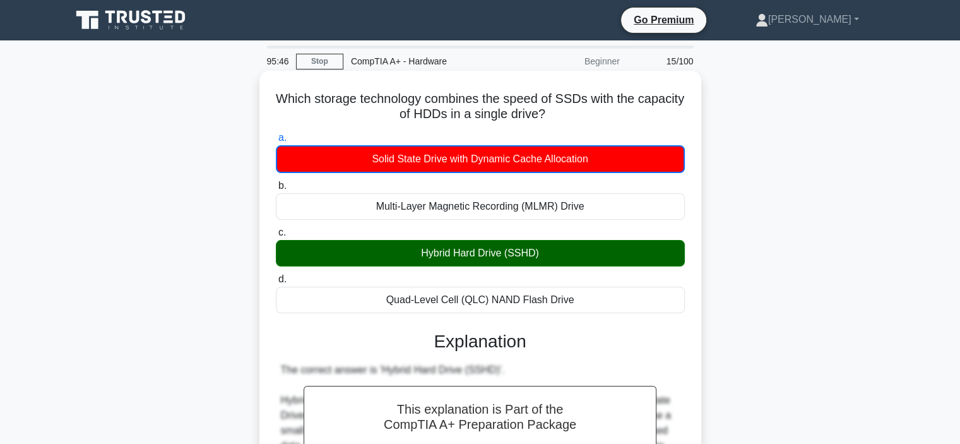
click at [509, 259] on div "Hybrid Hard Drive (SSHD)" at bounding box center [480, 253] width 409 height 27
click at [276, 237] on input "c. Hybrid Hard Drive (SSHD)" at bounding box center [276, 233] width 0 height 8
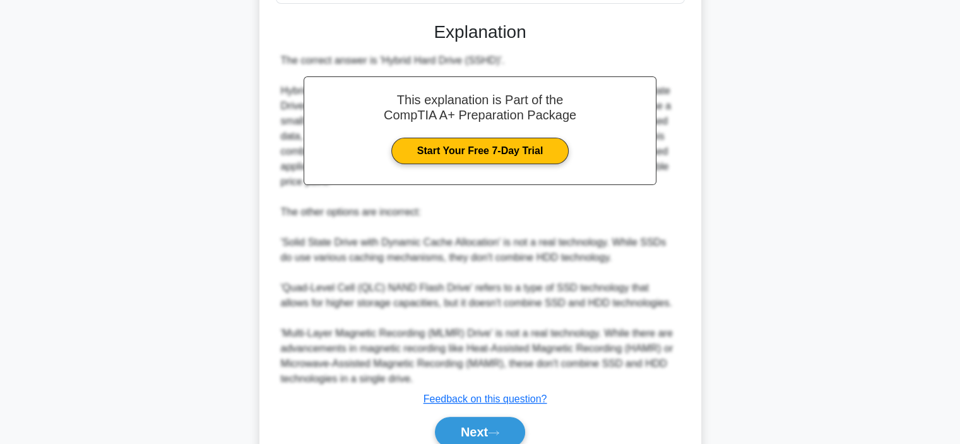
scroll to position [364, 0]
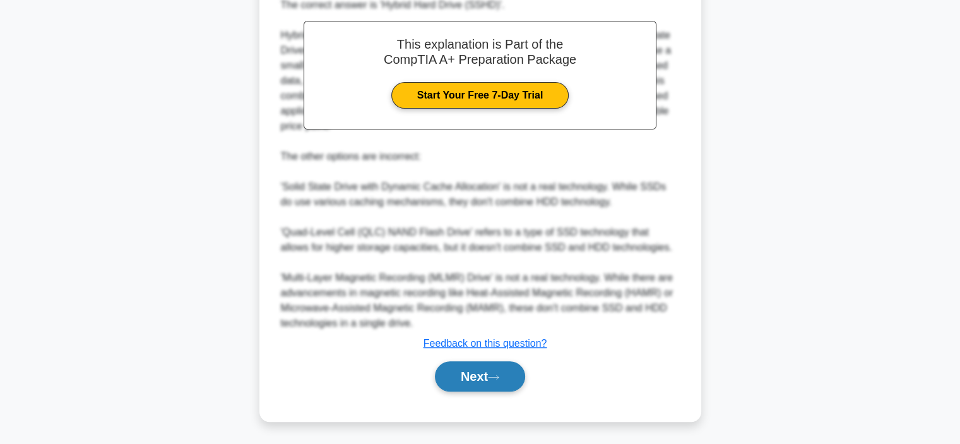
click at [499, 371] on button "Next" at bounding box center [480, 376] width 90 height 30
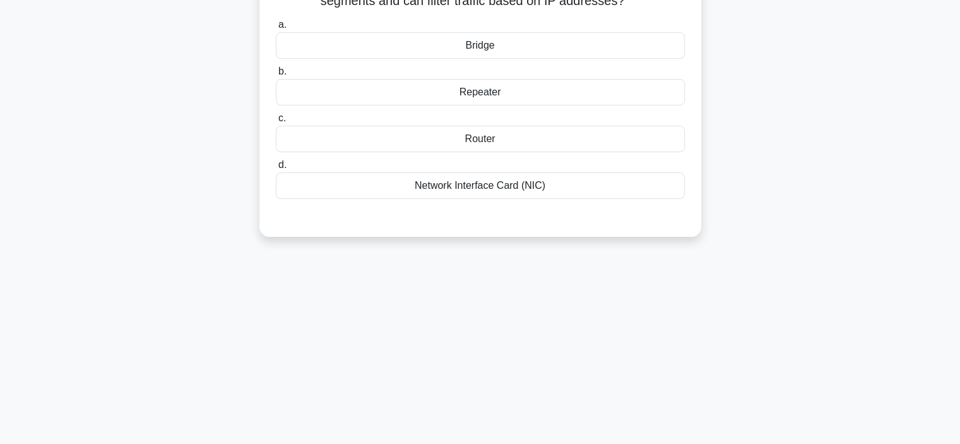
scroll to position [0, 0]
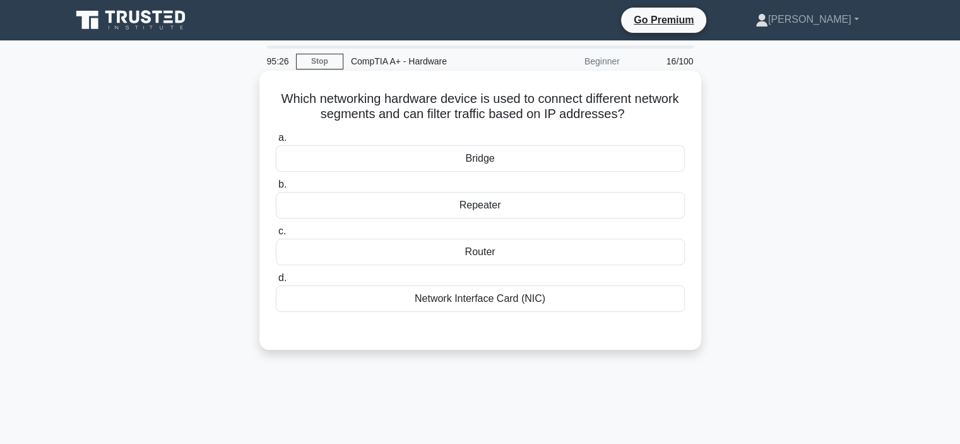
click at [500, 162] on div "Bridge" at bounding box center [480, 158] width 409 height 27
click at [276, 142] on input "a. Bridge" at bounding box center [276, 138] width 0 height 8
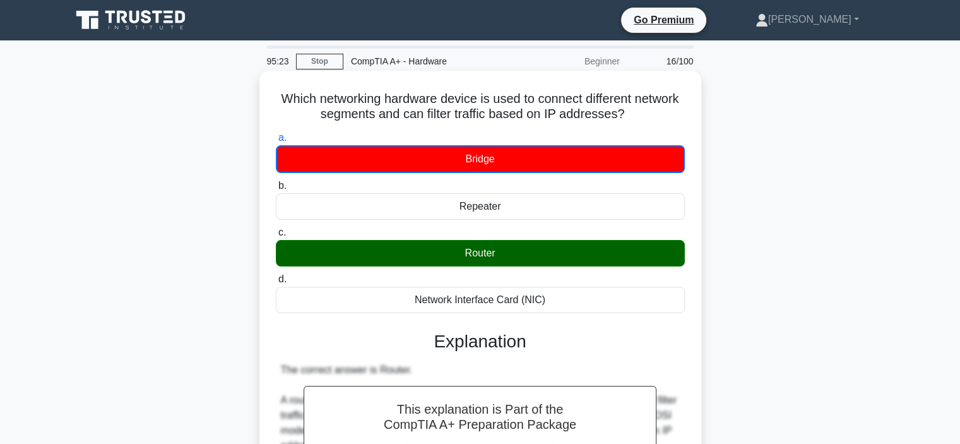
scroll to position [456, 0]
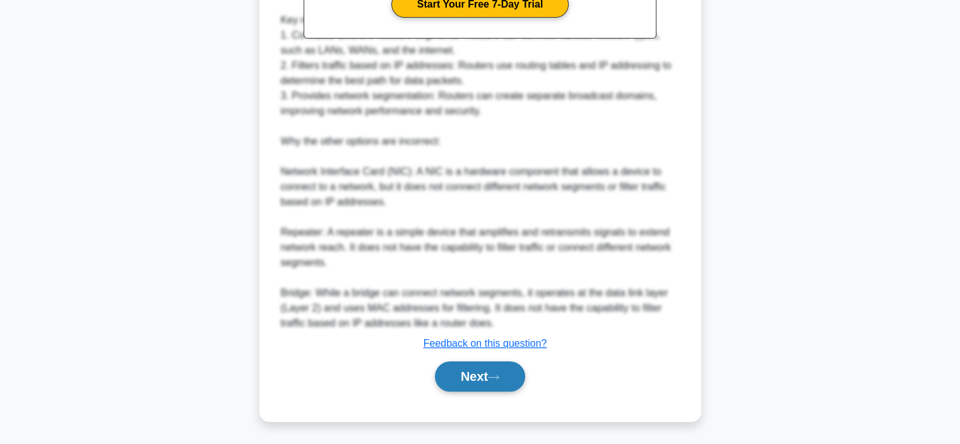
click at [508, 370] on button "Next" at bounding box center [480, 376] width 90 height 30
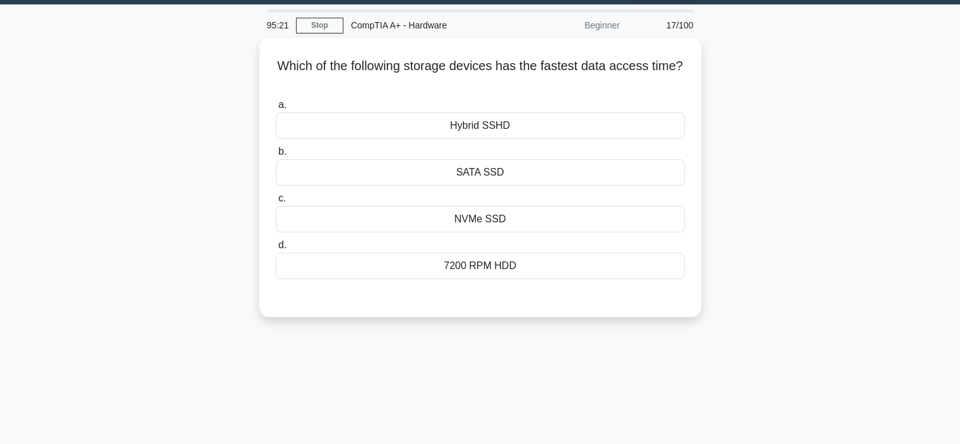
scroll to position [0, 0]
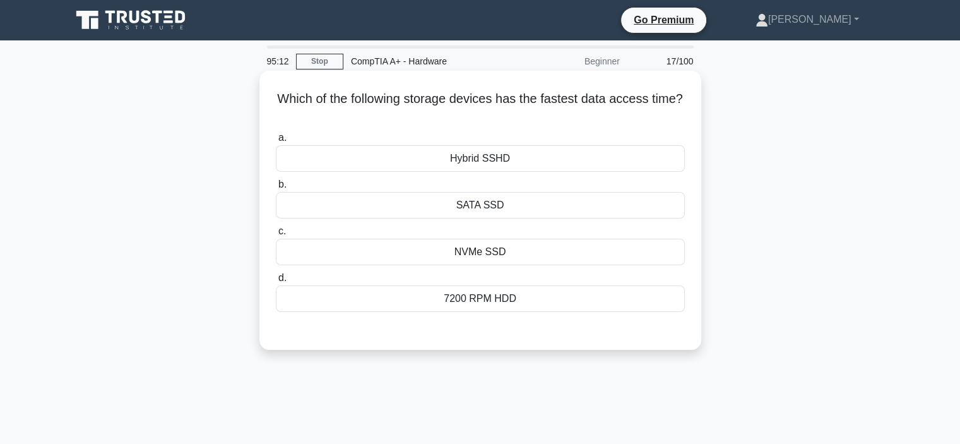
click at [515, 256] on div "NVMe SSD" at bounding box center [480, 252] width 409 height 27
click at [276, 236] on input "c. NVMe SSD" at bounding box center [276, 231] width 0 height 8
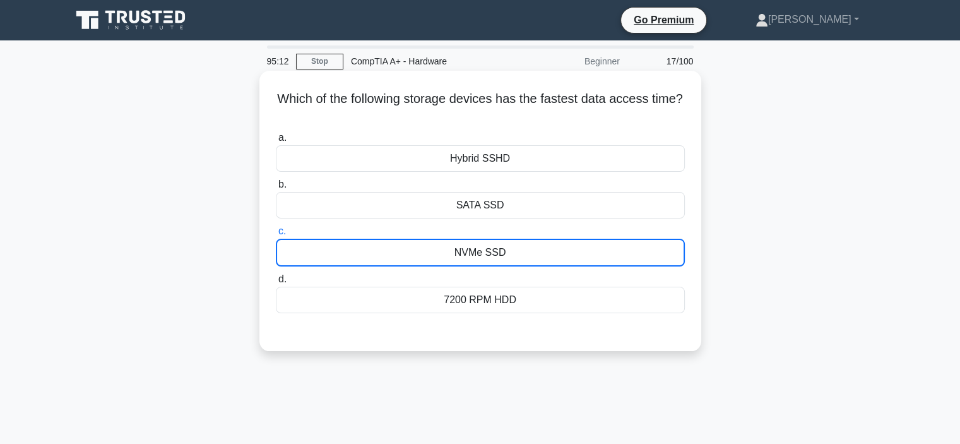
click at [515, 256] on div "NVMe SSD" at bounding box center [480, 253] width 409 height 28
click at [276, 236] on input "c. NVMe SSD" at bounding box center [276, 231] width 0 height 8
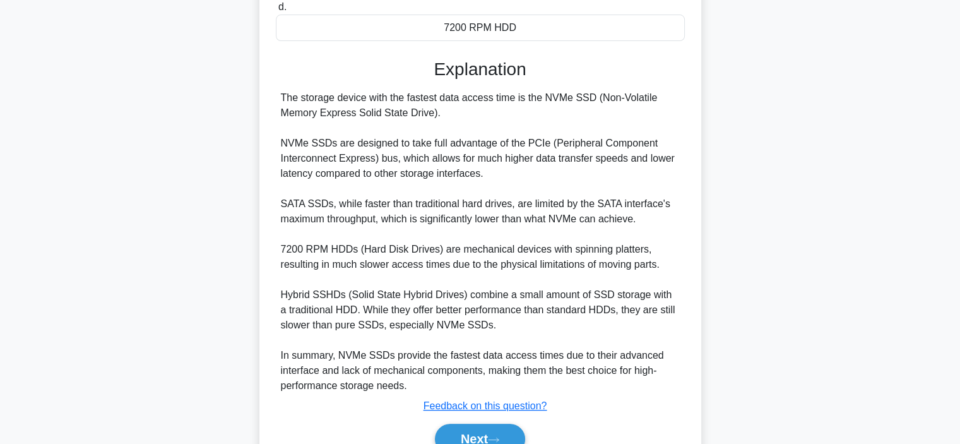
scroll to position [333, 0]
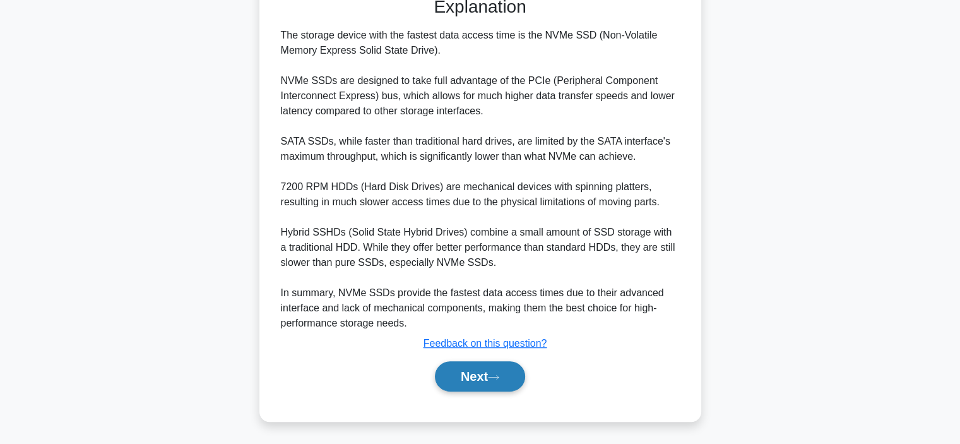
click at [487, 378] on button "Next" at bounding box center [480, 376] width 90 height 30
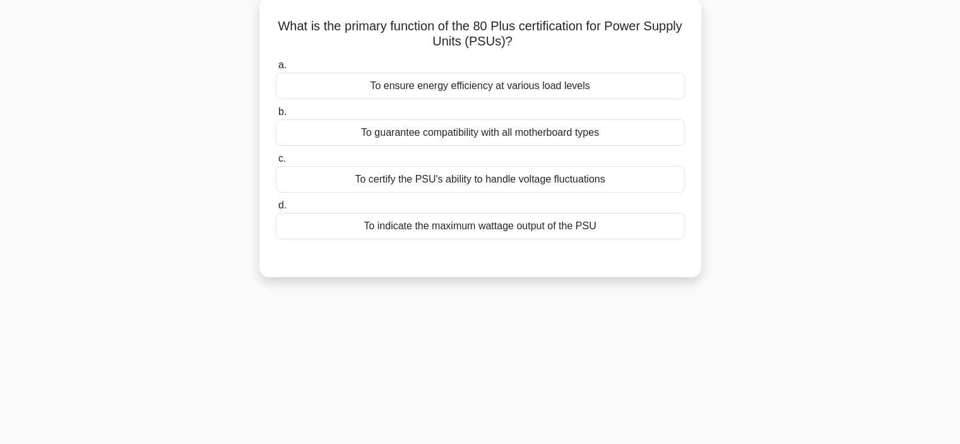
scroll to position [0, 0]
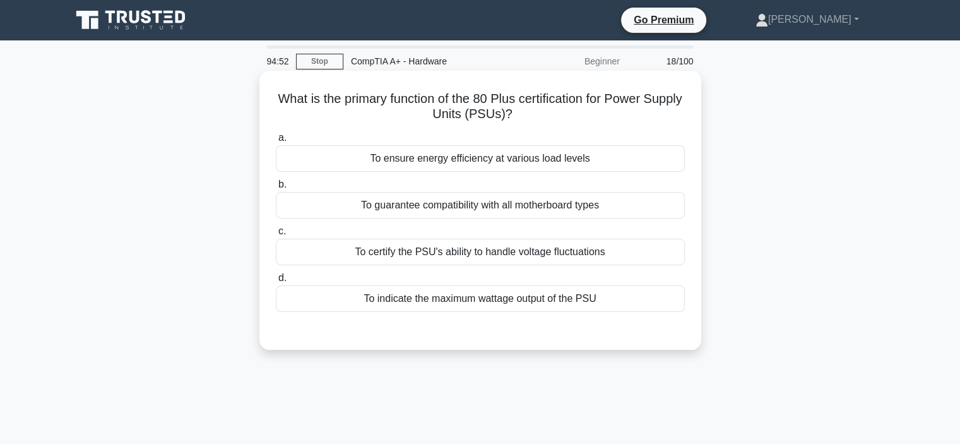
click at [533, 251] on div "To certify the PSU's ability to handle voltage fluctuations" at bounding box center [480, 252] width 409 height 27
click at [276, 236] on input "c. To certify the PSU's ability to handle voltage fluctuations" at bounding box center [276, 231] width 0 height 8
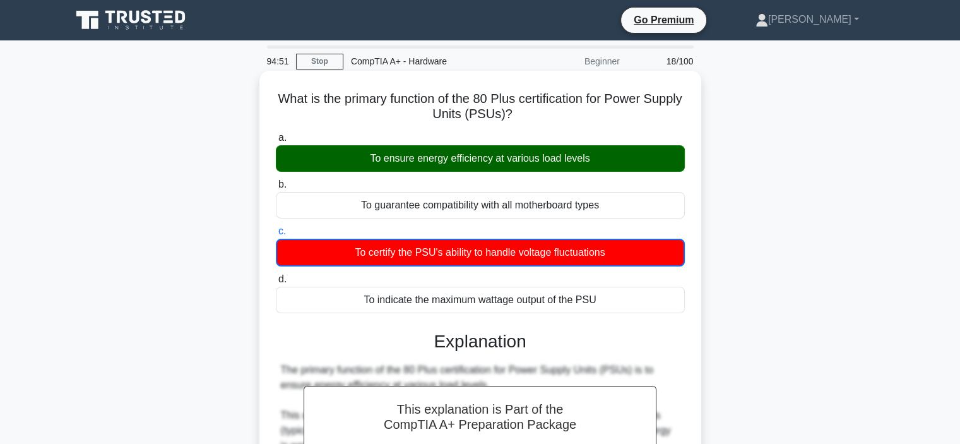
click at [580, 153] on div "To ensure energy efficiency at various load levels" at bounding box center [480, 158] width 409 height 27
click at [276, 142] on input "a. To ensure energy efficiency at various load levels" at bounding box center [276, 138] width 0 height 8
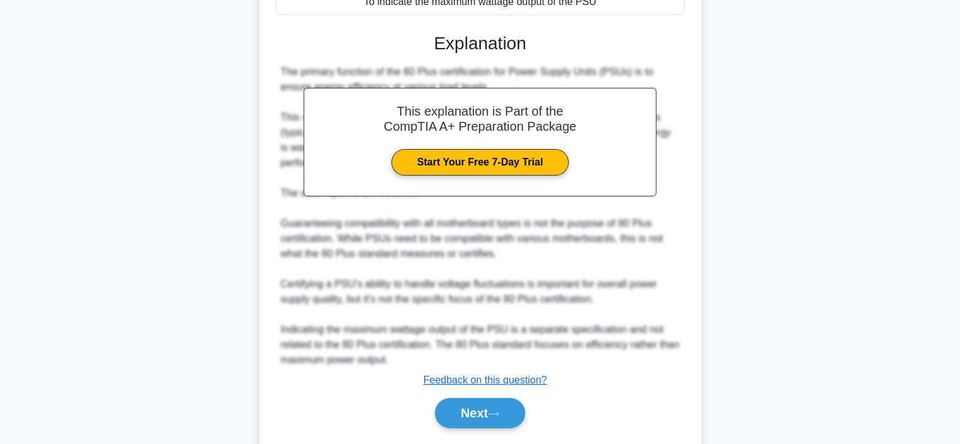
scroll to position [333, 0]
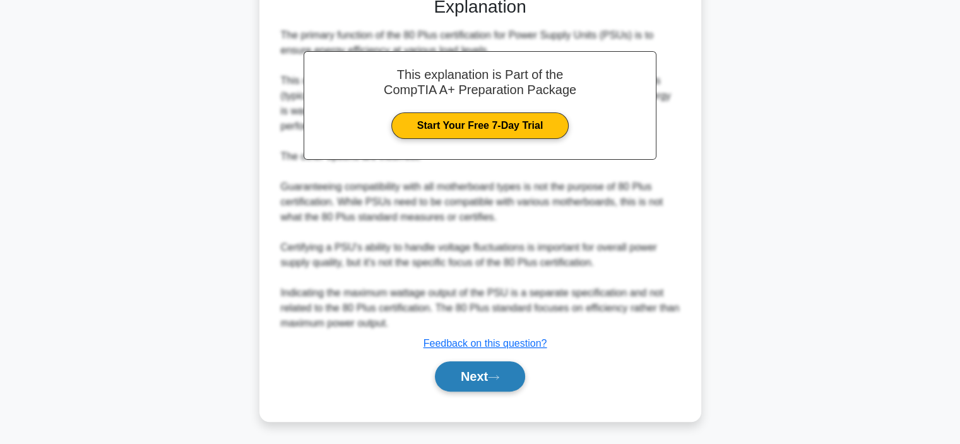
click at [491, 377] on button "Next" at bounding box center [480, 376] width 90 height 30
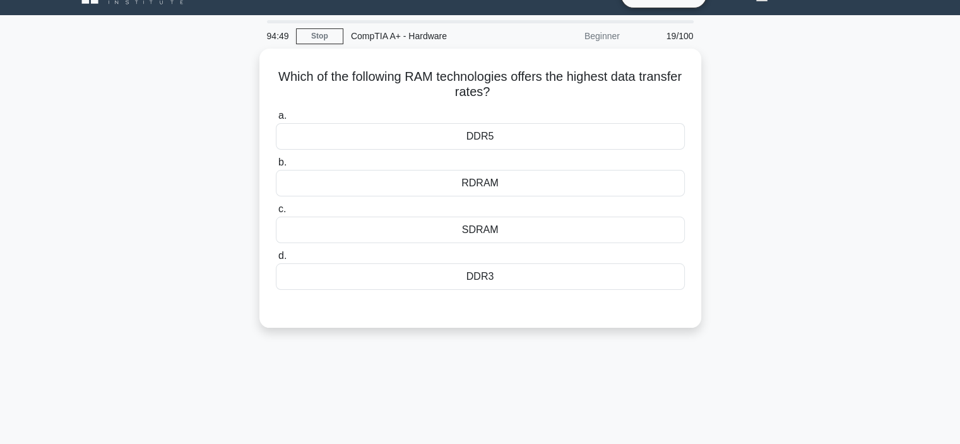
scroll to position [0, 0]
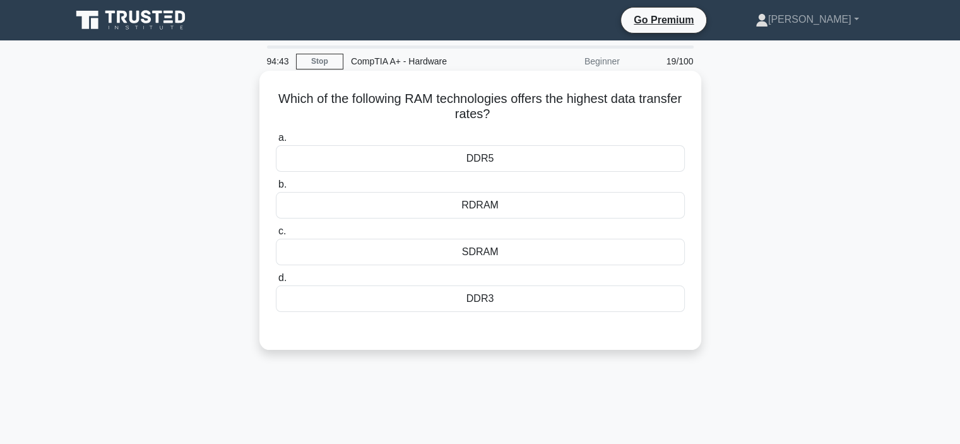
click at [538, 157] on div "DDR5" at bounding box center [480, 158] width 409 height 27
click at [276, 142] on input "a. DDR5" at bounding box center [276, 138] width 0 height 8
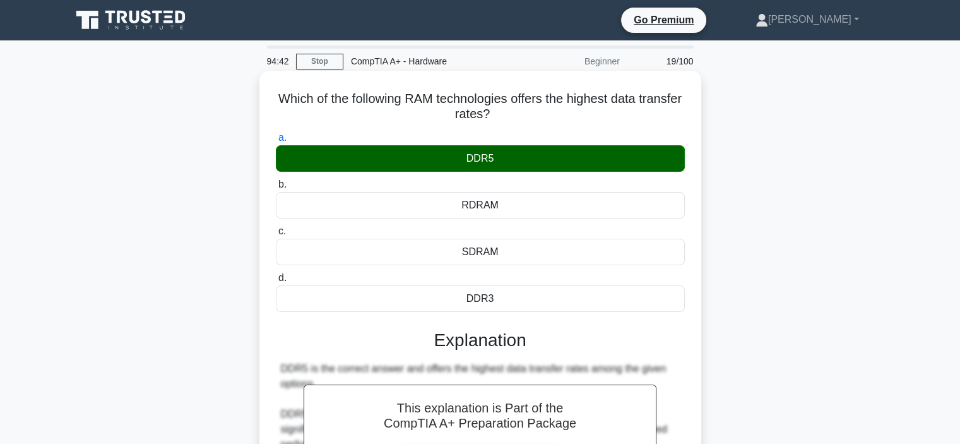
scroll to position [273, 0]
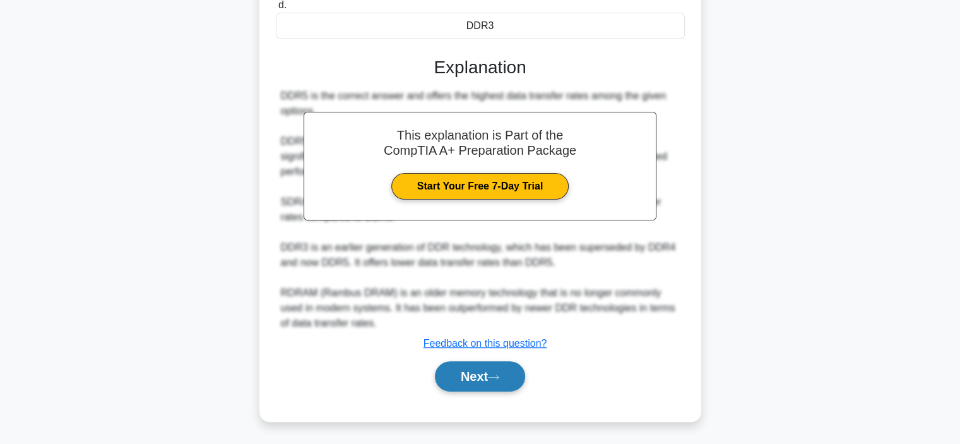
click at [481, 369] on button "Next" at bounding box center [480, 376] width 90 height 30
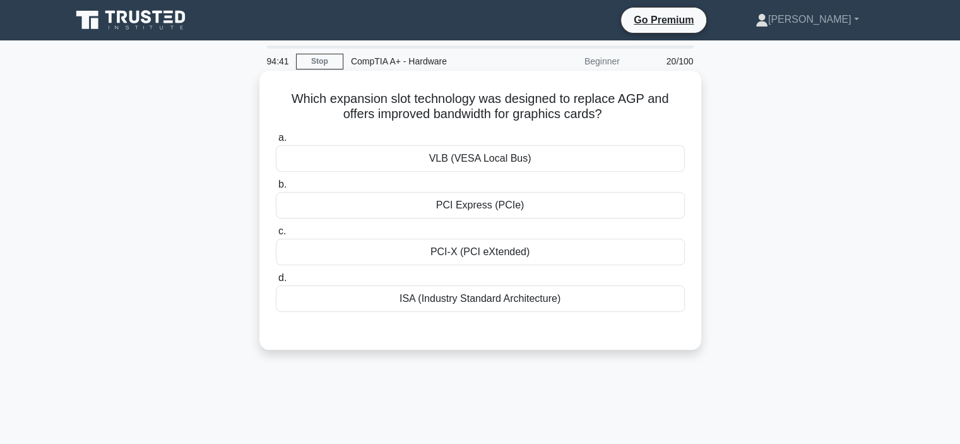
scroll to position [0, 0]
click at [532, 212] on div "PCI Express (PCIe)" at bounding box center [480, 205] width 409 height 27
click at [276, 189] on input "b. PCI Express (PCIe)" at bounding box center [276, 185] width 0 height 8
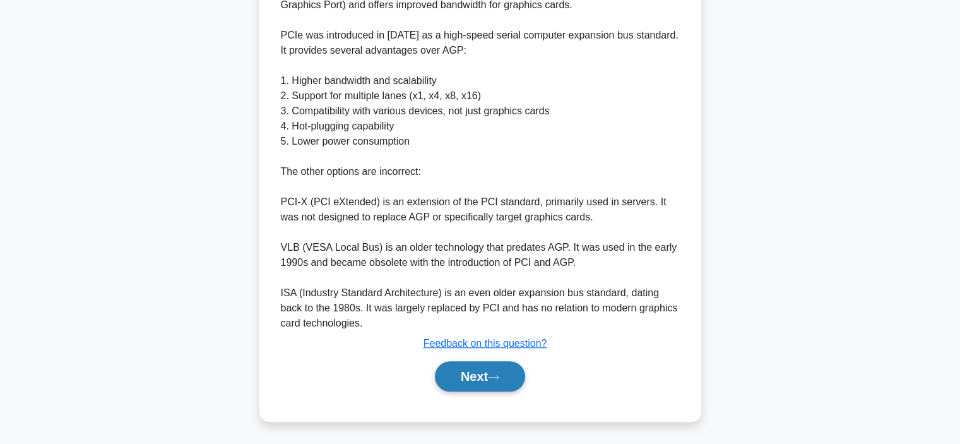
click at [478, 364] on button "Next" at bounding box center [480, 376] width 90 height 30
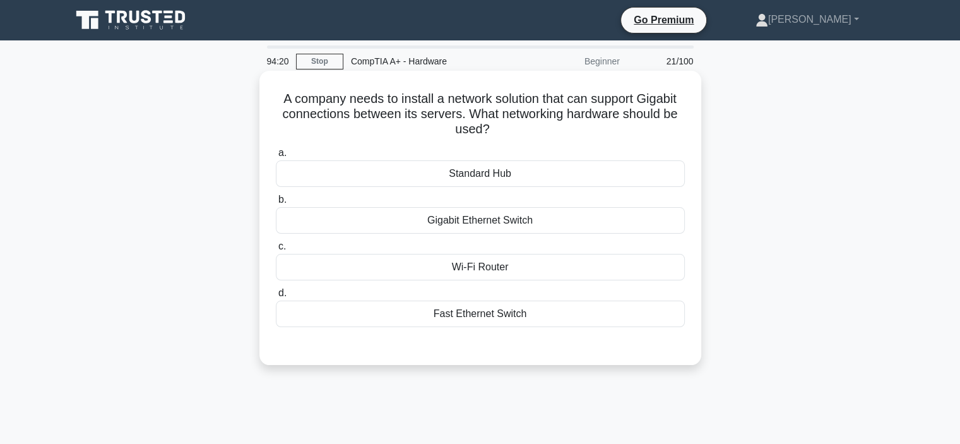
click at [487, 221] on div "Gigabit Ethernet Switch" at bounding box center [480, 220] width 409 height 27
click at [276, 204] on input "b. Gigabit Ethernet Switch" at bounding box center [276, 200] width 0 height 8
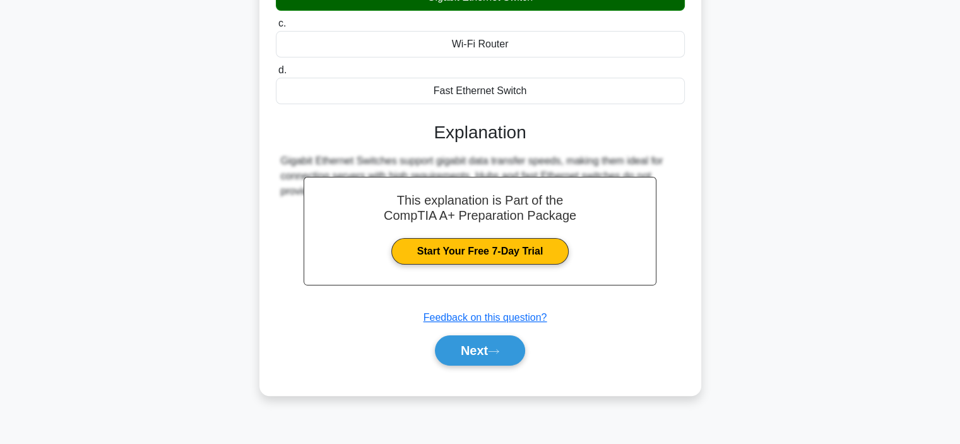
scroll to position [238, 0]
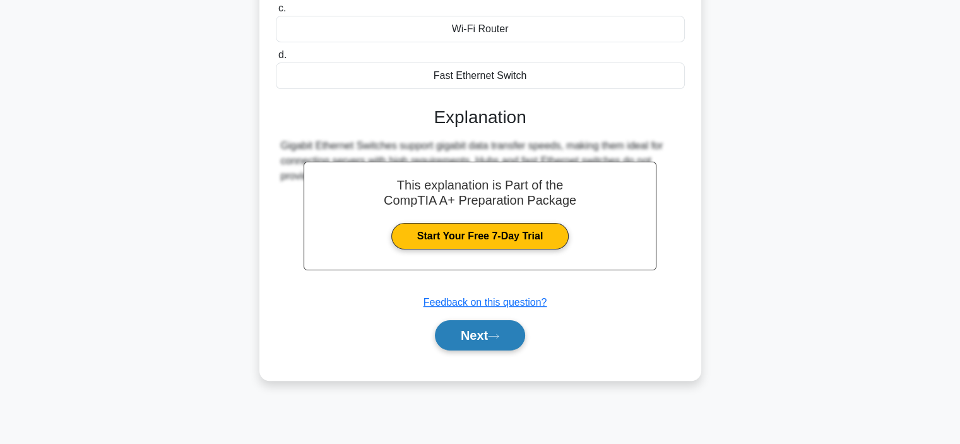
click at [500, 333] on icon at bounding box center [493, 336] width 11 height 7
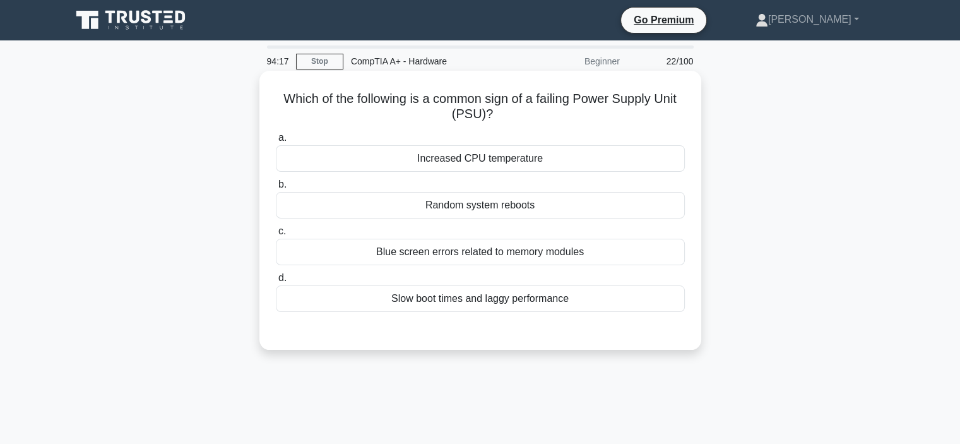
scroll to position [0, 0]
click at [531, 213] on div "Random system reboots" at bounding box center [480, 205] width 409 height 27
click at [276, 189] on input "b. Random system reboots" at bounding box center [276, 185] width 0 height 8
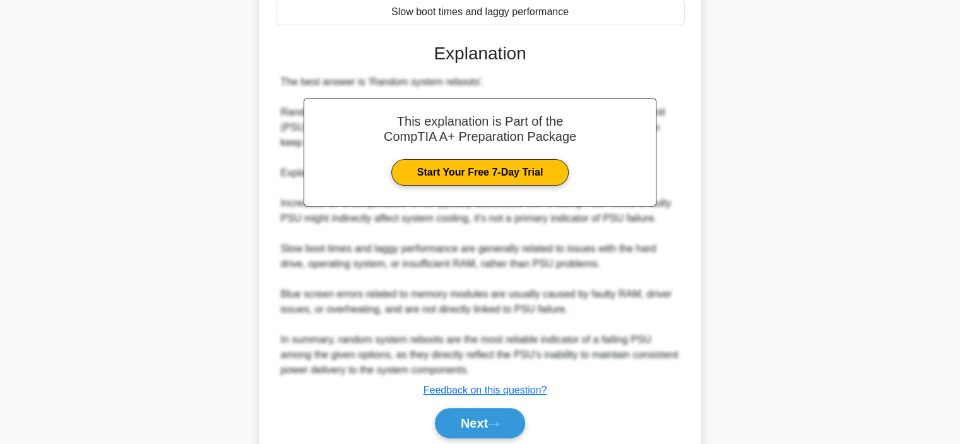
scroll to position [333, 0]
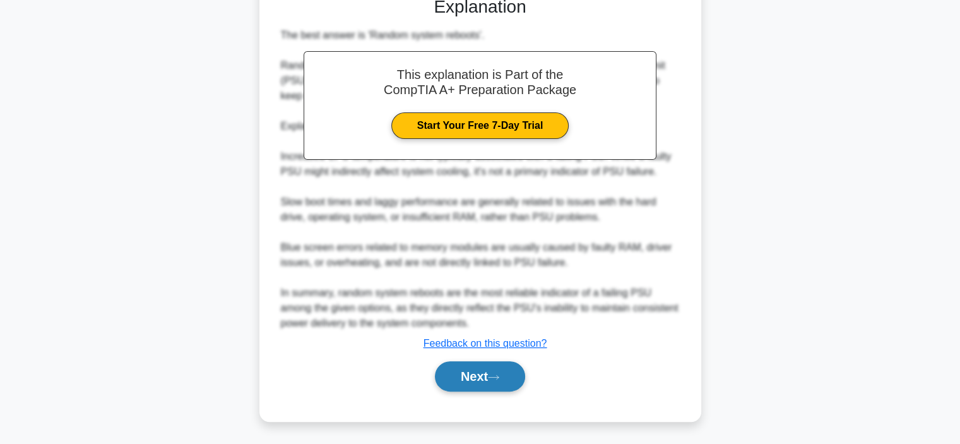
click at [494, 390] on button "Next" at bounding box center [480, 376] width 90 height 30
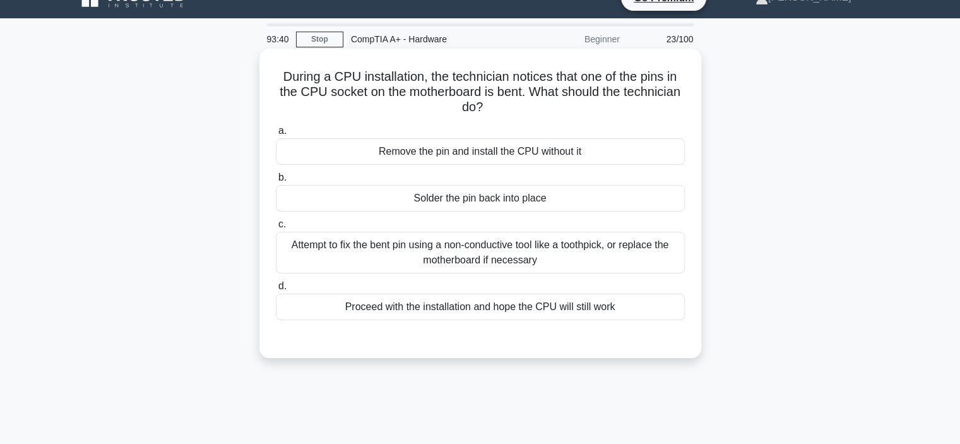
scroll to position [0, 0]
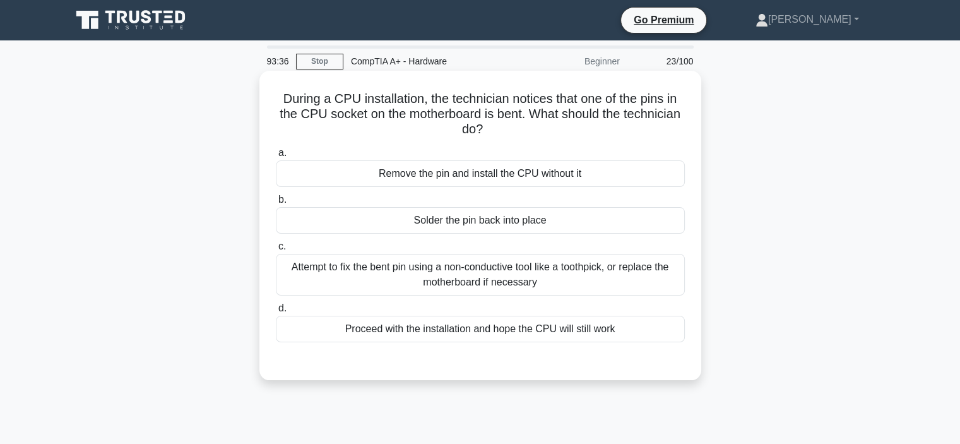
click at [518, 177] on div "Remove the pin and install the CPU without it" at bounding box center [480, 173] width 409 height 27
click at [276, 157] on input "a. Remove the pin and install the CPU without it" at bounding box center [276, 153] width 0 height 8
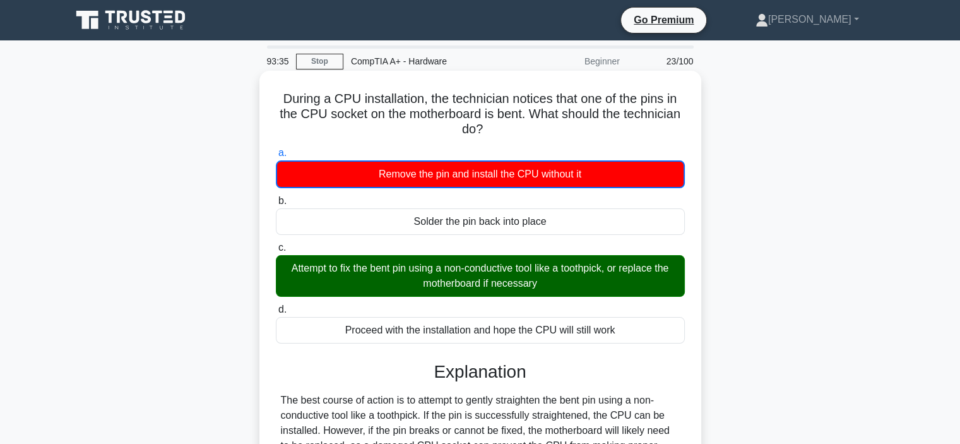
click at [488, 280] on div "Attempt to fix the bent pin using a non-conductive tool like a toothpick, or re…" at bounding box center [480, 276] width 409 height 42
click at [276, 252] on input "c. Attempt to fix the bent pin using a non-conductive tool like a toothpick, or…" at bounding box center [276, 248] width 0 height 8
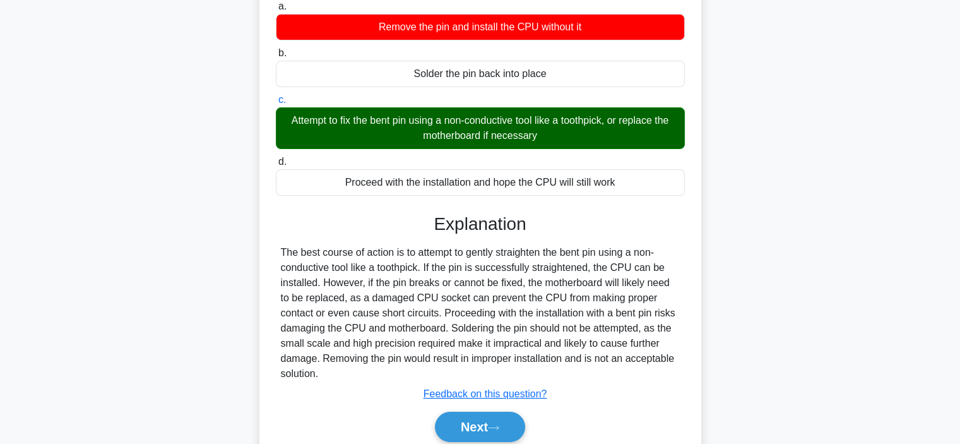
scroll to position [238, 0]
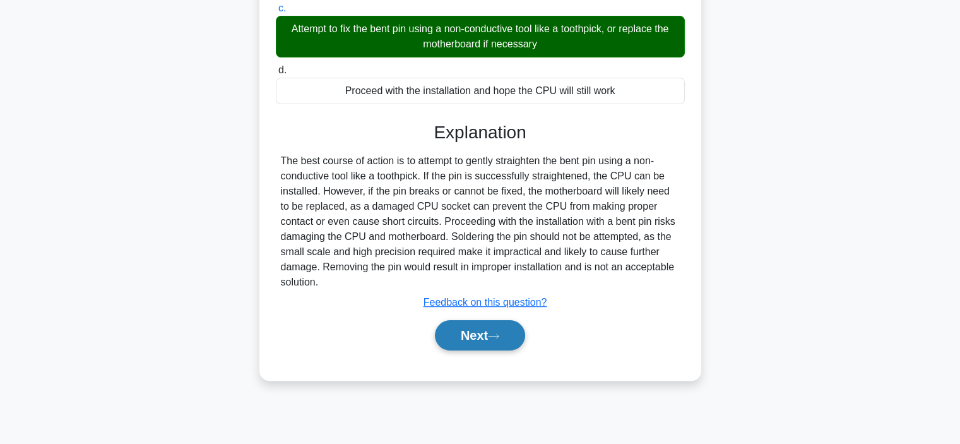
click at [488, 340] on button "Next" at bounding box center [480, 335] width 90 height 30
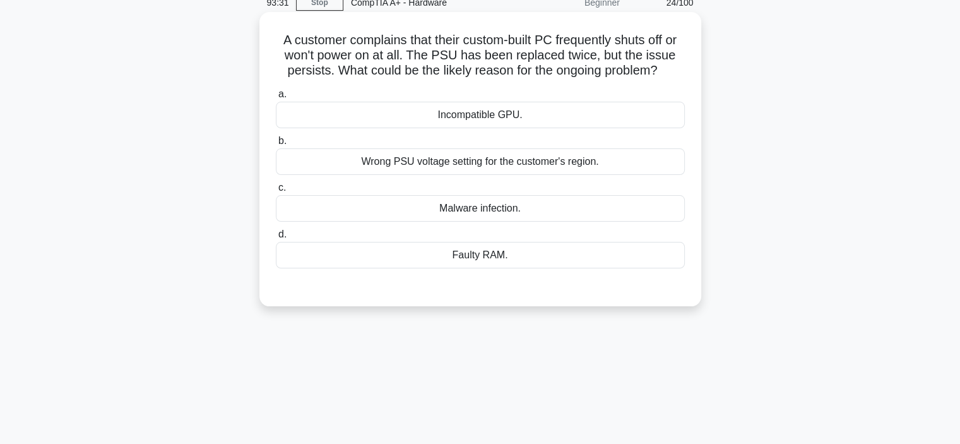
scroll to position [0, 0]
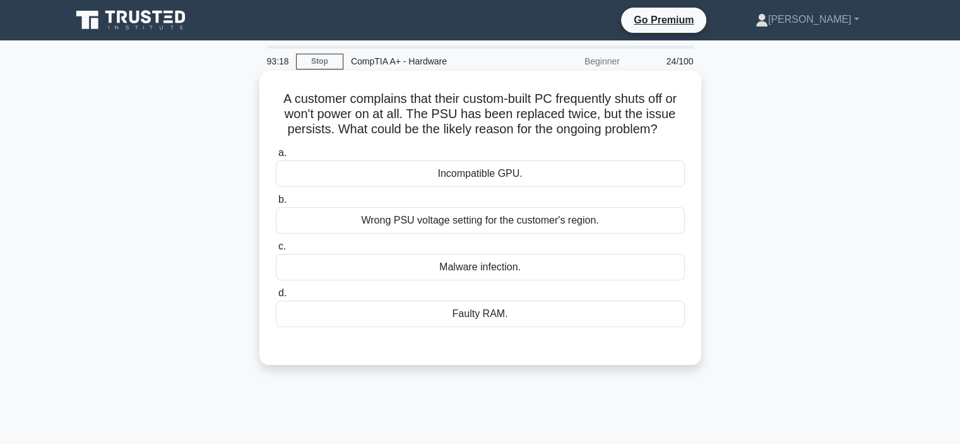
click at [501, 314] on div "Faulty RAM." at bounding box center [480, 314] width 409 height 27
click at [276, 297] on input "d. Faulty RAM." at bounding box center [276, 293] width 0 height 8
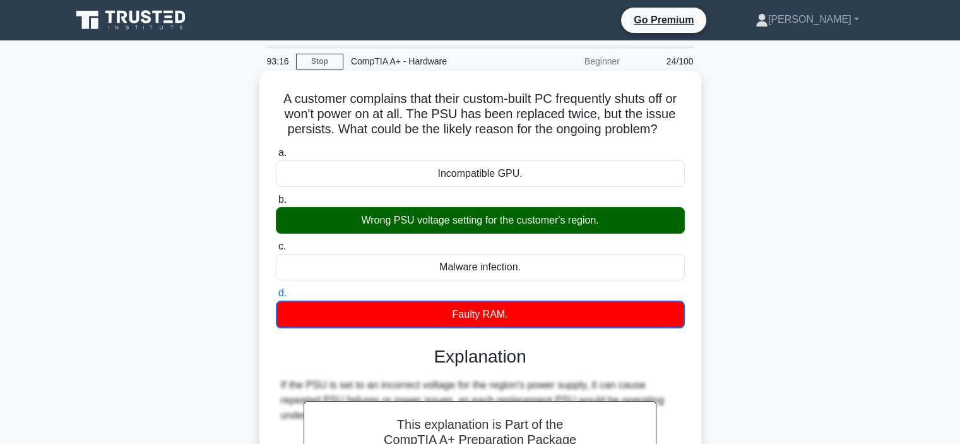
click at [486, 218] on div "Wrong PSU voltage setting for the customer's region." at bounding box center [480, 220] width 409 height 27
click at [276, 204] on input "b. Wrong PSU voltage setting for the customer's region." at bounding box center [276, 200] width 0 height 8
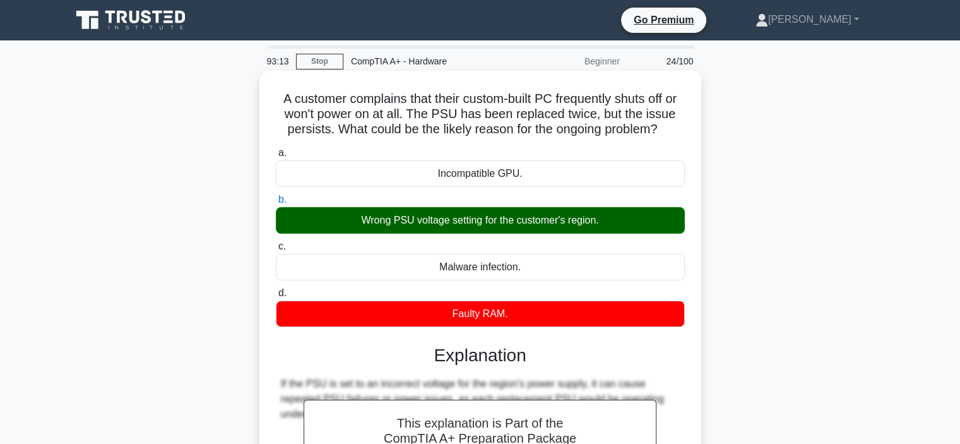
click at [488, 227] on div "Wrong PSU voltage setting for the customer's region." at bounding box center [480, 220] width 409 height 27
click at [276, 204] on input "b. Wrong PSU voltage setting for the customer's region." at bounding box center [276, 200] width 0 height 8
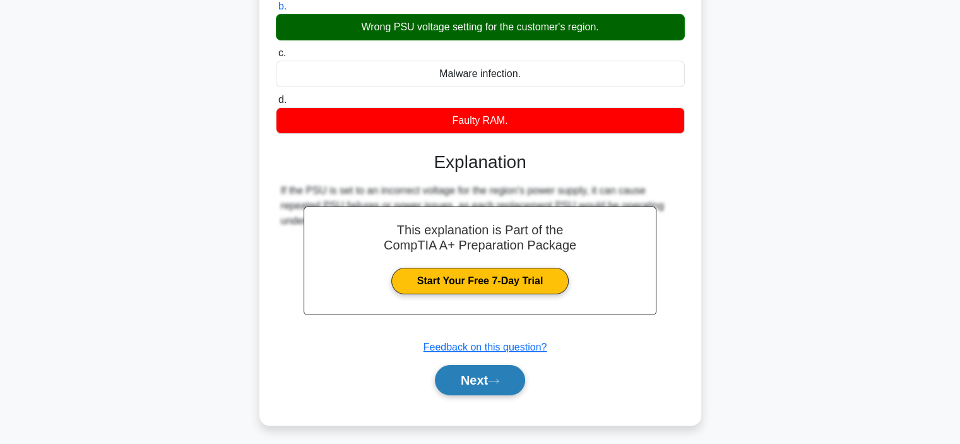
scroll to position [238, 0]
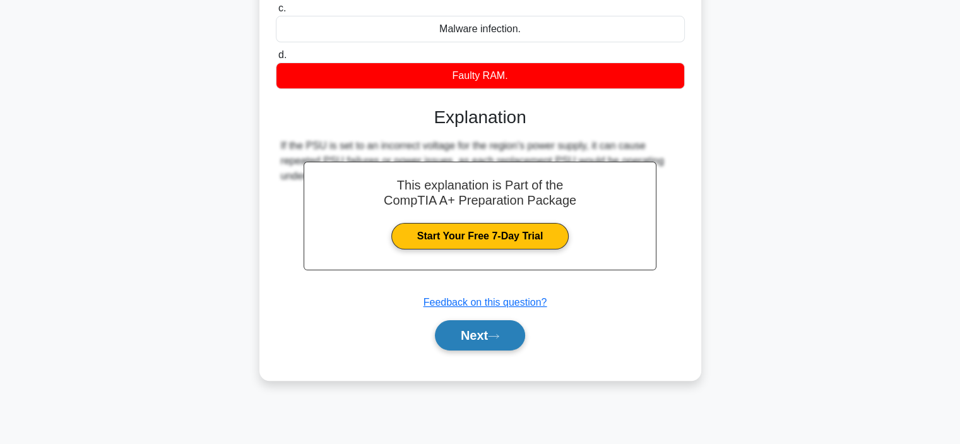
click at [503, 325] on button "Next" at bounding box center [480, 335] width 90 height 30
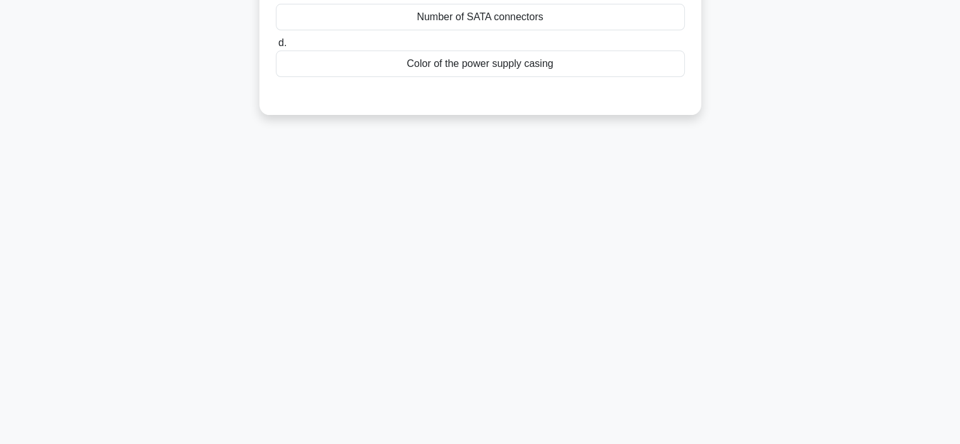
scroll to position [0, 0]
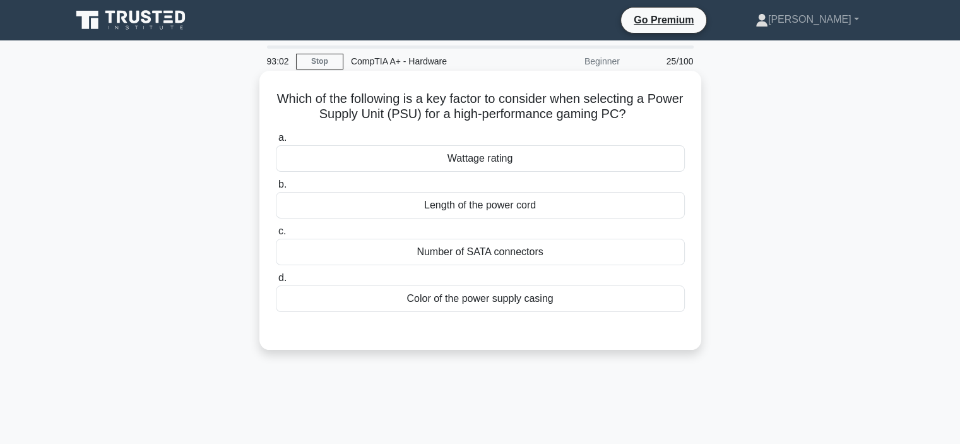
click at [562, 157] on div "Wattage rating" at bounding box center [480, 158] width 409 height 27
click at [276, 142] on input "a. Wattage rating" at bounding box center [276, 138] width 0 height 8
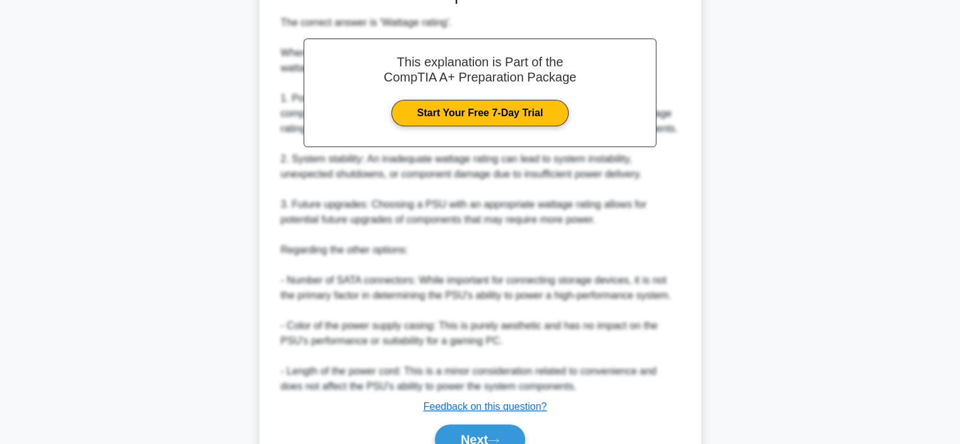
scroll to position [409, 0]
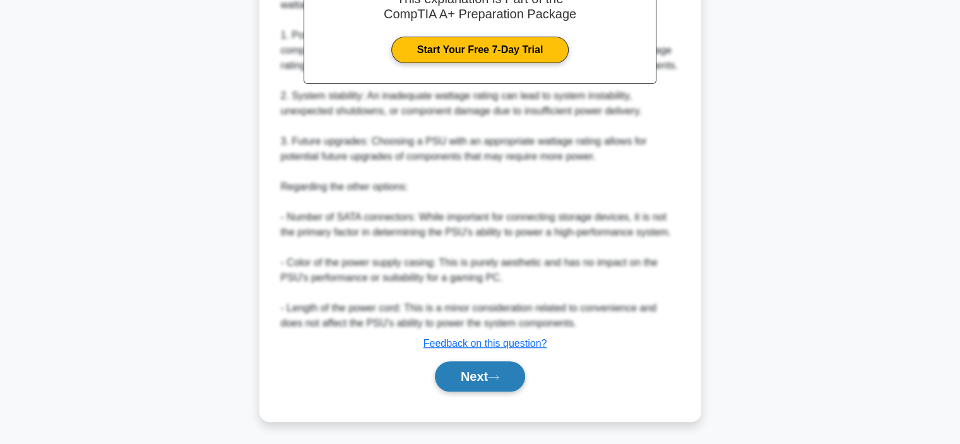
click at [511, 372] on button "Next" at bounding box center [480, 376] width 90 height 30
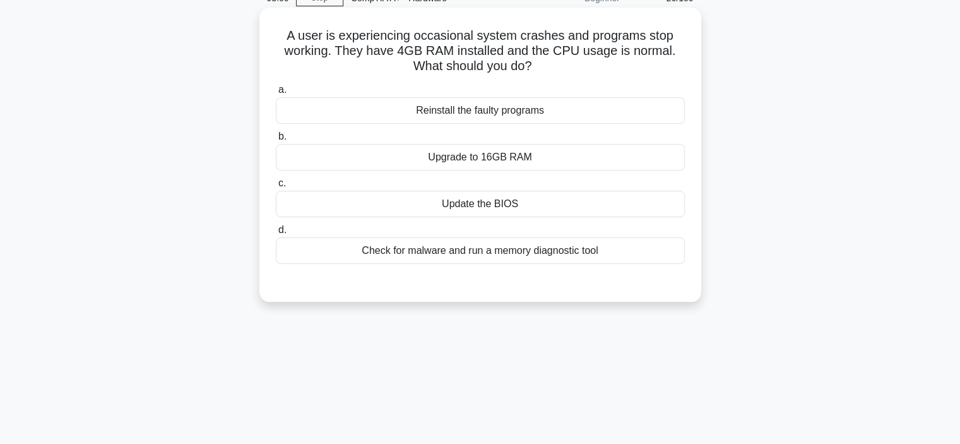
scroll to position [0, 0]
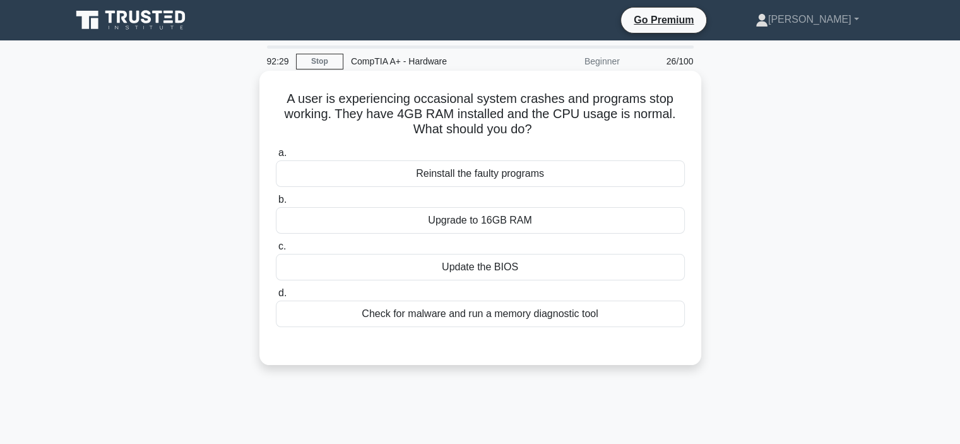
click at [463, 312] on div "Check for malware and run a memory diagnostic tool" at bounding box center [480, 314] width 409 height 27
click at [276, 297] on input "d. Check for malware and run a memory diagnostic tool" at bounding box center [276, 293] width 0 height 8
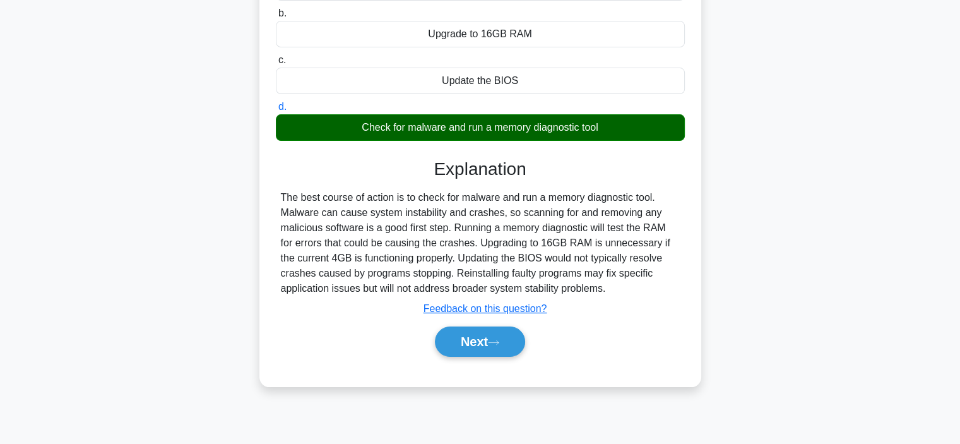
scroll to position [238, 0]
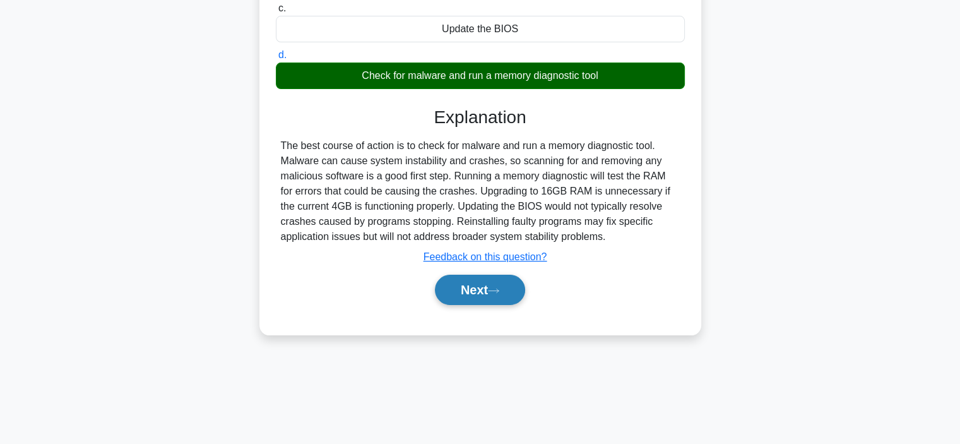
click at [468, 296] on button "Next" at bounding box center [480, 290] width 90 height 30
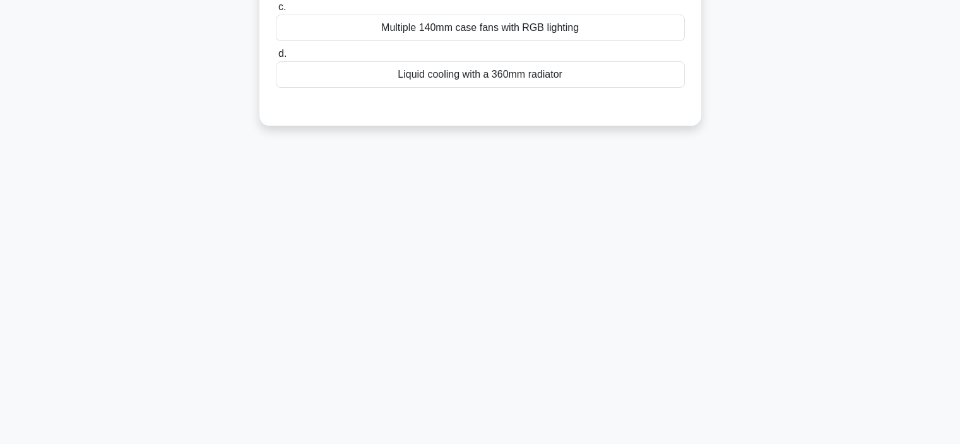
scroll to position [0, 0]
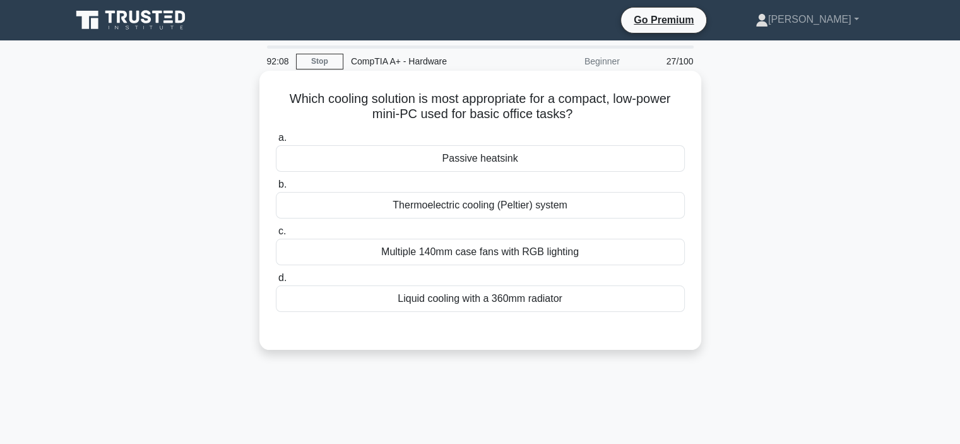
click at [508, 212] on div "Thermoelectric cooling (Peltier) system" at bounding box center [480, 205] width 409 height 27
click at [276, 189] on input "b. Thermoelectric cooling (Peltier) system" at bounding box center [276, 185] width 0 height 8
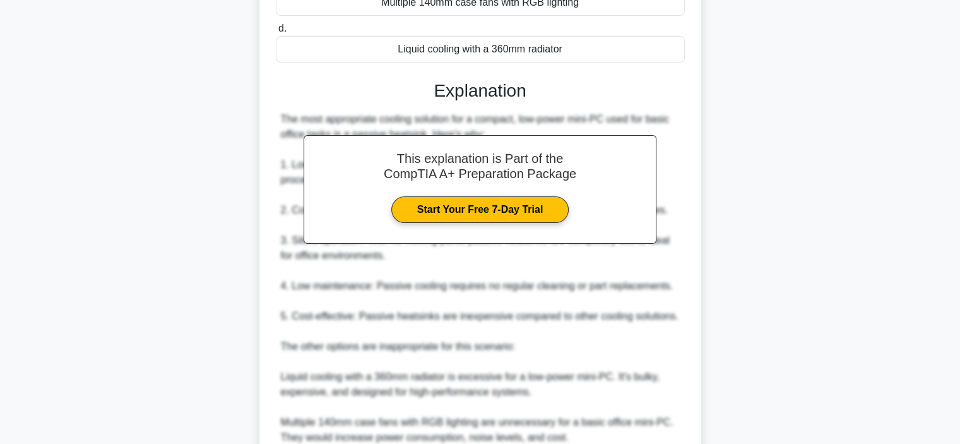
scroll to position [379, 0]
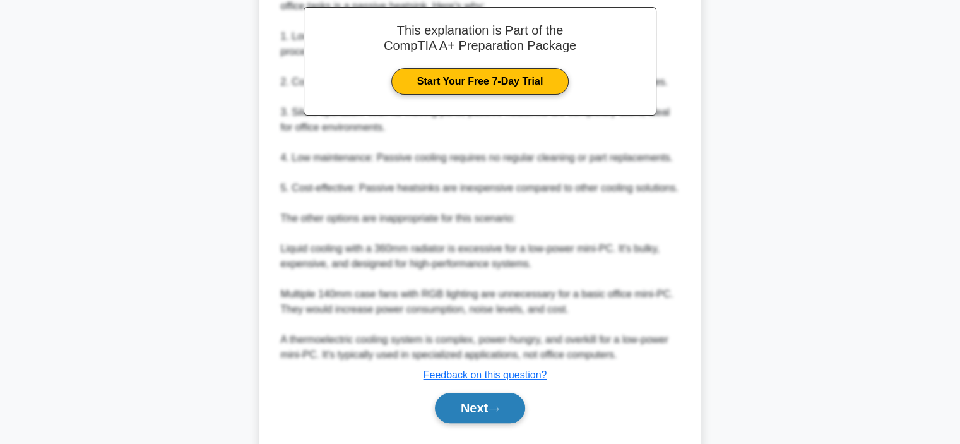
click at [489, 413] on button "Next" at bounding box center [480, 408] width 90 height 30
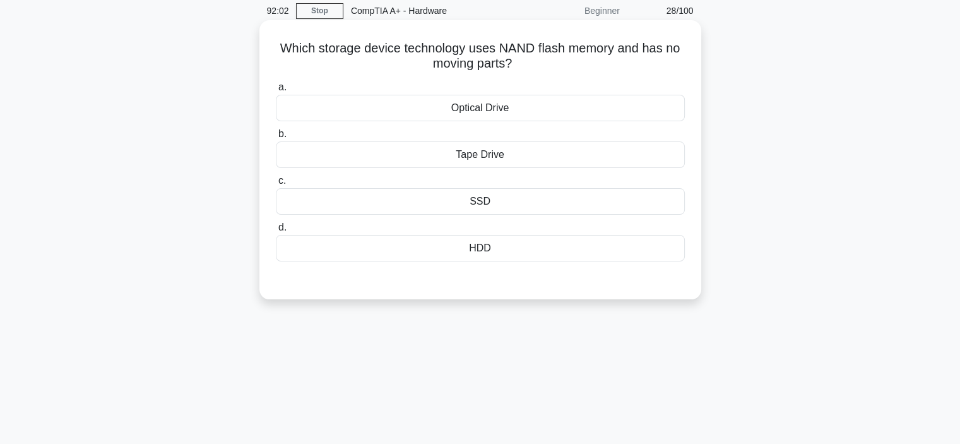
scroll to position [0, 0]
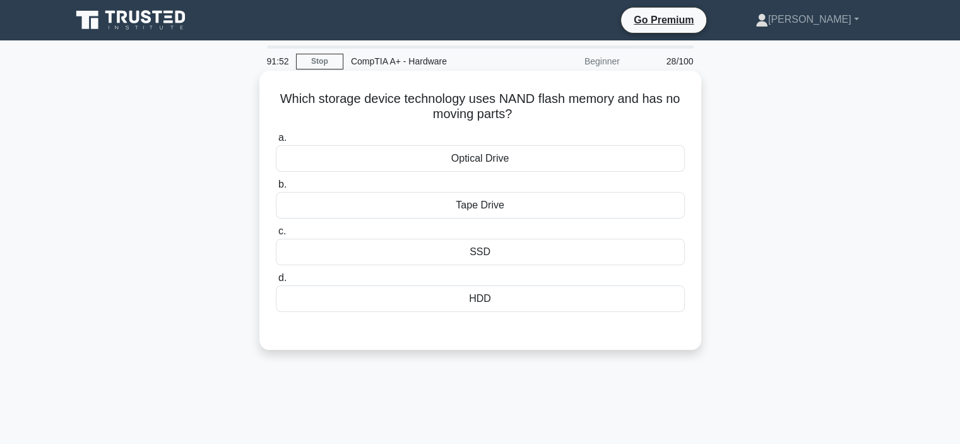
click at [503, 254] on div "SSD" at bounding box center [480, 252] width 409 height 27
click at [276, 236] on input "c. SSD" at bounding box center [276, 231] width 0 height 8
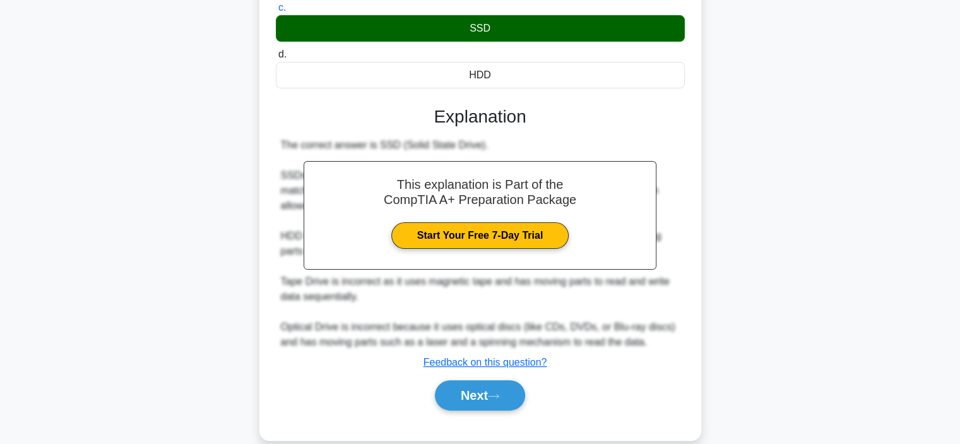
scroll to position [242, 0]
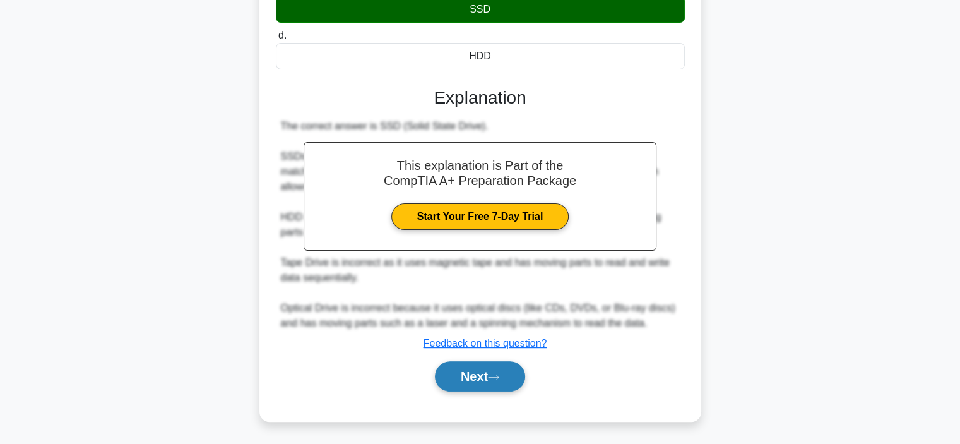
click at [491, 376] on button "Next" at bounding box center [480, 376] width 90 height 30
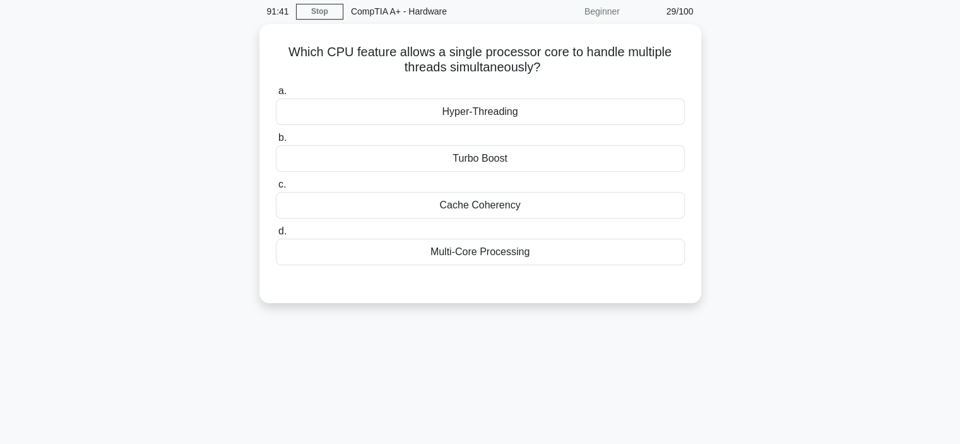
scroll to position [0, 0]
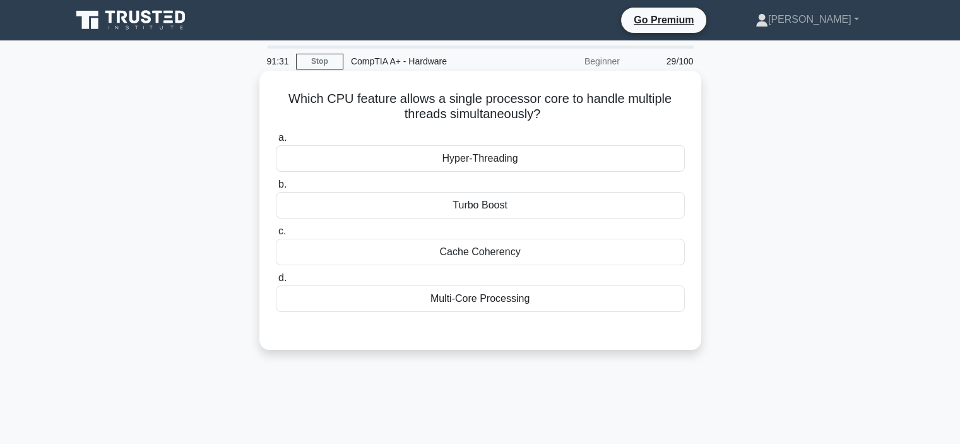
click at [561, 159] on div "Hyper-Threading" at bounding box center [480, 158] width 409 height 27
click at [276, 142] on input "a. Hyper-Threading" at bounding box center [276, 138] width 0 height 8
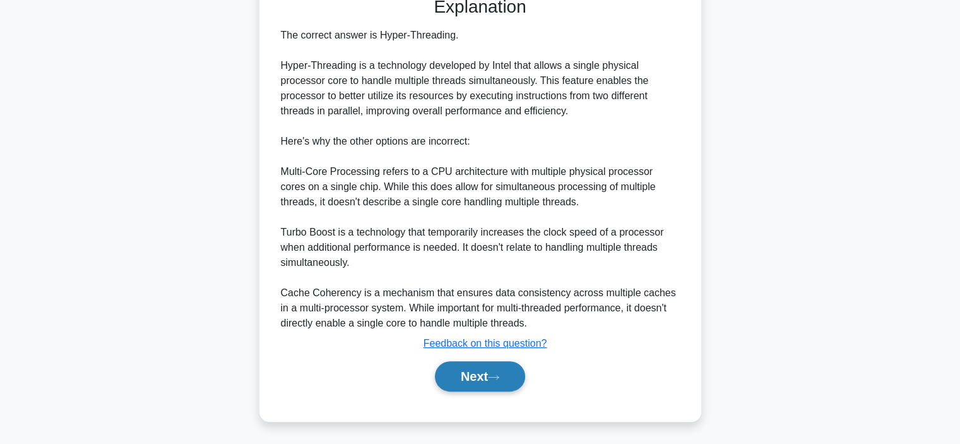
click at [510, 378] on button "Next" at bounding box center [480, 376] width 90 height 30
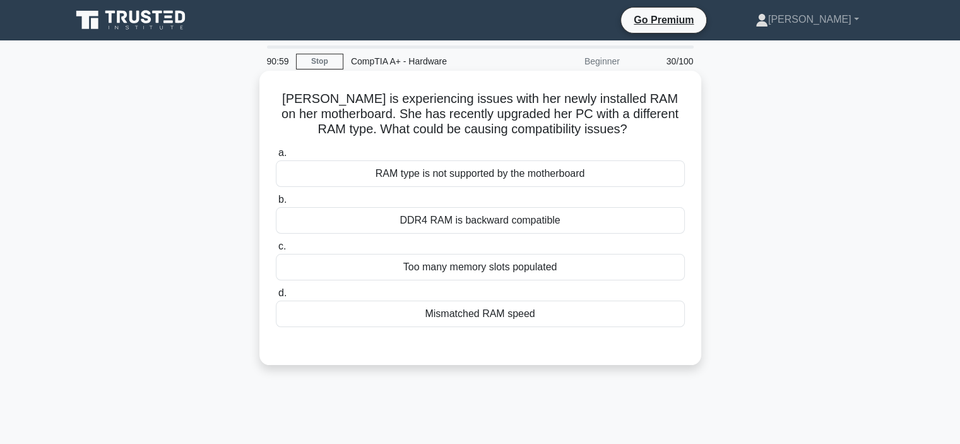
click at [514, 167] on div "RAM type is not supported by the motherboard" at bounding box center [480, 173] width 409 height 27
click at [276, 157] on input "a. RAM type is not supported by the motherboard" at bounding box center [276, 153] width 0 height 8
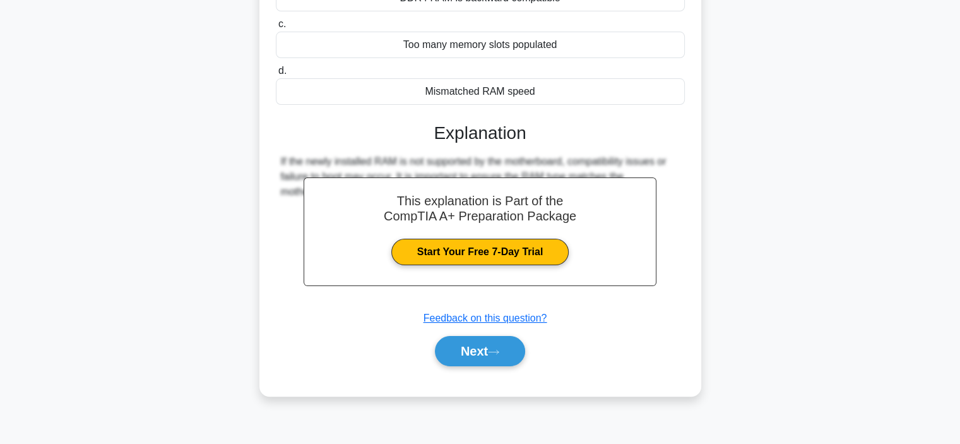
scroll to position [238, 0]
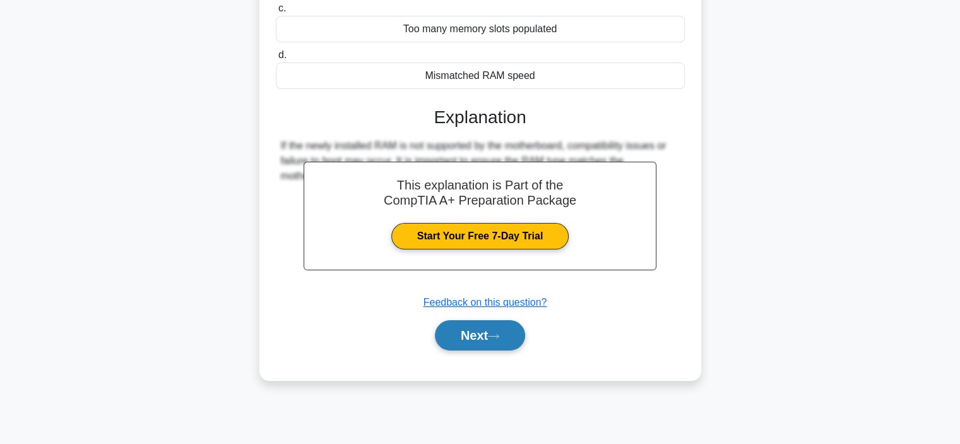
click at [465, 329] on button "Next" at bounding box center [480, 335] width 90 height 30
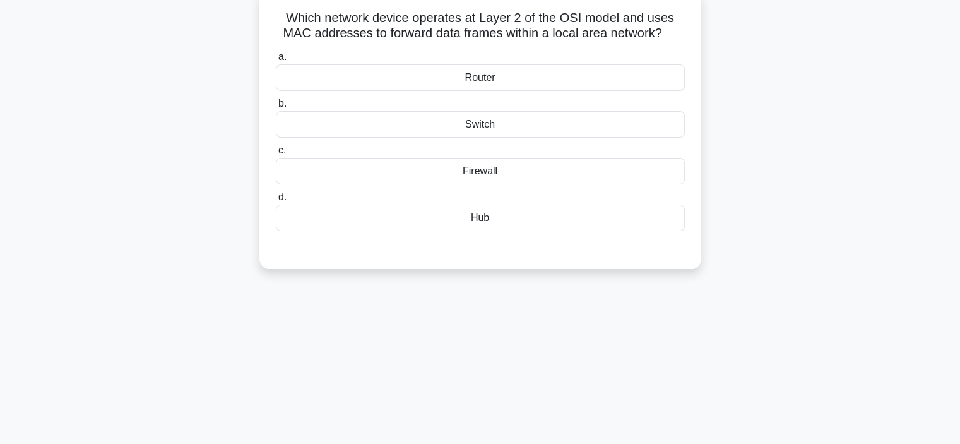
scroll to position [0, 0]
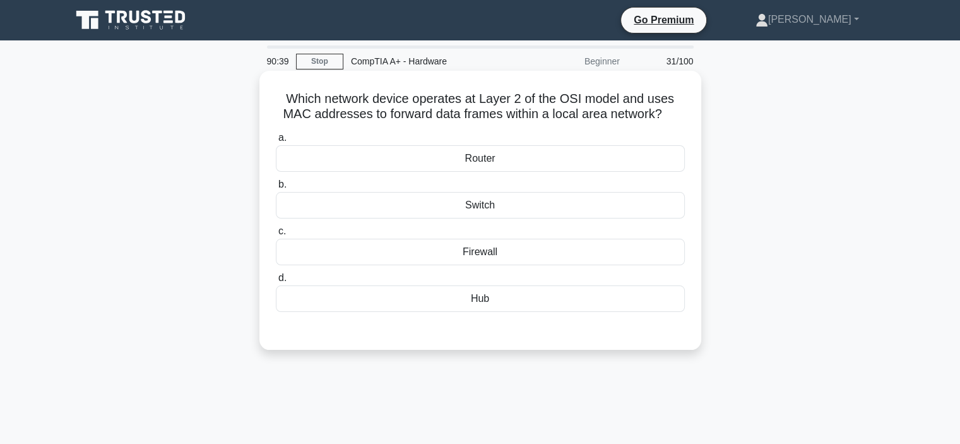
click at [552, 294] on div "Hub" at bounding box center [480, 298] width 409 height 27
click at [276, 282] on input "d. Hub" at bounding box center [276, 278] width 0 height 8
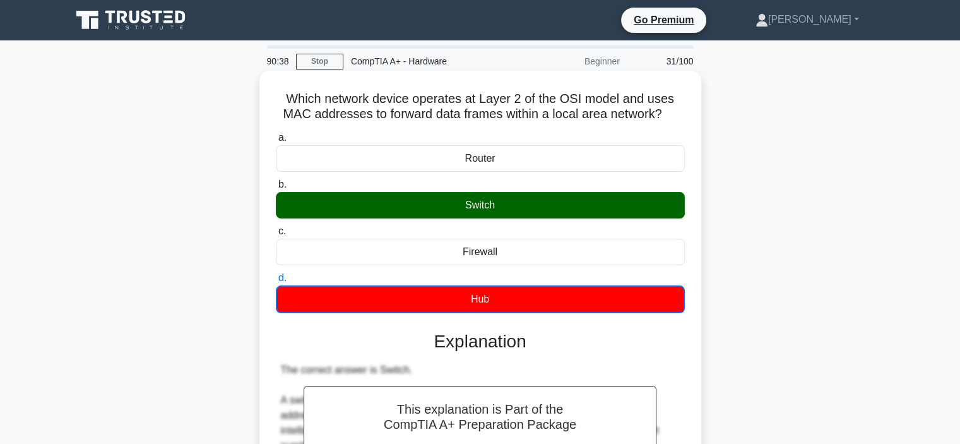
click at [561, 206] on div "Switch" at bounding box center [480, 205] width 409 height 27
click at [276, 189] on input "b. Switch" at bounding box center [276, 185] width 0 height 8
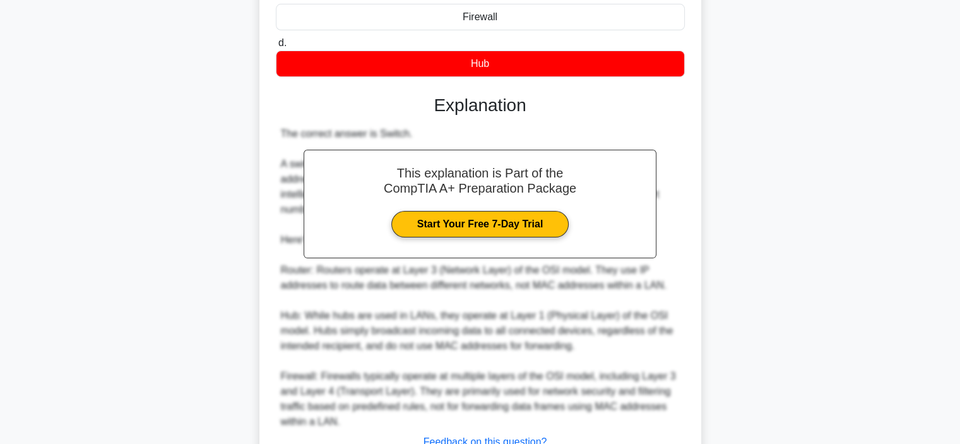
scroll to position [316, 0]
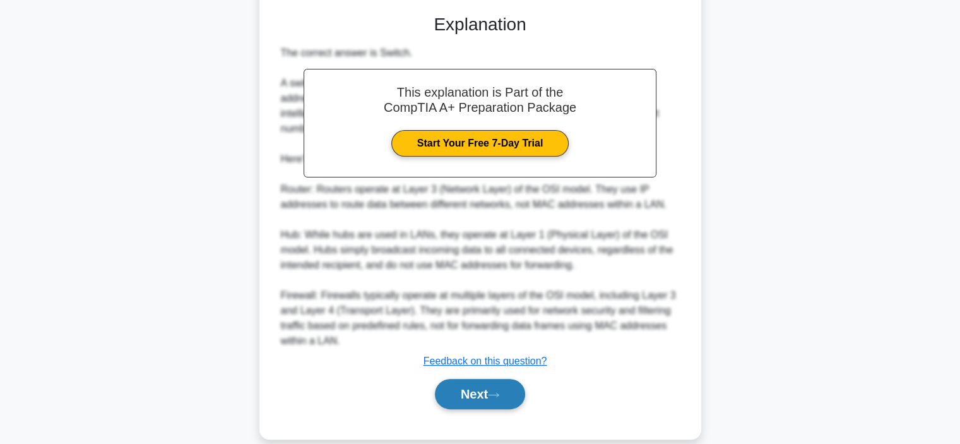
click at [488, 393] on button "Next" at bounding box center [480, 394] width 90 height 30
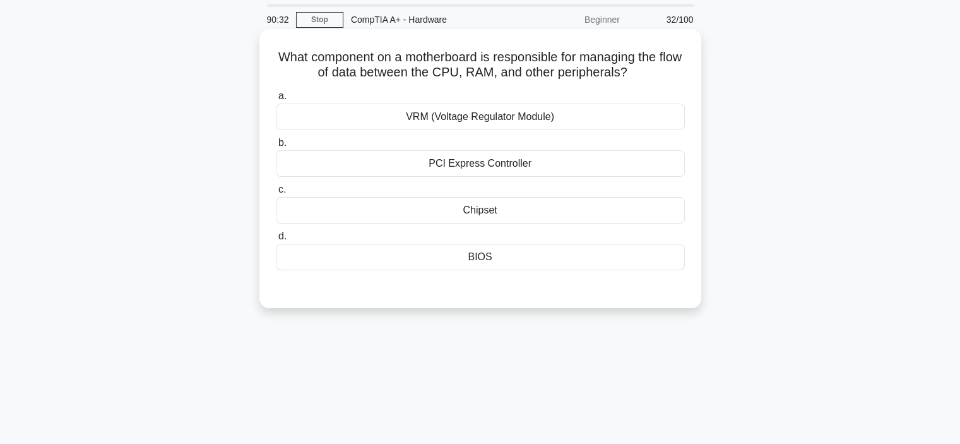
scroll to position [0, 0]
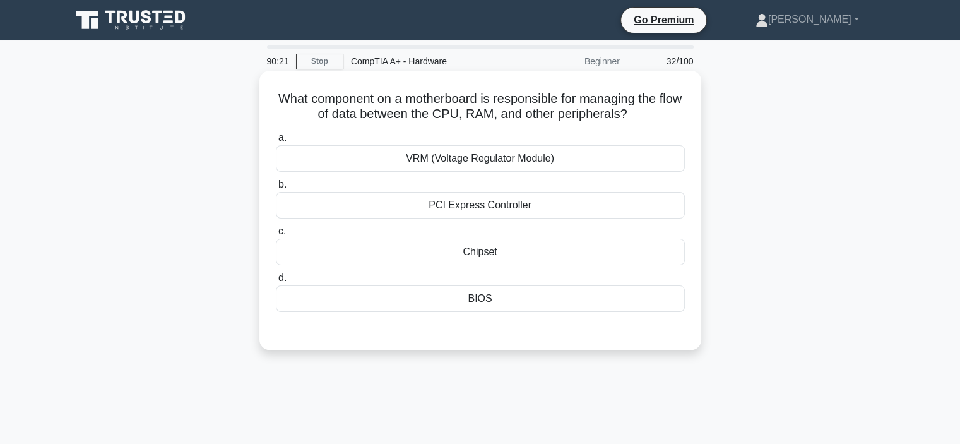
click at [599, 159] on div "VRM (Voltage Regulator Module)" at bounding box center [480, 158] width 409 height 27
click at [276, 142] on input "a. VRM (Voltage Regulator Module)" at bounding box center [276, 138] width 0 height 8
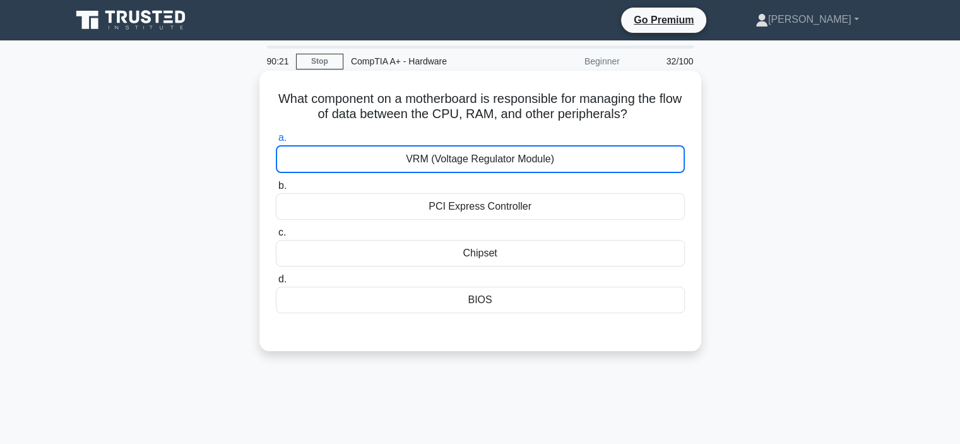
click at [599, 159] on div "VRM (Voltage Regulator Module)" at bounding box center [480, 159] width 409 height 28
click at [276, 142] on input "a. VRM (Voltage Regulator Module)" at bounding box center [276, 138] width 0 height 8
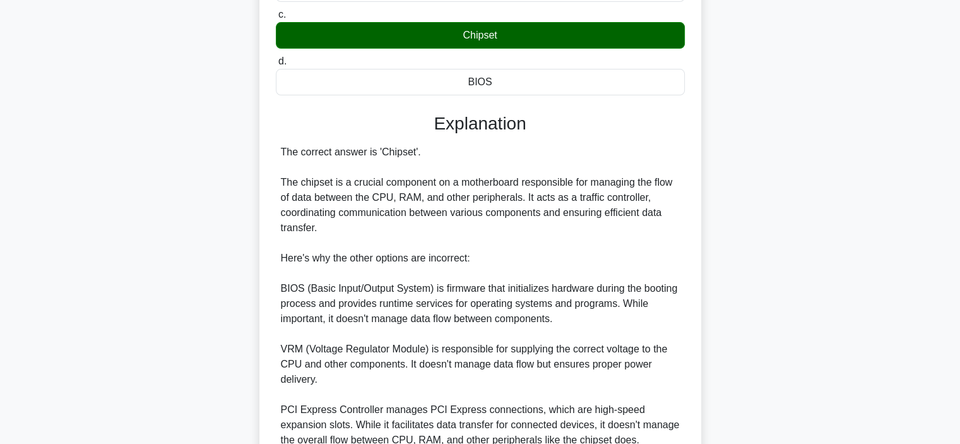
scroll to position [335, 0]
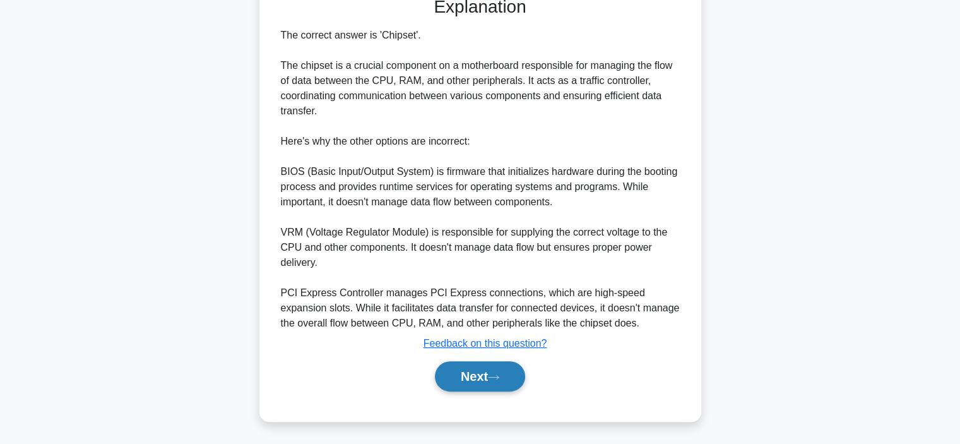
click at [493, 376] on icon at bounding box center [493, 377] width 11 height 7
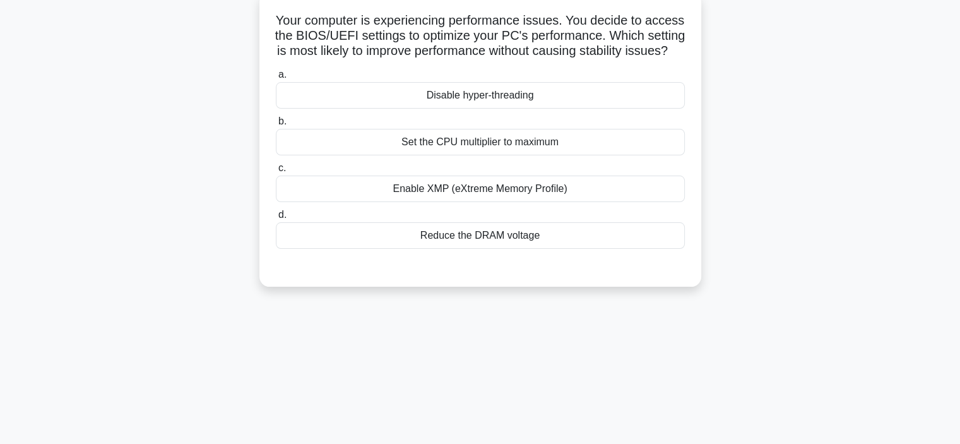
scroll to position [0, 0]
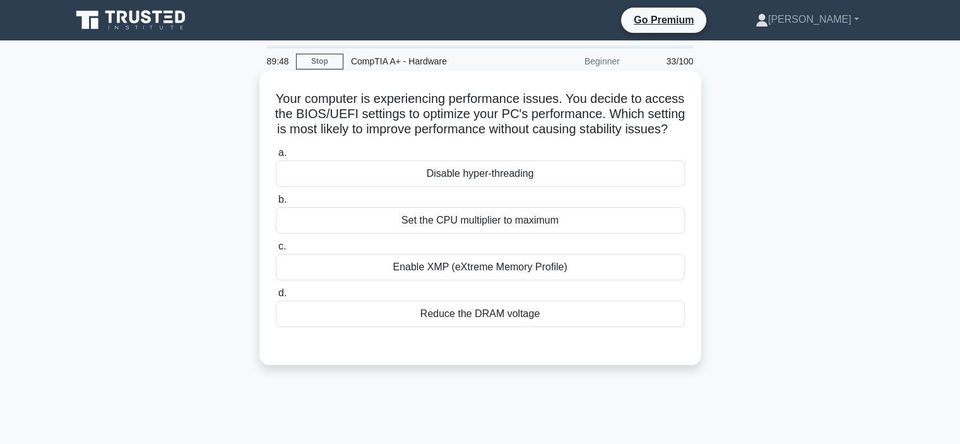
click at [470, 327] on div "Reduce the DRAM voltage" at bounding box center [480, 314] width 409 height 27
click at [276, 297] on input "d. Reduce the DRAM voltage" at bounding box center [276, 293] width 0 height 8
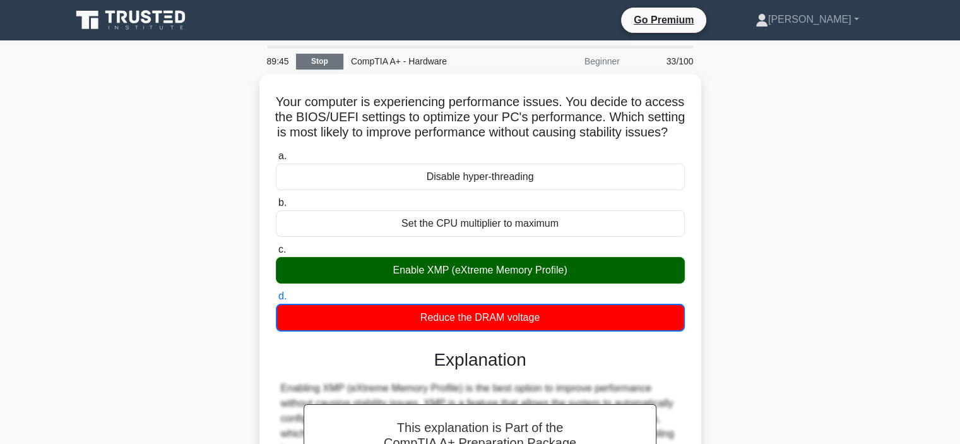
click at [309, 59] on link "Stop" at bounding box center [319, 62] width 47 height 16
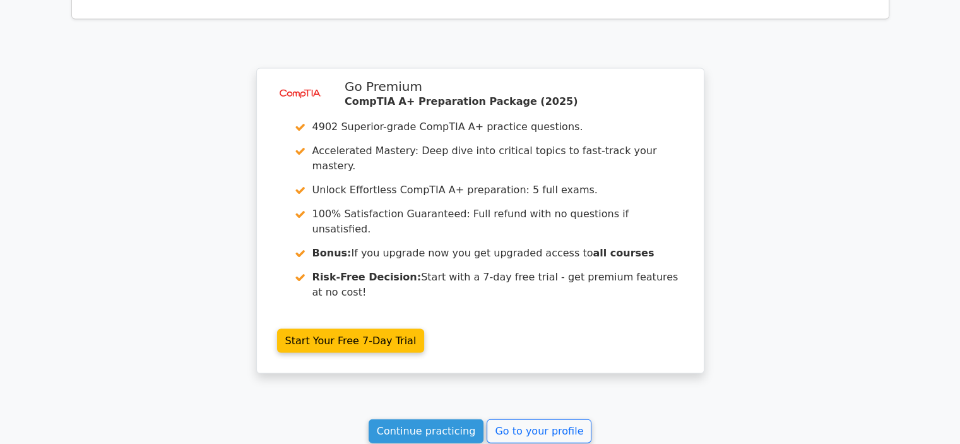
scroll to position [2691, 0]
